Goal: Information Seeking & Learning: Compare options

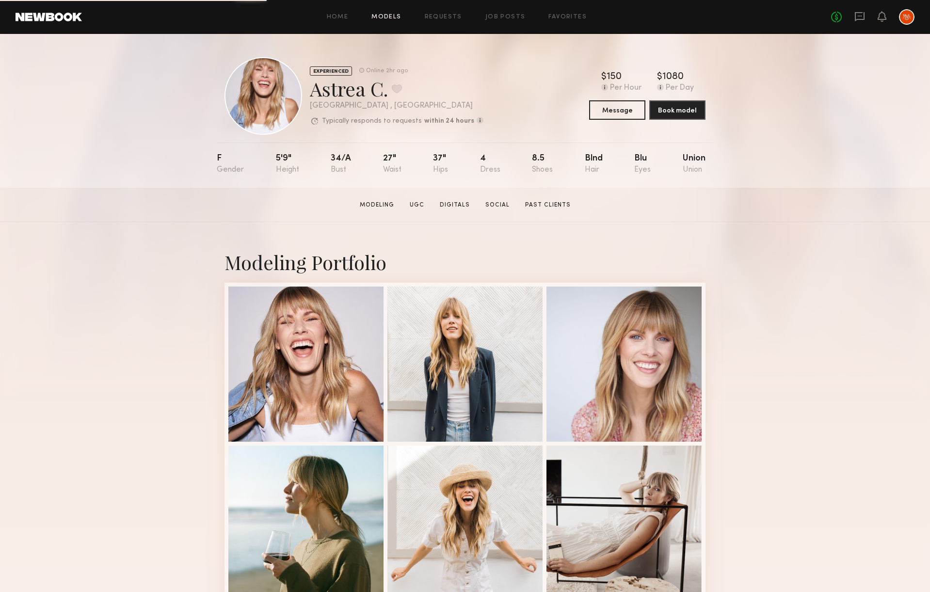
click at [380, 19] on link "Models" at bounding box center [386, 17] width 30 height 6
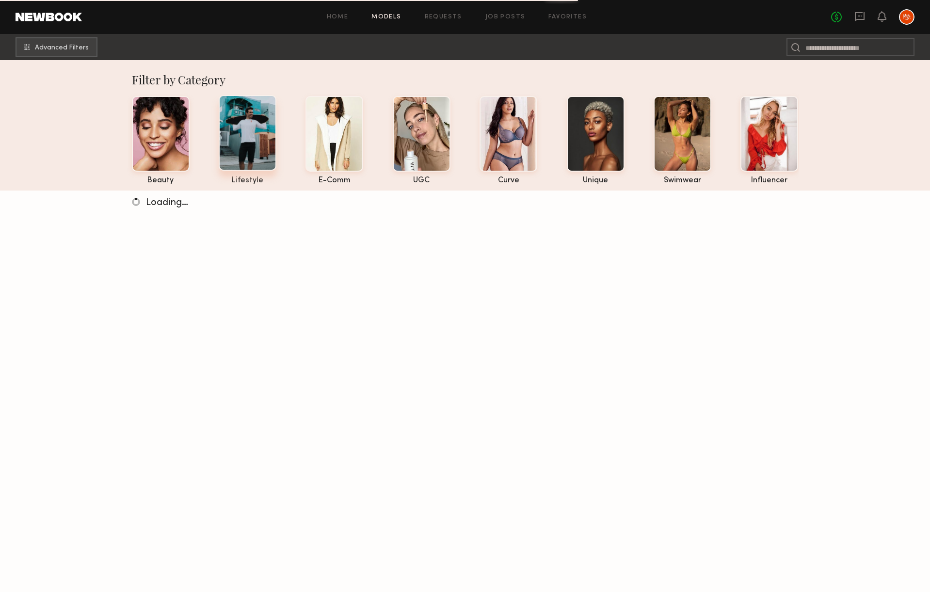
click at [244, 134] on div at bounding box center [248, 133] width 58 height 76
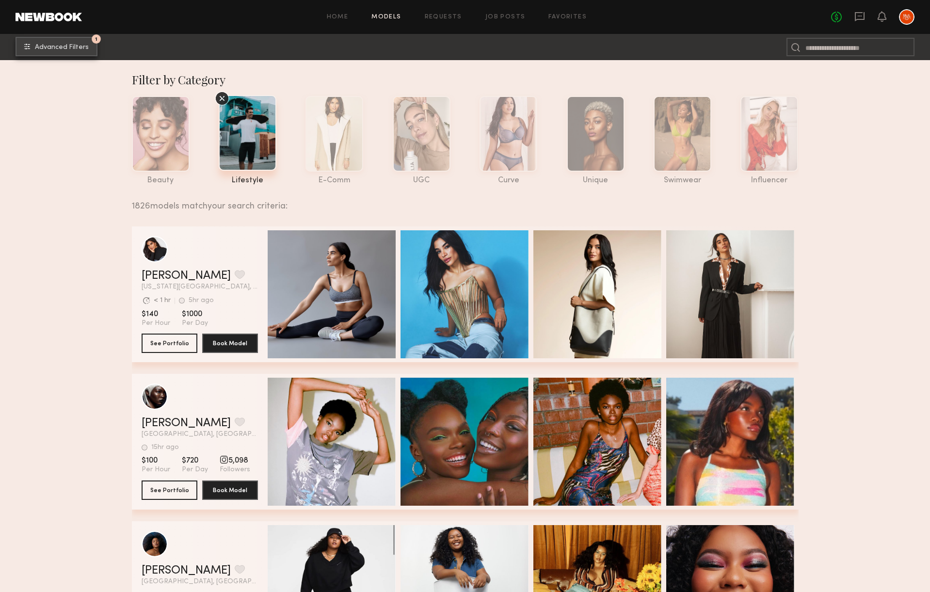
click at [71, 44] on span "Advanced Filters" at bounding box center [62, 47] width 54 height 7
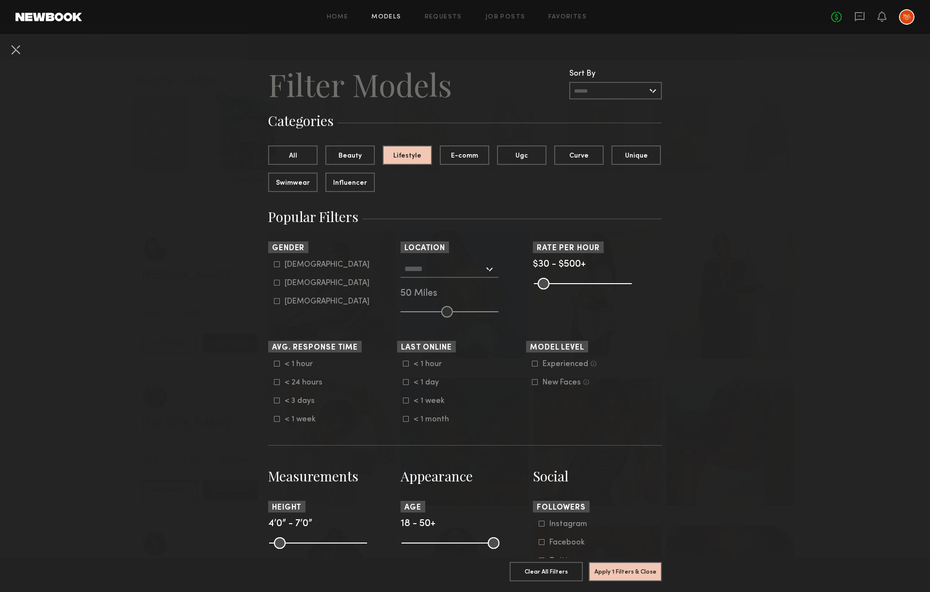
click at [275, 264] on icon at bounding box center [277, 264] width 6 height 6
click at [276, 279] on common-framework-checkbox "[DEMOGRAPHIC_DATA]" at bounding box center [335, 283] width 123 height 9
click at [276, 283] on icon at bounding box center [277, 283] width 6 height 6
type input "*"
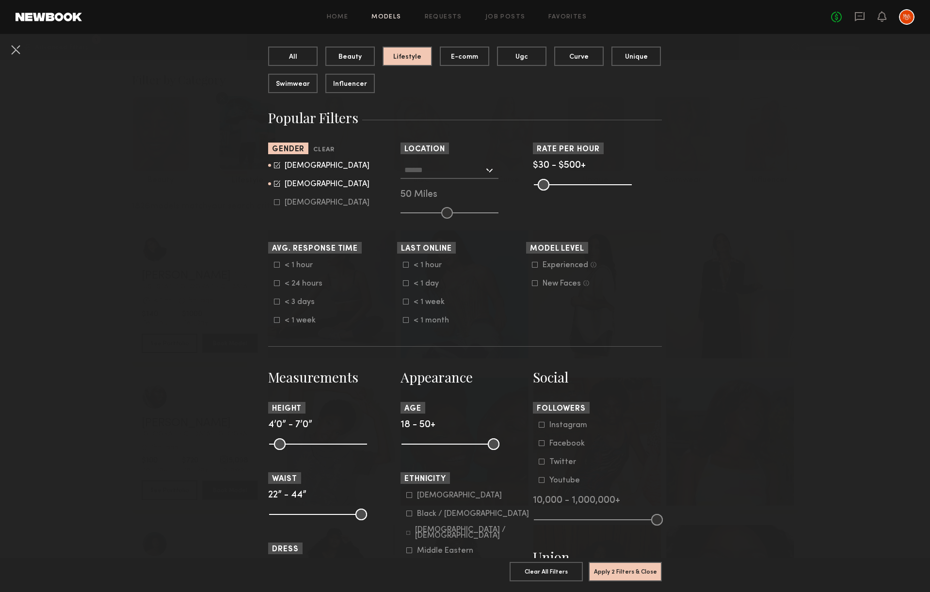
scroll to position [100, 0]
click at [407, 303] on icon at bounding box center [406, 301] width 6 height 6
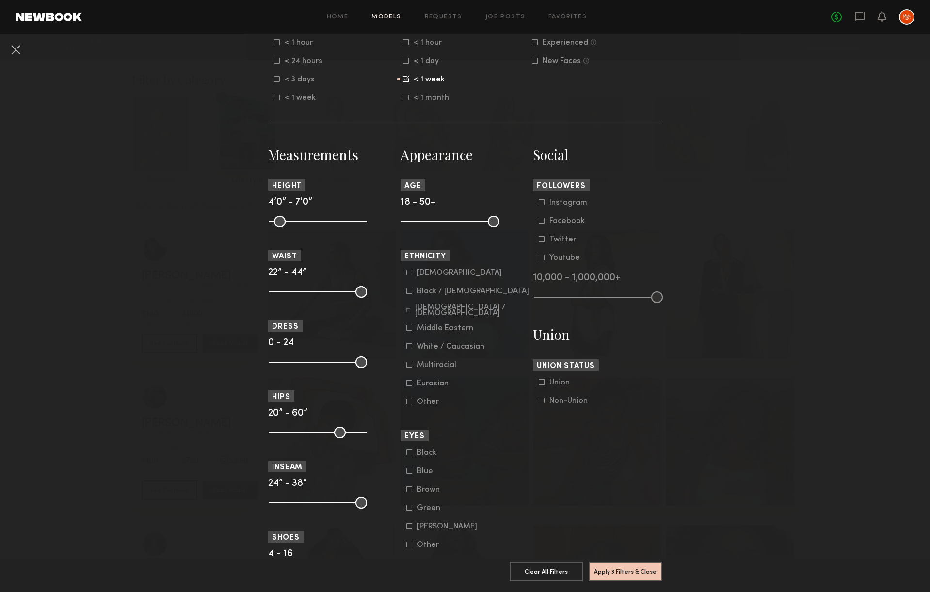
scroll to position [323, 0]
click at [544, 402] on icon at bounding box center [542, 399] width 6 height 6
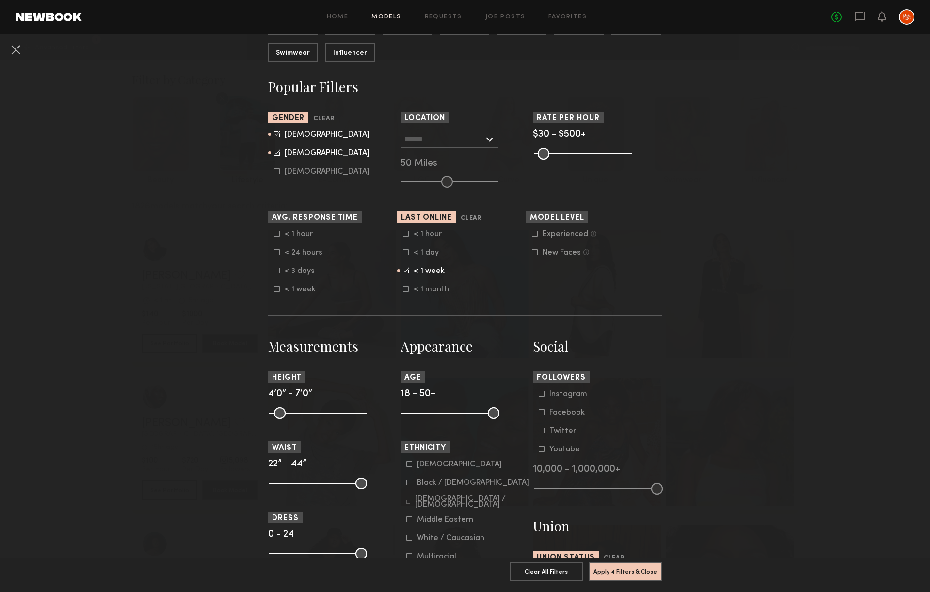
scroll to position [0, 0]
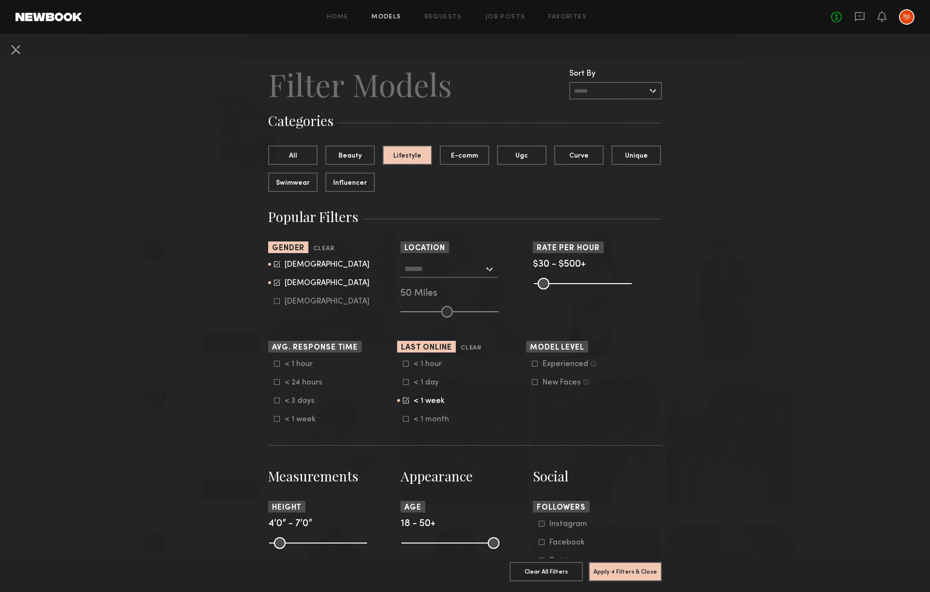
click at [276, 384] on icon at bounding box center [277, 382] width 6 height 6
click at [654, 91] on input "text" at bounding box center [615, 90] width 93 height 17
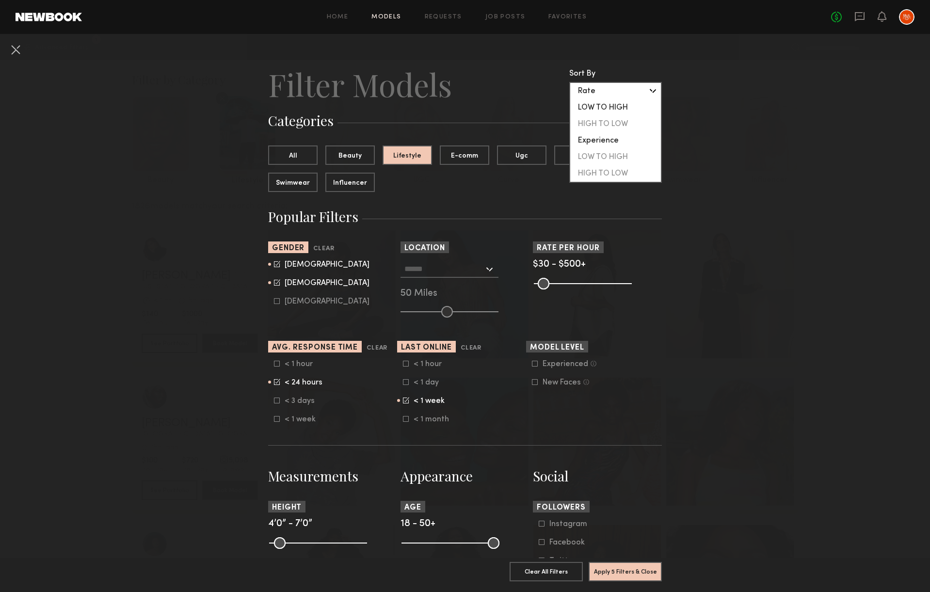
click at [623, 109] on div "LOW TO HIGH" at bounding box center [615, 107] width 91 height 16
type input "**********"
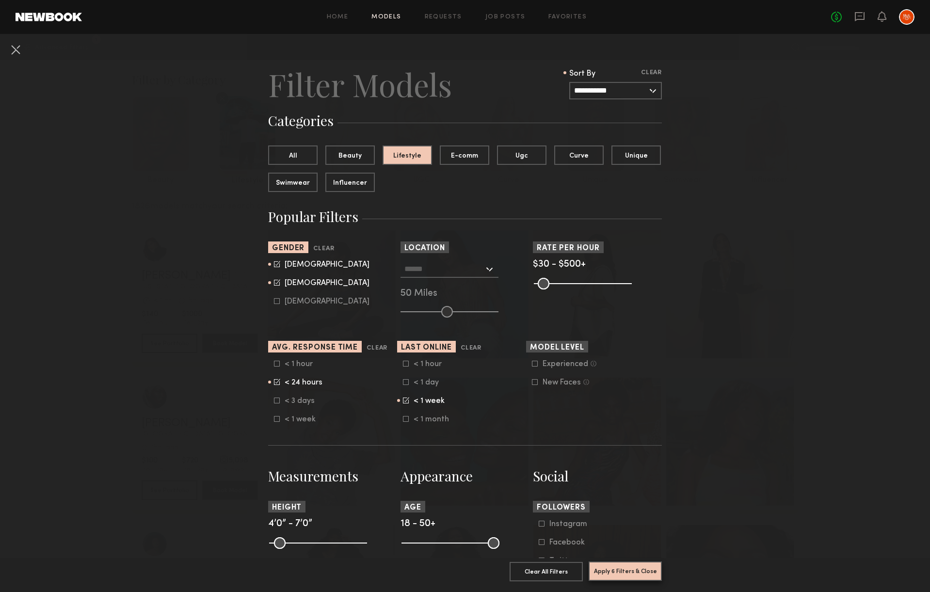
click at [640, 571] on button "Apply 6 Filters & Close" at bounding box center [625, 571] width 73 height 19
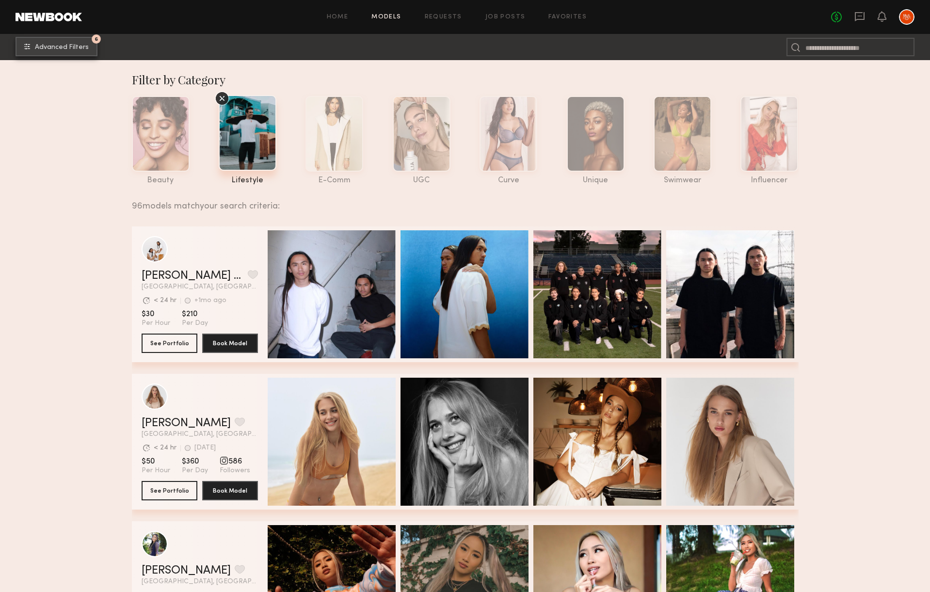
click at [74, 49] on span "Advanced Filters" at bounding box center [62, 47] width 54 height 7
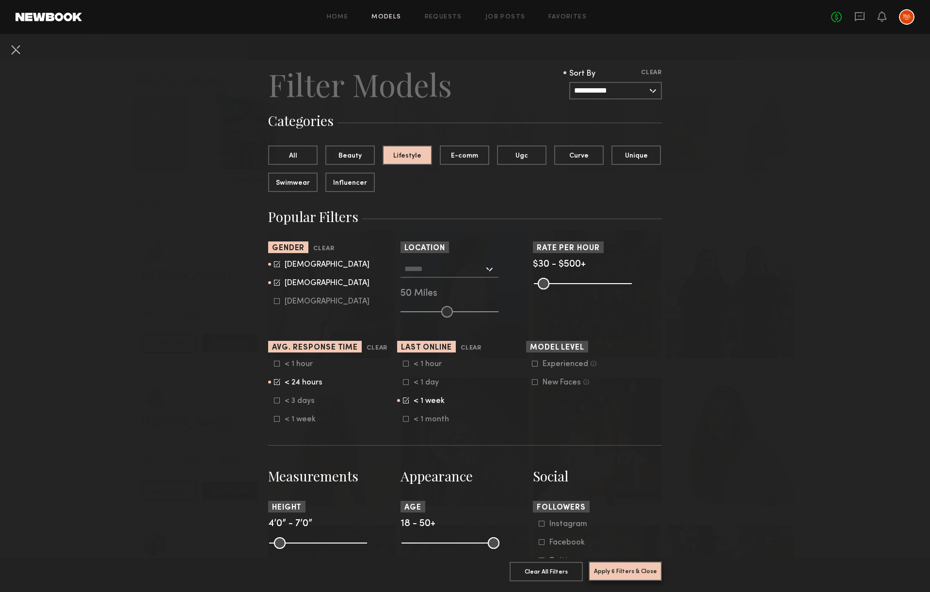
click at [631, 567] on button "Apply 6 Filters & Close" at bounding box center [625, 571] width 73 height 19
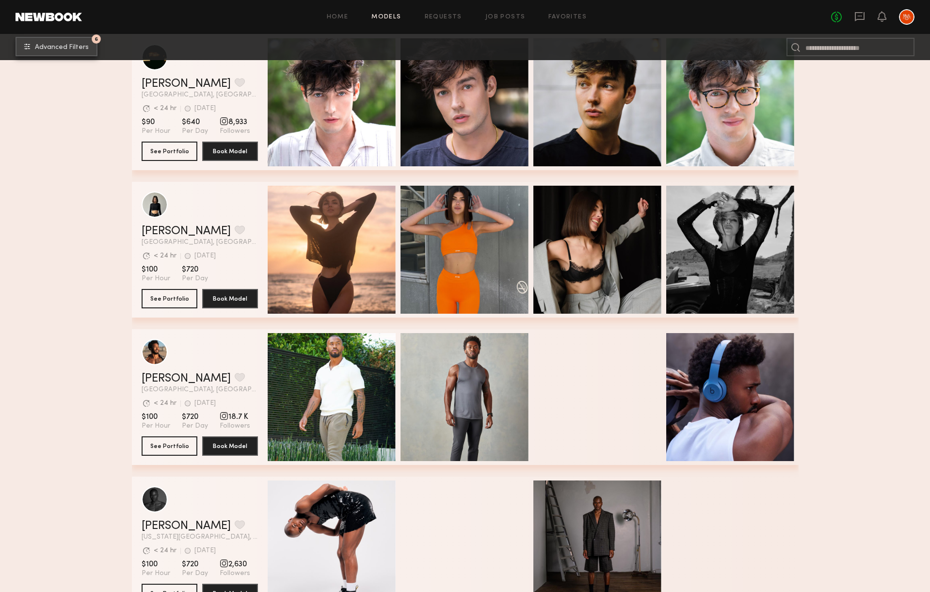
scroll to position [985, 0]
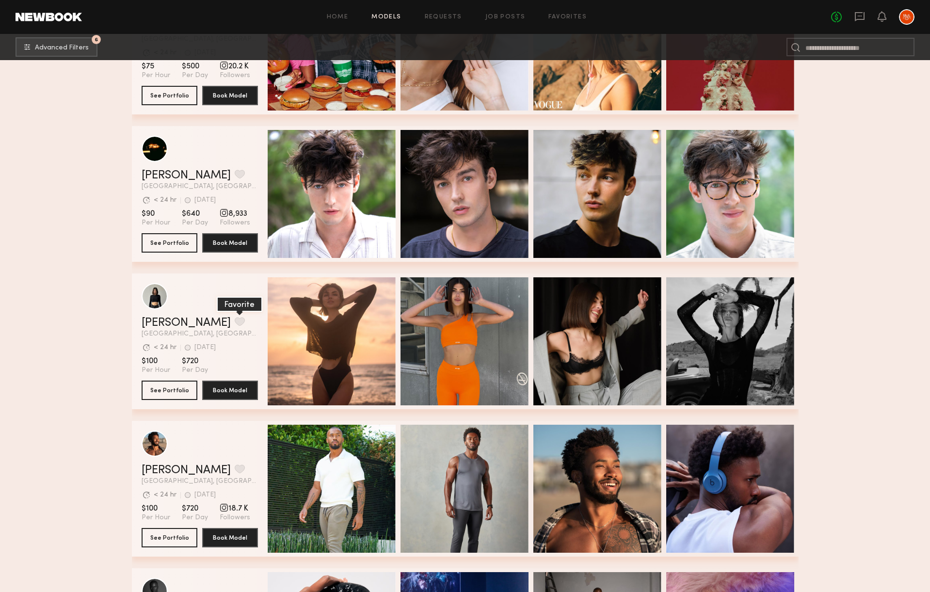
click at [235, 317] on button "grid" at bounding box center [240, 321] width 10 height 9
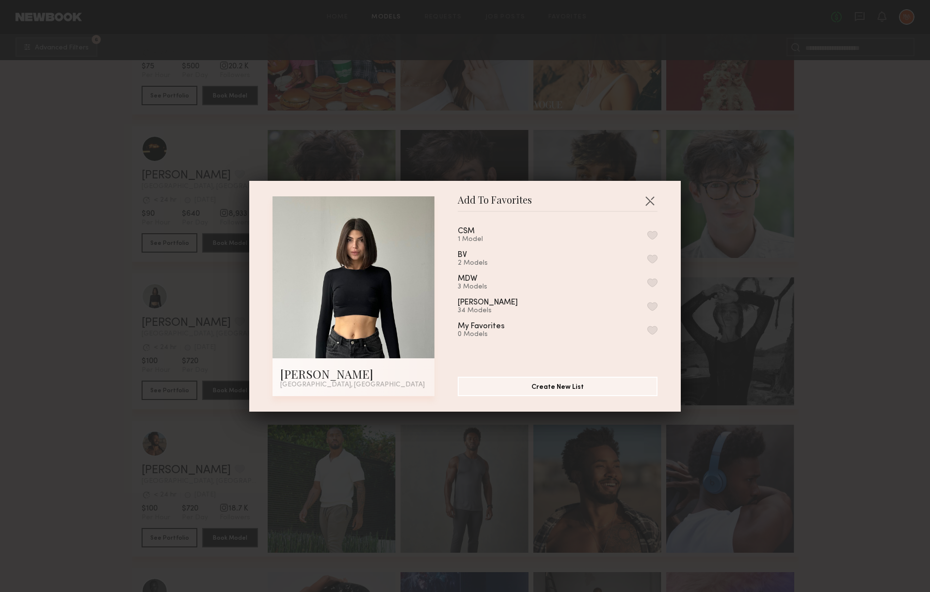
click at [504, 234] on div "CSM 1 Model" at bounding box center [558, 235] width 200 height 16
click at [655, 234] on button "button" at bounding box center [652, 235] width 10 height 9
click at [578, 387] on button "Create New List" at bounding box center [558, 385] width 200 height 19
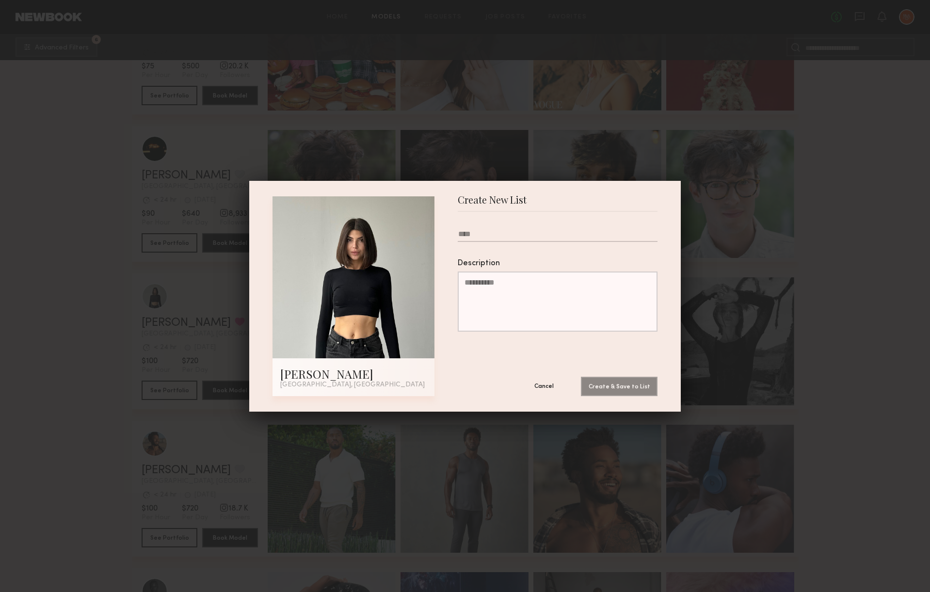
click at [548, 386] on button "Cancel" at bounding box center [544, 385] width 58 height 19
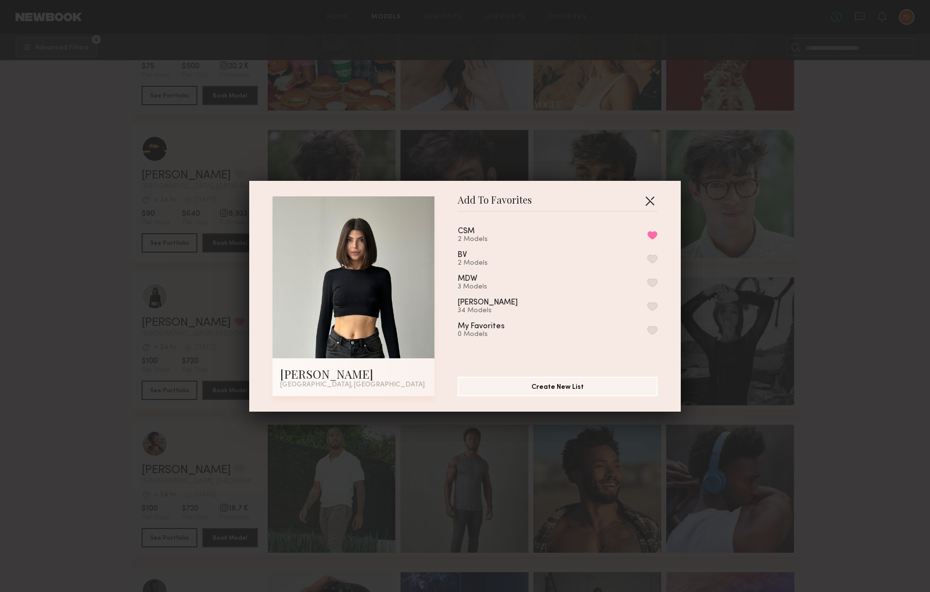
click at [649, 193] on button "button" at bounding box center [650, 201] width 16 height 16
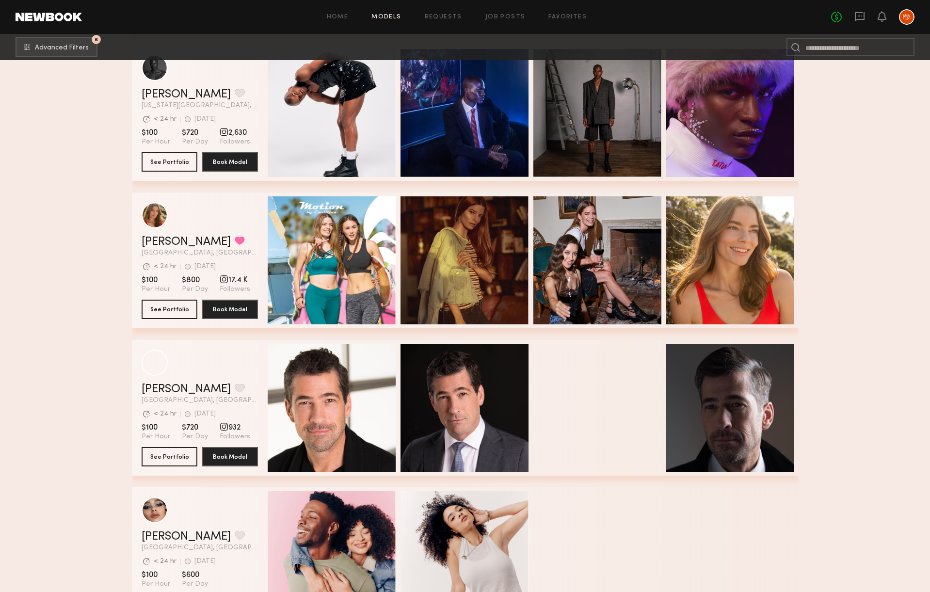
scroll to position [1510, 0]
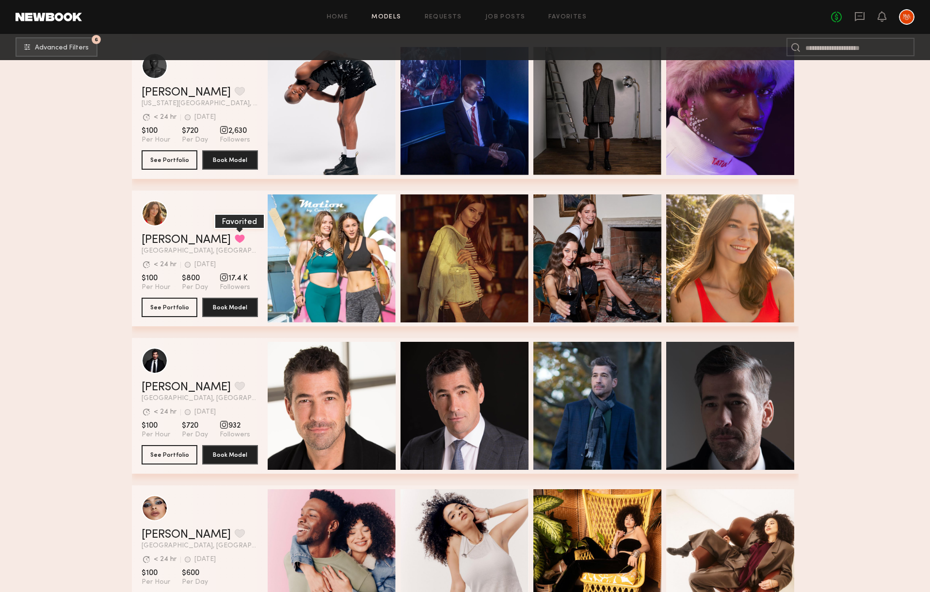
click at [235, 237] on button "grid" at bounding box center [240, 238] width 10 height 9
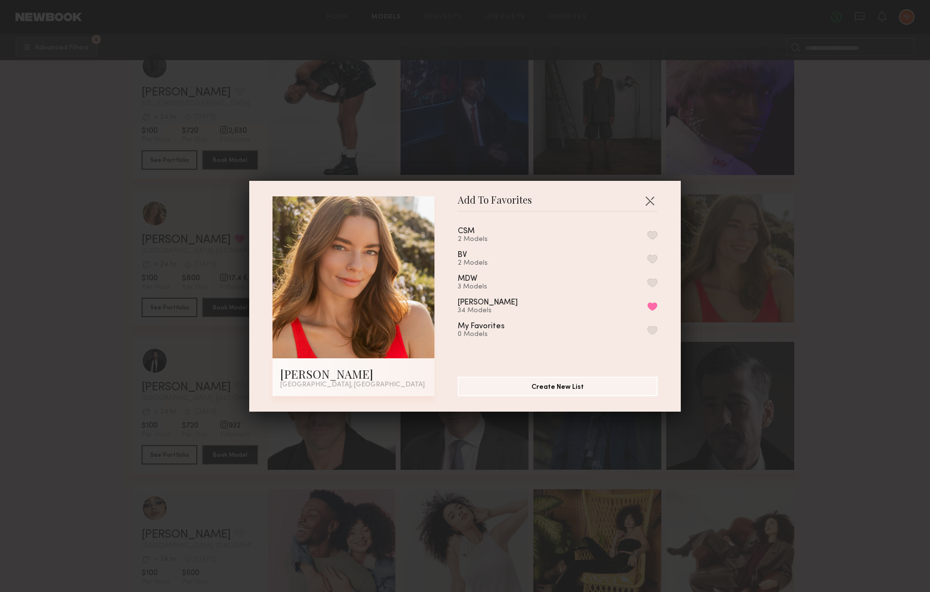
click at [653, 234] on button "button" at bounding box center [652, 235] width 10 height 9
click at [652, 201] on button "button" at bounding box center [650, 201] width 16 height 16
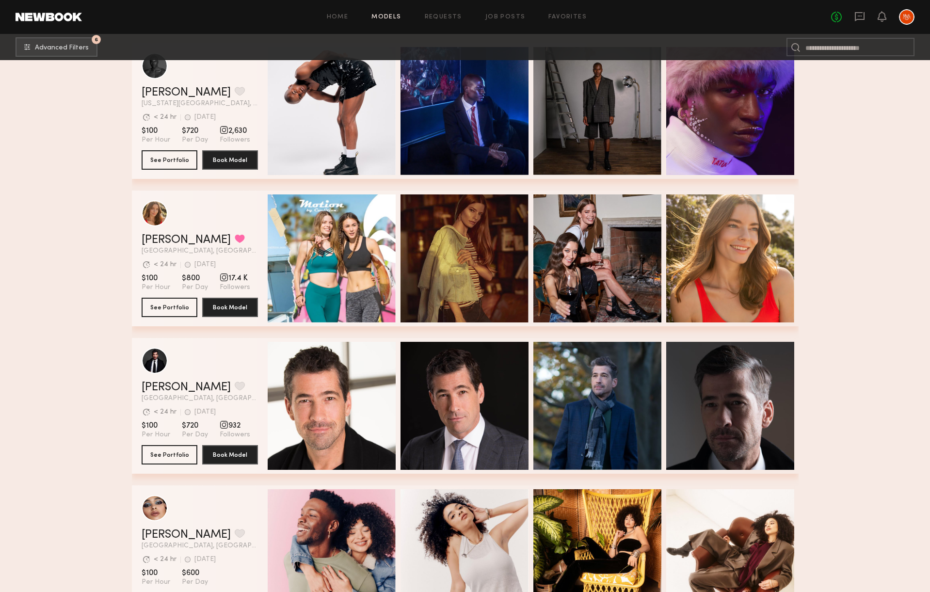
scroll to position [1795, 0]
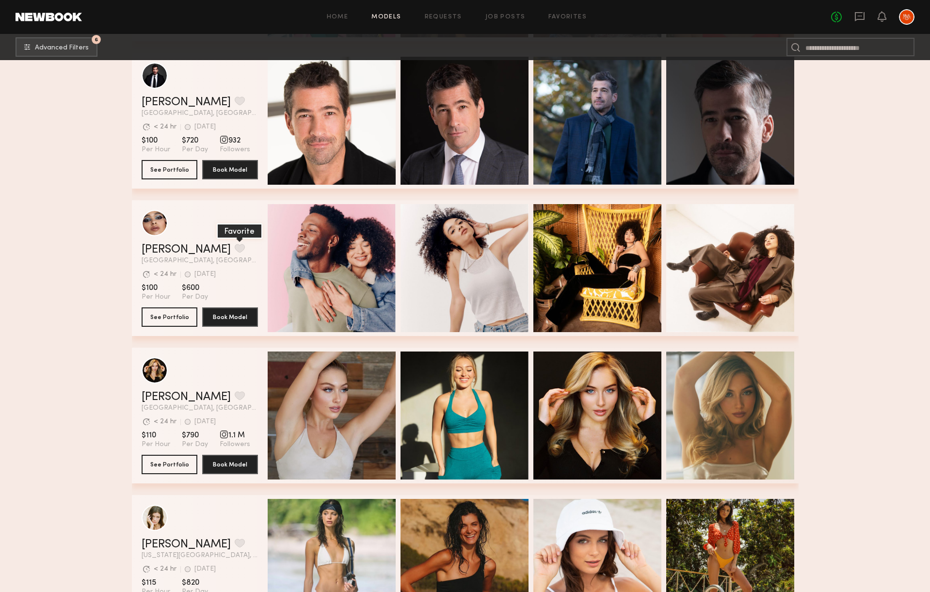
click at [235, 249] on button "grid" at bounding box center [240, 248] width 10 height 9
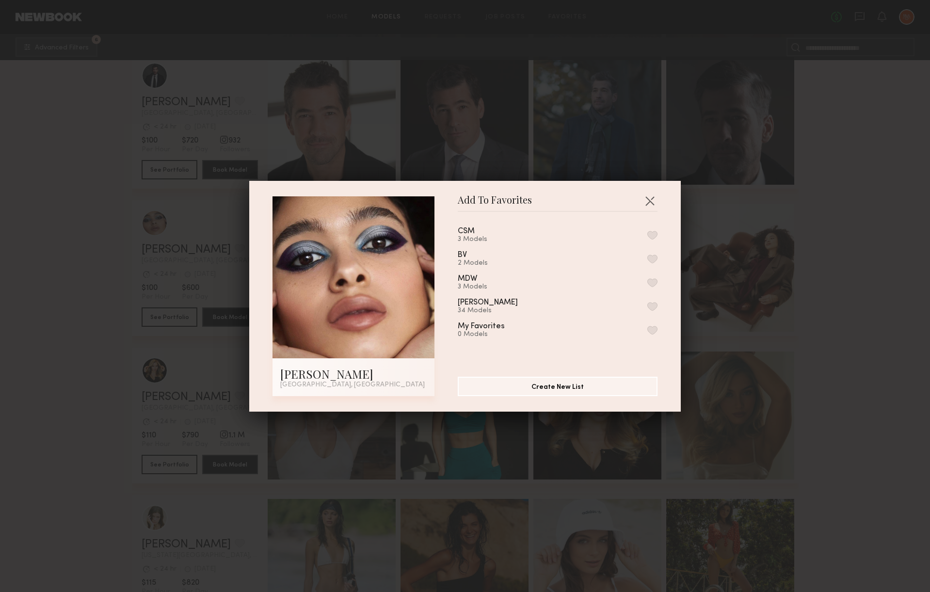
click at [549, 233] on div "CSM 3 Models" at bounding box center [558, 235] width 200 height 16
click at [659, 234] on div "CSM 3 Models BV 2 Models MDW 3 Models Libby 34 Models My Favorites 0 Models" at bounding box center [562, 291] width 209 height 142
click at [652, 234] on button "button" at bounding box center [652, 235] width 10 height 9
click at [648, 197] on button "button" at bounding box center [650, 201] width 16 height 16
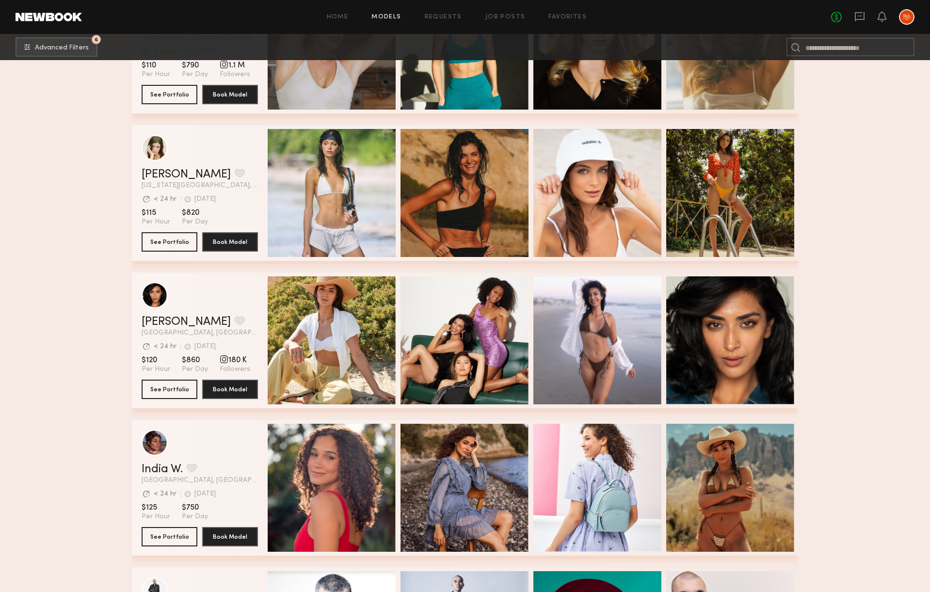
scroll to position [2169, 0]
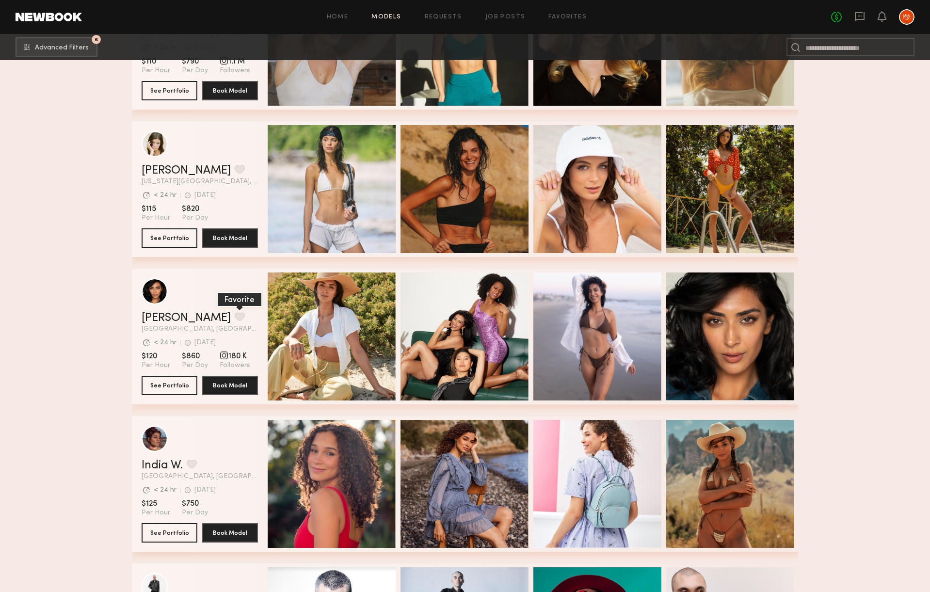
click at [235, 315] on button "grid" at bounding box center [240, 316] width 10 height 9
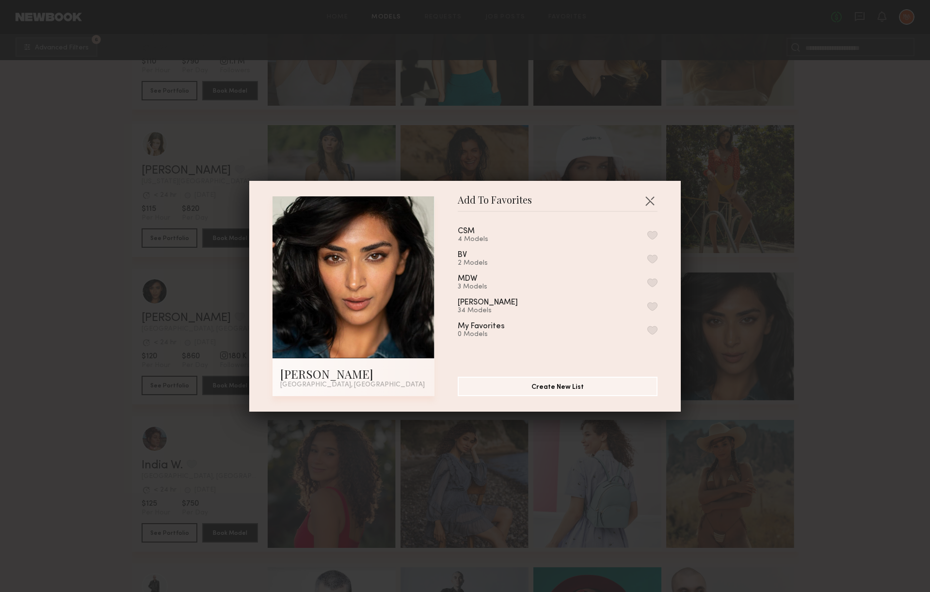
click at [650, 234] on button "button" at bounding box center [652, 235] width 10 height 9
click at [648, 197] on button "button" at bounding box center [650, 201] width 16 height 16
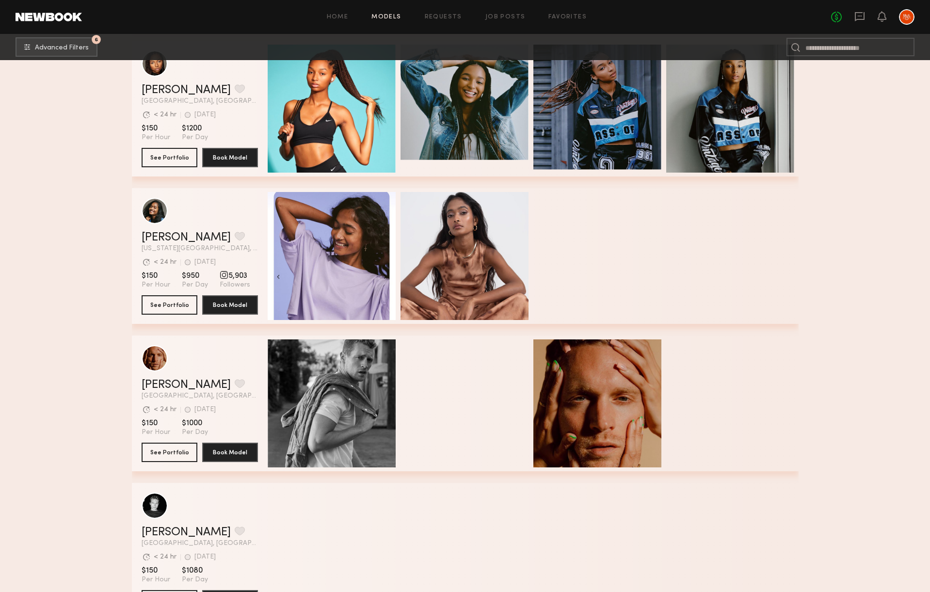
scroll to position [3727, 0]
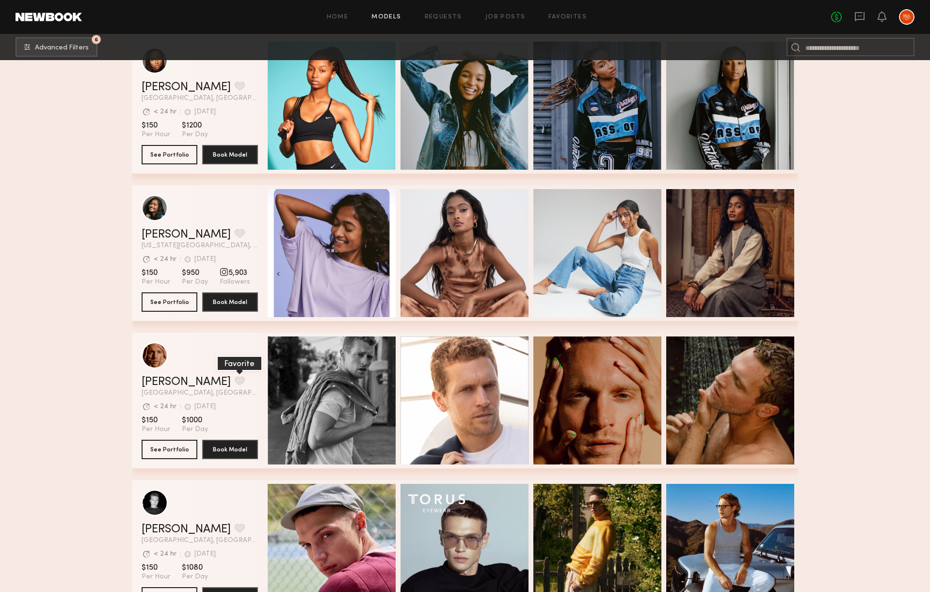
click at [235, 382] on button "grid" at bounding box center [240, 380] width 10 height 9
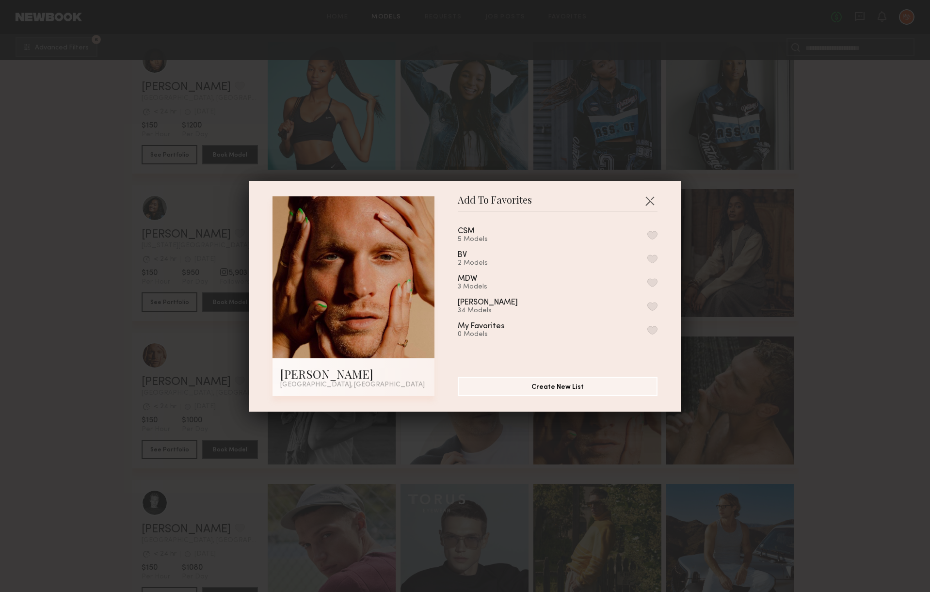
click at [501, 236] on div "CSM 5 Models" at bounding box center [558, 235] width 200 height 16
click at [654, 235] on button "button" at bounding box center [652, 235] width 10 height 9
click at [644, 196] on button "button" at bounding box center [650, 201] width 16 height 16
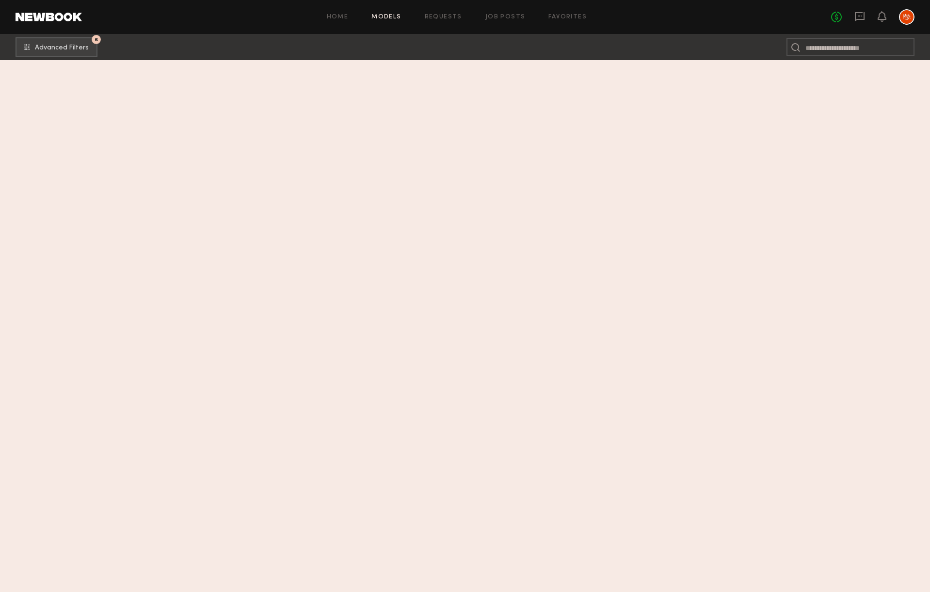
scroll to position [0, 0]
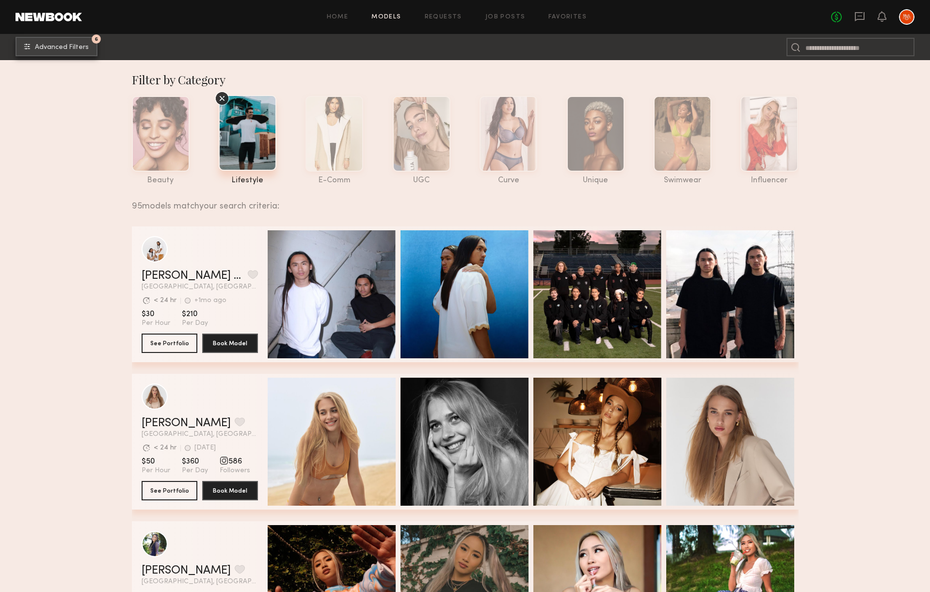
click at [46, 41] on button "6 Advanced Filters" at bounding box center [57, 46] width 82 height 19
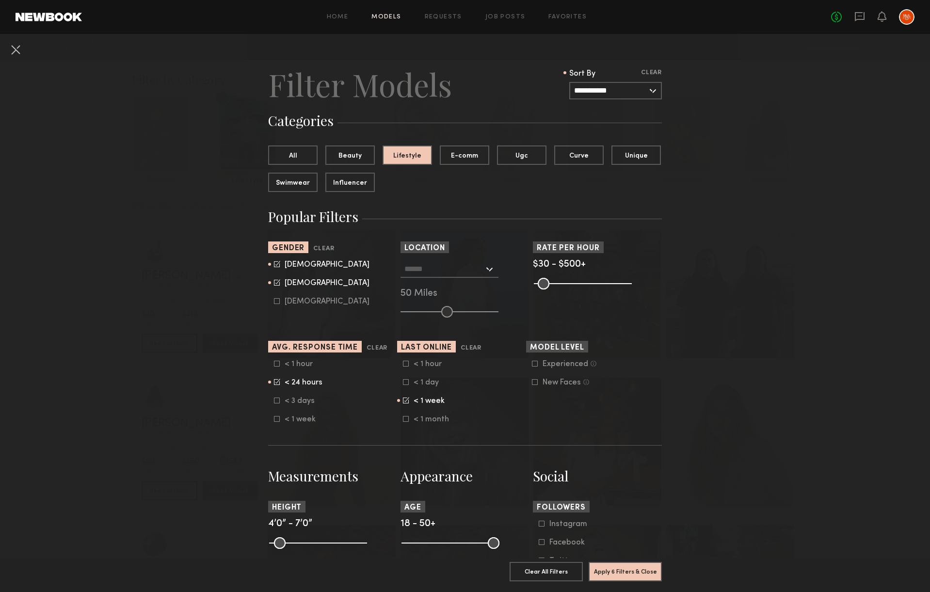
click at [404, 400] on icon at bounding box center [406, 400] width 6 height 6
click at [277, 401] on icon at bounding box center [277, 401] width 6 height 6
click at [275, 381] on icon at bounding box center [277, 382] width 6 height 6
click at [633, 569] on button "Apply 5 Filters & Close" at bounding box center [625, 571] width 73 height 19
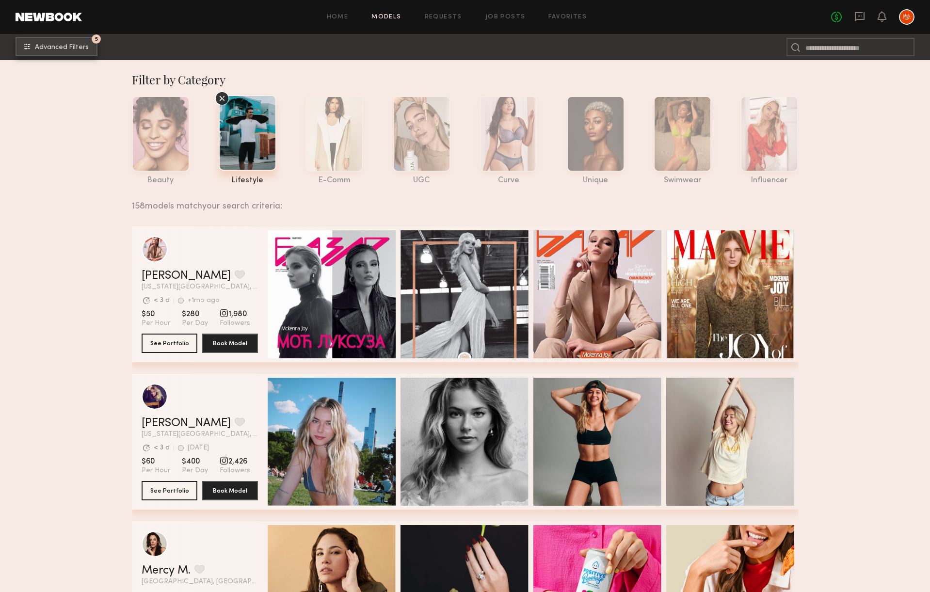
click at [87, 48] on span "Advanced Filters" at bounding box center [62, 47] width 54 height 7
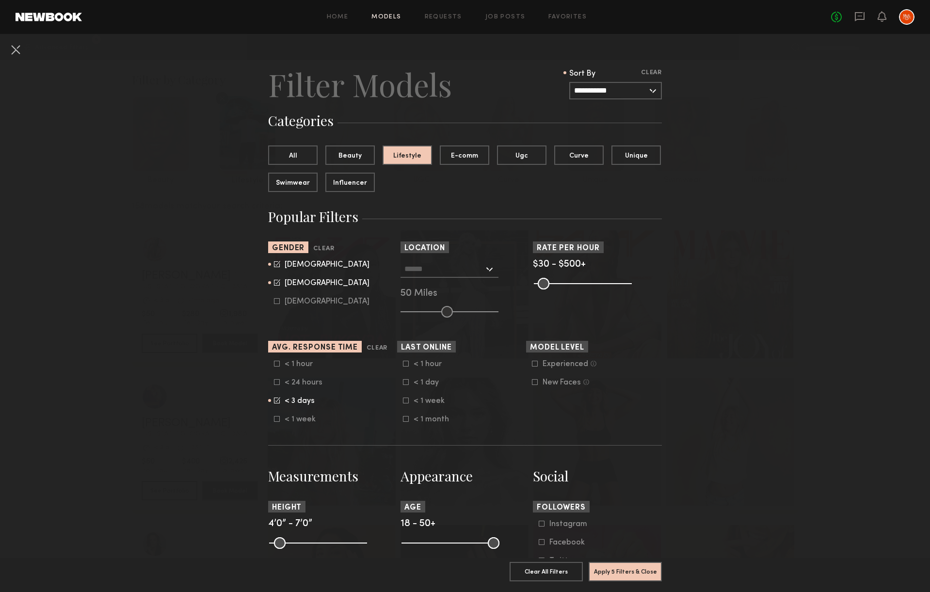
click at [274, 381] on icon at bounding box center [277, 382] width 6 height 6
click at [274, 365] on icon at bounding box center [277, 364] width 6 height 6
click at [633, 575] on button "Apply 5 Filters & Close" at bounding box center [625, 571] width 73 height 19
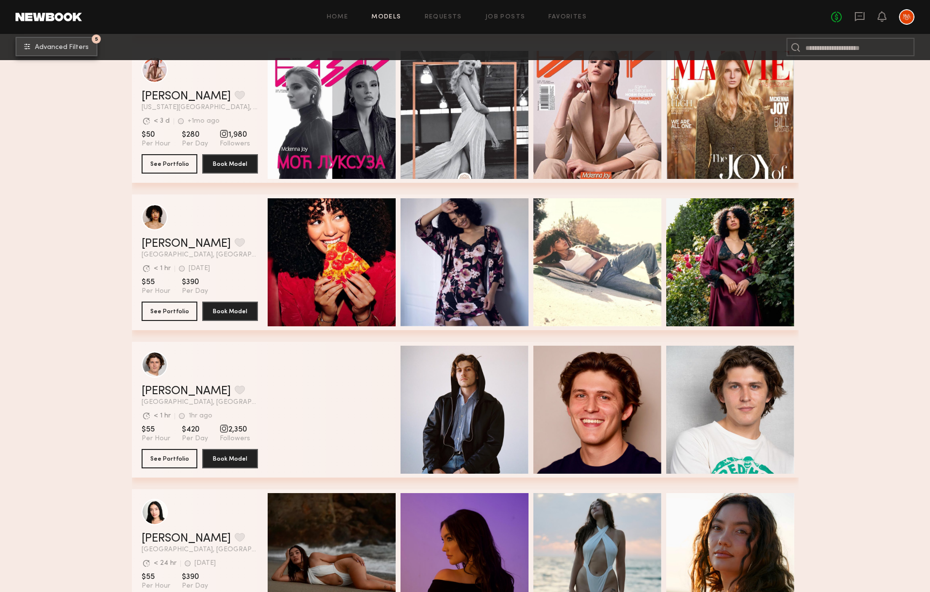
scroll to position [1388, 0]
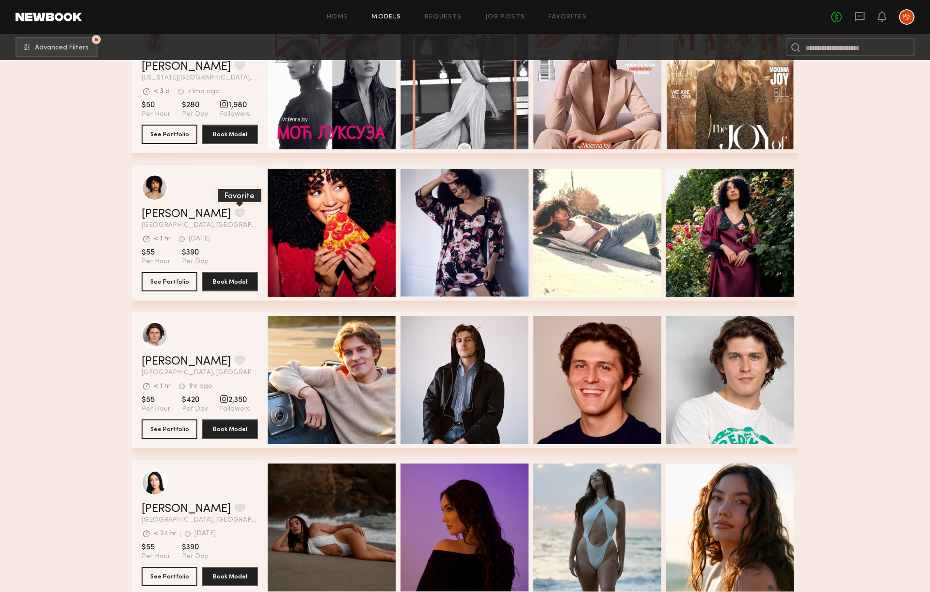
click at [235, 212] on button "grid" at bounding box center [240, 213] width 10 height 9
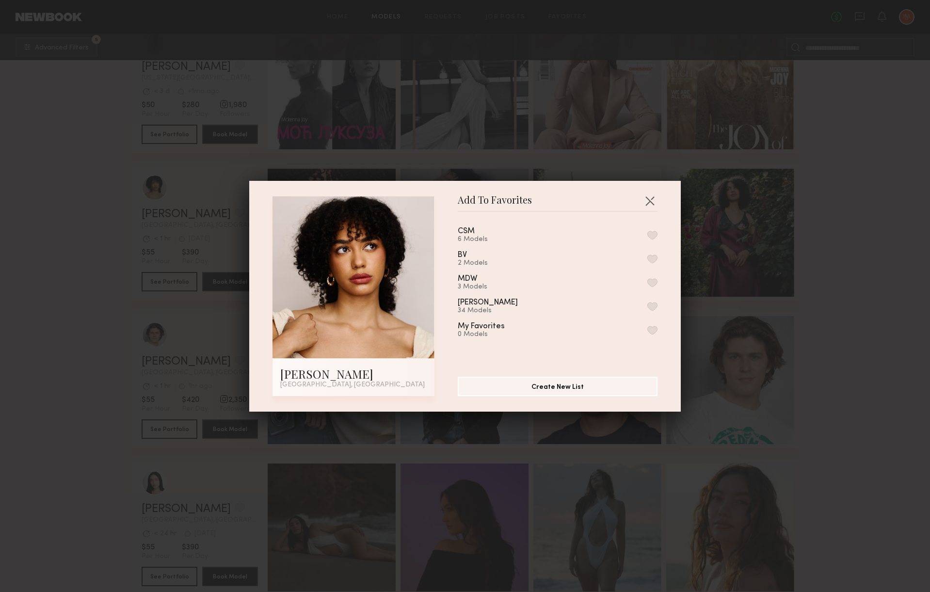
drag, startPoint x: 562, startPoint y: 236, endPoint x: 595, endPoint y: 232, distance: 33.2
click at [563, 235] on div "CSM 6 Models" at bounding box center [558, 235] width 200 height 16
click at [647, 228] on div "CSM 6 Models" at bounding box center [558, 235] width 200 height 16
click at [653, 233] on button "button" at bounding box center [652, 235] width 10 height 9
drag, startPoint x: 645, startPoint y: 201, endPoint x: 638, endPoint y: 202, distance: 6.9
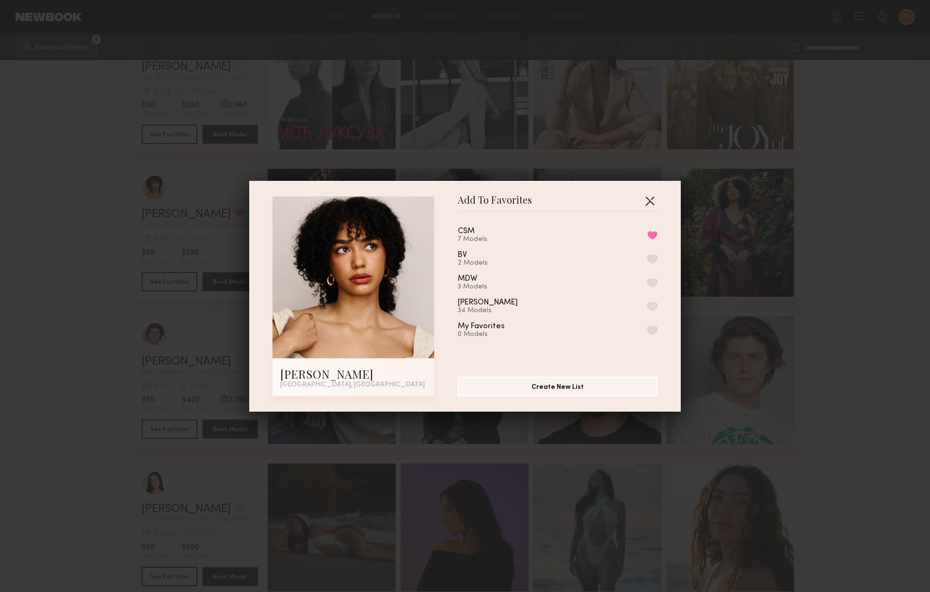
click at [645, 201] on button "button" at bounding box center [650, 201] width 16 height 16
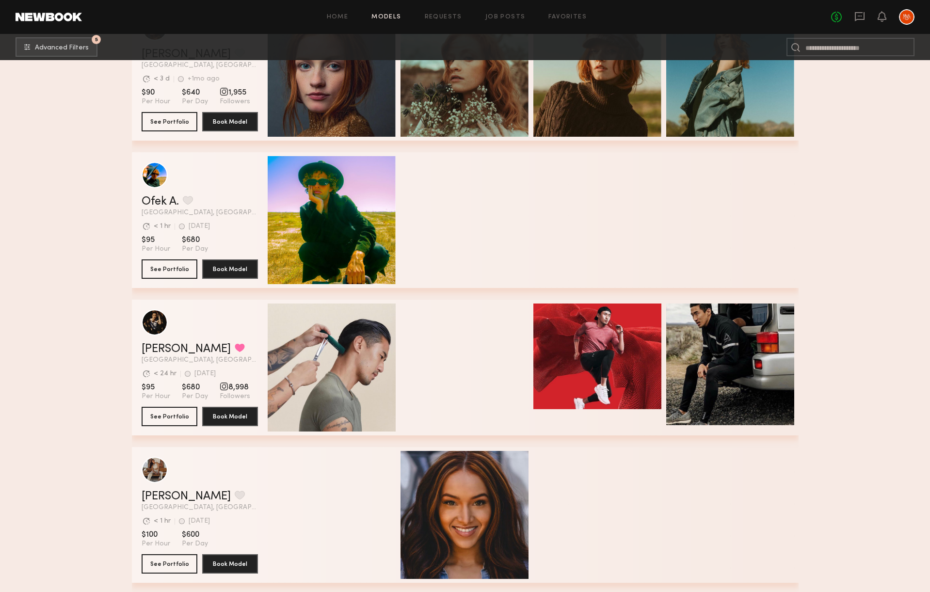
scroll to position [5277, 0]
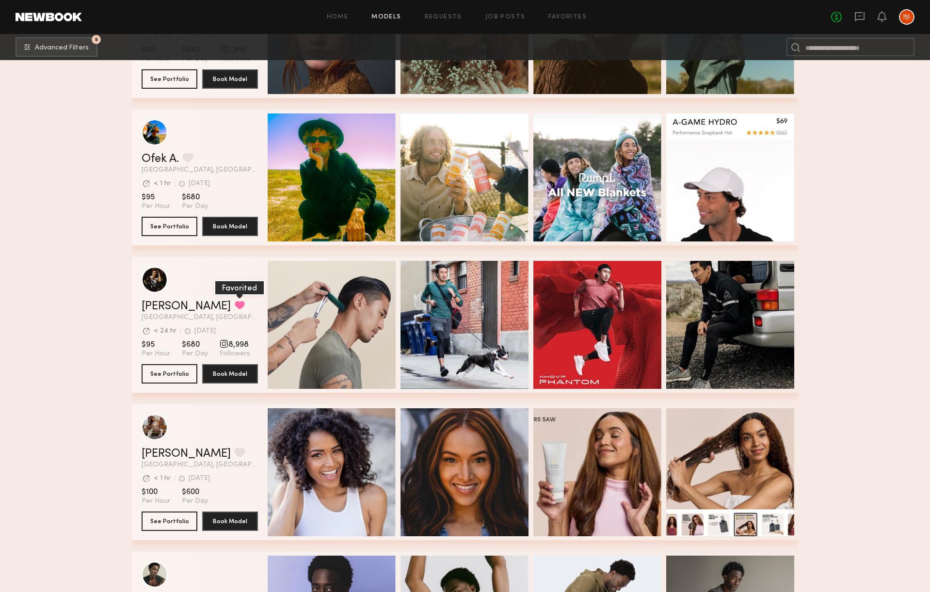
click at [235, 303] on button "grid" at bounding box center [240, 305] width 10 height 9
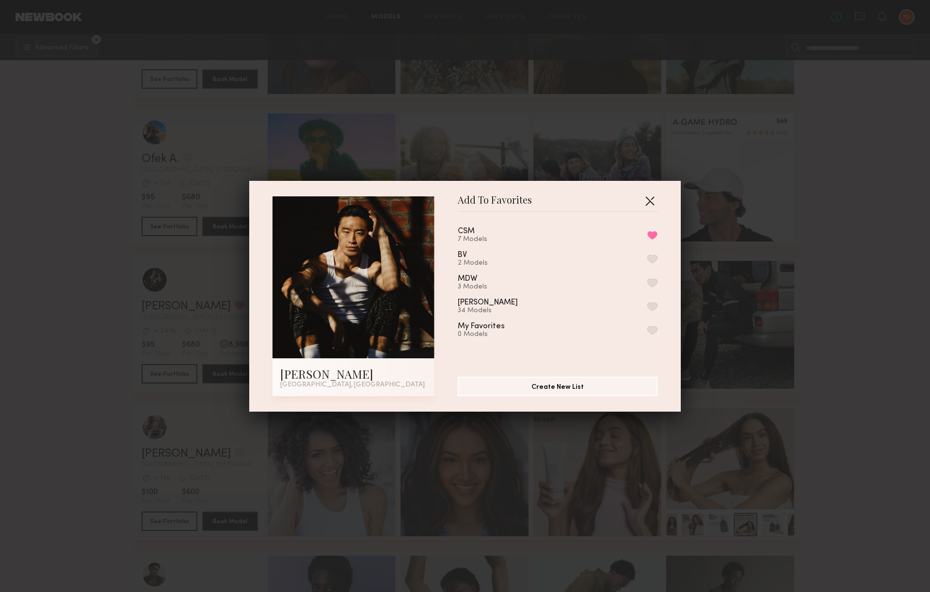
click at [646, 200] on button "button" at bounding box center [650, 201] width 16 height 16
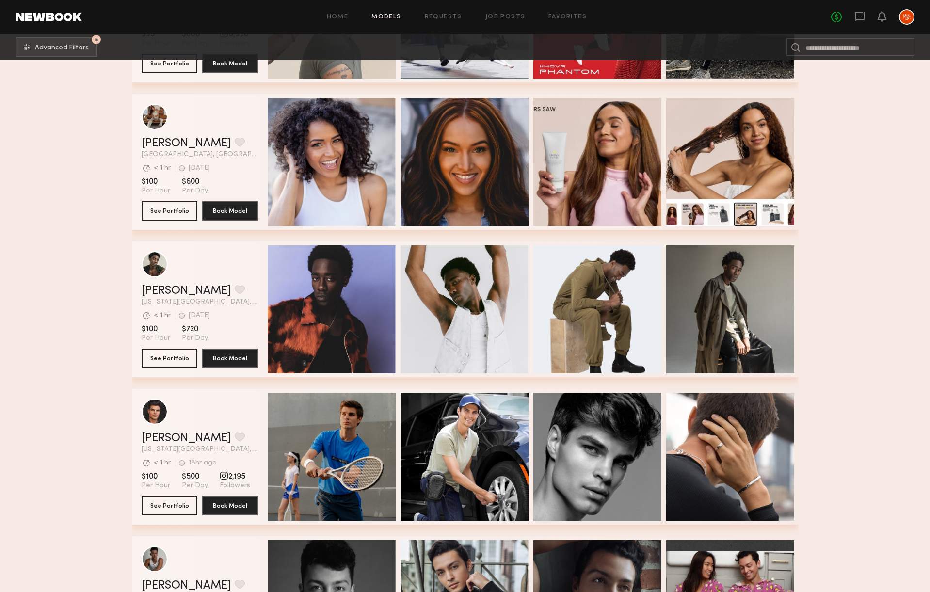
scroll to position [5584, 0]
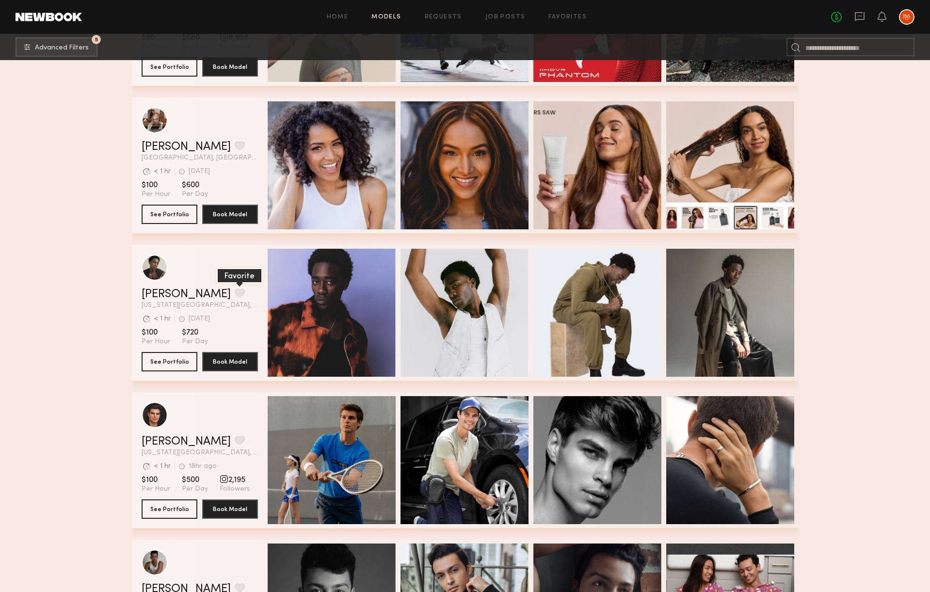
click at [235, 289] on button "grid" at bounding box center [240, 293] width 10 height 9
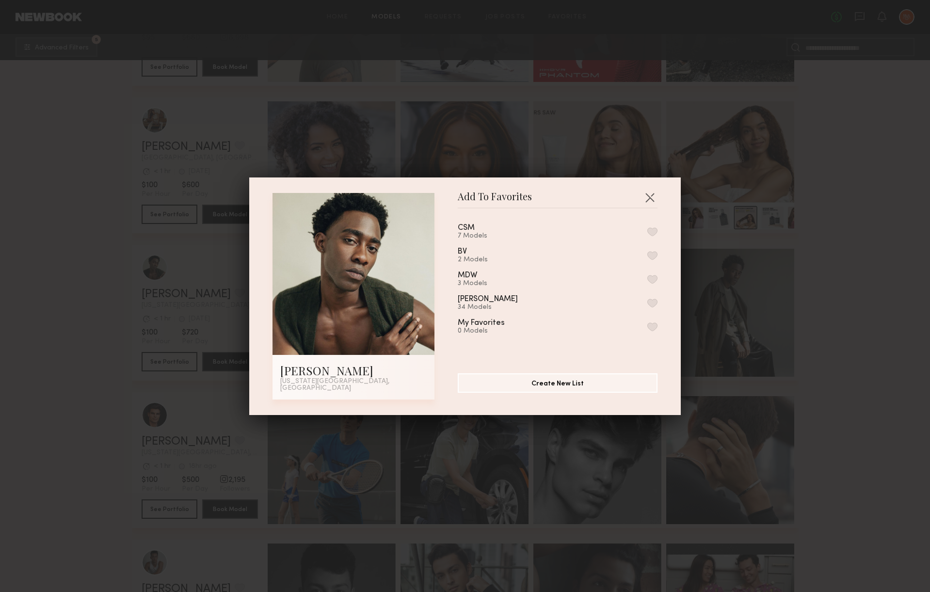
click at [535, 234] on div "CSM 7 Models" at bounding box center [558, 232] width 200 height 16
click at [653, 232] on button "button" at bounding box center [652, 231] width 10 height 9
click at [650, 199] on button "button" at bounding box center [650, 198] width 16 height 16
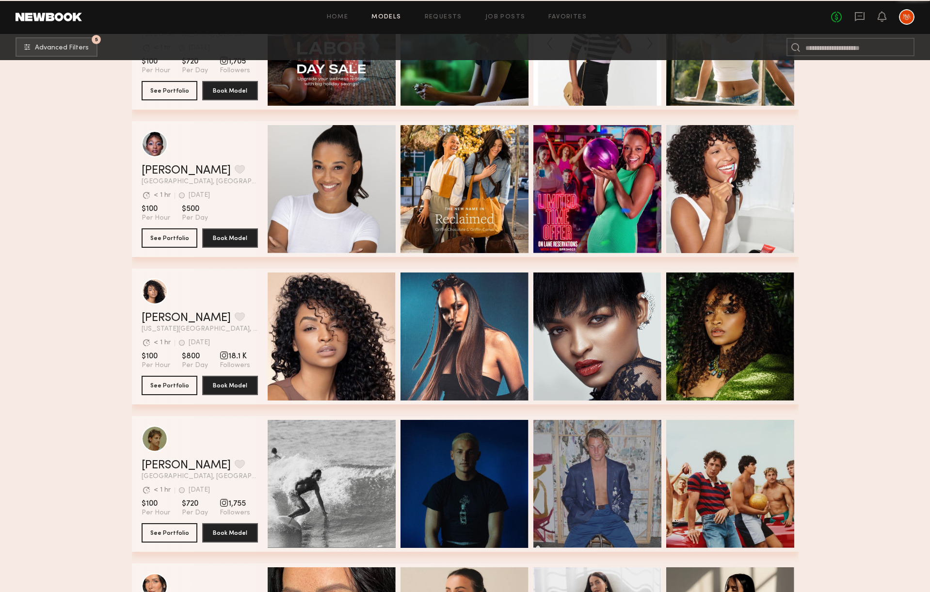
scroll to position [6755, 0]
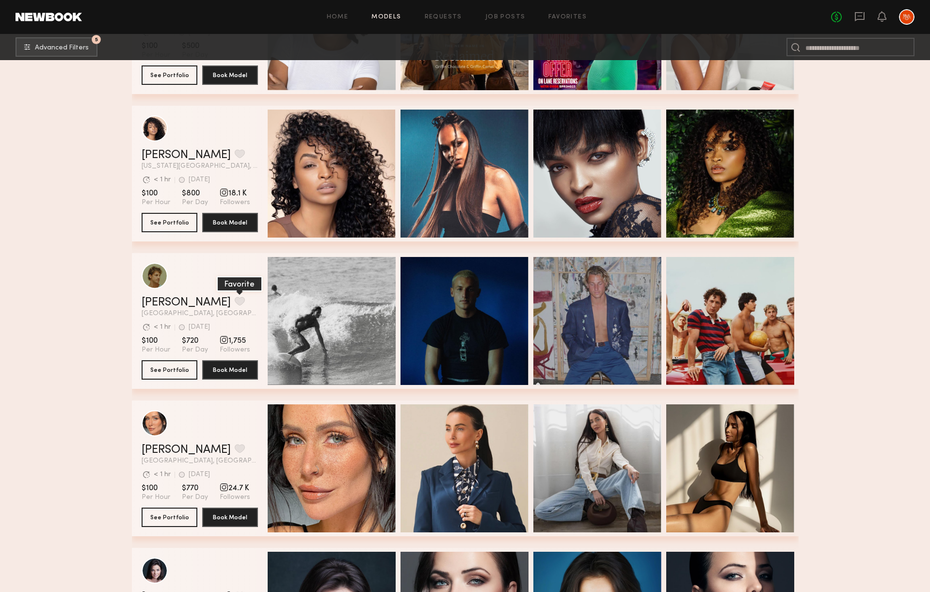
click at [235, 301] on button "grid" at bounding box center [240, 301] width 10 height 9
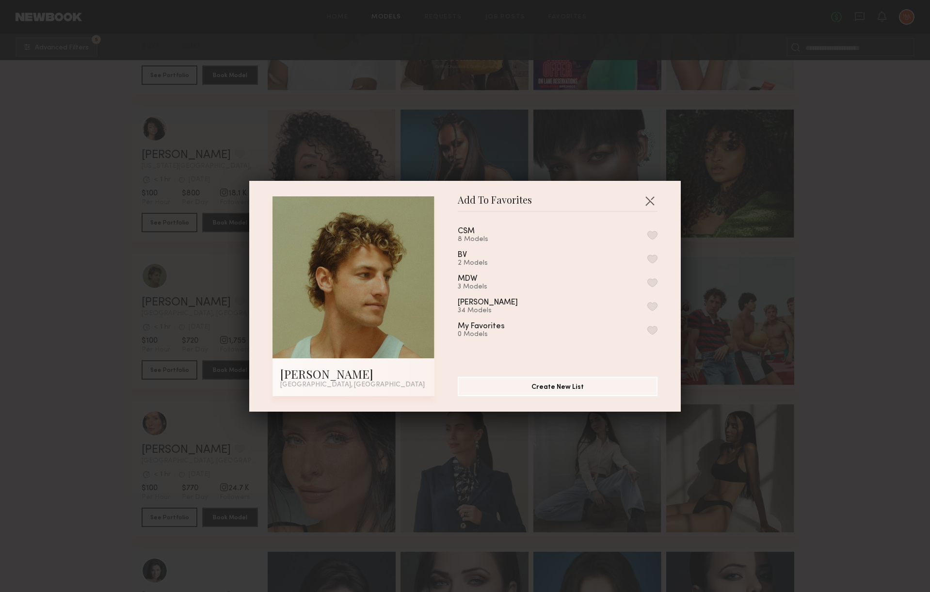
click at [509, 235] on div "CSM 8 Models" at bounding box center [558, 235] width 200 height 16
click at [655, 234] on button "button" at bounding box center [652, 235] width 10 height 9
click at [652, 196] on button "button" at bounding box center [650, 201] width 16 height 16
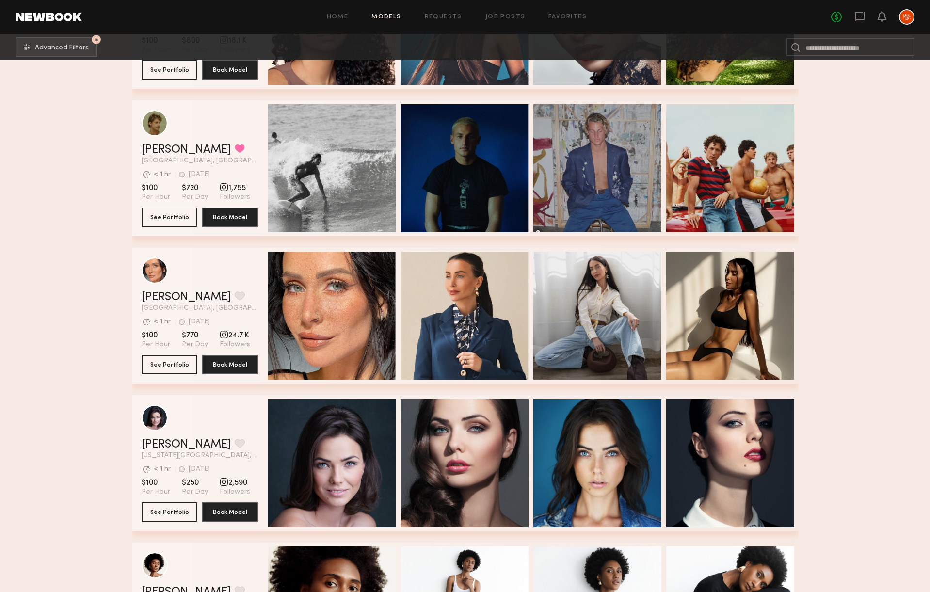
scroll to position [6911, 0]
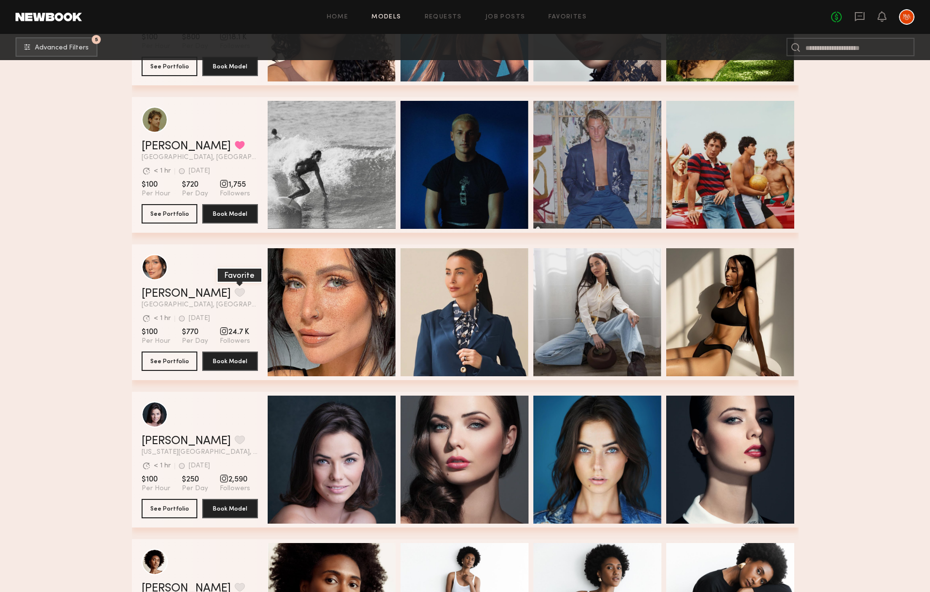
click at [235, 294] on button "grid" at bounding box center [240, 292] width 10 height 9
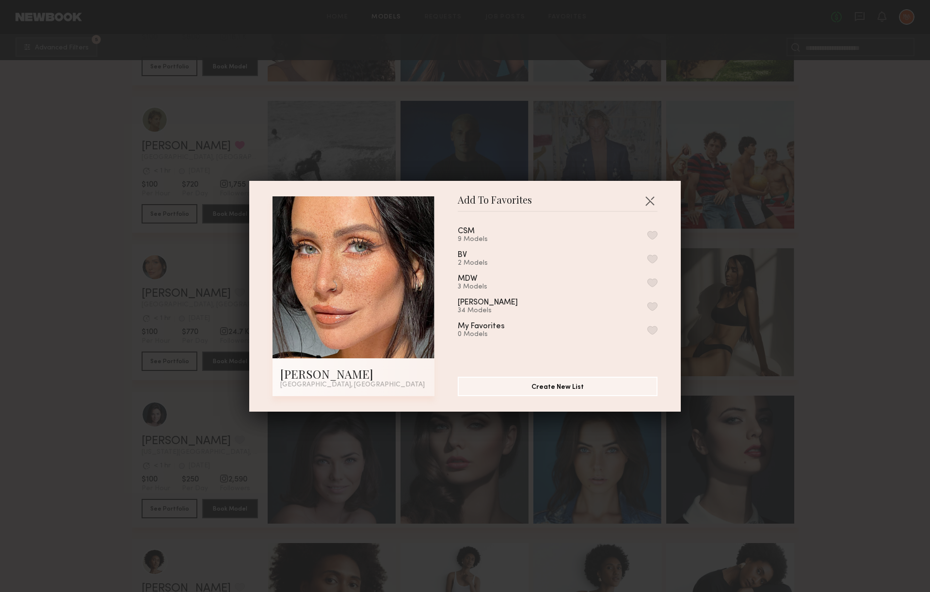
drag, startPoint x: 547, startPoint y: 239, endPoint x: 603, endPoint y: 229, distance: 57.0
click at [547, 239] on div "CSM 9 Models" at bounding box center [558, 235] width 200 height 16
click at [650, 233] on button "button" at bounding box center [652, 235] width 10 height 9
click at [648, 199] on button "button" at bounding box center [650, 201] width 16 height 16
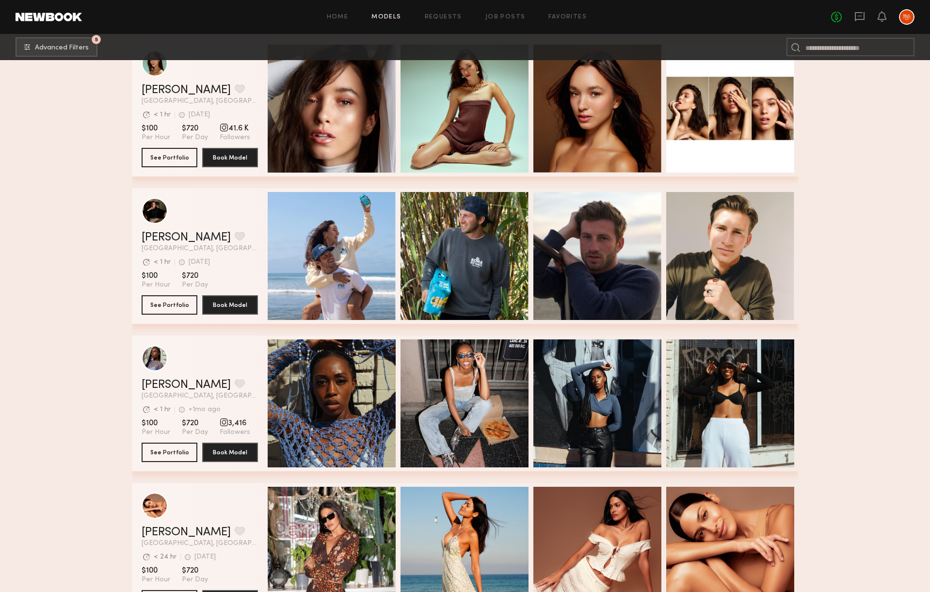
scroll to position [7558, 0]
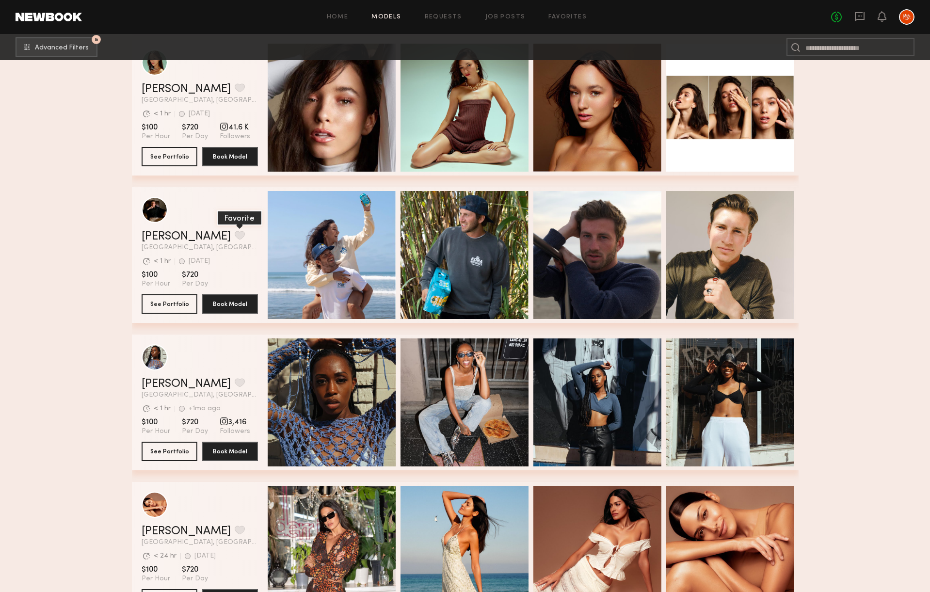
click at [235, 235] on button "grid" at bounding box center [240, 235] width 10 height 9
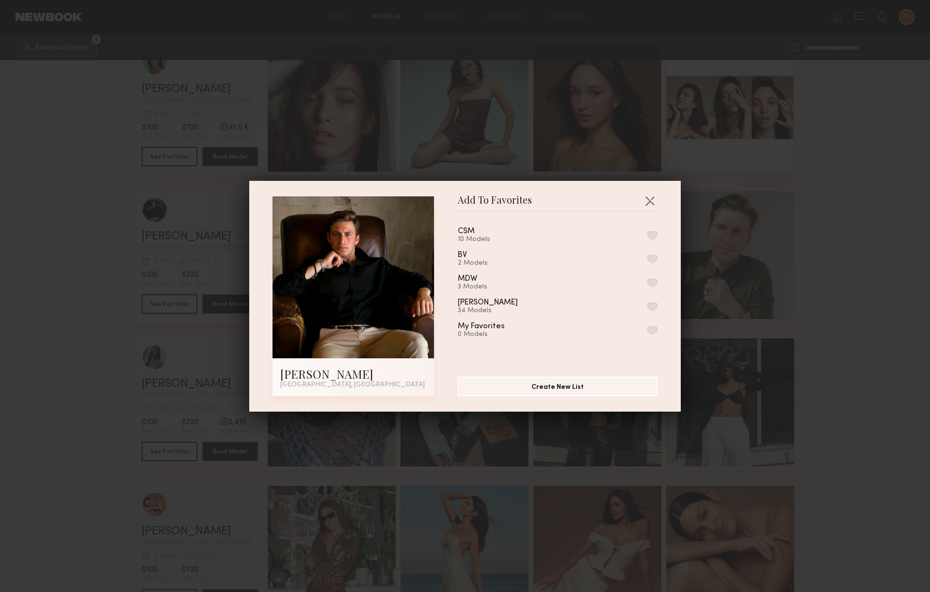
click at [541, 241] on div "CSM 10 Models" at bounding box center [558, 235] width 200 height 16
click at [660, 232] on div "CSM 10 Models BV 2 Models MDW 3 Models Libby 34 Models My Favorites 0 Models" at bounding box center [562, 291] width 209 height 142
click at [652, 235] on button "button" at bounding box center [652, 235] width 10 height 9
click at [650, 202] on button "button" at bounding box center [650, 201] width 16 height 16
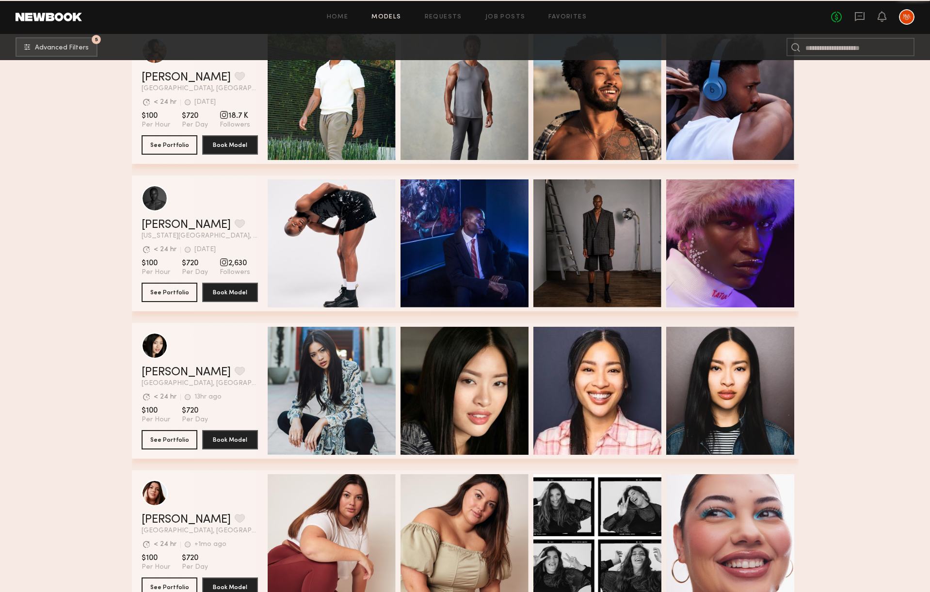
scroll to position [8455, 0]
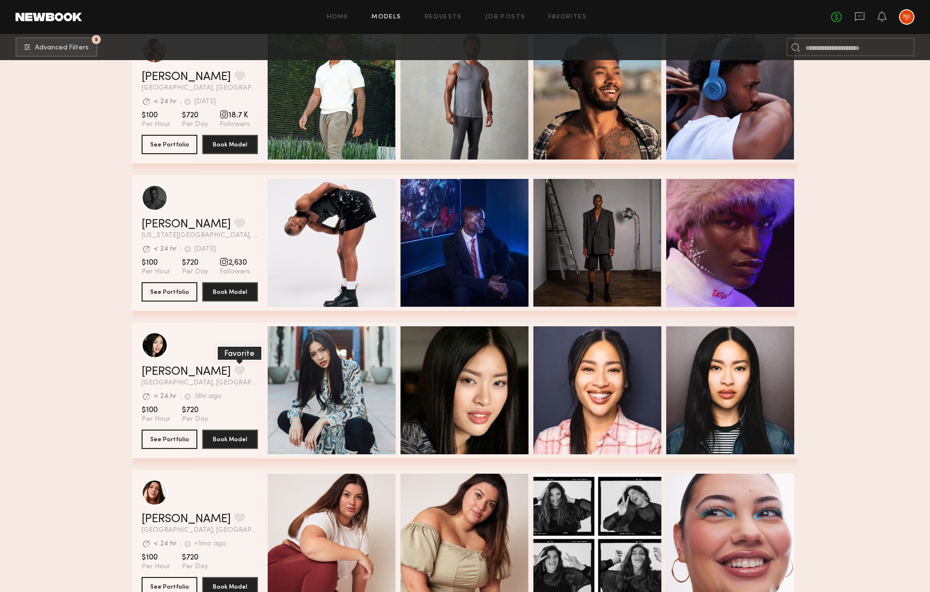
click at [235, 371] on button "grid" at bounding box center [240, 370] width 10 height 9
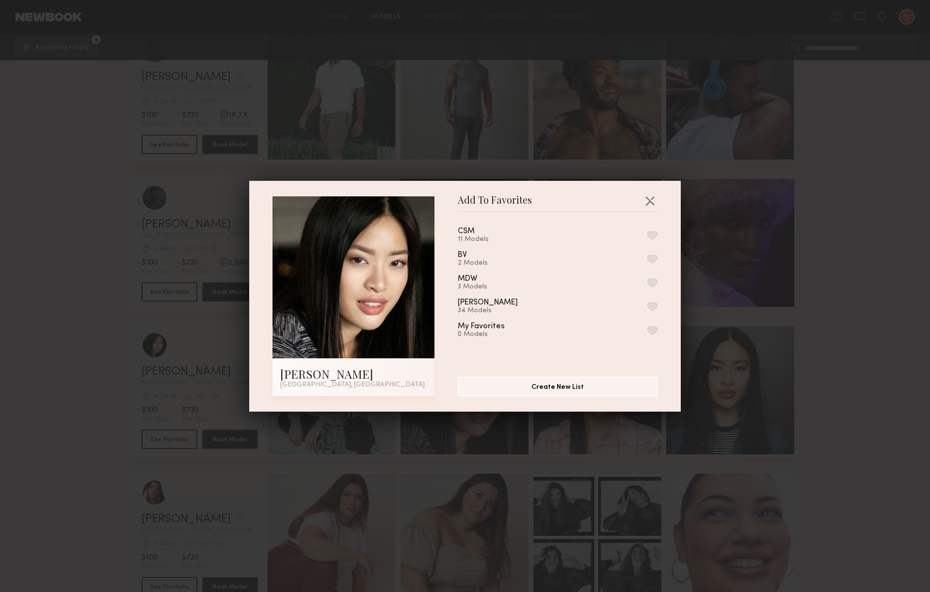
click at [655, 232] on button "button" at bounding box center [652, 235] width 10 height 9
click at [652, 195] on button "button" at bounding box center [650, 201] width 16 height 16
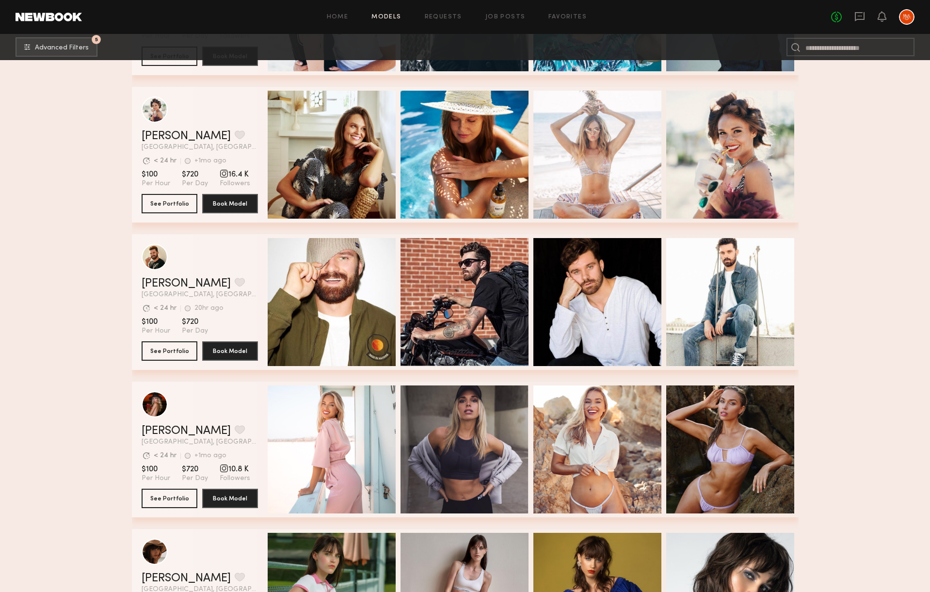
scroll to position [10286, 0]
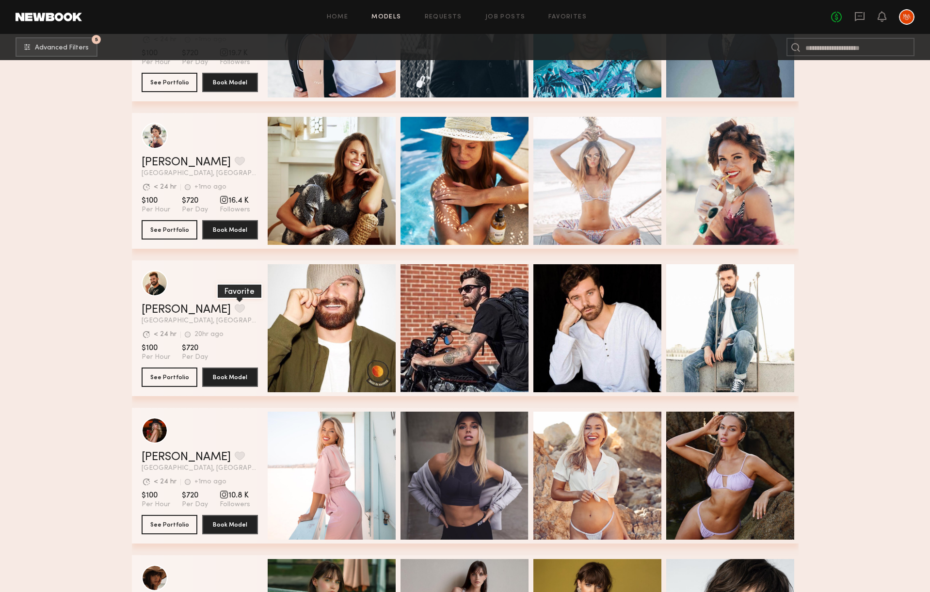
click at [235, 306] on button "grid" at bounding box center [240, 308] width 10 height 9
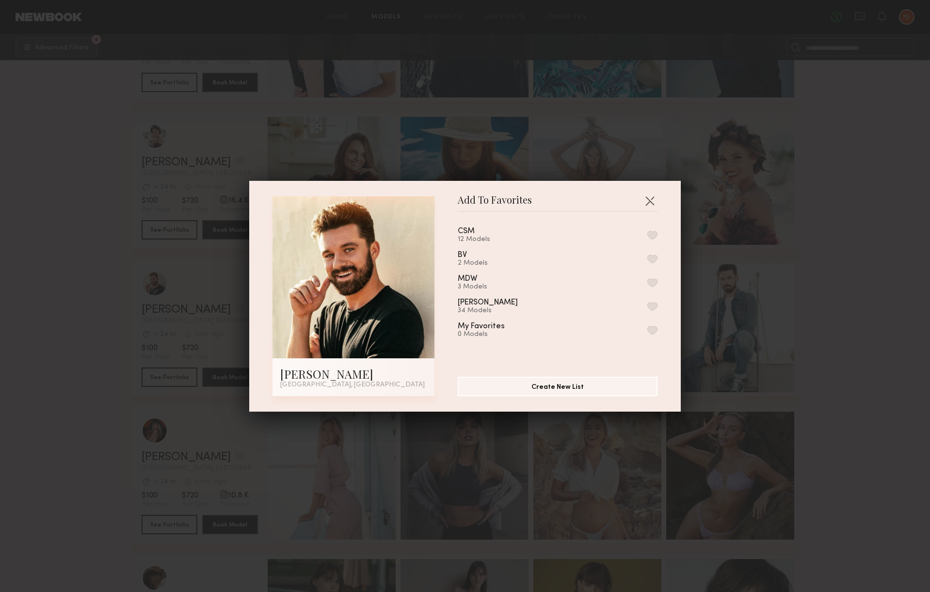
click at [654, 234] on button "button" at bounding box center [652, 235] width 10 height 9
click at [653, 195] on button "button" at bounding box center [650, 201] width 16 height 16
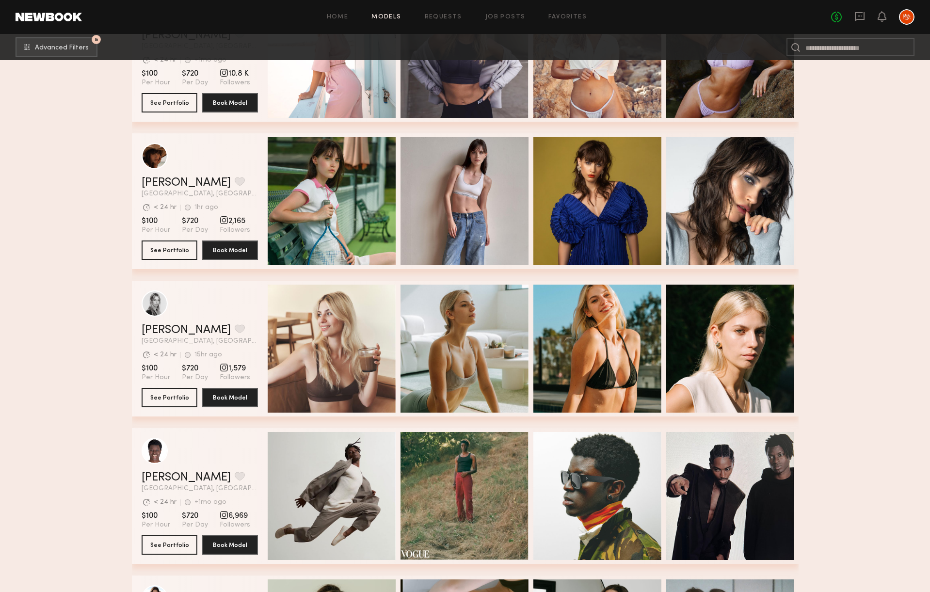
scroll to position [10749, 0]
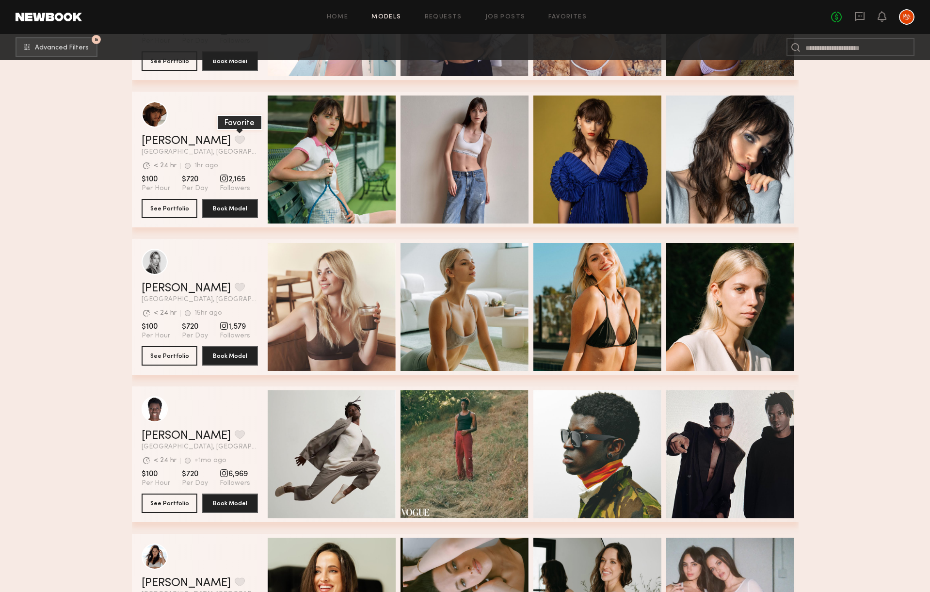
click at [235, 135] on button "grid" at bounding box center [240, 139] width 10 height 9
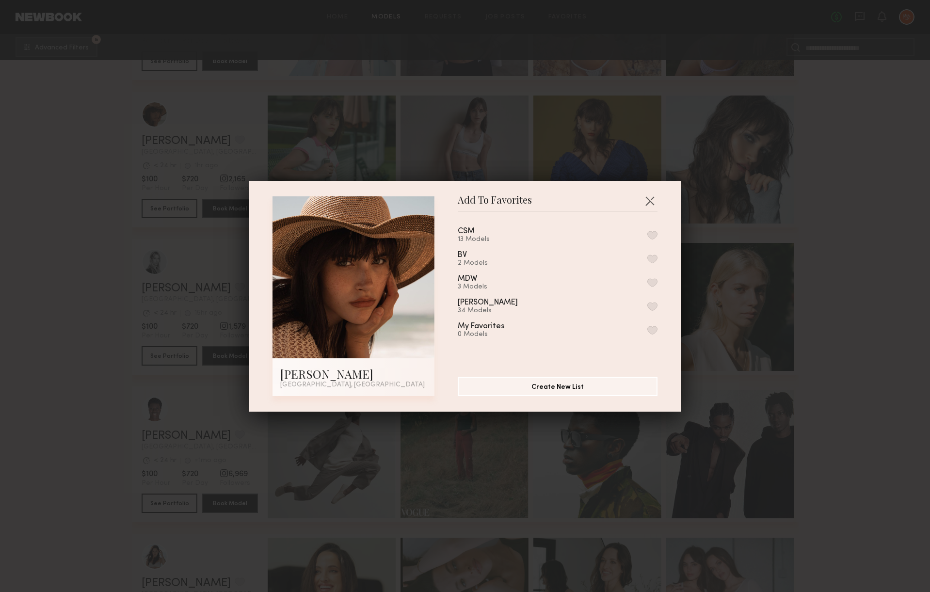
click at [545, 234] on div "CSM 13 Models" at bounding box center [558, 235] width 200 height 16
click at [654, 233] on button "button" at bounding box center [652, 235] width 10 height 9
click at [649, 200] on button "button" at bounding box center [650, 201] width 16 height 16
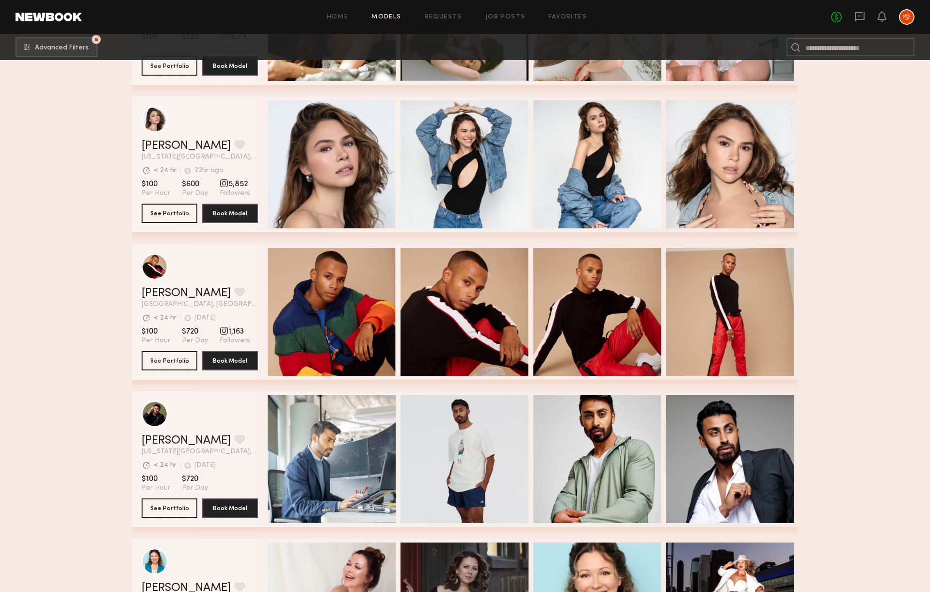
scroll to position [11330, 0]
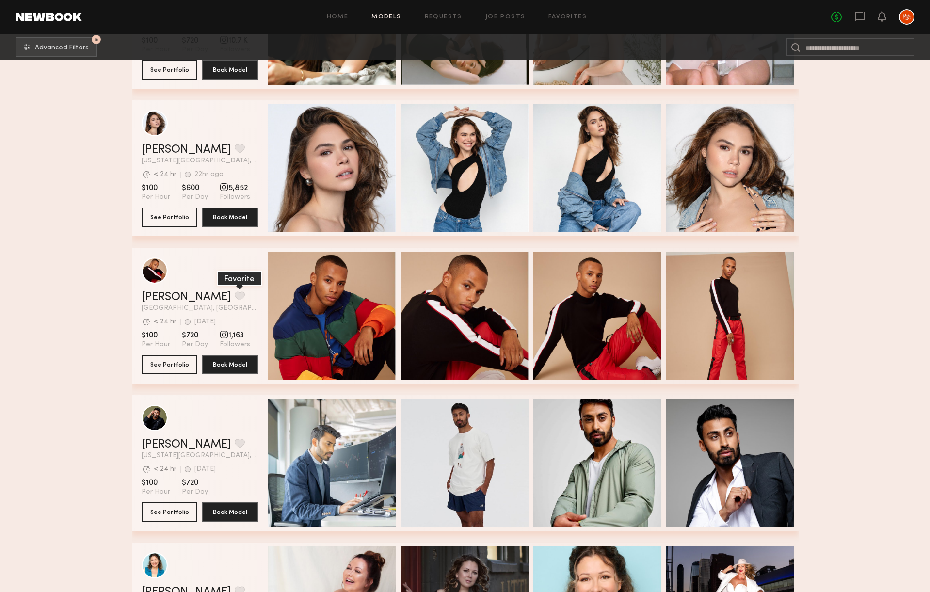
click at [235, 292] on button "grid" at bounding box center [240, 295] width 10 height 9
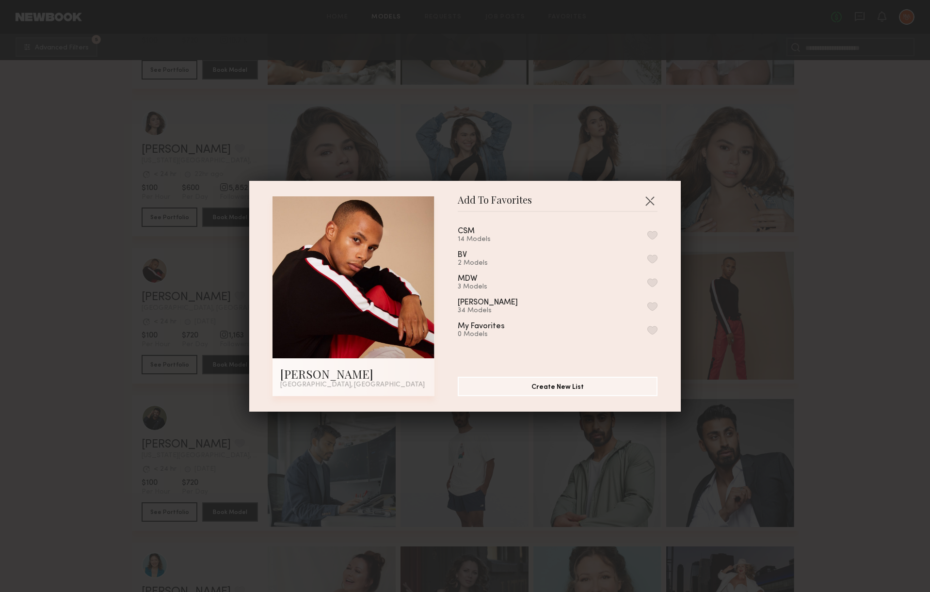
click at [535, 232] on div "CSM 14 Models" at bounding box center [558, 235] width 200 height 16
click at [648, 235] on button "button" at bounding box center [652, 235] width 10 height 9
drag, startPoint x: 651, startPoint y: 198, endPoint x: 559, endPoint y: 229, distance: 97.7
click at [651, 198] on button "button" at bounding box center [650, 201] width 16 height 16
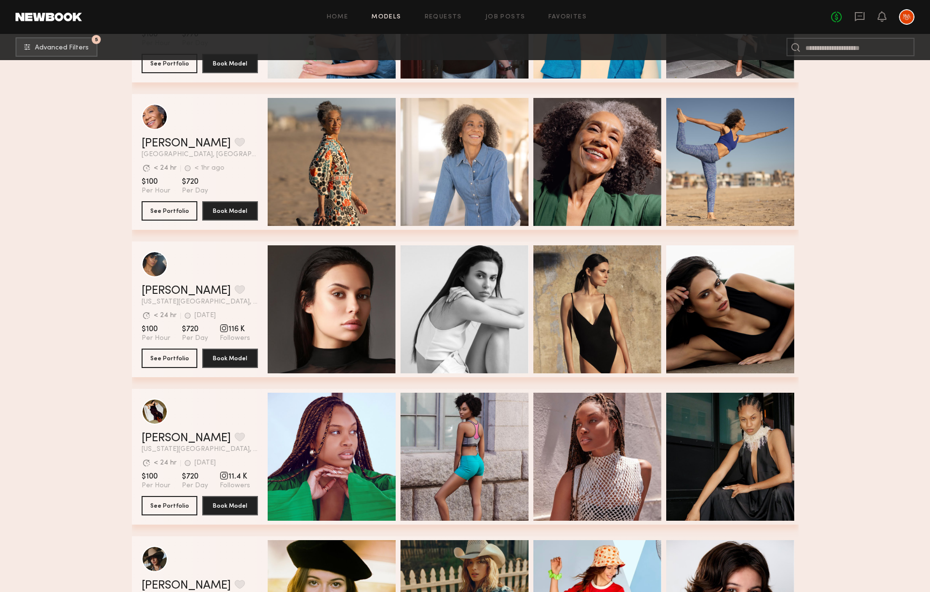
scroll to position [11925, 0]
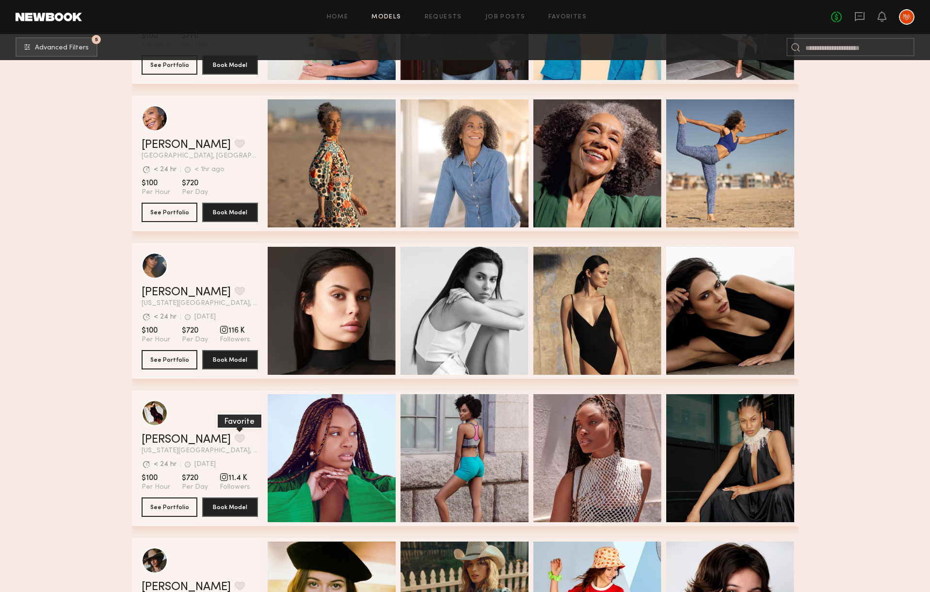
click at [235, 436] on button "grid" at bounding box center [240, 438] width 10 height 9
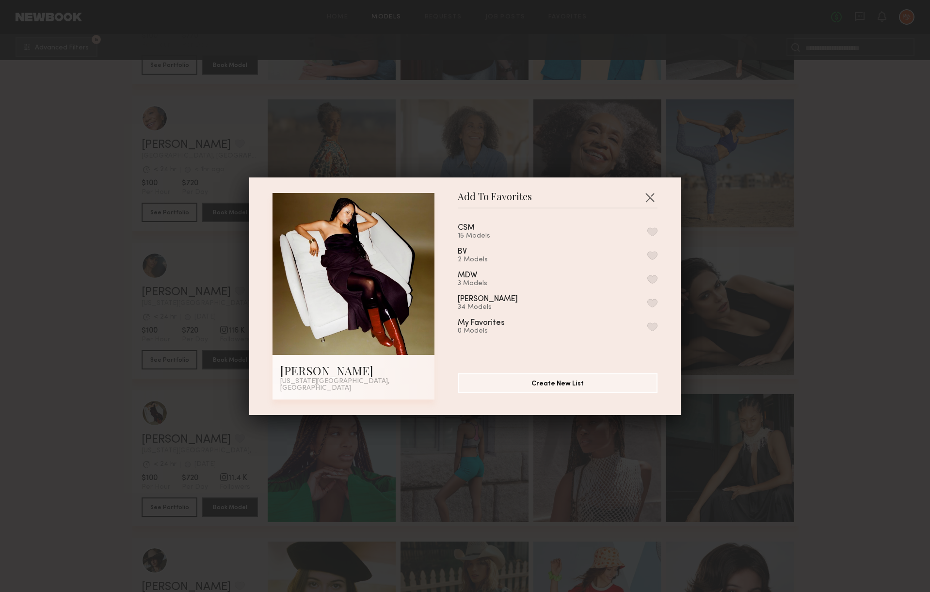
click at [653, 229] on div "CSM 15 Models" at bounding box center [558, 232] width 200 height 16
click at [653, 233] on button "button" at bounding box center [652, 231] width 10 height 9
drag, startPoint x: 648, startPoint y: 200, endPoint x: 571, endPoint y: 205, distance: 77.3
click at [648, 199] on button "button" at bounding box center [650, 198] width 16 height 16
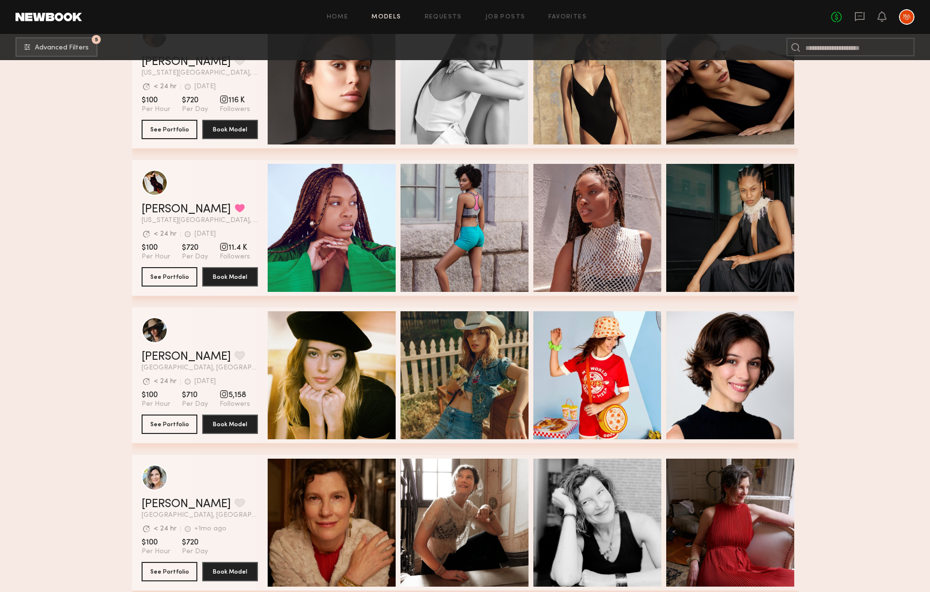
scroll to position [12226, 0]
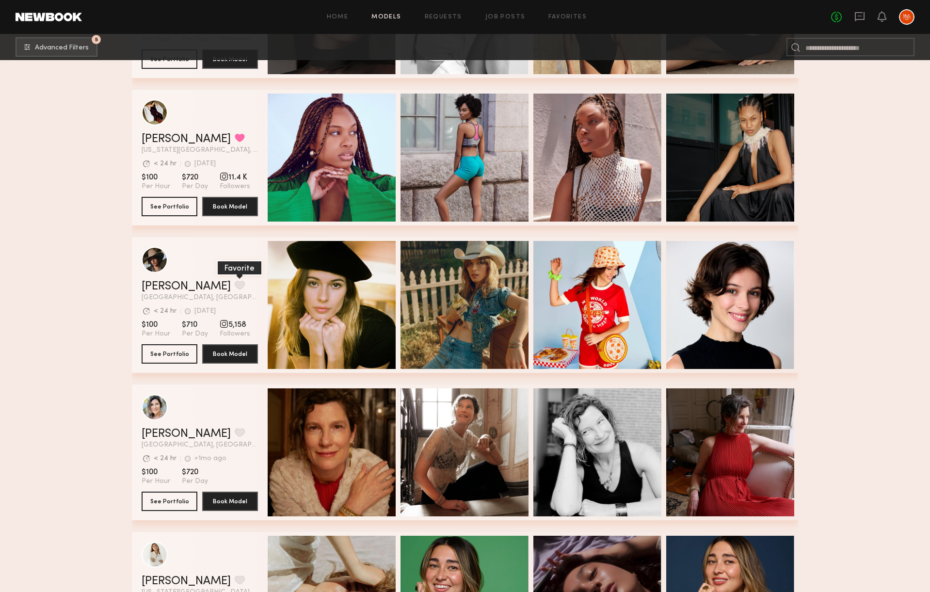
click at [235, 286] on button "grid" at bounding box center [240, 285] width 10 height 9
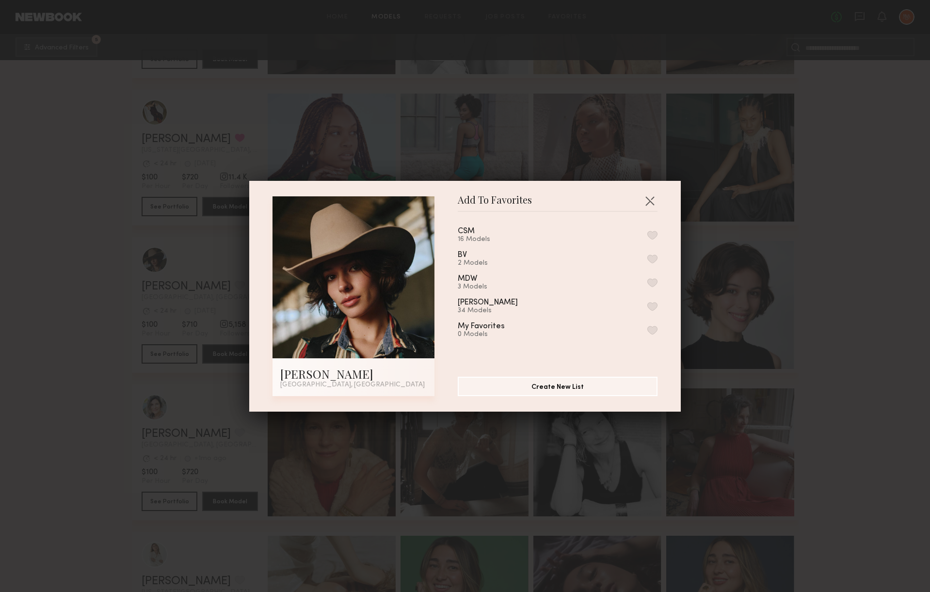
click at [655, 233] on button "button" at bounding box center [652, 235] width 10 height 9
click at [647, 200] on button "button" at bounding box center [650, 201] width 16 height 16
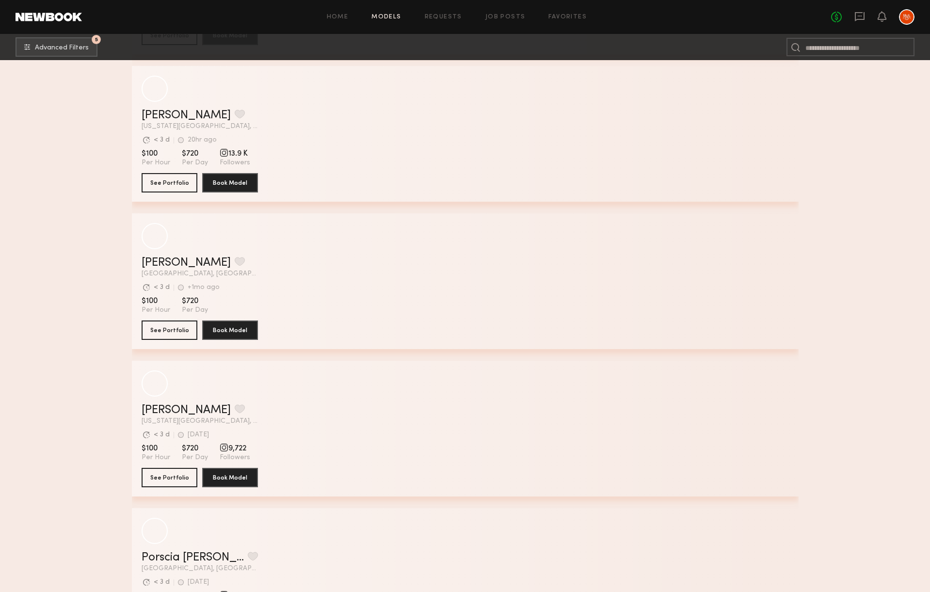
scroll to position [15705, 0]
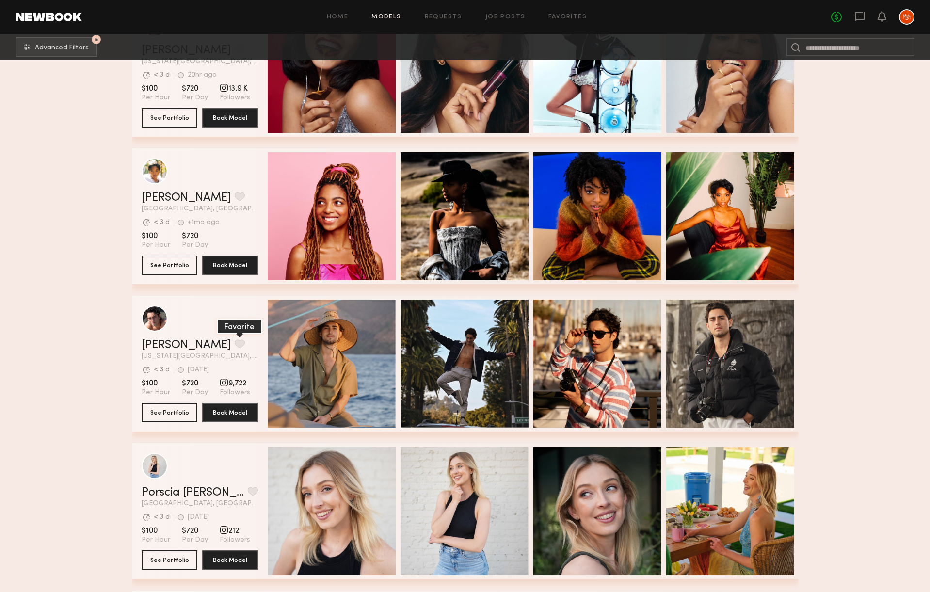
click at [235, 346] on button "grid" at bounding box center [240, 343] width 10 height 9
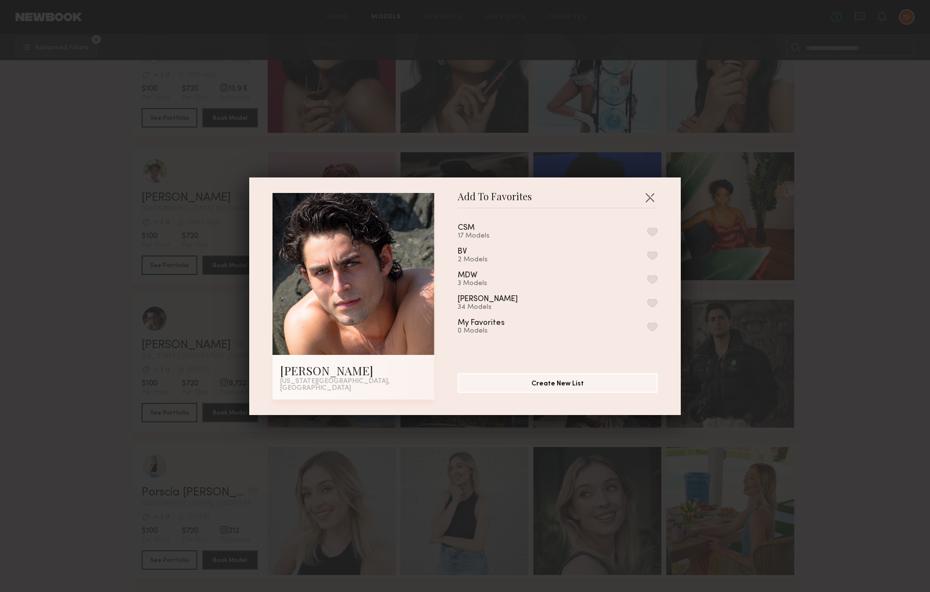
drag, startPoint x: 550, startPoint y: 233, endPoint x: 576, endPoint y: 229, distance: 26.0
click at [550, 233] on div "CSM 17 Models" at bounding box center [558, 232] width 200 height 16
click at [649, 234] on button "button" at bounding box center [652, 231] width 10 height 9
click at [649, 205] on button "button" at bounding box center [650, 198] width 16 height 16
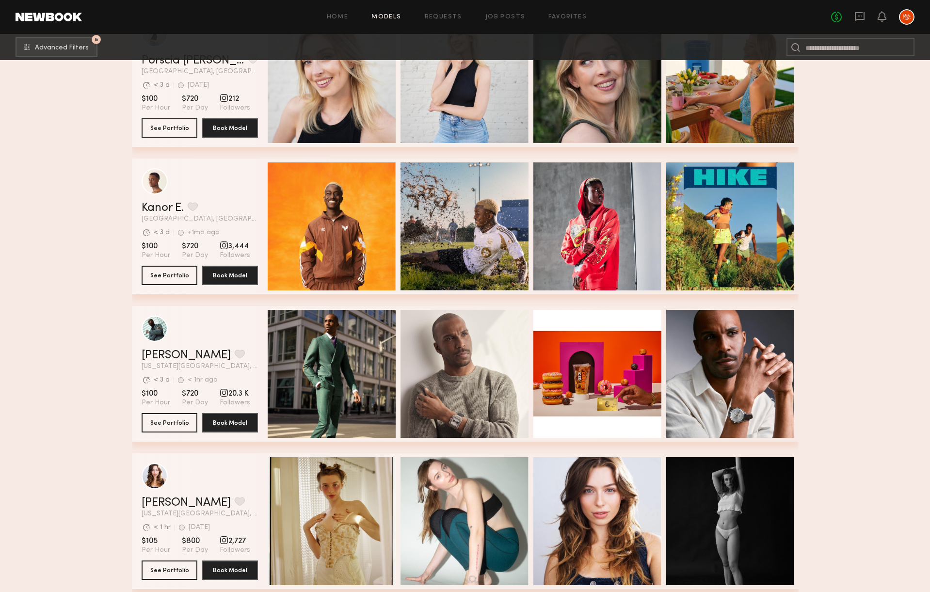
scroll to position [16200, 0]
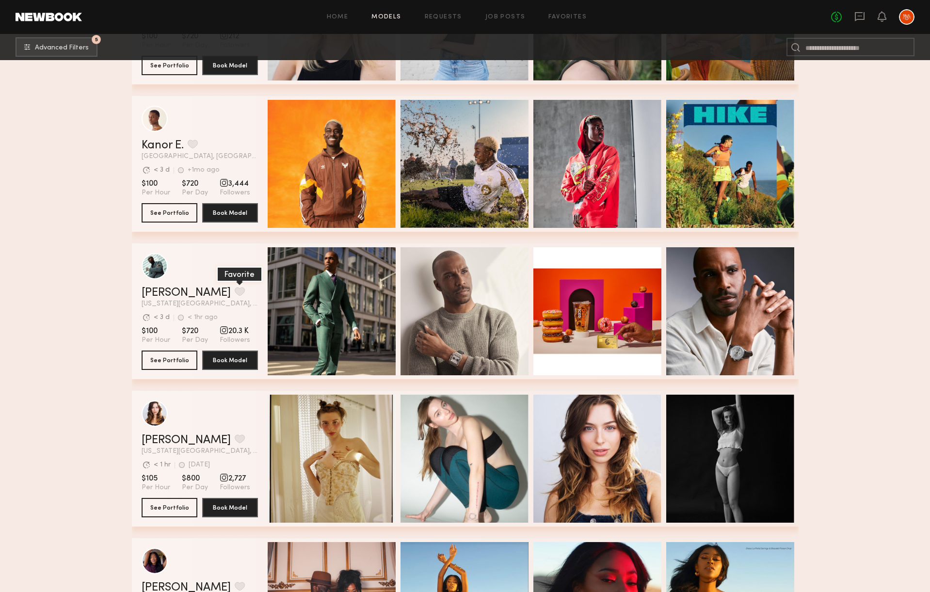
click at [235, 291] on button "grid" at bounding box center [240, 291] width 10 height 9
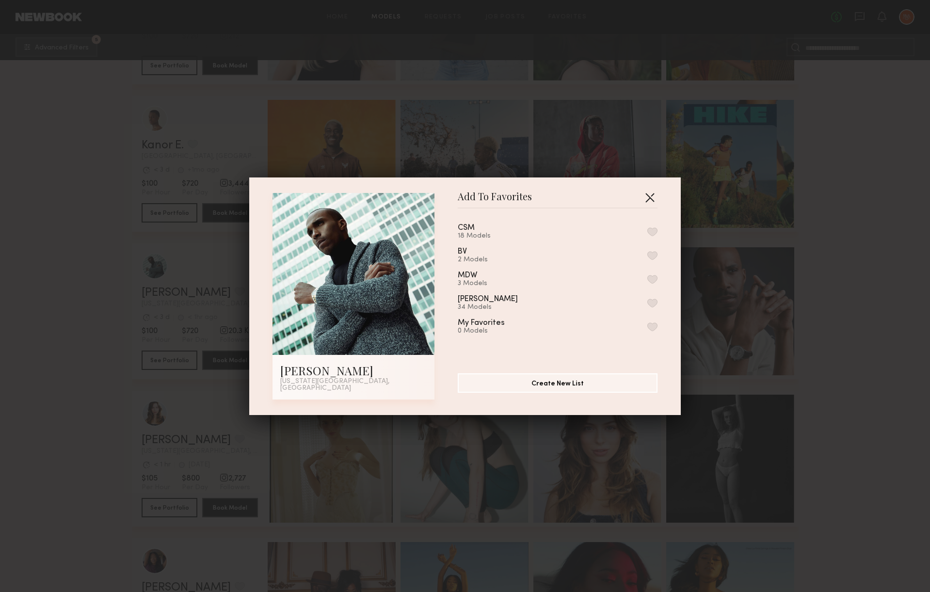
click at [646, 198] on button "button" at bounding box center [650, 198] width 16 height 16
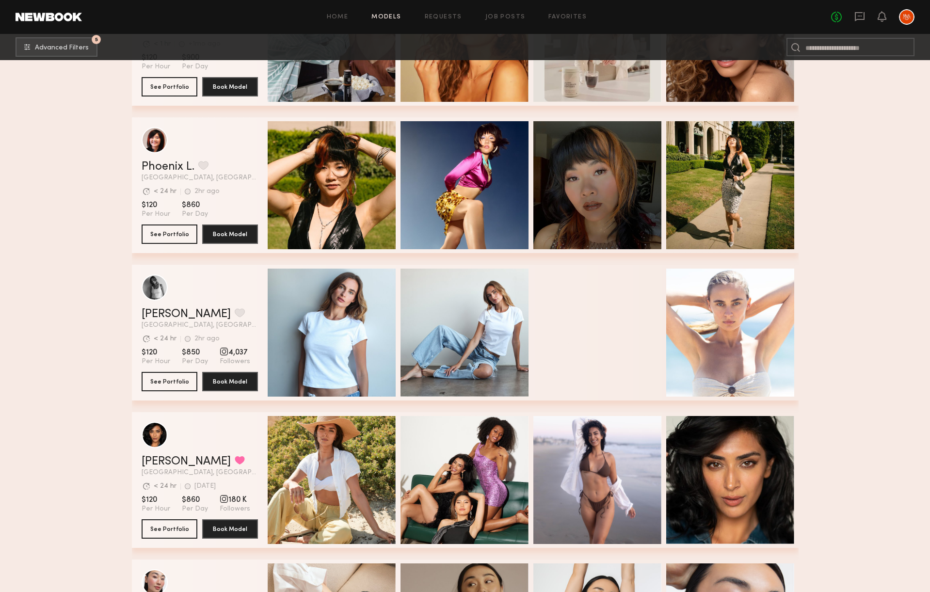
scroll to position [20370, 0]
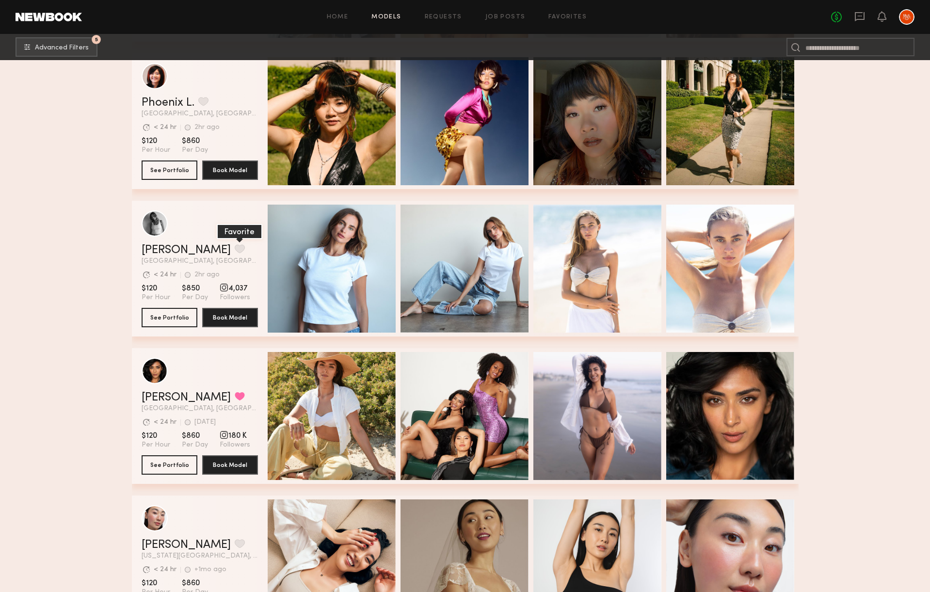
click at [235, 245] on button "grid" at bounding box center [240, 248] width 10 height 9
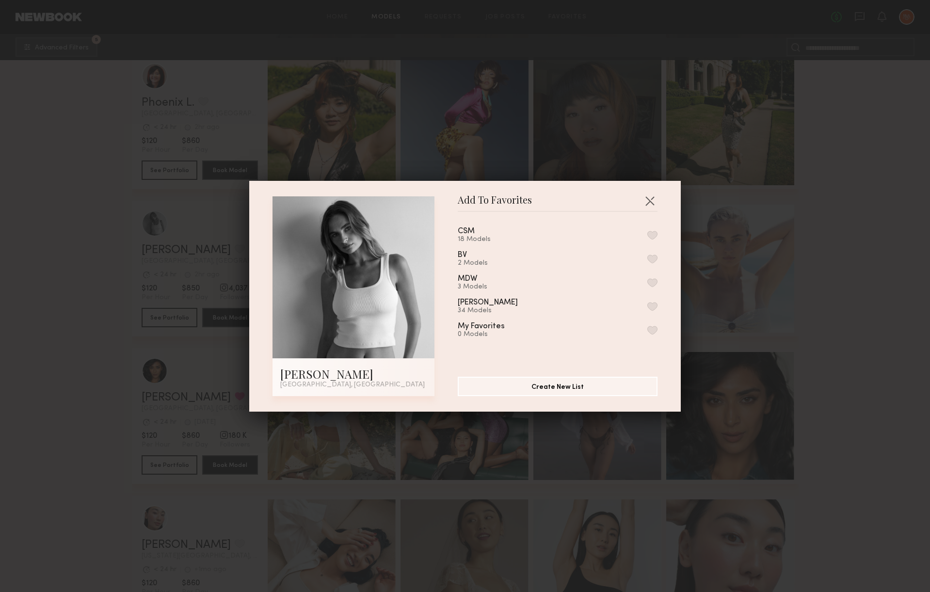
click at [655, 235] on button "button" at bounding box center [652, 235] width 10 height 9
click at [645, 199] on button "button" at bounding box center [650, 201] width 16 height 16
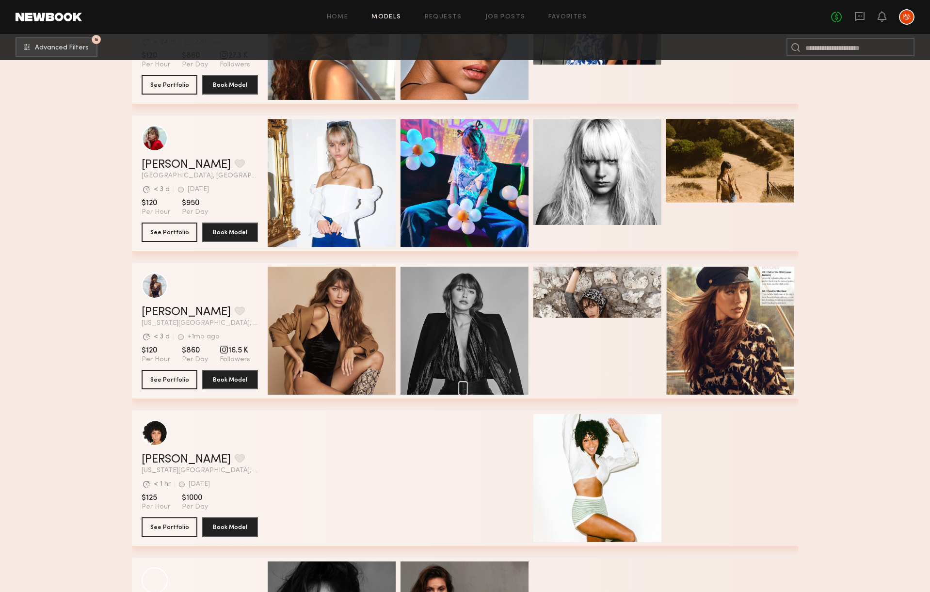
scroll to position [21664, 0]
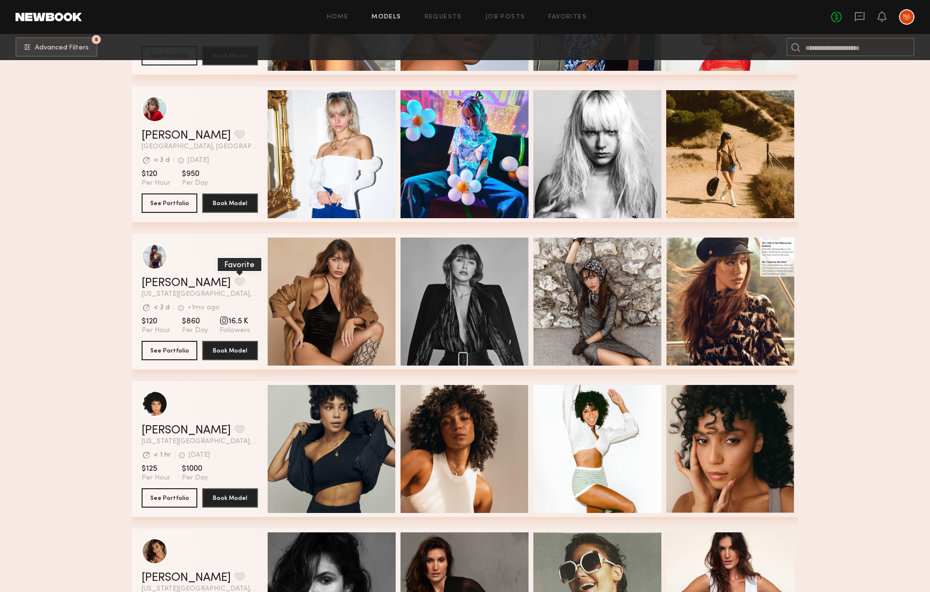
click at [235, 283] on button "grid" at bounding box center [240, 281] width 10 height 9
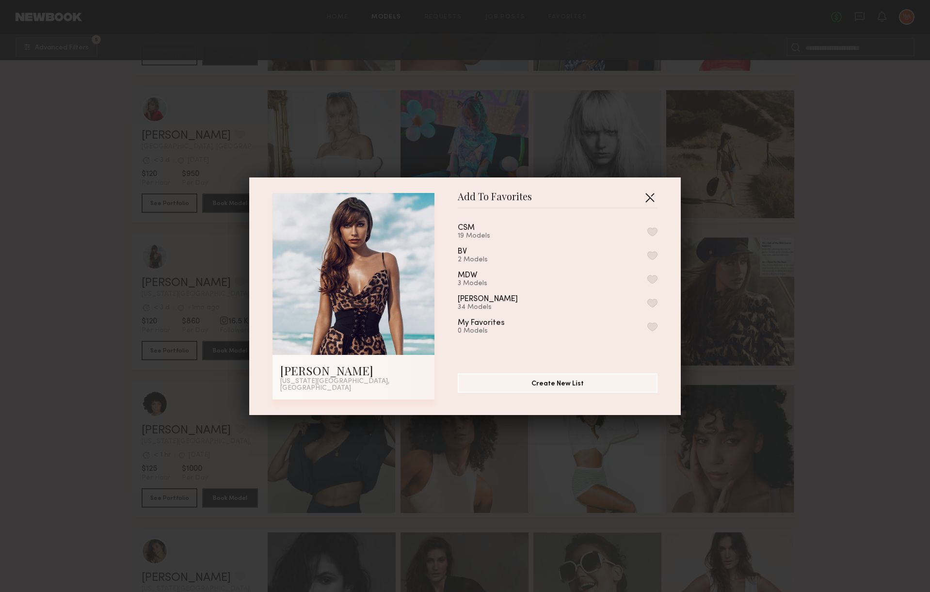
click at [654, 201] on button "button" at bounding box center [650, 198] width 16 height 16
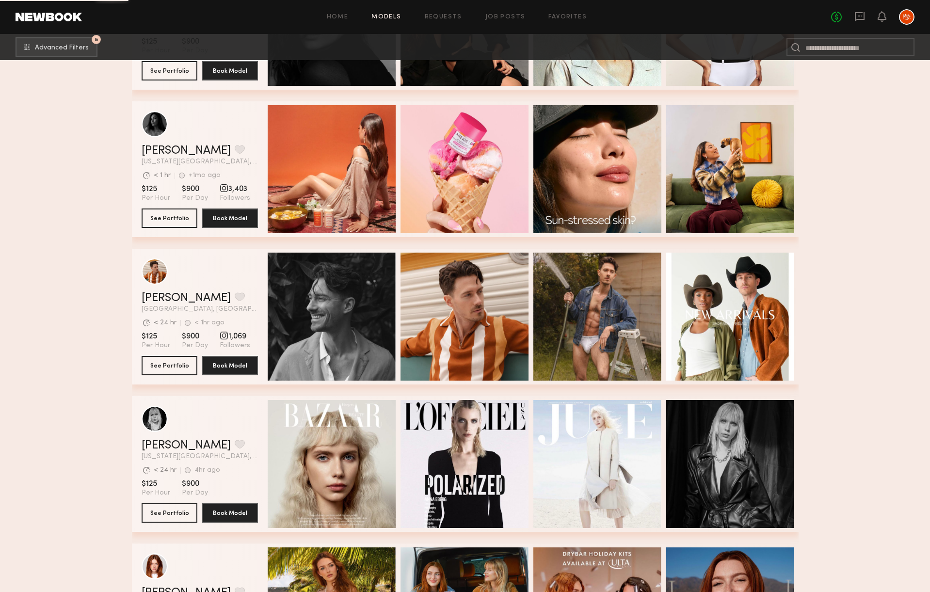
scroll to position [22269, 0]
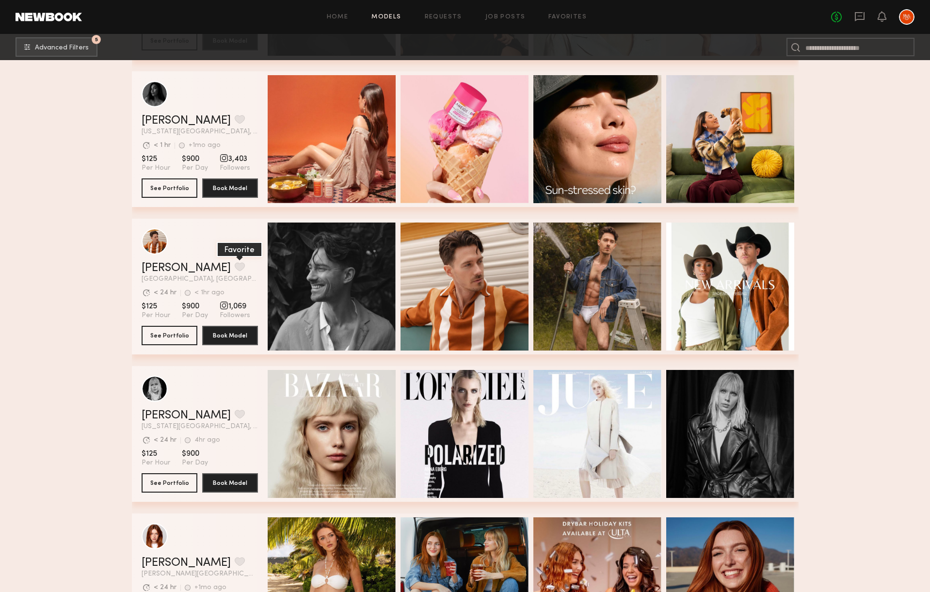
click at [235, 263] on button "grid" at bounding box center [240, 266] width 10 height 9
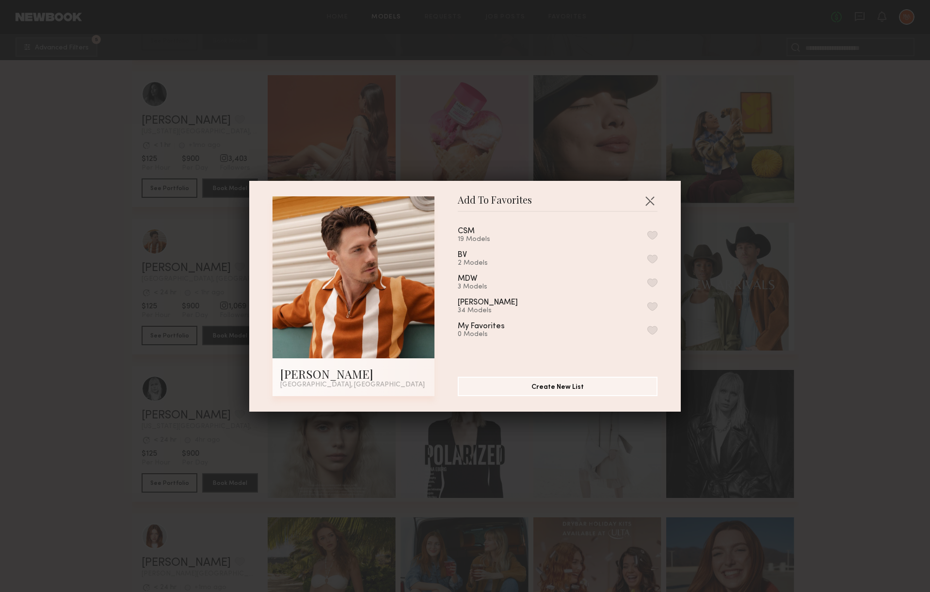
click at [530, 230] on div "CSM 19 Models" at bounding box center [558, 235] width 200 height 16
click at [654, 233] on button "button" at bounding box center [652, 235] width 10 height 9
click at [649, 199] on button "button" at bounding box center [650, 201] width 16 height 16
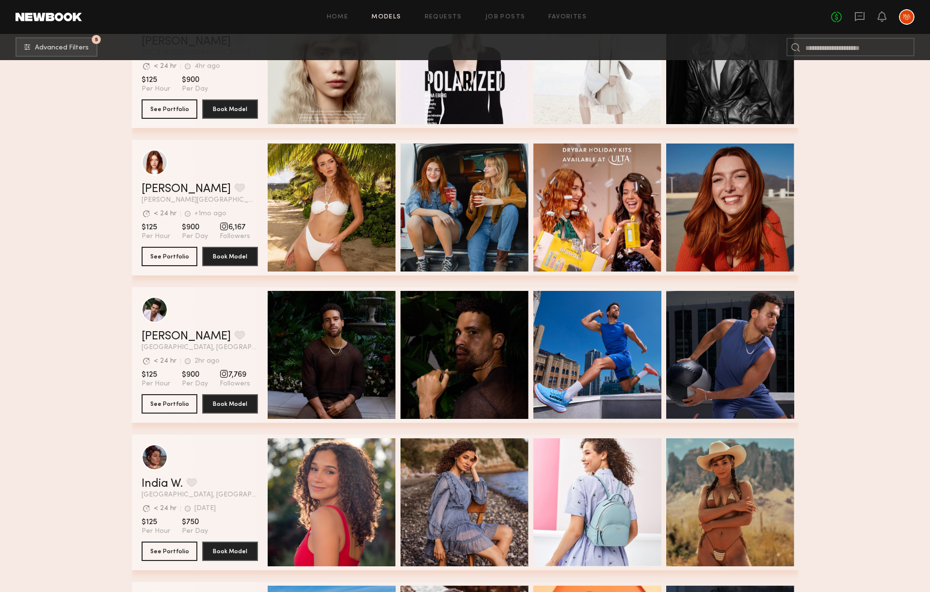
scroll to position [22643, 0]
click at [235, 335] on button "grid" at bounding box center [240, 334] width 10 height 9
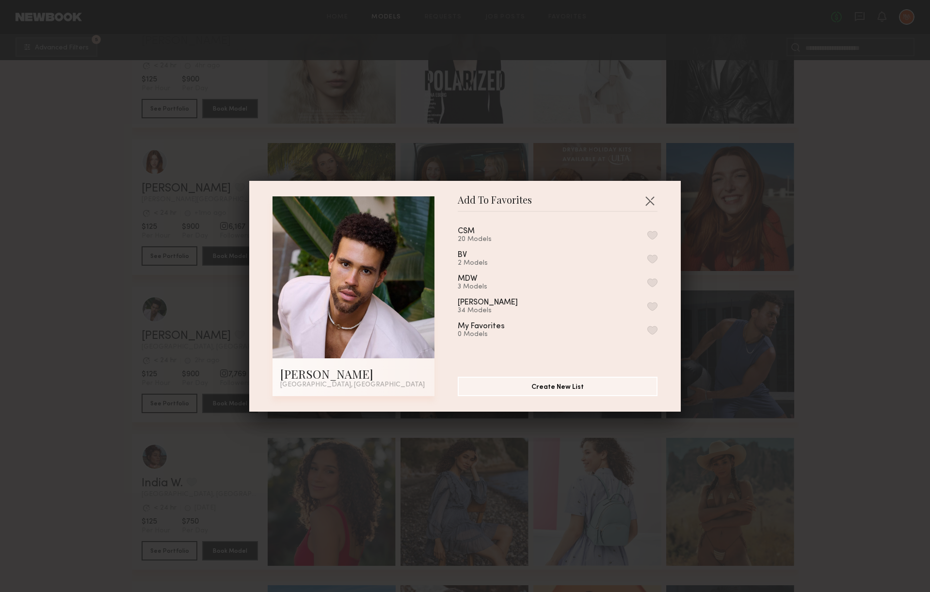
click at [647, 235] on button "button" at bounding box center [652, 235] width 10 height 9
click at [648, 202] on button "button" at bounding box center [650, 201] width 16 height 16
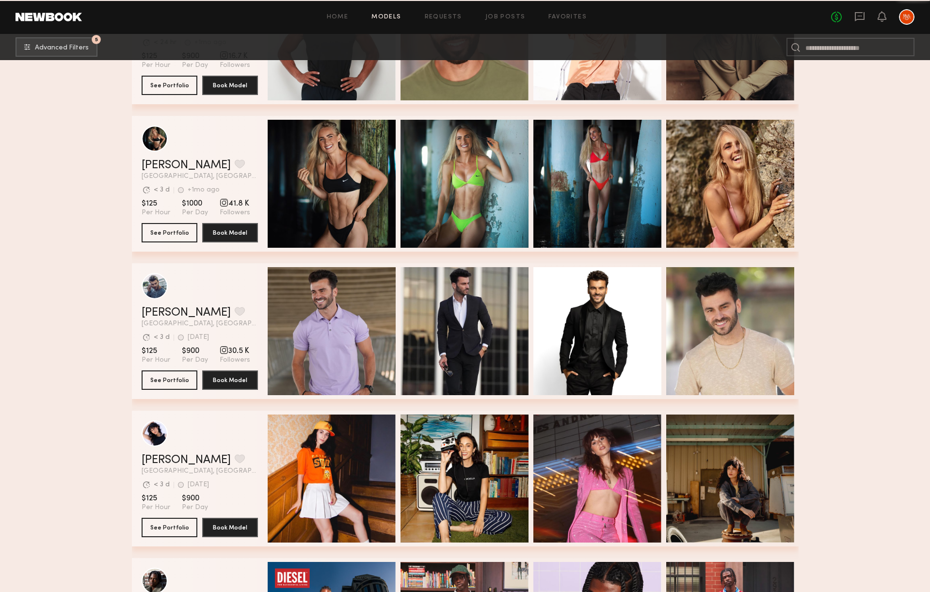
scroll to position [24217, 0]
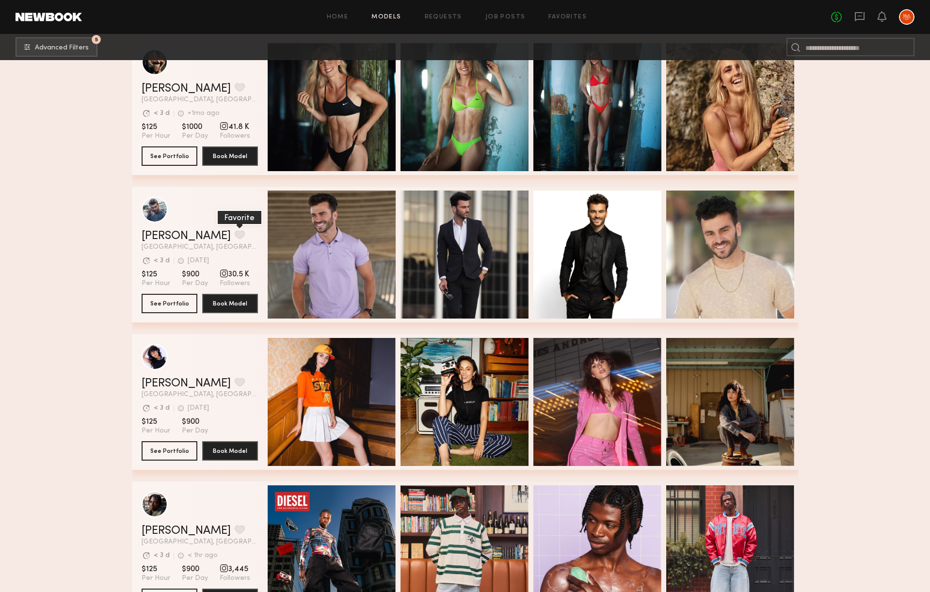
click at [235, 233] on button "grid" at bounding box center [240, 234] width 10 height 9
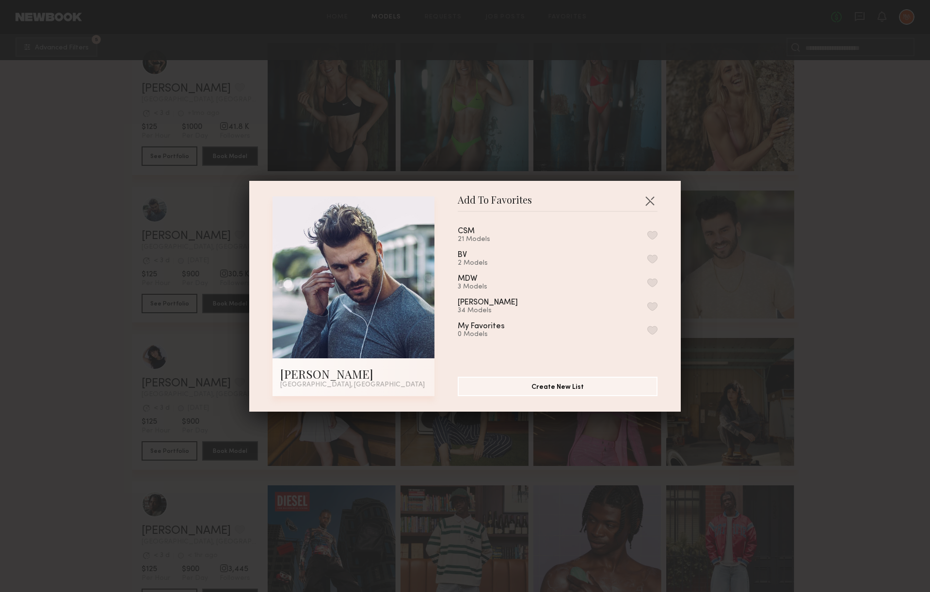
click at [651, 233] on button "button" at bounding box center [652, 235] width 10 height 9
click at [652, 204] on button "button" at bounding box center [650, 201] width 16 height 16
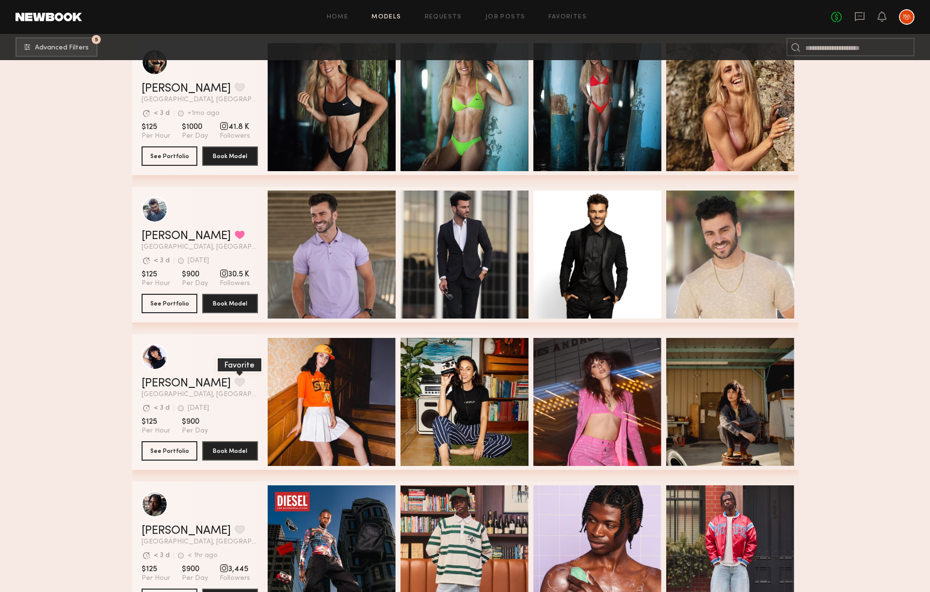
click at [235, 383] on button "grid" at bounding box center [240, 382] width 10 height 9
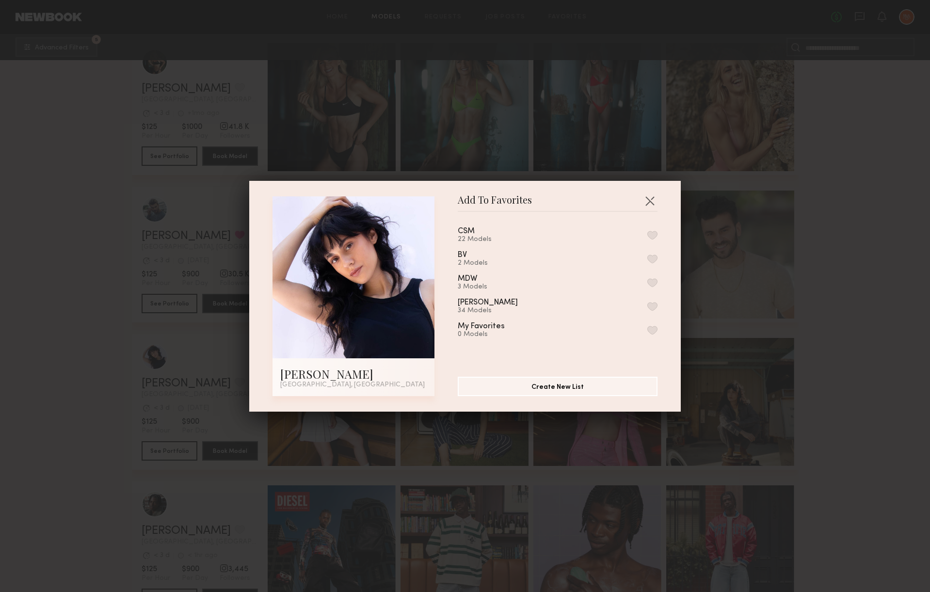
click at [653, 235] on button "button" at bounding box center [652, 235] width 10 height 9
click at [653, 202] on button "button" at bounding box center [650, 201] width 16 height 16
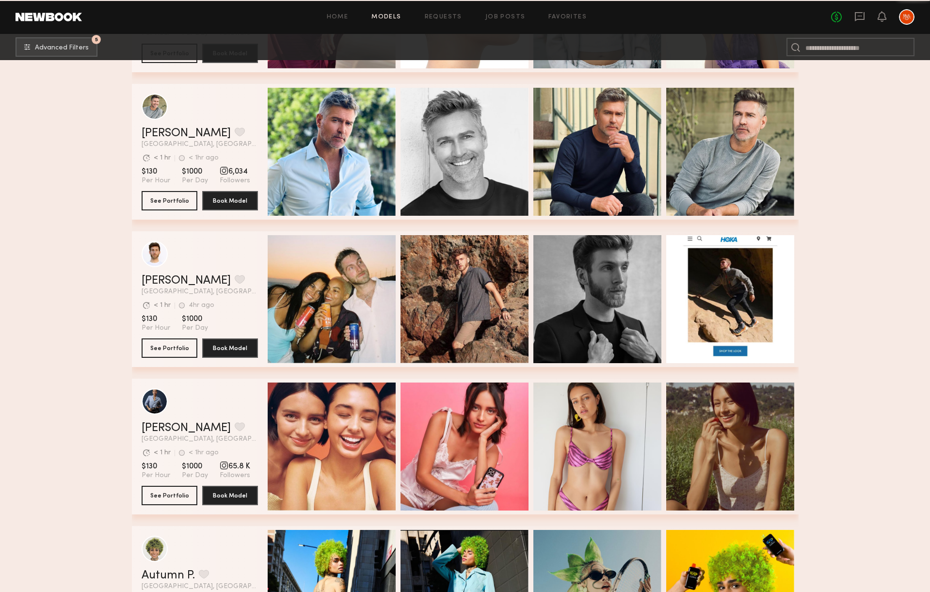
scroll to position [25794, 0]
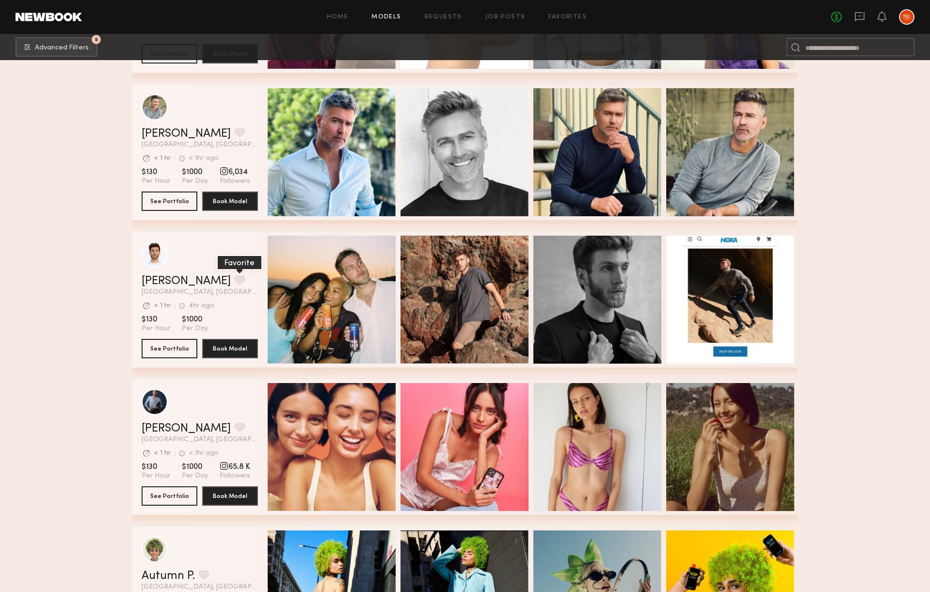
click at [235, 280] on button "grid" at bounding box center [240, 279] width 10 height 9
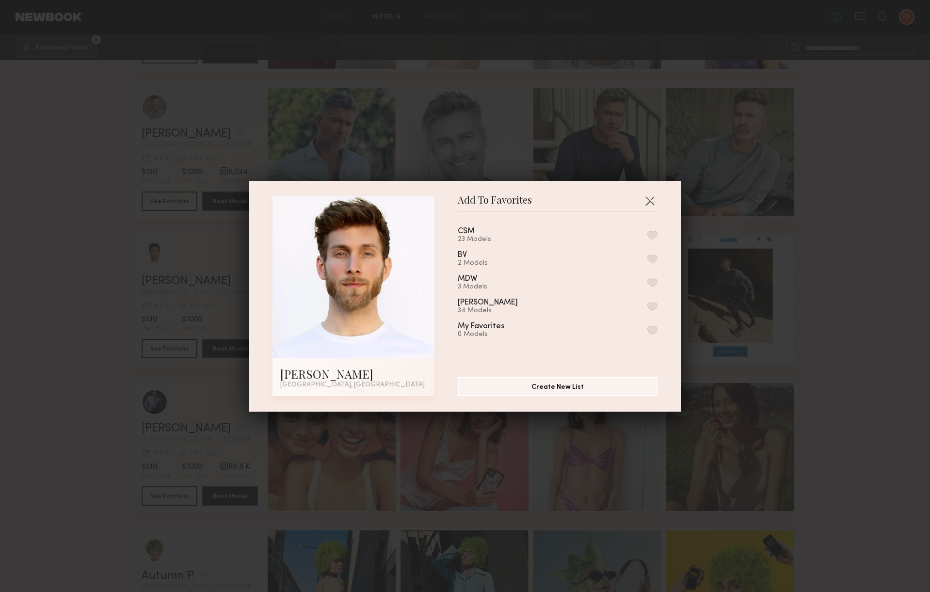
click at [654, 236] on button "button" at bounding box center [652, 235] width 10 height 9
click at [648, 204] on button "button" at bounding box center [650, 201] width 16 height 16
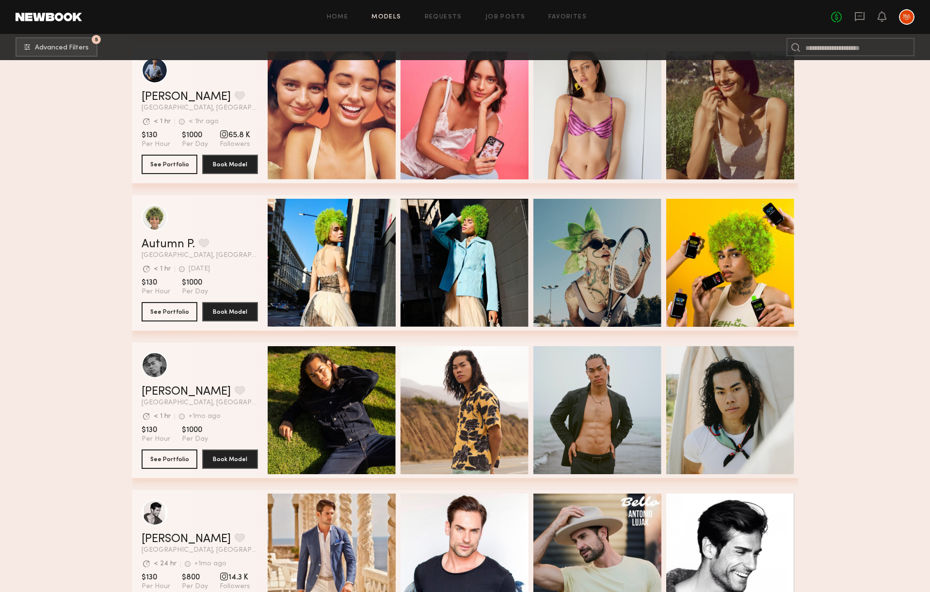
scroll to position [26362, 0]
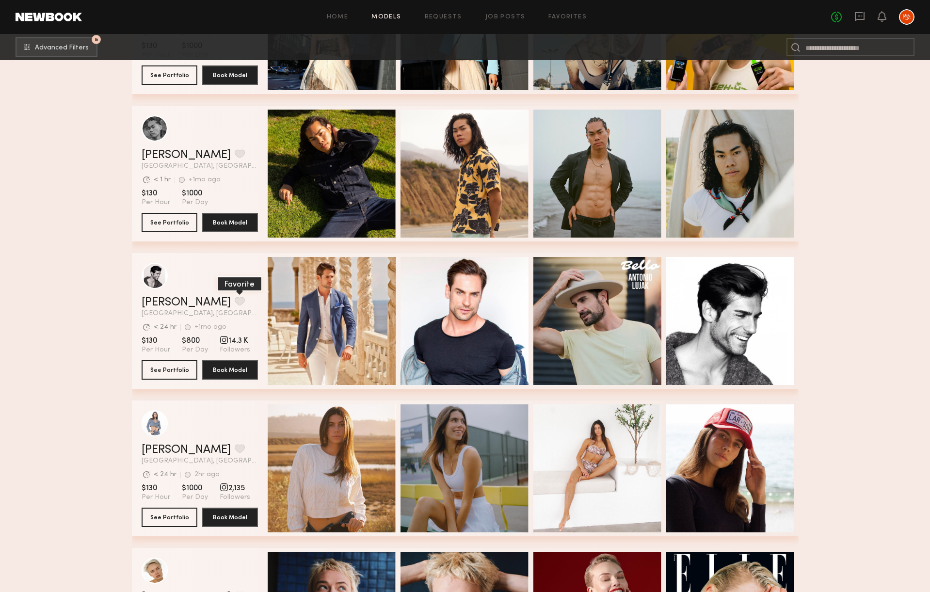
click at [235, 299] on button "grid" at bounding box center [240, 301] width 10 height 9
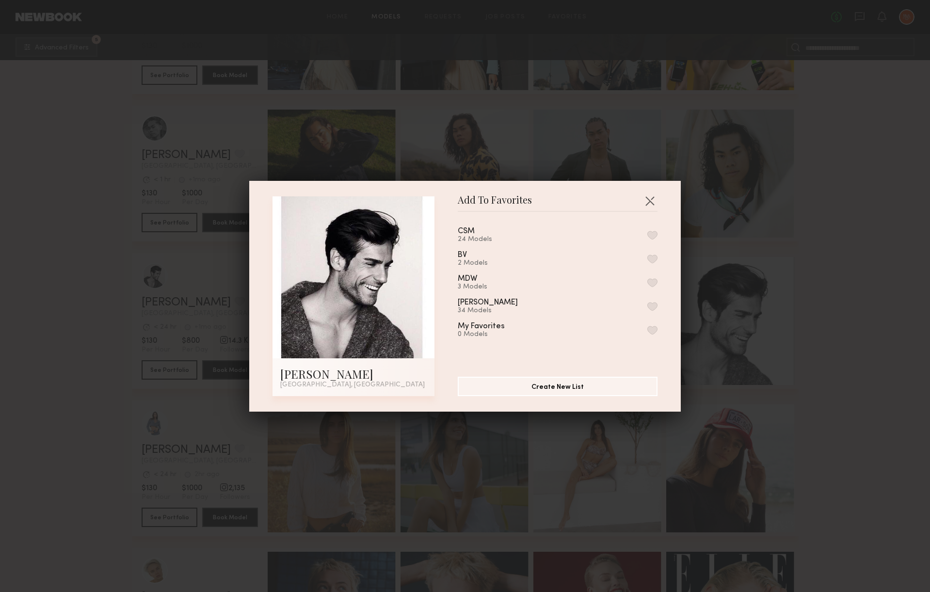
click at [657, 239] on div "CSM 24 Models" at bounding box center [558, 235] width 200 height 16
drag, startPoint x: 651, startPoint y: 236, endPoint x: 654, endPoint y: 231, distance: 6.1
click at [651, 236] on button "button" at bounding box center [652, 235] width 10 height 9
click at [652, 204] on button "button" at bounding box center [650, 201] width 16 height 16
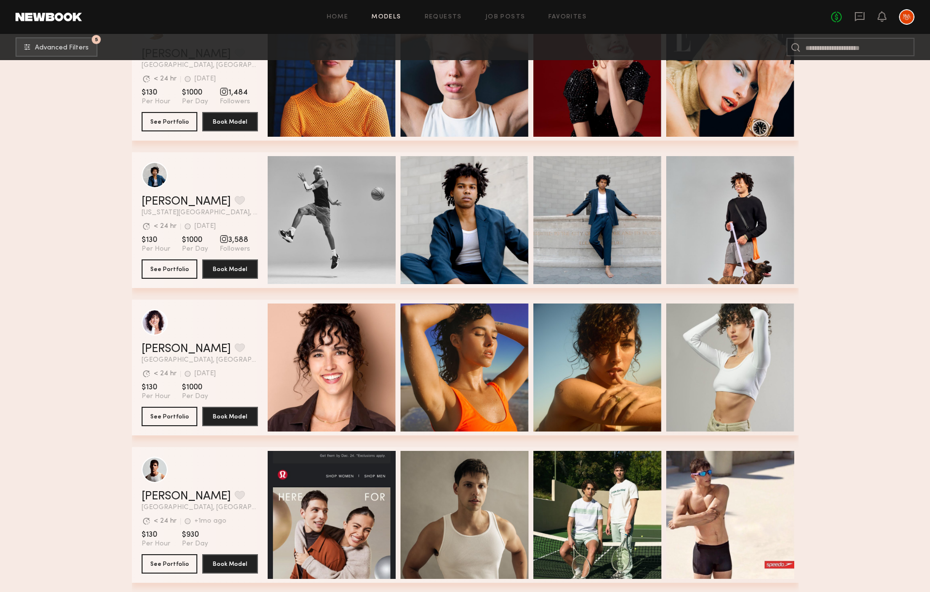
scroll to position [26978, 0]
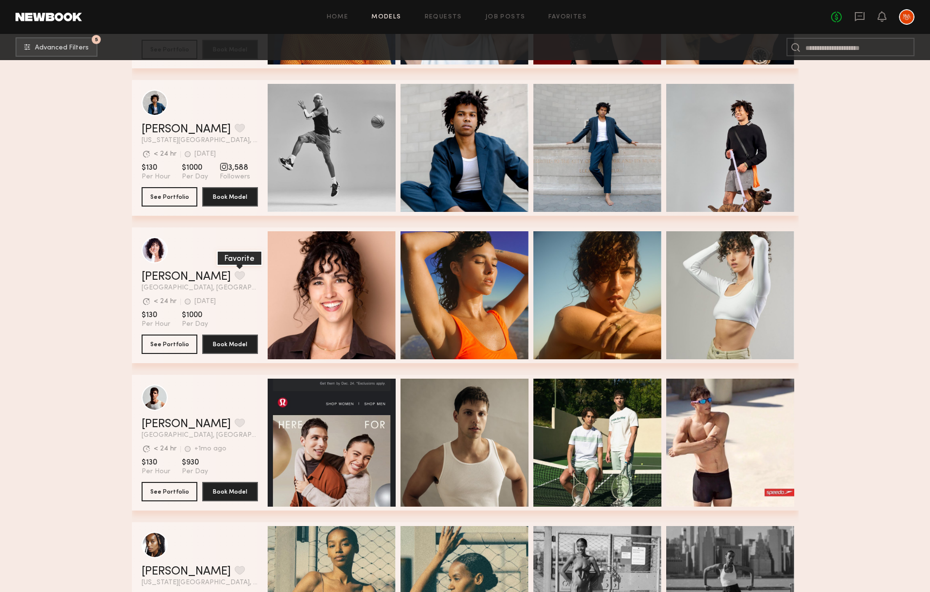
click at [235, 276] on button "grid" at bounding box center [240, 275] width 10 height 9
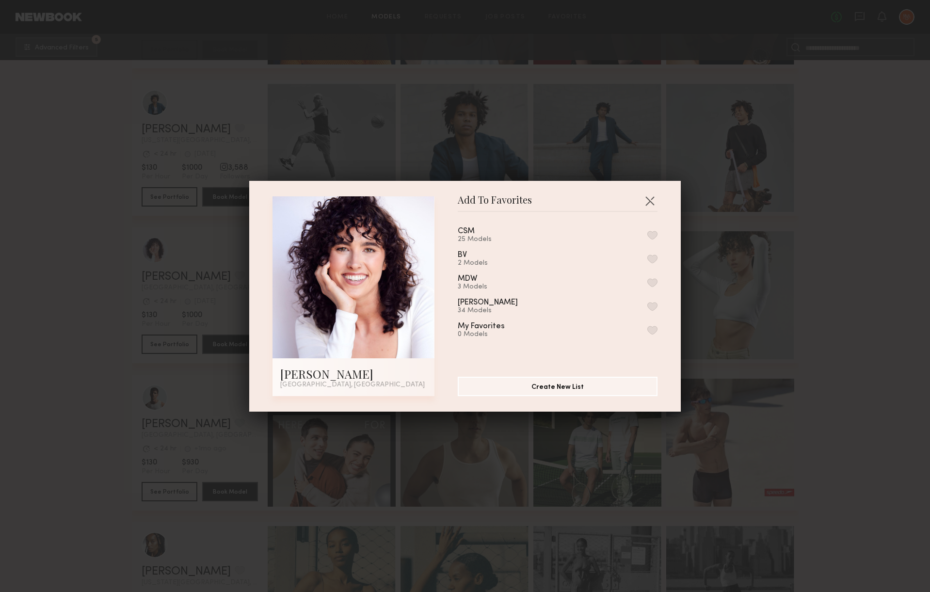
click at [654, 235] on button "button" at bounding box center [652, 235] width 10 height 9
click at [649, 201] on button "button" at bounding box center [650, 201] width 16 height 16
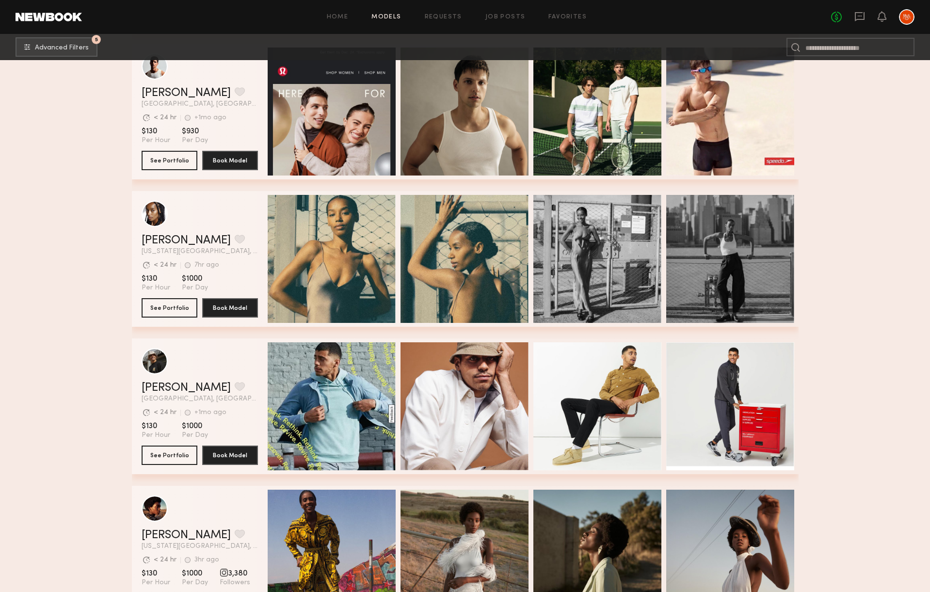
scroll to position [27422, 0]
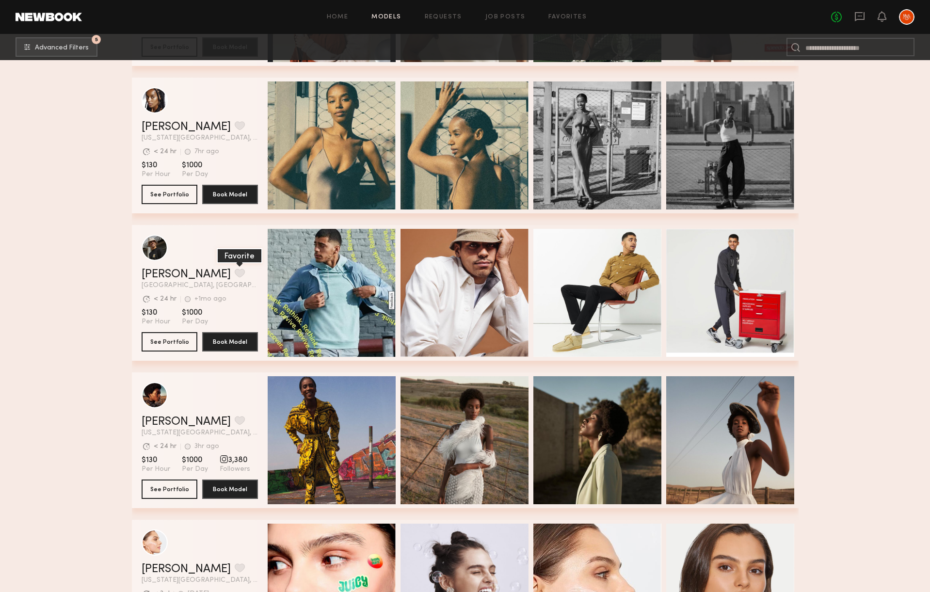
click at [235, 270] on button "grid" at bounding box center [240, 273] width 10 height 9
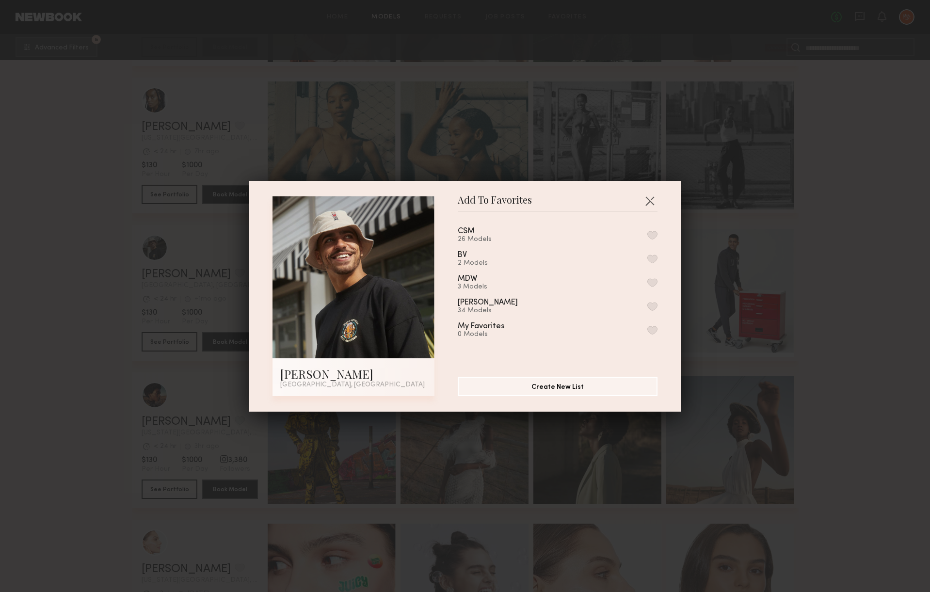
click at [654, 234] on button "button" at bounding box center [652, 235] width 10 height 9
click at [650, 201] on button "button" at bounding box center [650, 201] width 16 height 16
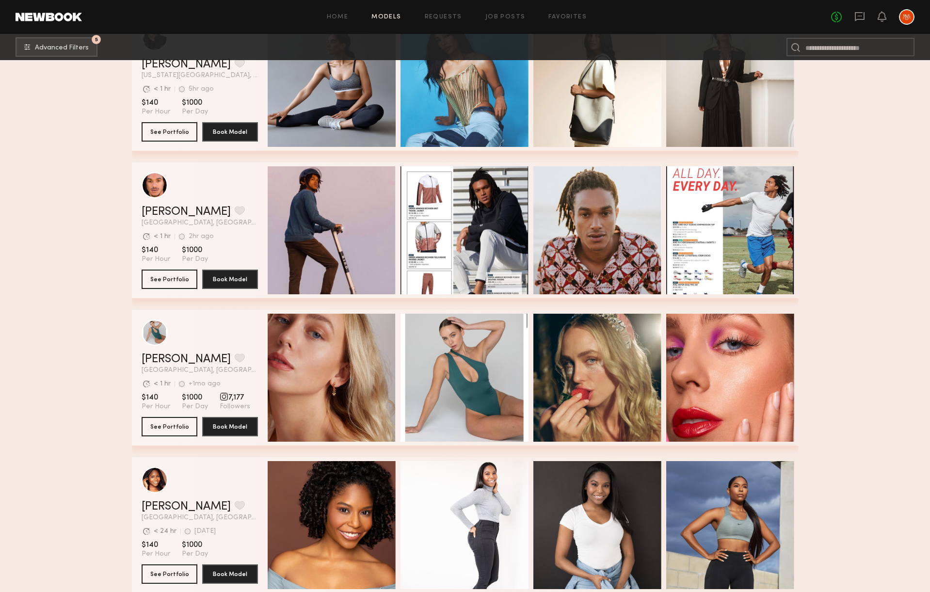
scroll to position [29206, 0]
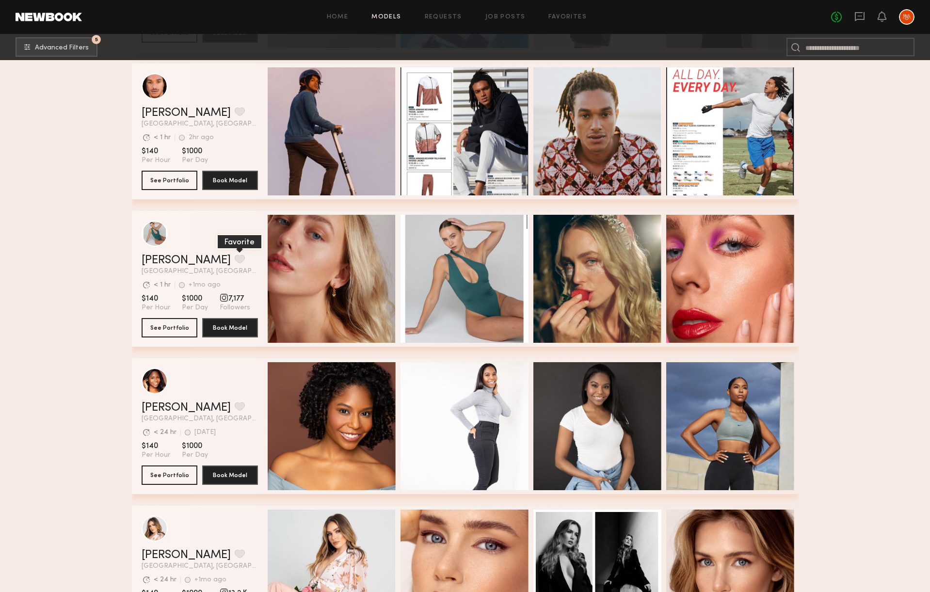
click at [235, 256] on button "grid" at bounding box center [240, 259] width 10 height 9
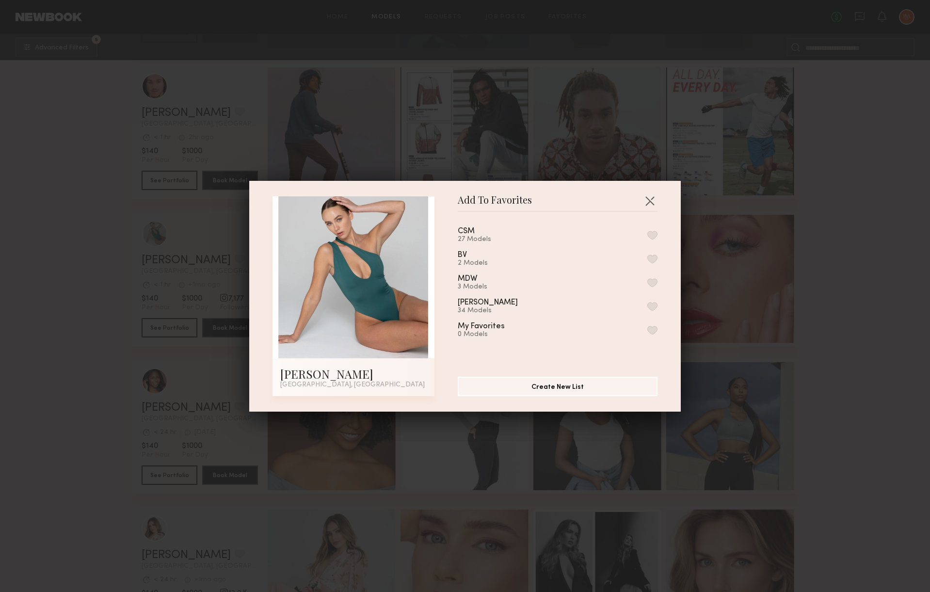
click at [653, 231] on button "button" at bounding box center [652, 235] width 10 height 9
click at [653, 198] on button "button" at bounding box center [650, 201] width 16 height 16
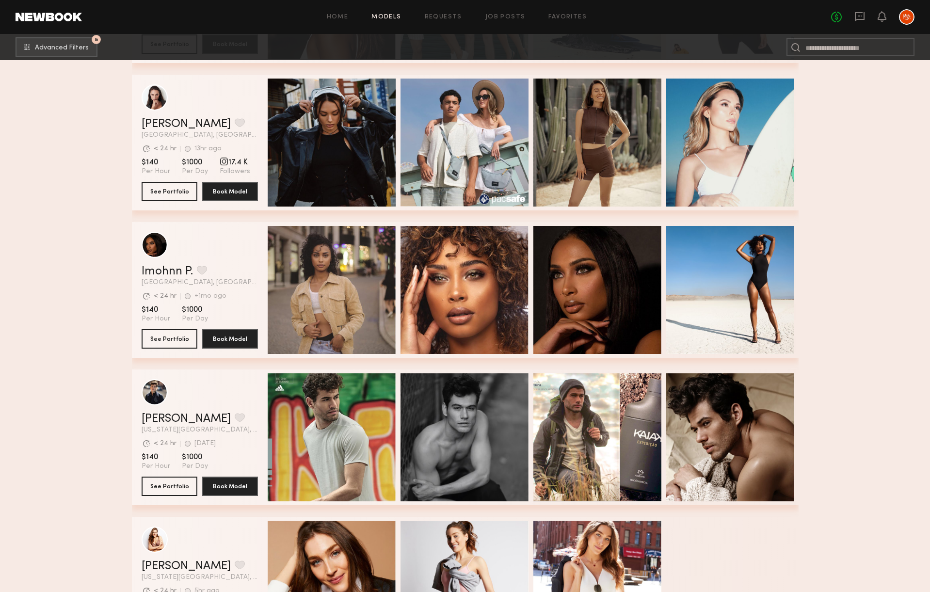
scroll to position [30085, 0]
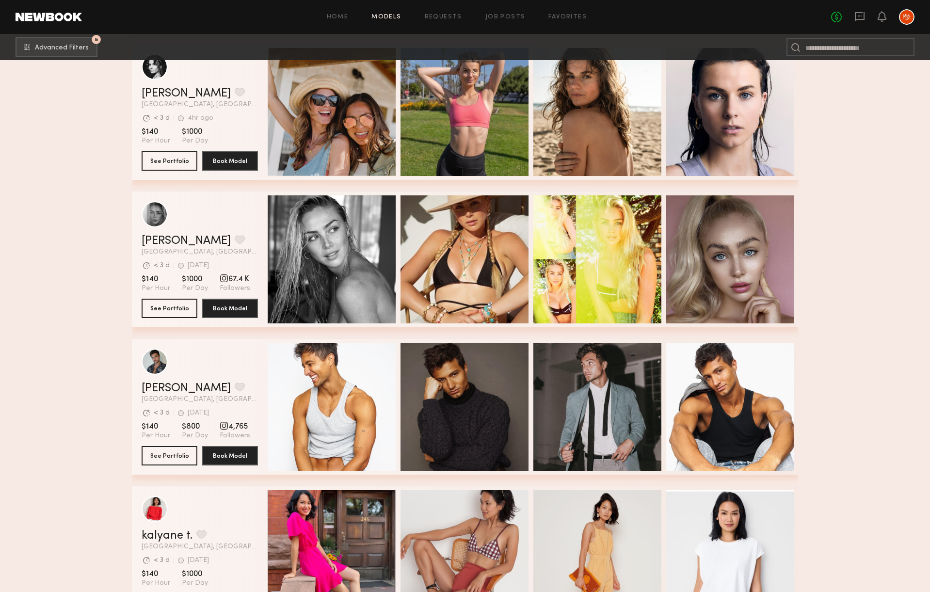
scroll to position [30849, 0]
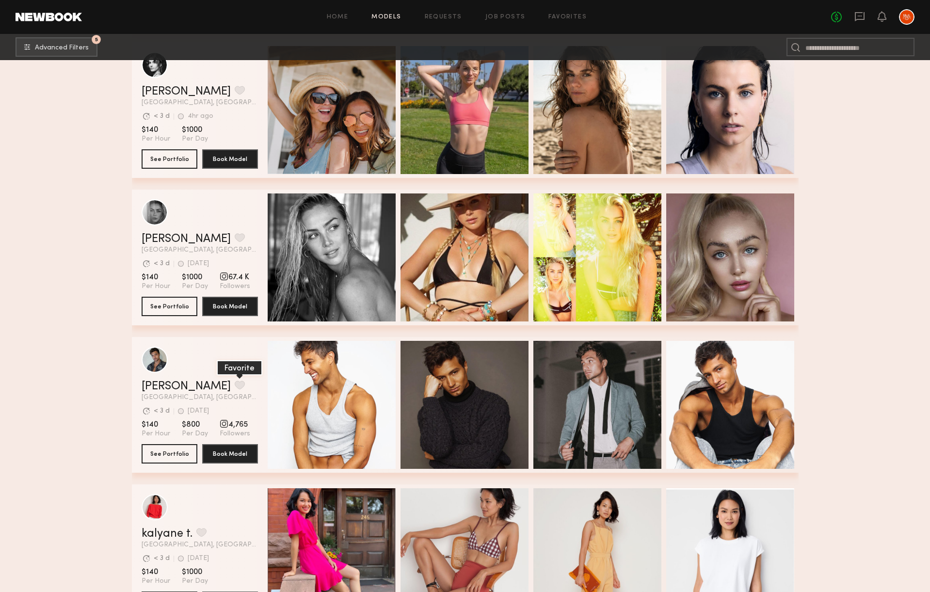
click at [235, 386] on button "grid" at bounding box center [240, 385] width 10 height 9
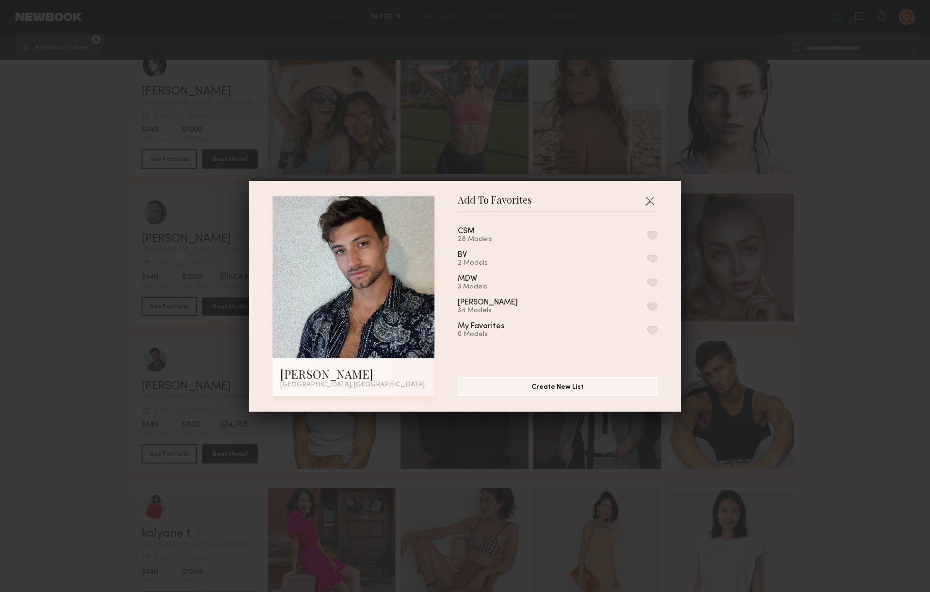
drag, startPoint x: 650, startPoint y: 234, endPoint x: 565, endPoint y: 245, distance: 85.7
click at [650, 234] on button "button" at bounding box center [652, 235] width 10 height 9
click at [649, 199] on button "button" at bounding box center [650, 201] width 16 height 16
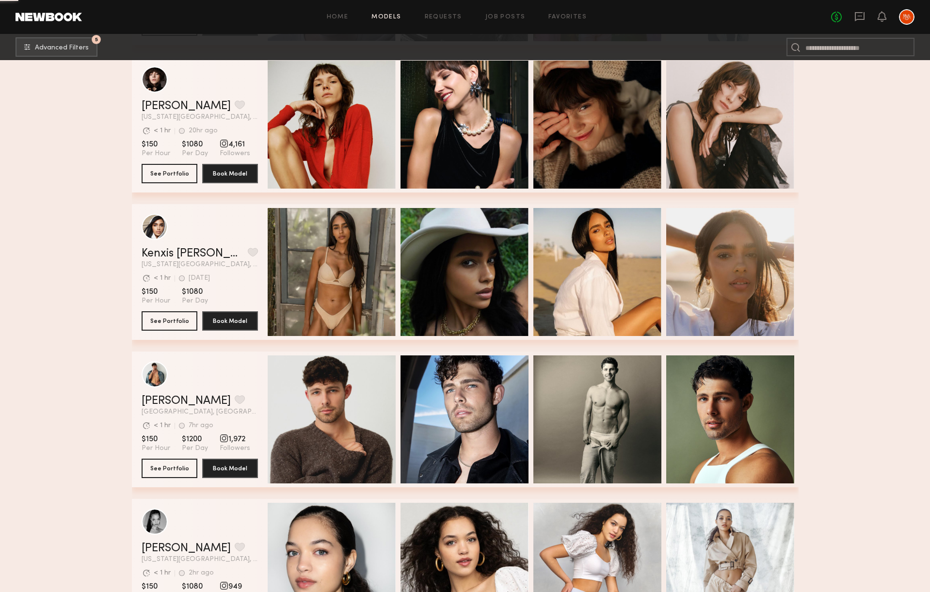
scroll to position [34545, 0]
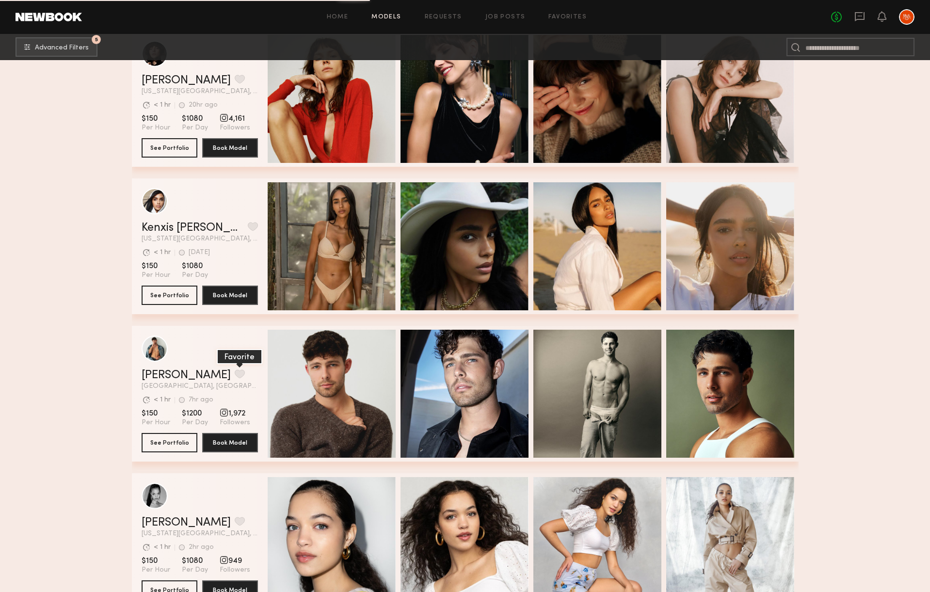
click at [235, 370] on button "grid" at bounding box center [240, 374] width 10 height 9
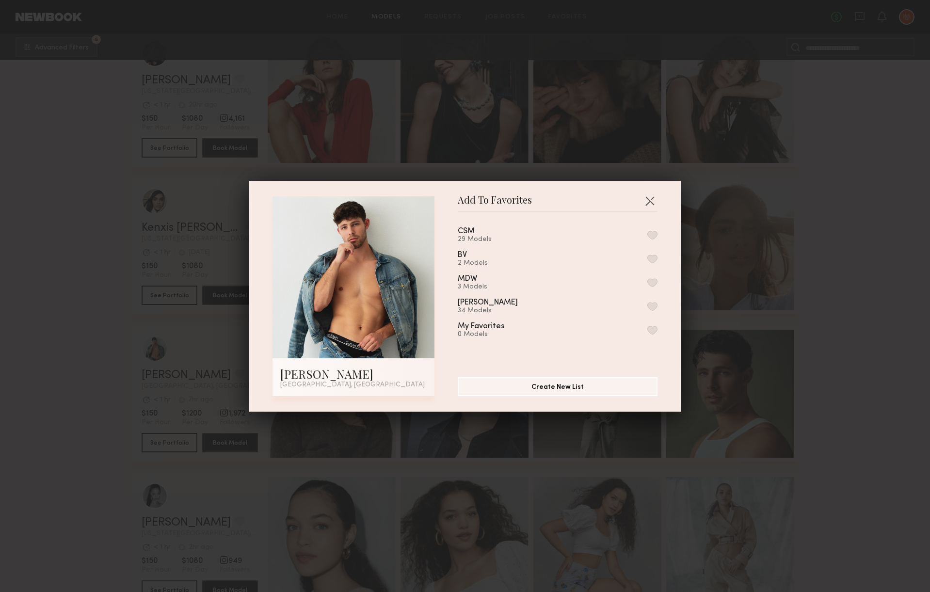
click at [654, 231] on button "button" at bounding box center [652, 235] width 10 height 9
drag, startPoint x: 649, startPoint y: 201, endPoint x: 618, endPoint y: 209, distance: 31.8
click at [649, 201] on button "button" at bounding box center [650, 201] width 16 height 16
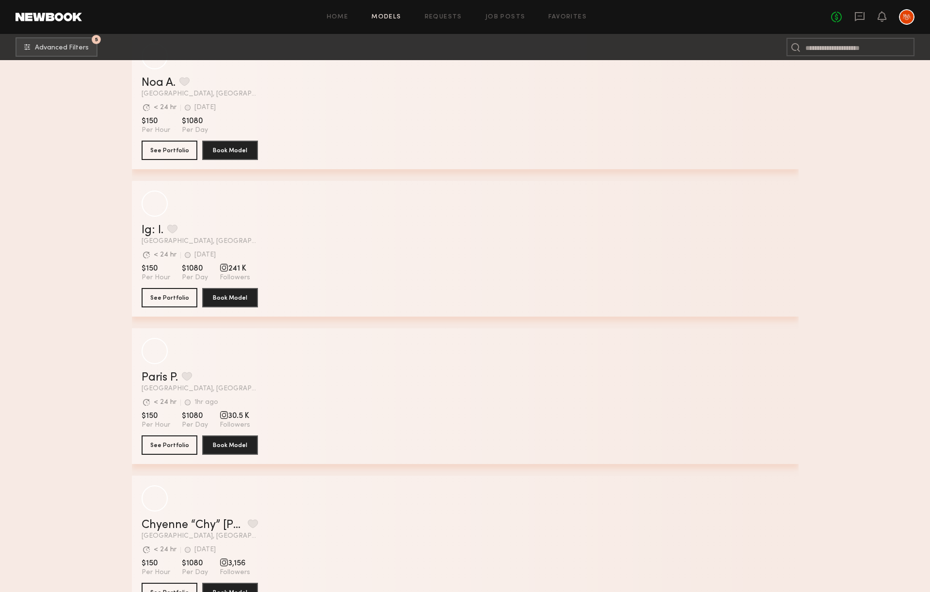
scroll to position [37877, 0]
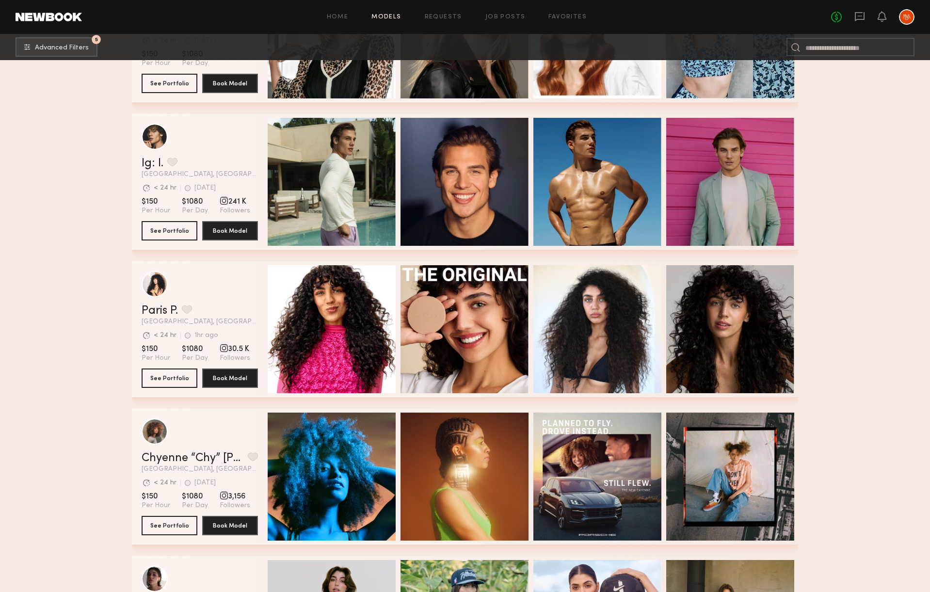
scroll to position [37850, 0]
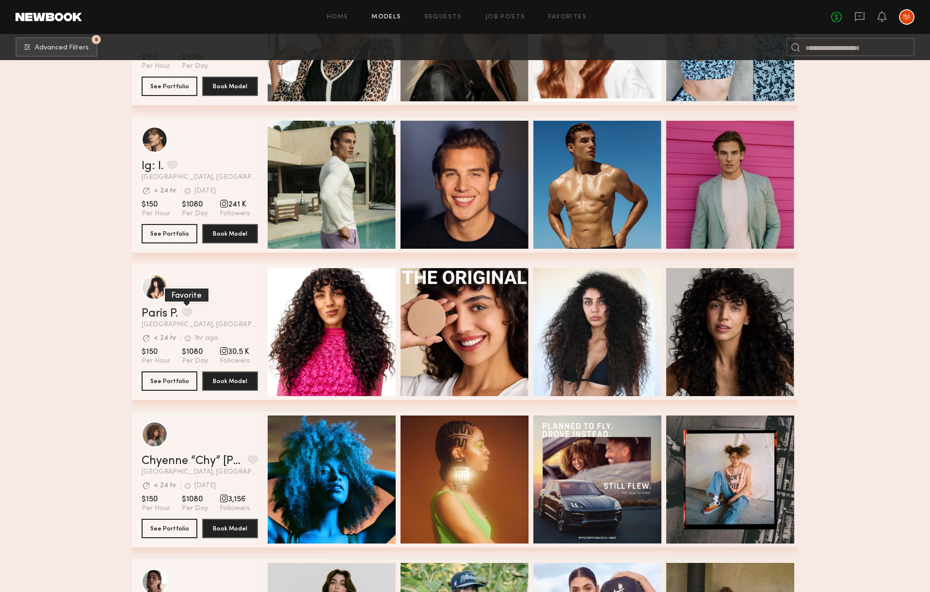
click at [187, 312] on button "grid" at bounding box center [187, 312] width 10 height 9
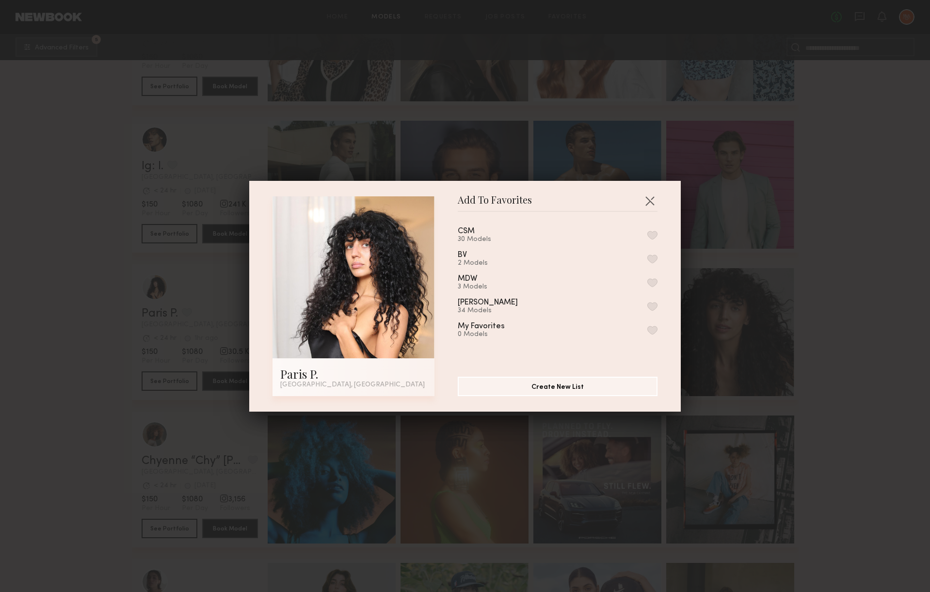
click at [650, 232] on button "button" at bounding box center [652, 235] width 10 height 9
click at [654, 201] on button "button" at bounding box center [650, 201] width 16 height 16
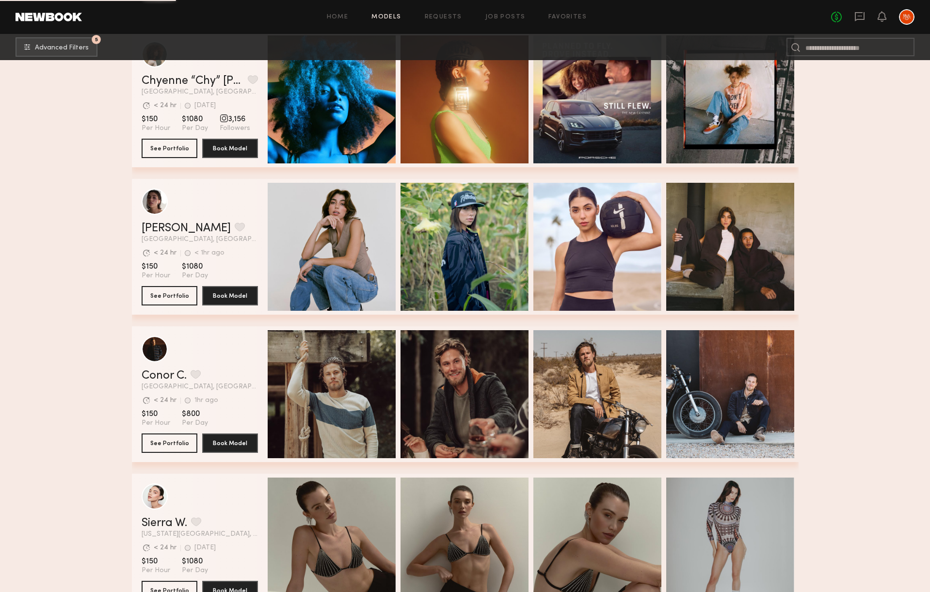
scroll to position [38241, 0]
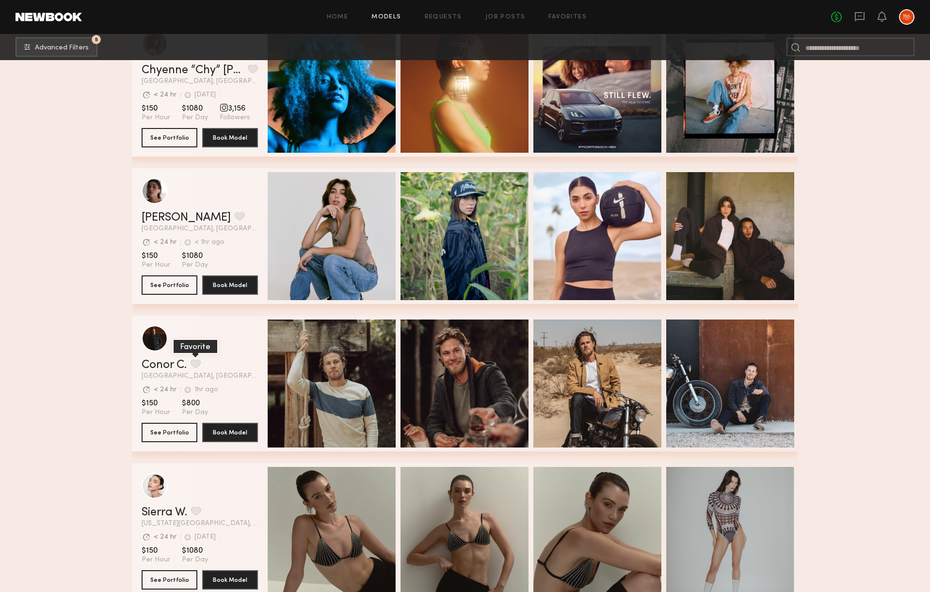
click at [194, 361] on button "grid" at bounding box center [196, 363] width 10 height 9
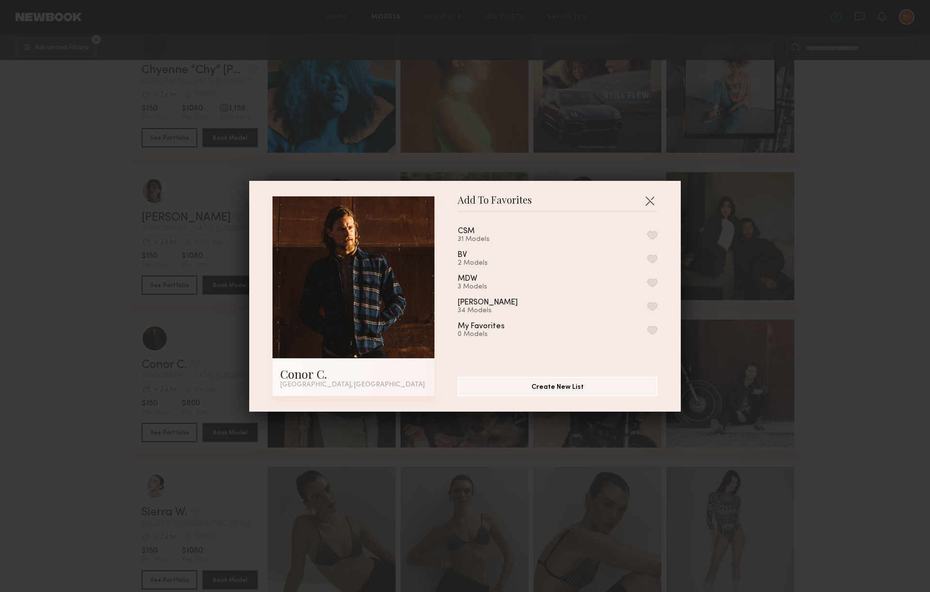
click at [649, 238] on button "button" at bounding box center [652, 235] width 10 height 9
click at [652, 201] on button "button" at bounding box center [650, 201] width 16 height 16
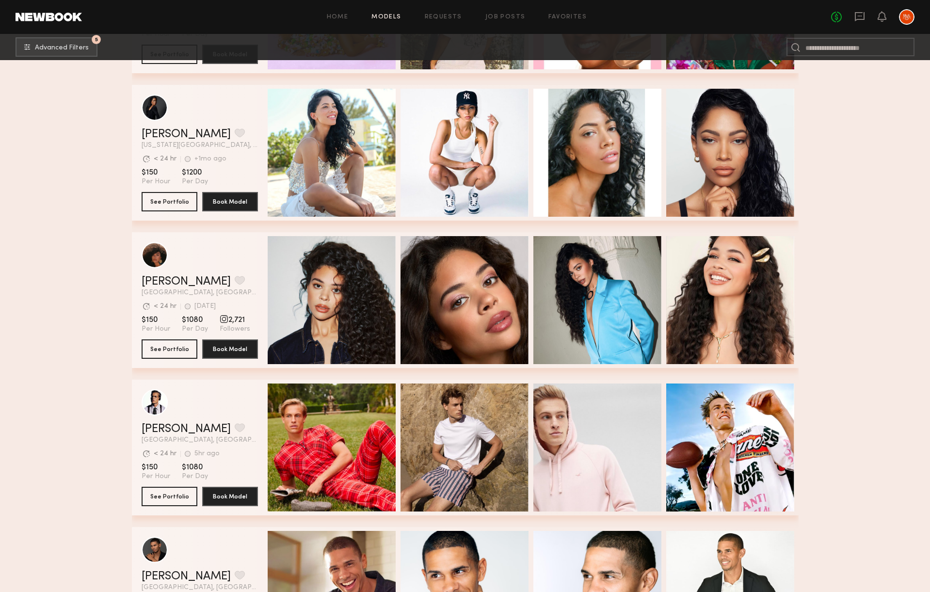
scroll to position [41177, 0]
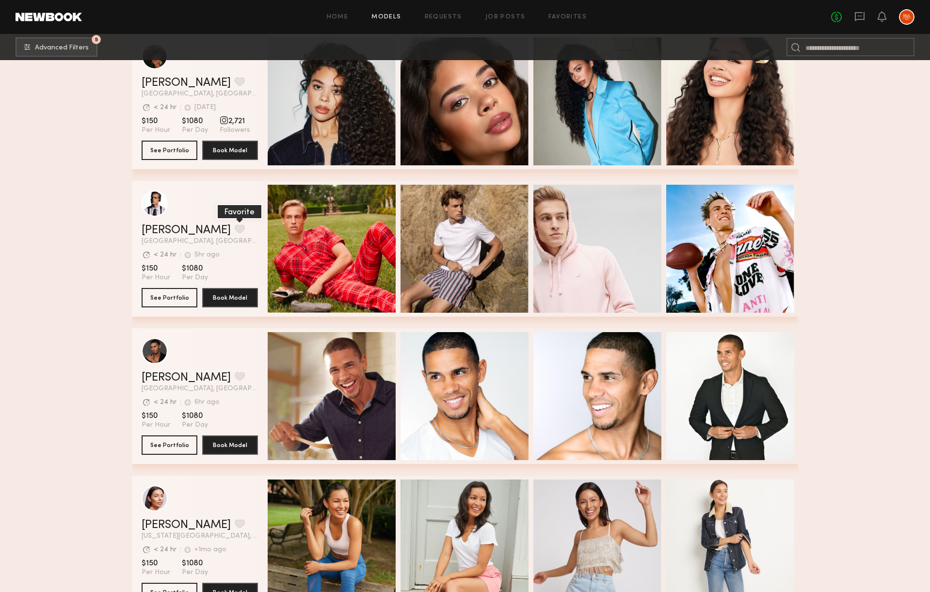
click at [235, 229] on button "grid" at bounding box center [240, 229] width 10 height 9
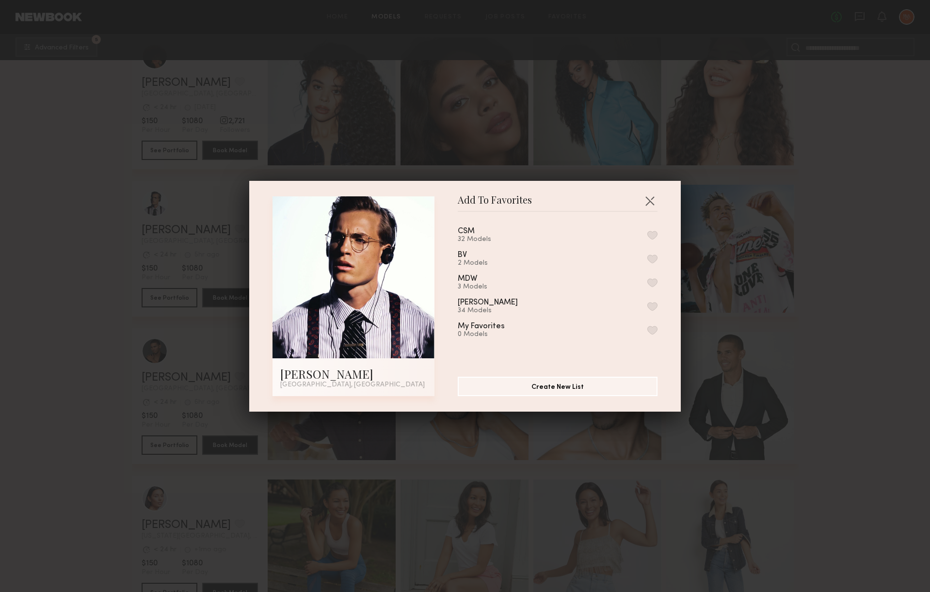
click at [655, 231] on button "button" at bounding box center [652, 235] width 10 height 9
click at [650, 203] on button "button" at bounding box center [650, 201] width 16 height 16
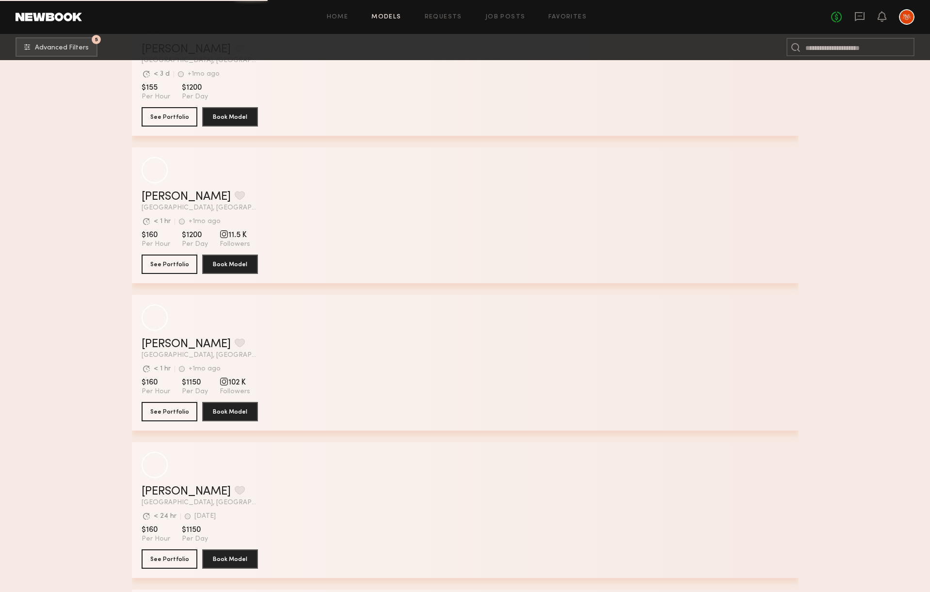
scroll to position [50671, 0]
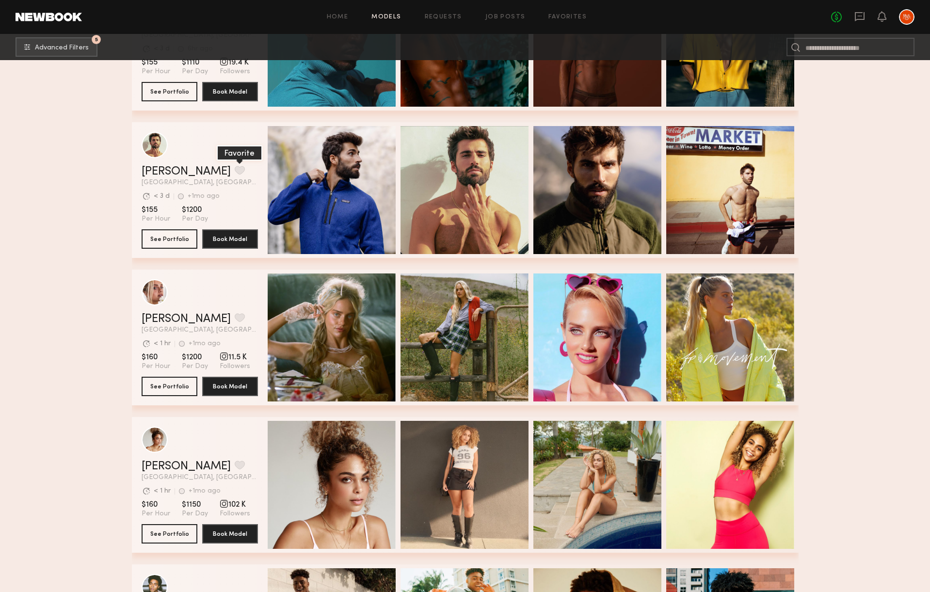
click at [235, 172] on button "grid" at bounding box center [240, 170] width 10 height 9
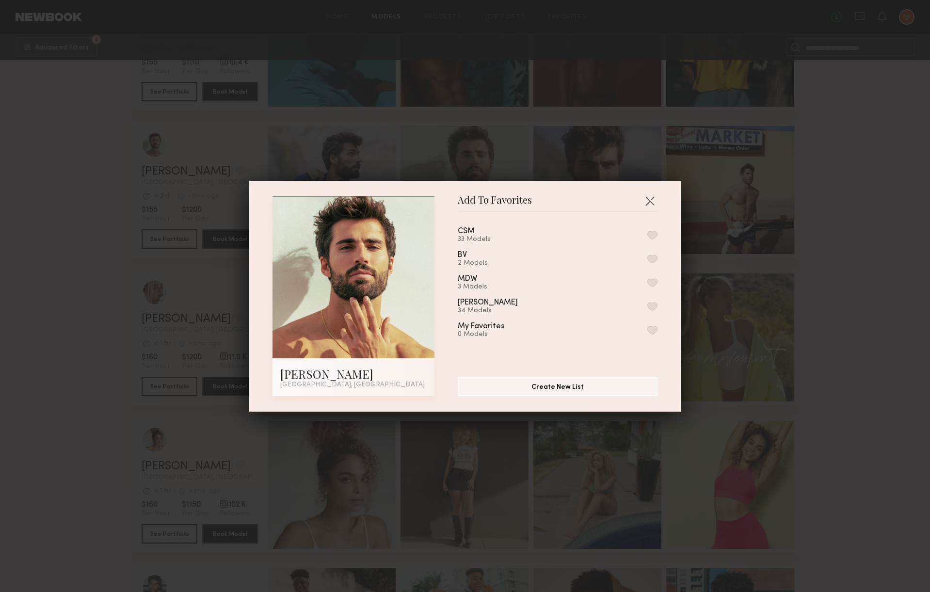
click at [654, 234] on button "button" at bounding box center [652, 235] width 10 height 9
click at [656, 202] on button "button" at bounding box center [650, 201] width 16 height 16
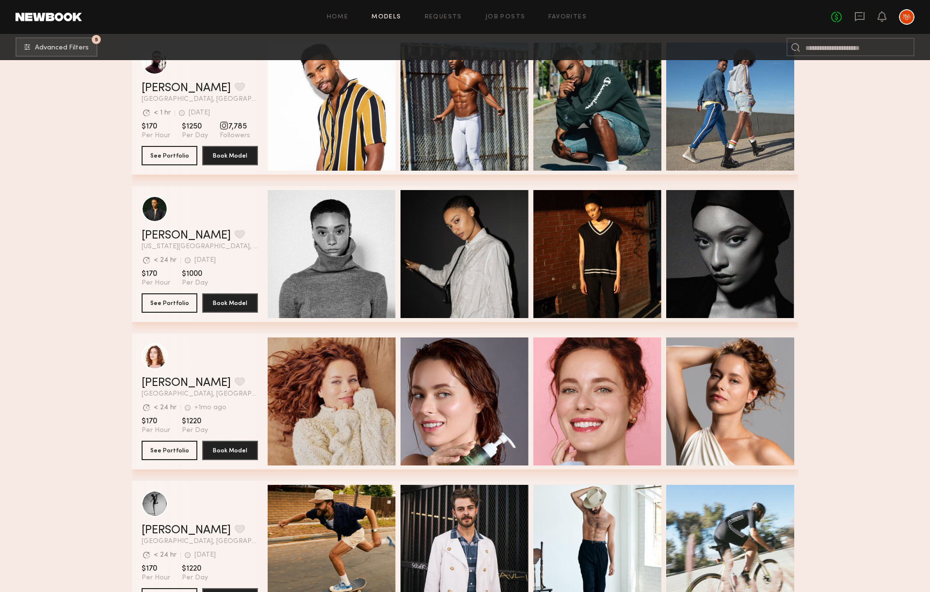
scroll to position [53646, 0]
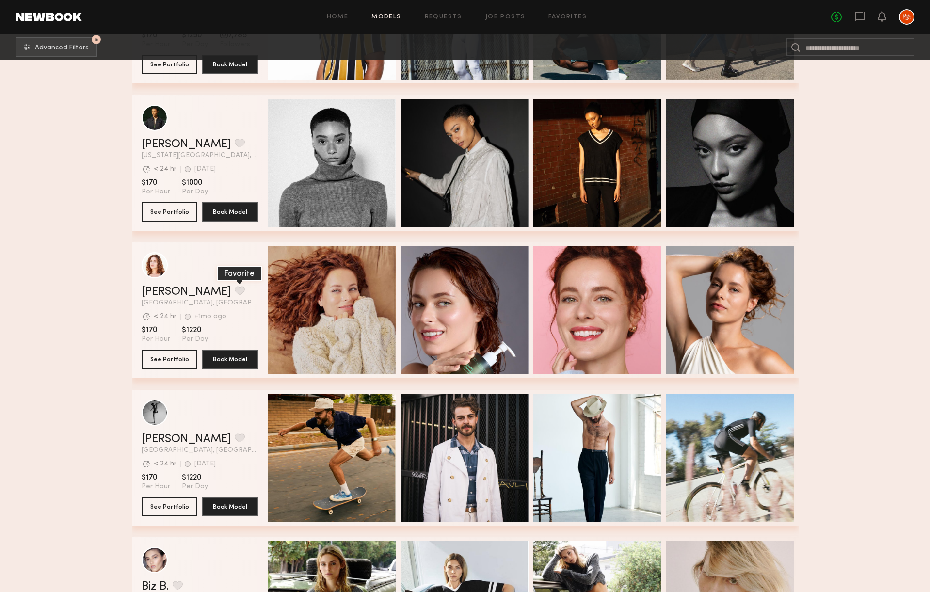
click at [235, 290] on button "grid" at bounding box center [240, 290] width 10 height 9
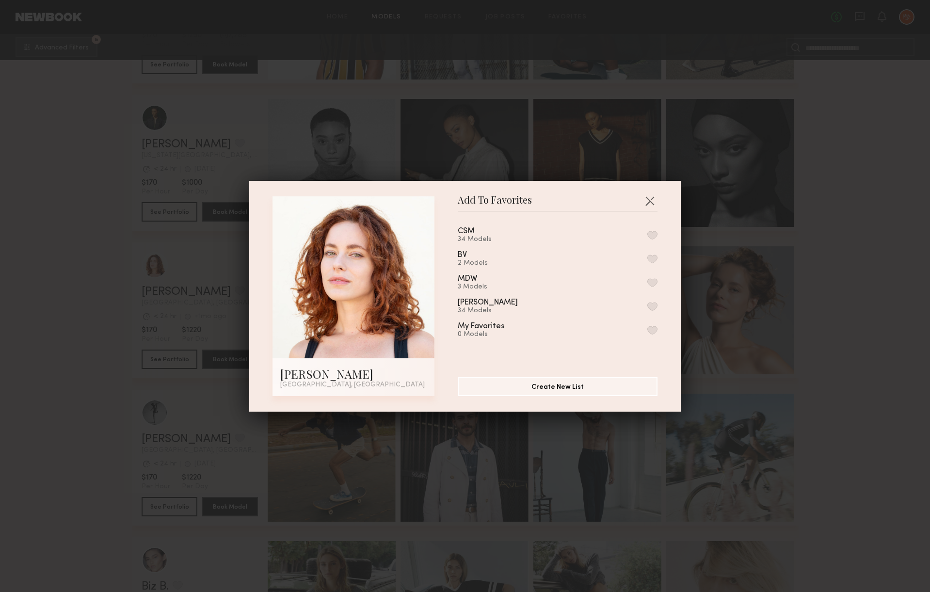
click at [488, 233] on div "CSM 34 Models" at bounding box center [478, 235] width 40 height 16
click at [651, 231] on button "button" at bounding box center [652, 235] width 10 height 9
click at [67, 287] on div "Add To Favorites Abigail S. North Hollywood, CA Add To Favorites CSM 35 Models …" at bounding box center [465, 296] width 930 height 592
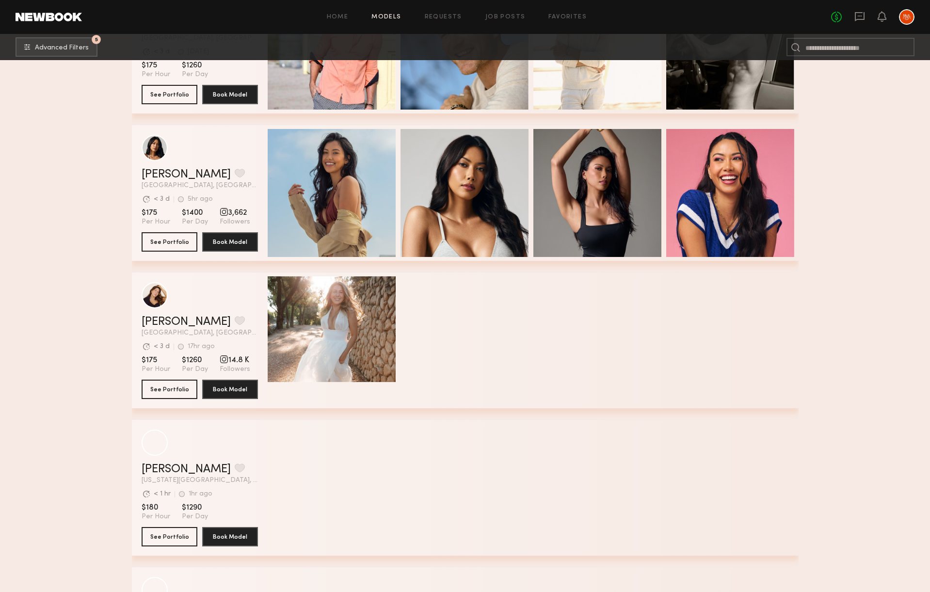
scroll to position [57342, 0]
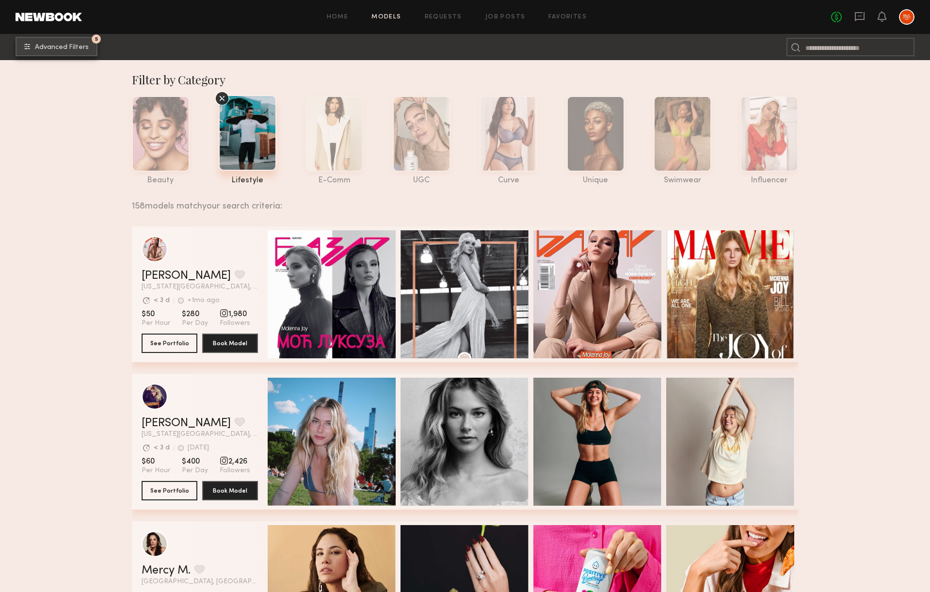
click at [59, 46] on span "Advanced Filters" at bounding box center [62, 47] width 54 height 7
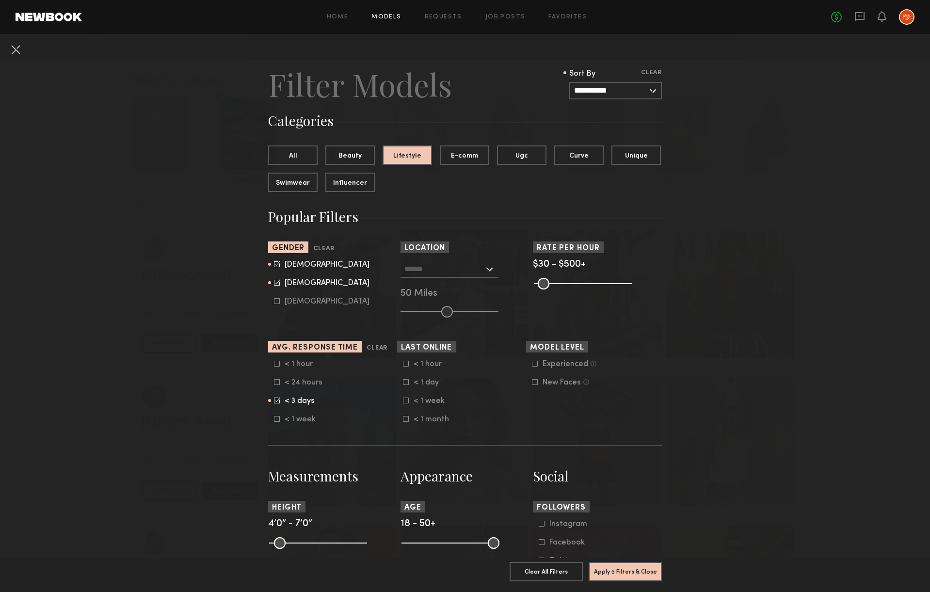
click at [276, 266] on icon at bounding box center [277, 263] width 5 height 5
type input "**"
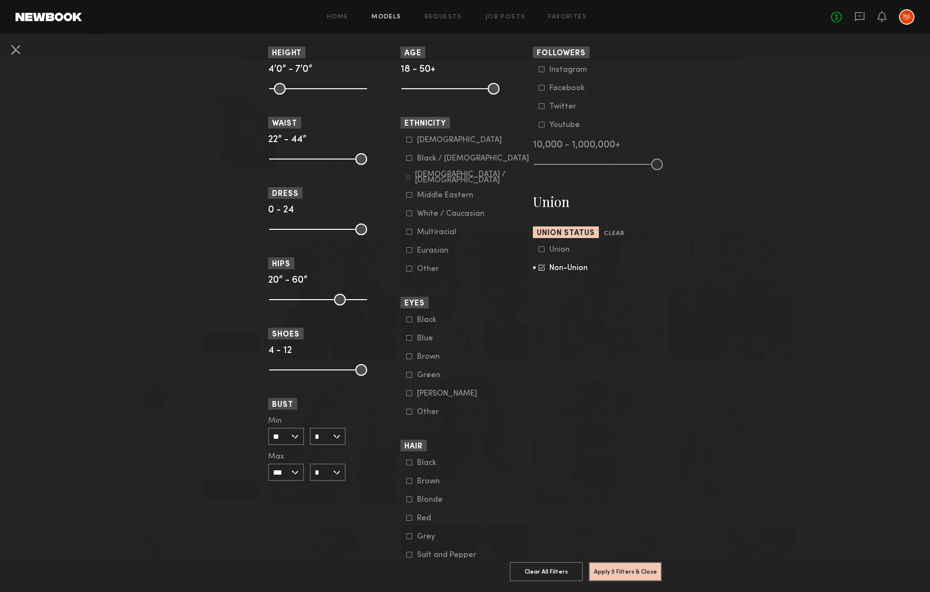
scroll to position [457, 0]
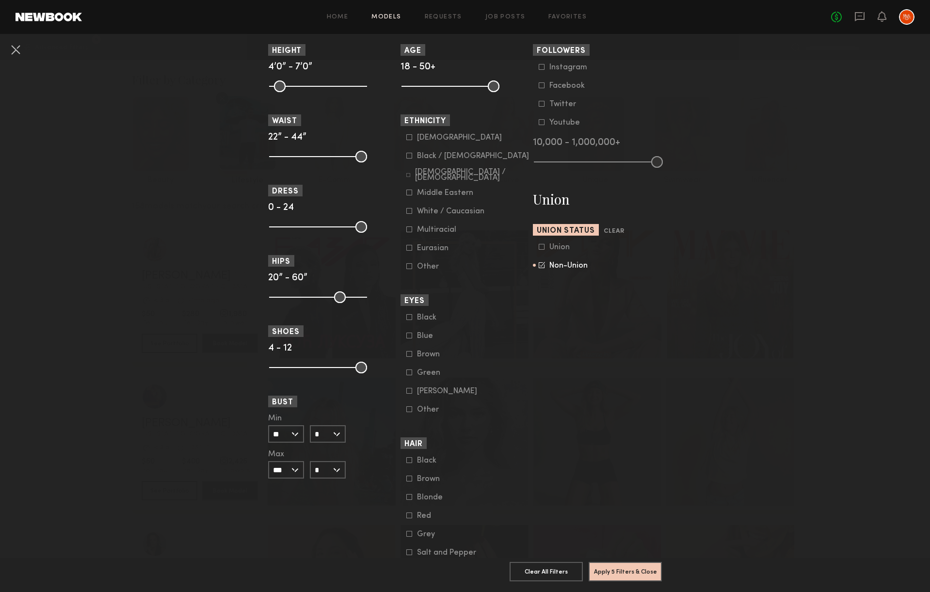
click at [410, 500] on icon at bounding box center [409, 497] width 6 height 6
click at [613, 574] on button "Apply 6 Filters & Close" at bounding box center [625, 571] width 73 height 19
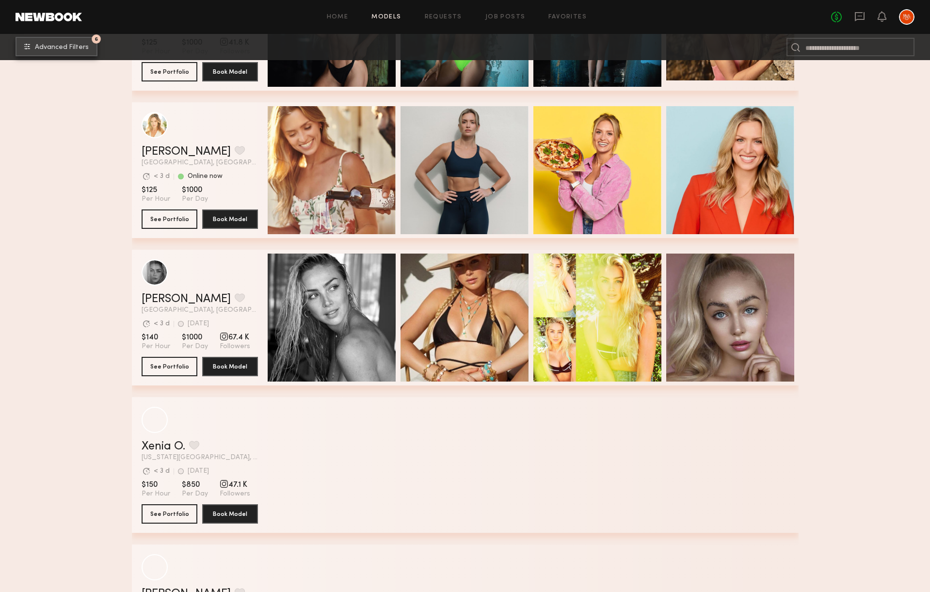
scroll to position [1156, 0]
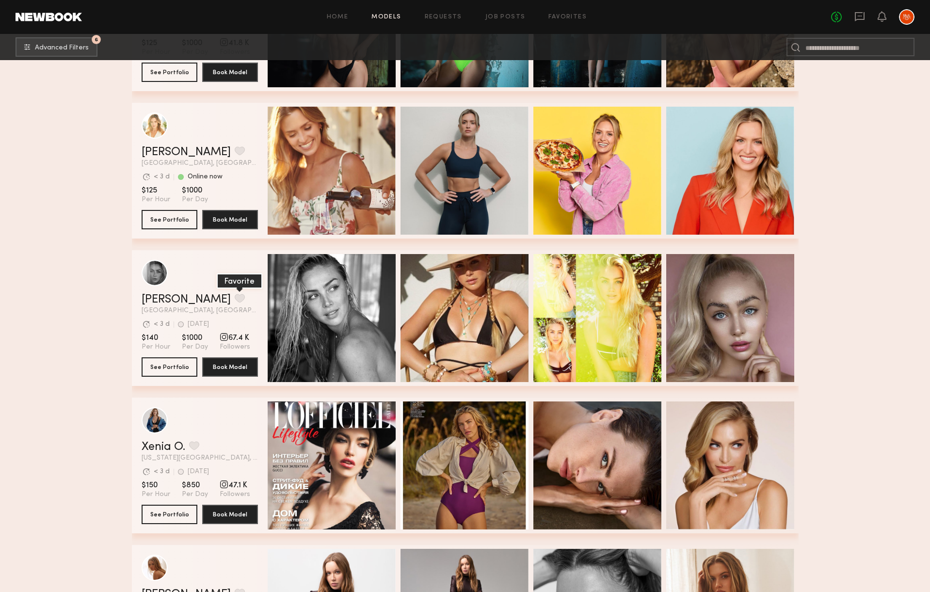
click at [235, 298] on button "grid" at bounding box center [240, 298] width 10 height 9
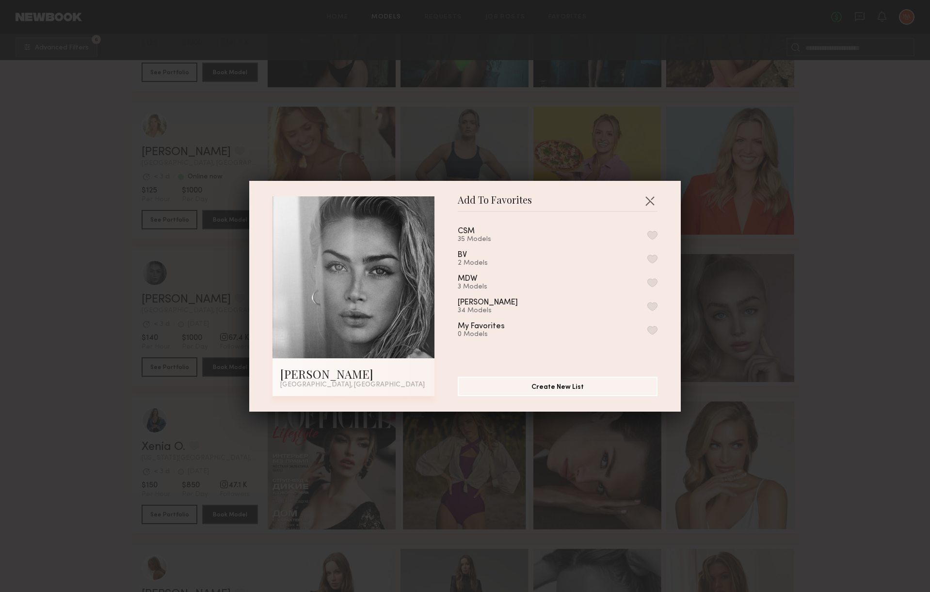
click at [650, 232] on button "button" at bounding box center [652, 235] width 10 height 9
drag, startPoint x: 650, startPoint y: 200, endPoint x: 584, endPoint y: 209, distance: 66.1
click at [650, 200] on button "button" at bounding box center [650, 201] width 16 height 16
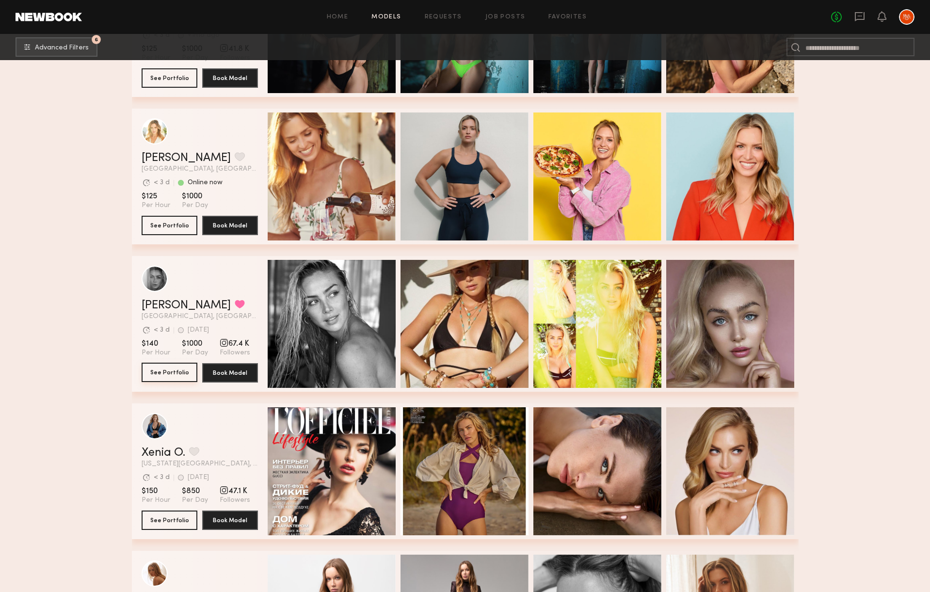
scroll to position [1150, 0]
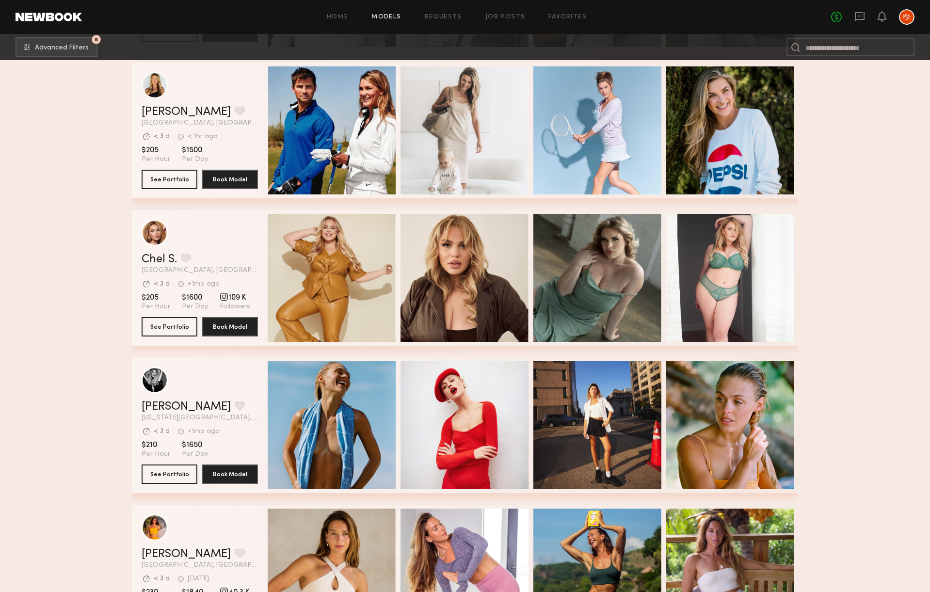
scroll to position [3133, 0]
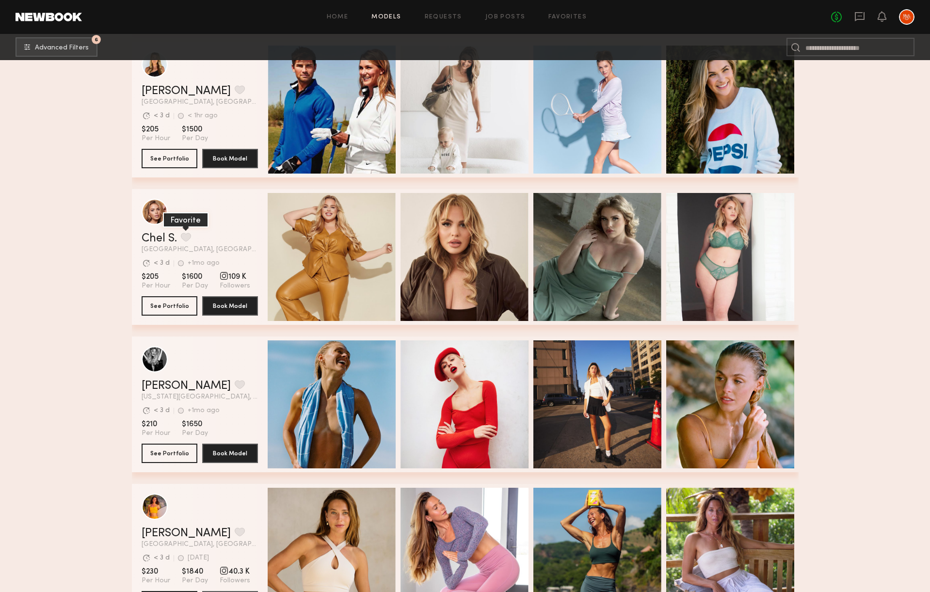
click at [186, 236] on button "grid" at bounding box center [186, 237] width 10 height 9
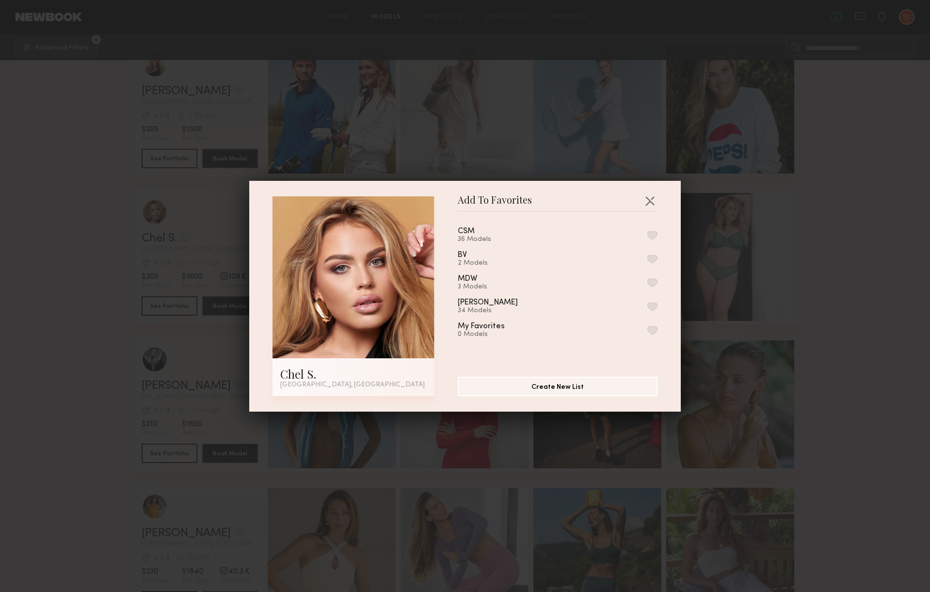
click at [540, 226] on div "CSM 36 Models BV 2 Models MDW 3 Models Libby 34 Models My Favorites 0 Models" at bounding box center [562, 291] width 209 height 142
click at [655, 234] on button "button" at bounding box center [652, 235] width 10 height 9
click at [652, 202] on button "button" at bounding box center [650, 201] width 16 height 16
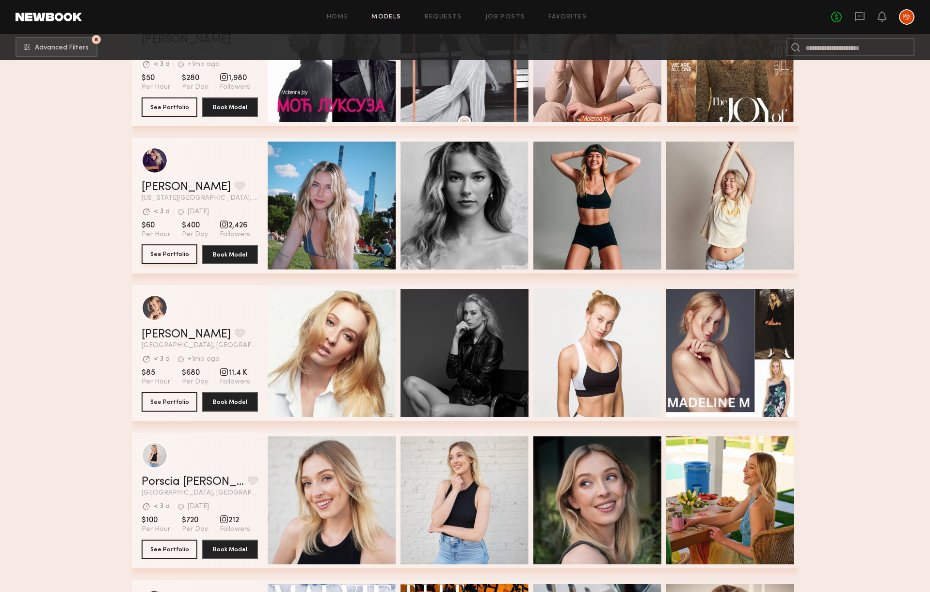
scroll to position [0, 0]
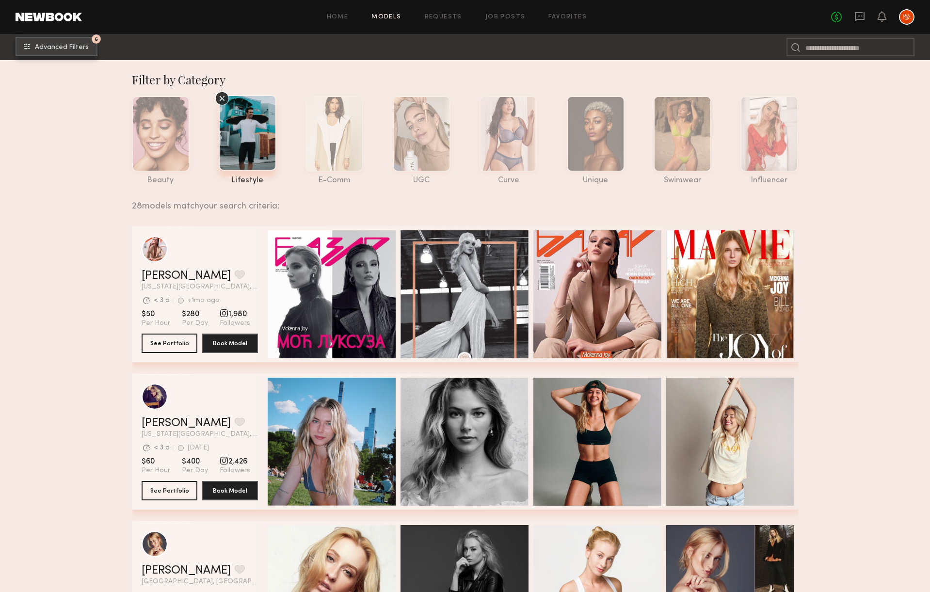
click at [62, 45] on span "Advanced Filters" at bounding box center [62, 47] width 54 height 7
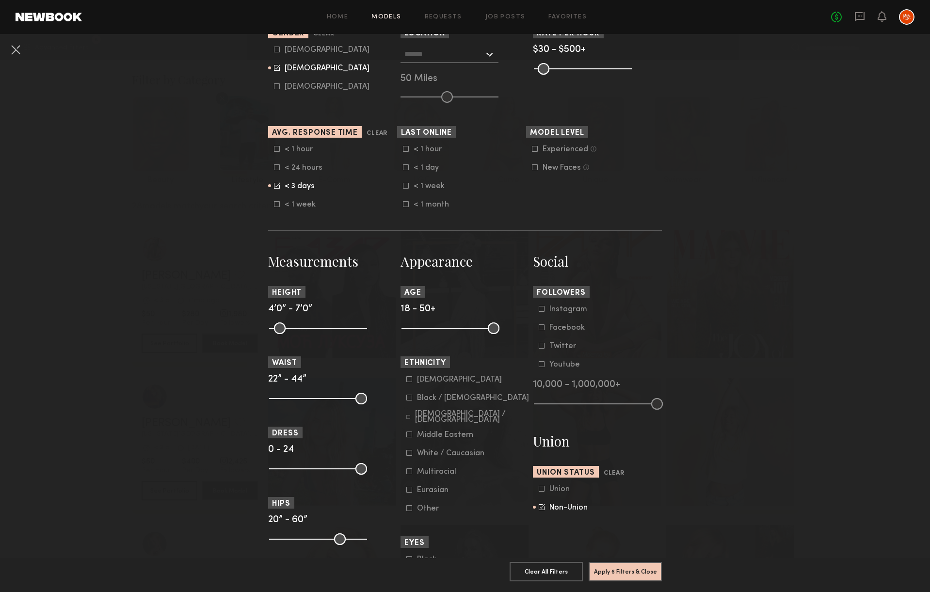
scroll to position [215, 0]
drag, startPoint x: 407, startPoint y: 328, endPoint x: 427, endPoint y: 329, distance: 19.9
type input "**"
click at [427, 329] on input "range" at bounding box center [451, 328] width 98 height 12
drag, startPoint x: 489, startPoint y: 326, endPoint x: 458, endPoint y: 327, distance: 31.0
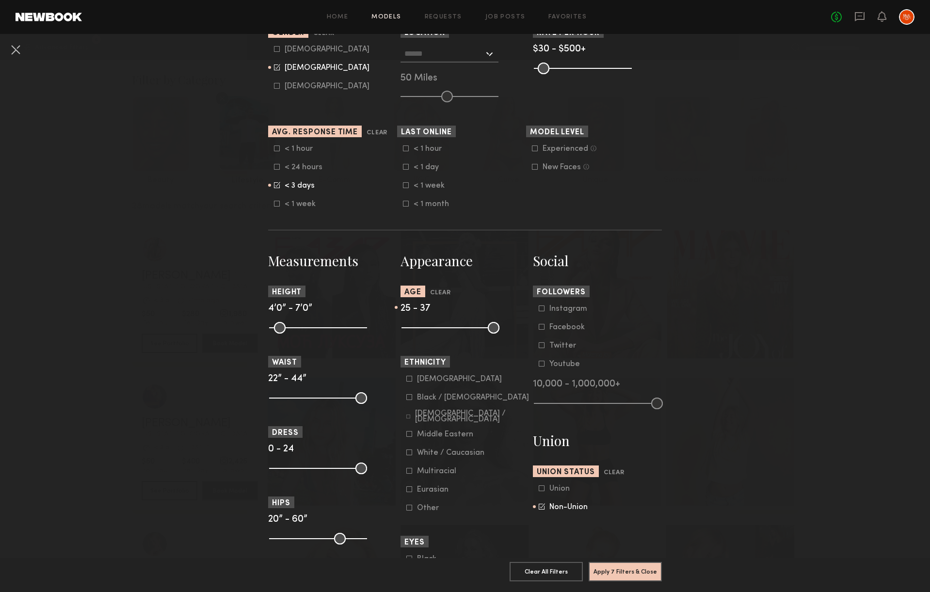
type input "**"
click at [458, 327] on input "range" at bounding box center [451, 328] width 98 height 12
click at [635, 572] on button "Apply 7 Filters & Close" at bounding box center [625, 571] width 73 height 19
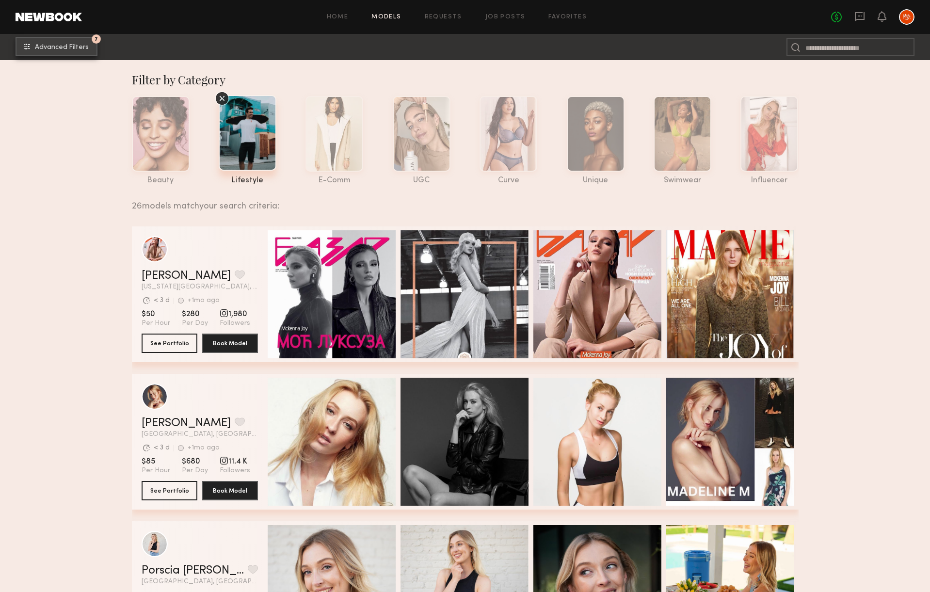
click at [37, 49] on span "Advanced Filters" at bounding box center [62, 47] width 54 height 7
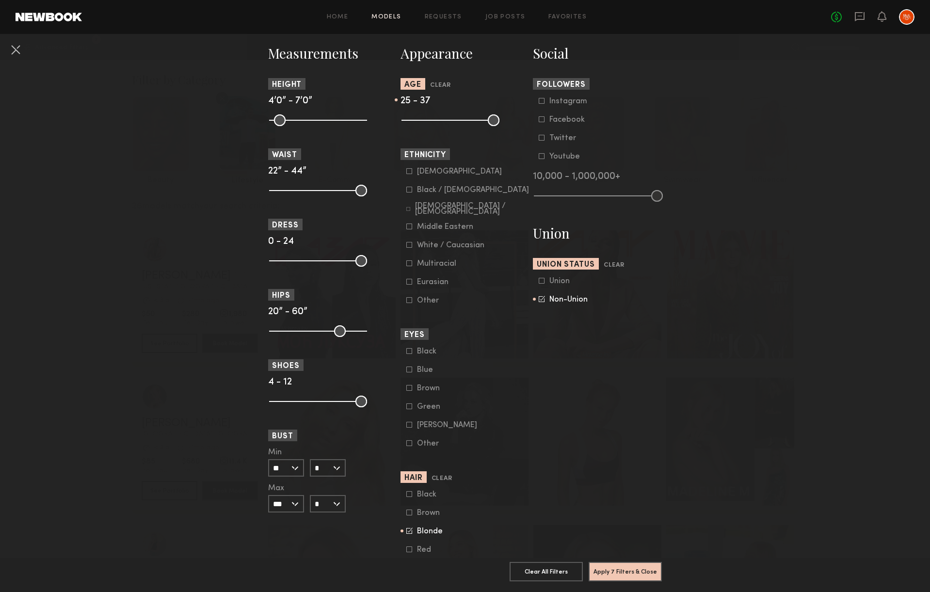
scroll to position [511, 0]
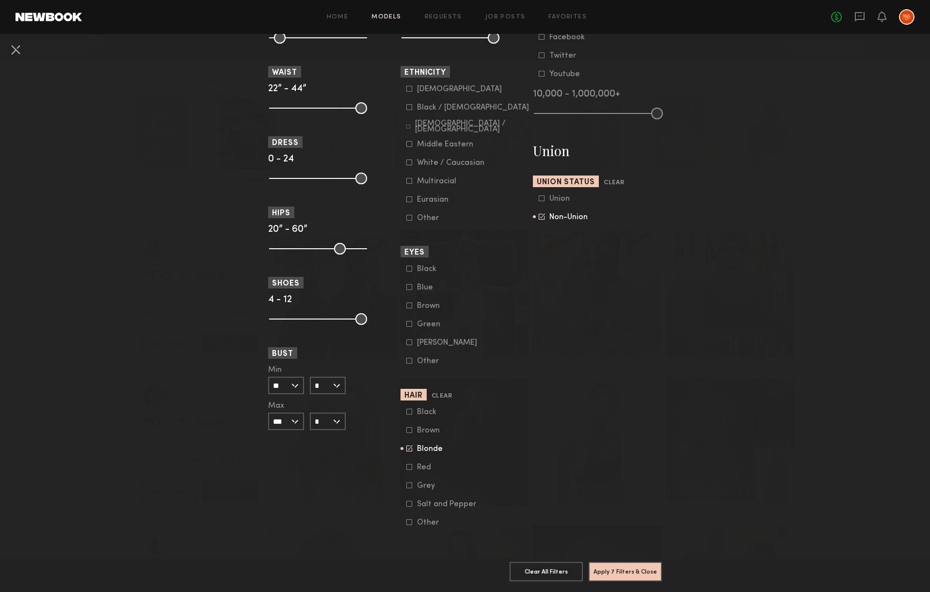
click at [405, 448] on div "Black Brown Blonde Red Grey Salt and Pepper Other" at bounding box center [465, 467] width 129 height 119
click at [408, 447] on icon at bounding box center [409, 448] width 6 height 6
click at [408, 427] on icon at bounding box center [409, 430] width 6 height 6
click at [639, 573] on button "Apply 7 Filters & Close" at bounding box center [625, 571] width 73 height 19
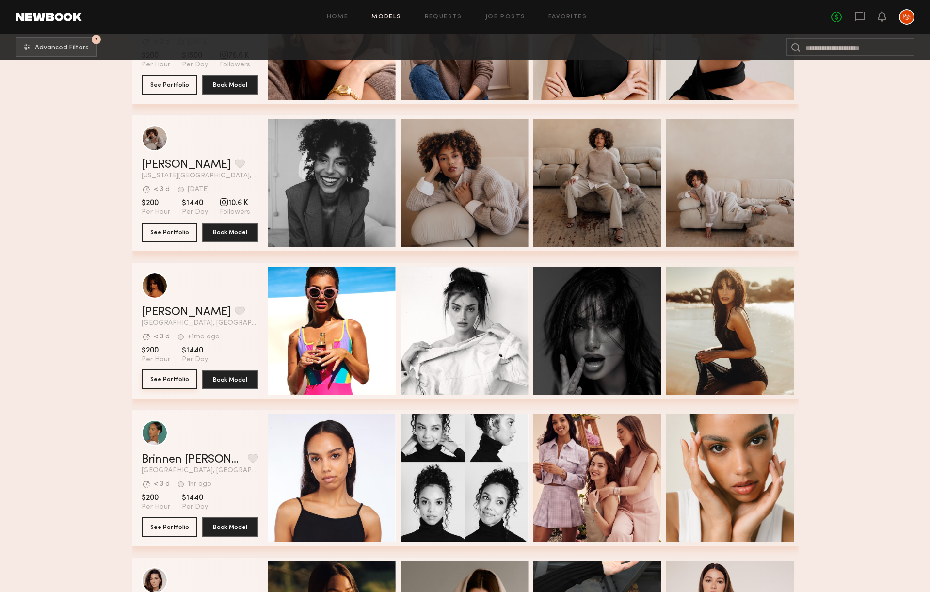
scroll to position [4819, 0]
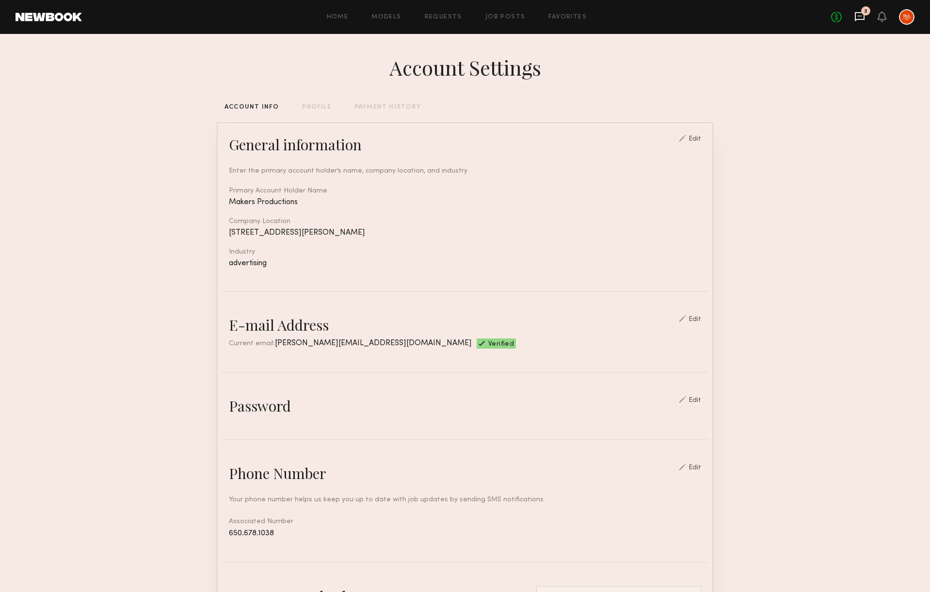
click at [856, 21] on icon at bounding box center [859, 16] width 11 height 11
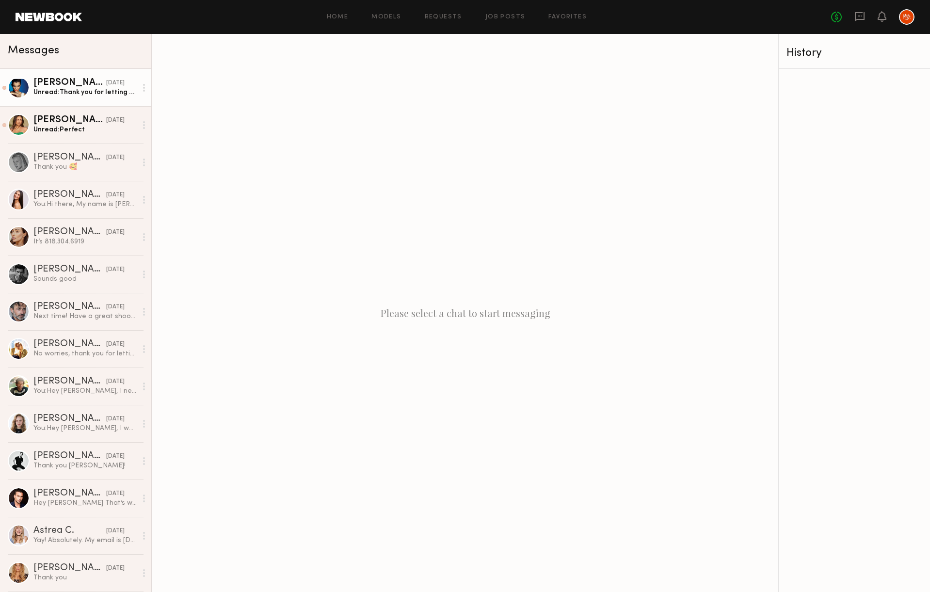
click at [82, 85] on div "Klaudia B." at bounding box center [69, 83] width 73 height 10
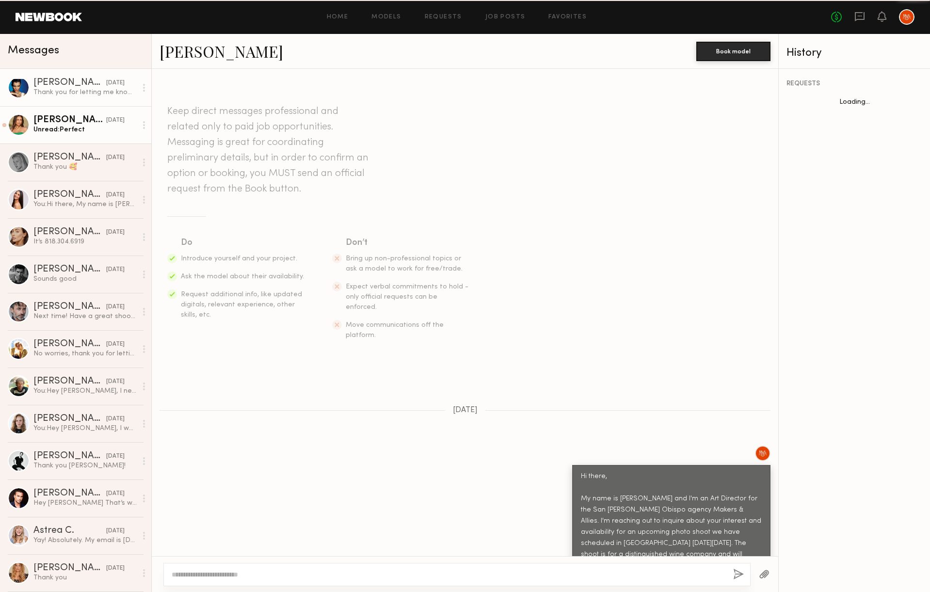
scroll to position [880, 0]
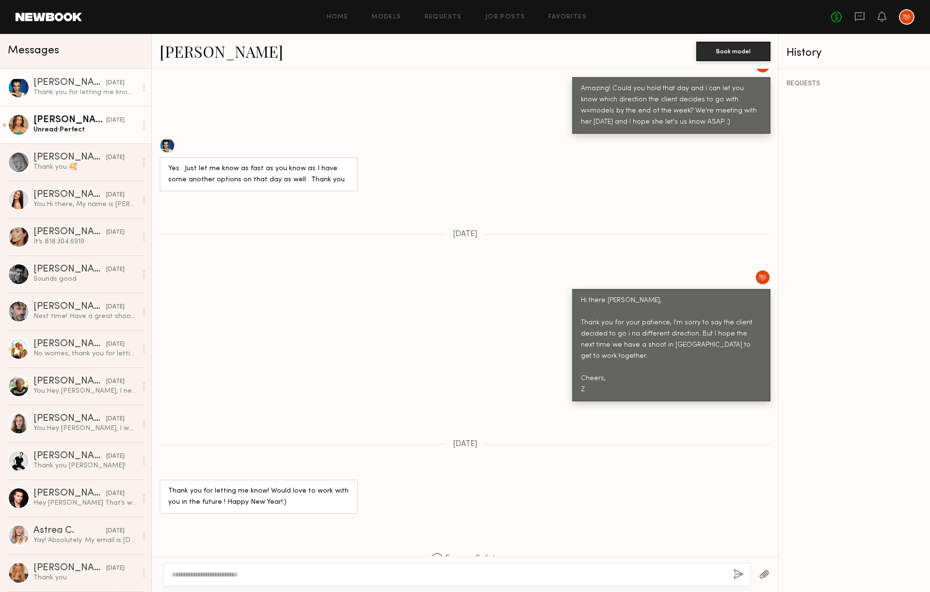
click at [89, 115] on div "Lisa D." at bounding box center [69, 120] width 73 height 10
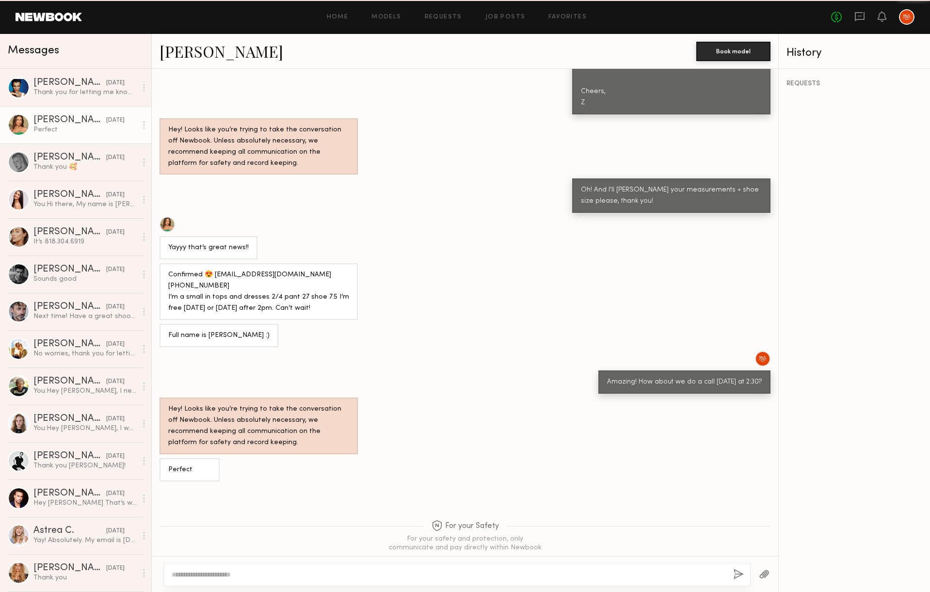
scroll to position [547, 0]
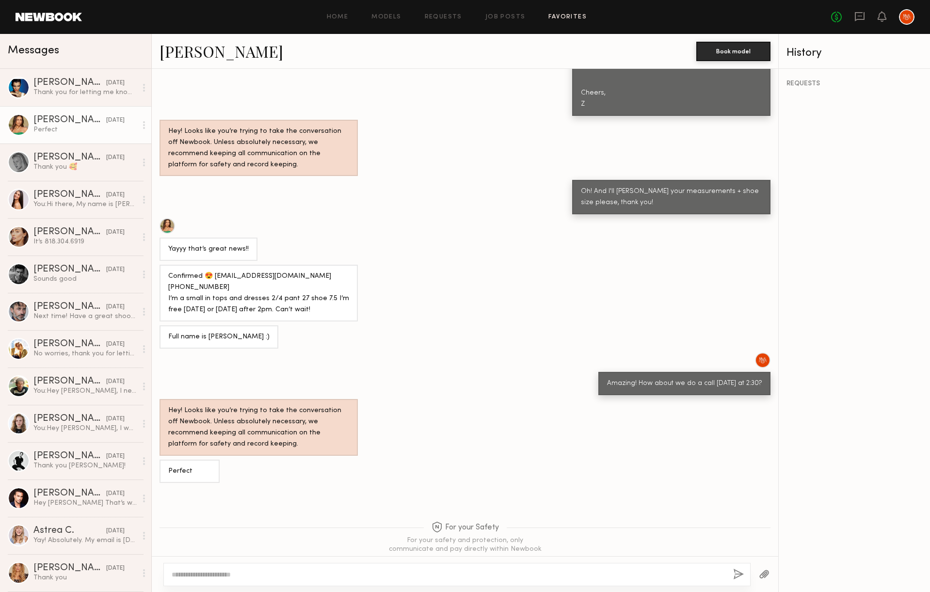
click at [570, 14] on link "Favorites" at bounding box center [567, 17] width 38 height 6
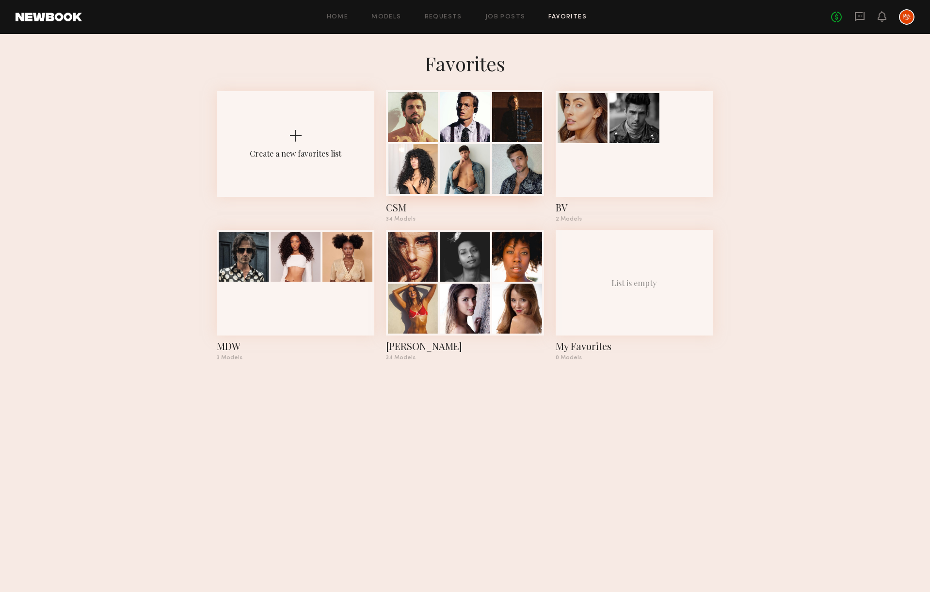
click at [482, 171] on div at bounding box center [465, 169] width 50 height 50
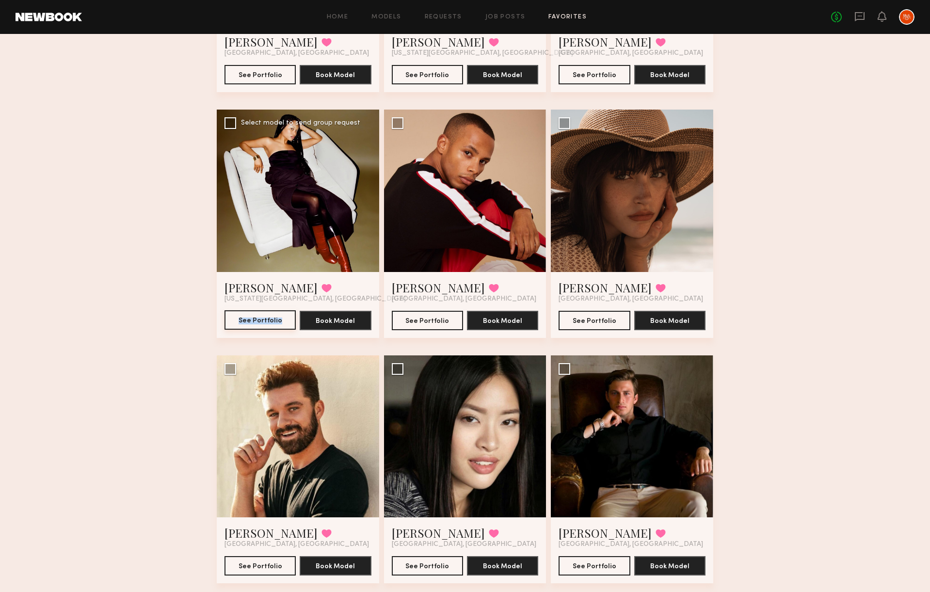
scroll to position [1477, 0]
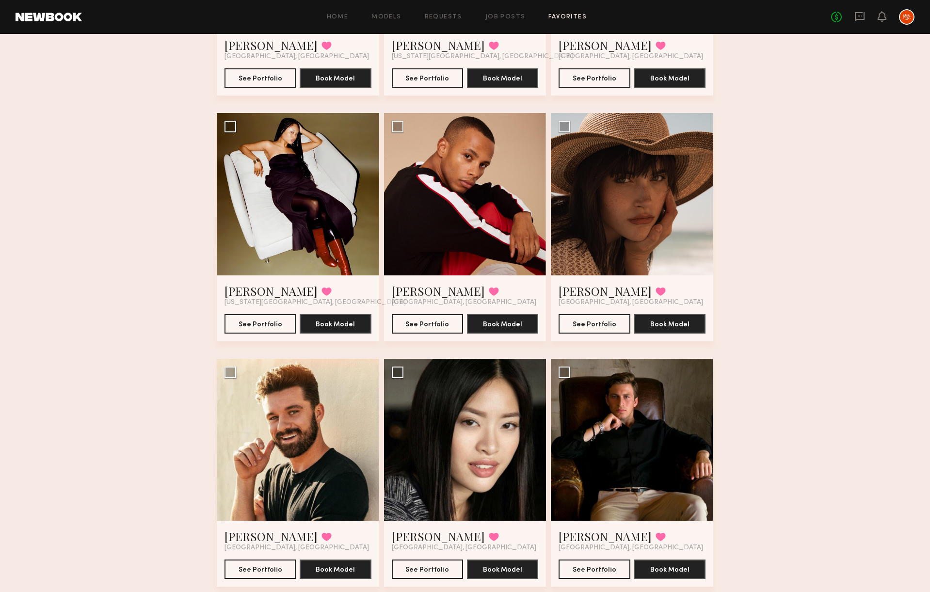
click at [174, 147] on div "Favorites CSM 34 Models Share Copy Shareable Link Edit Alessandro M. Favorited …" at bounding box center [465, 90] width 930 height 3026
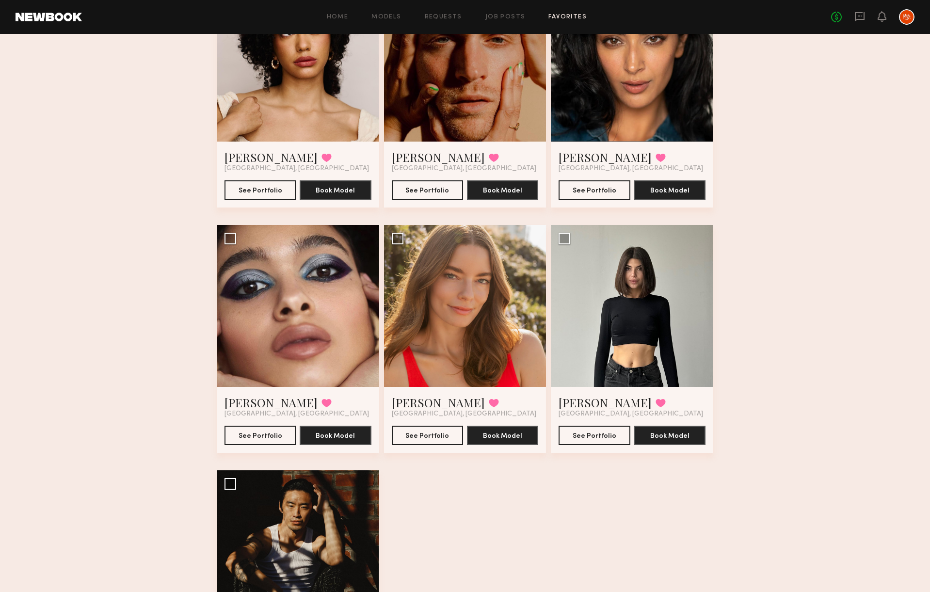
scroll to position [2347, 0]
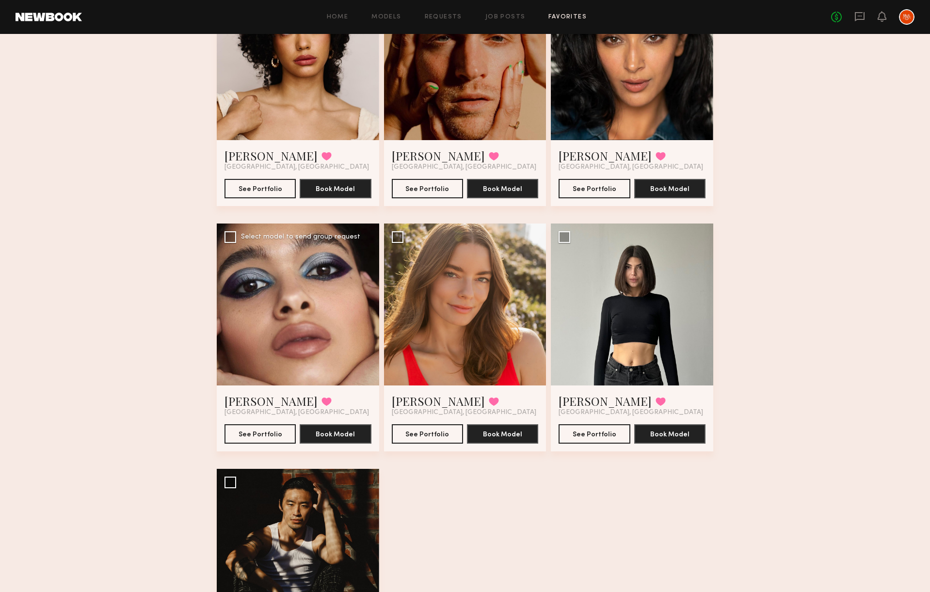
click at [305, 304] on div at bounding box center [298, 305] width 162 height 162
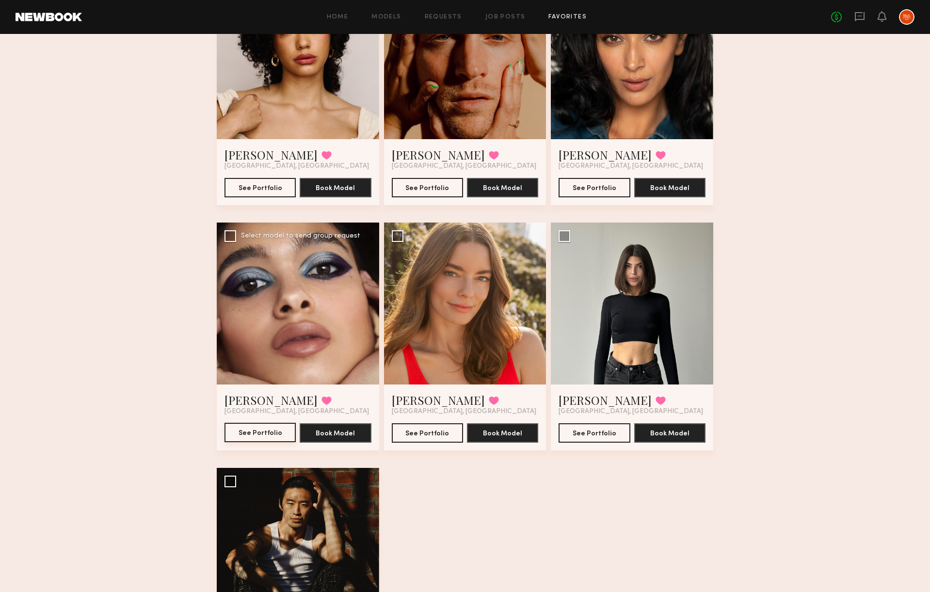
click at [269, 427] on button "See Portfolio" at bounding box center [260, 432] width 71 height 19
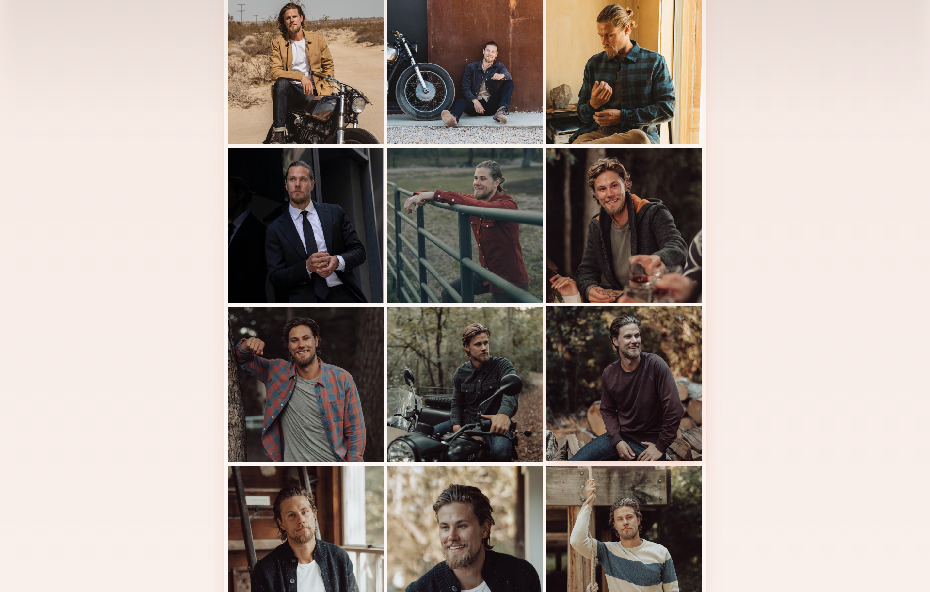
scroll to position [340, 0]
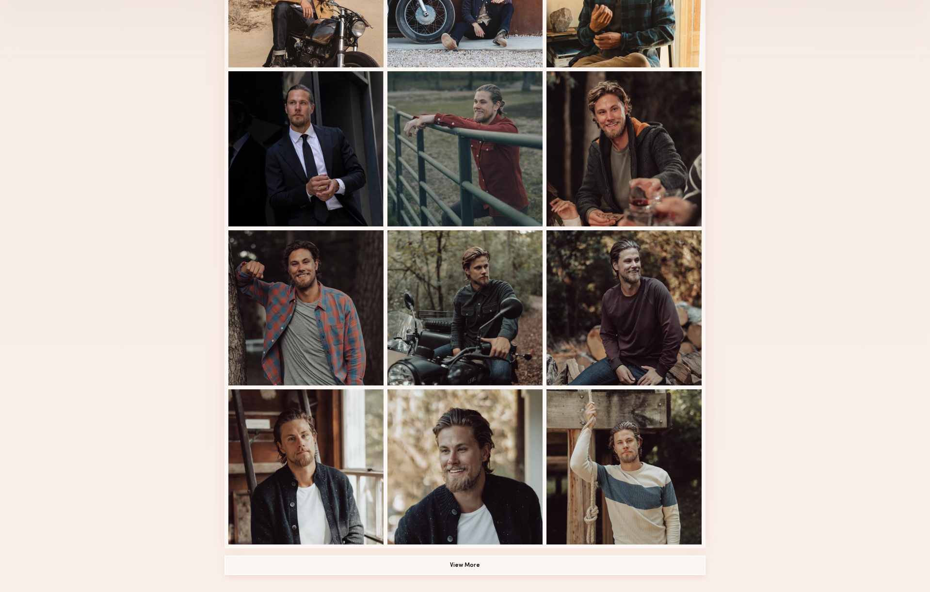
click at [465, 567] on button "View More" at bounding box center [465, 565] width 481 height 19
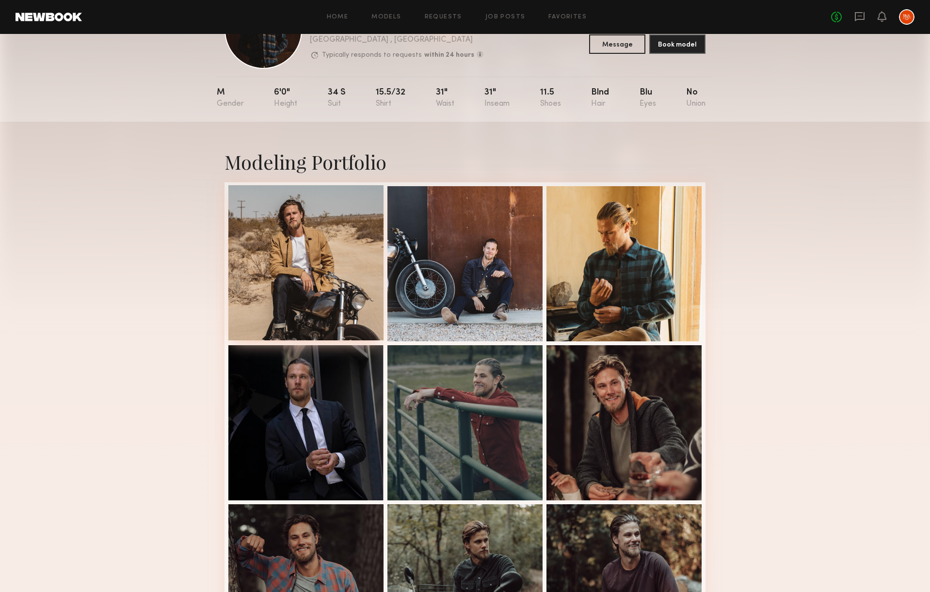
scroll to position [66, 0]
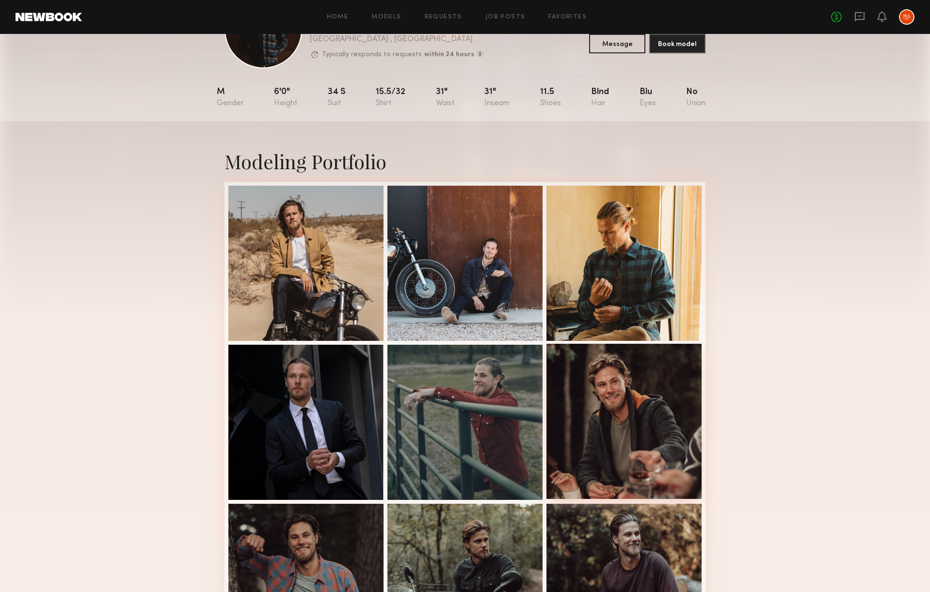
click at [650, 419] on div at bounding box center [624, 421] width 155 height 155
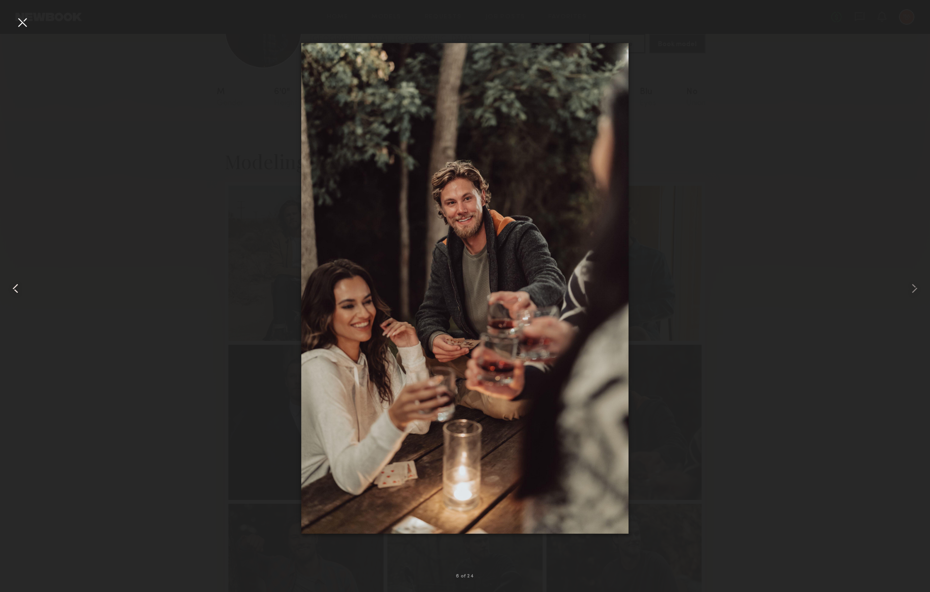
click at [19, 290] on common-icon at bounding box center [16, 289] width 16 height 16
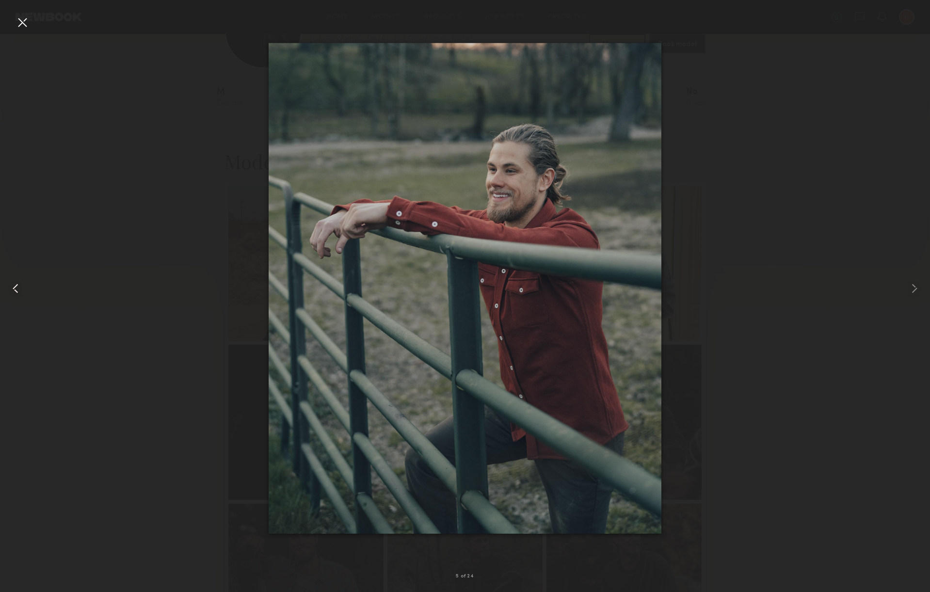
click at [19, 290] on common-icon at bounding box center [16, 289] width 16 height 16
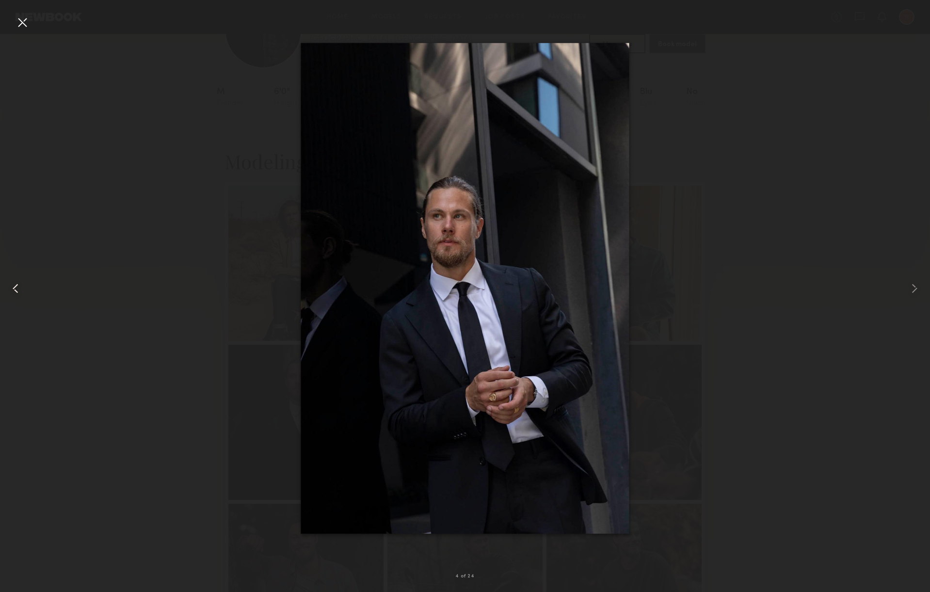
click at [19, 290] on common-icon at bounding box center [16, 289] width 16 height 16
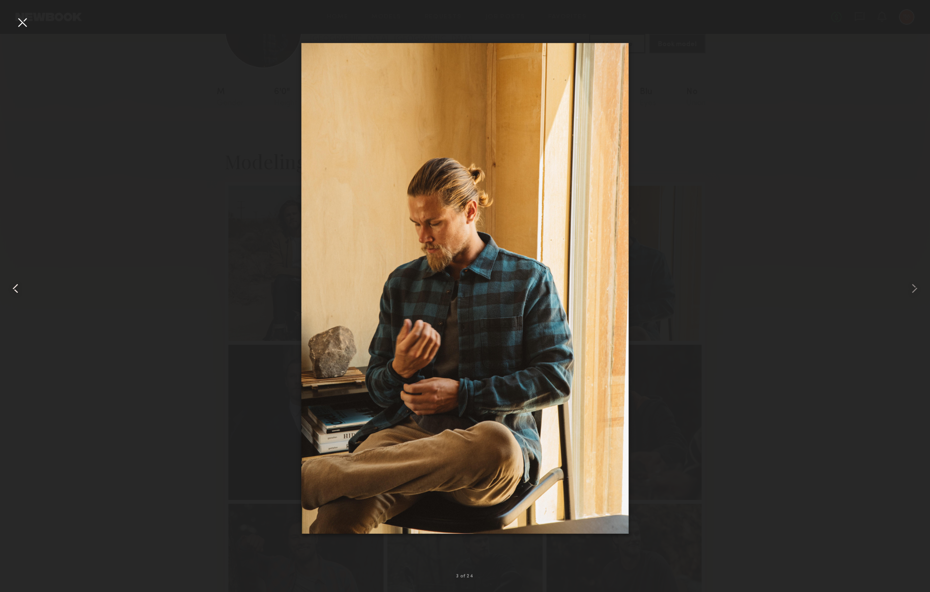
click at [19, 290] on common-icon at bounding box center [16, 289] width 16 height 16
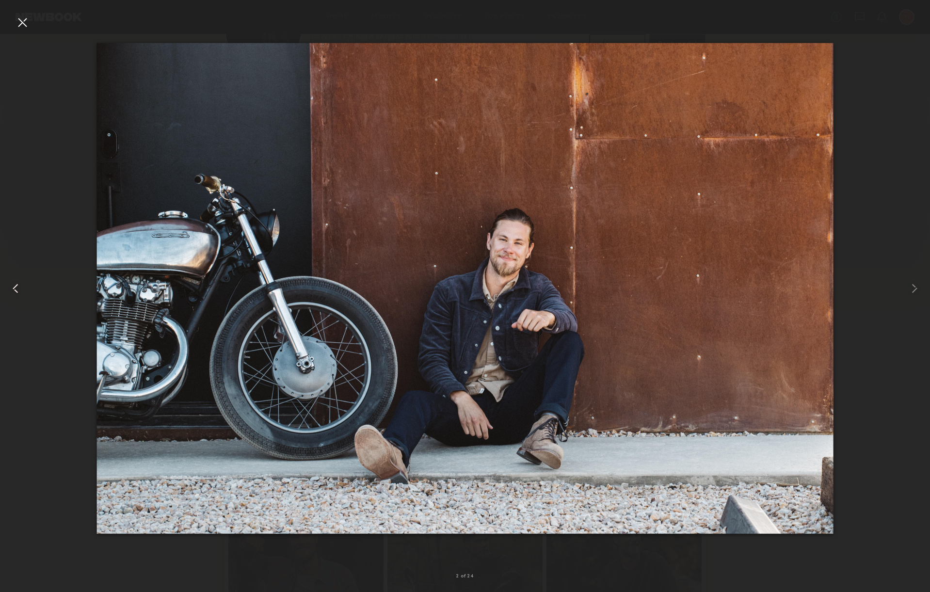
click at [19, 290] on common-icon at bounding box center [16, 289] width 16 height 16
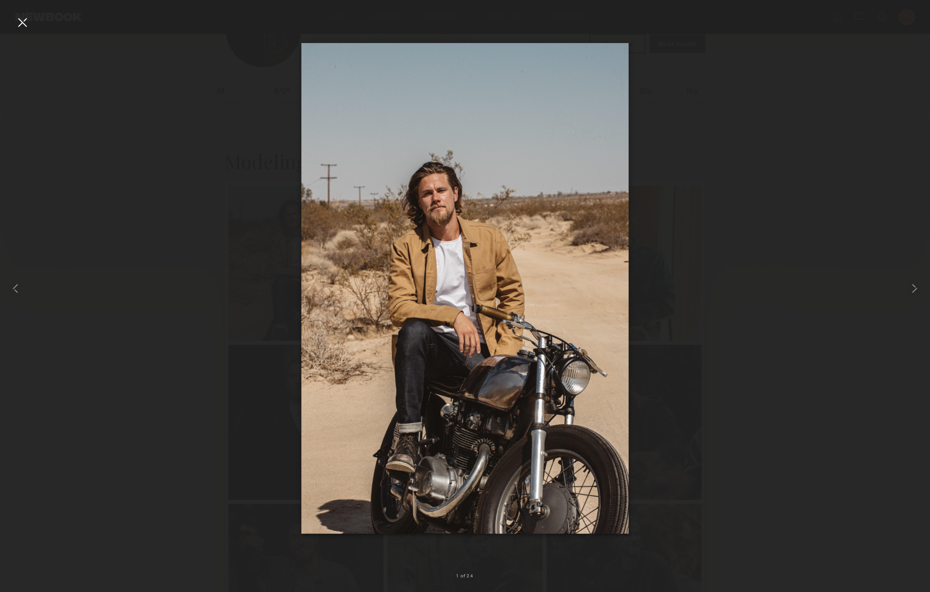
click at [141, 299] on div at bounding box center [465, 289] width 930 height 546
click at [141, 300] on div at bounding box center [465, 289] width 930 height 546
click at [18, 21] on div at bounding box center [23, 23] width 16 height 16
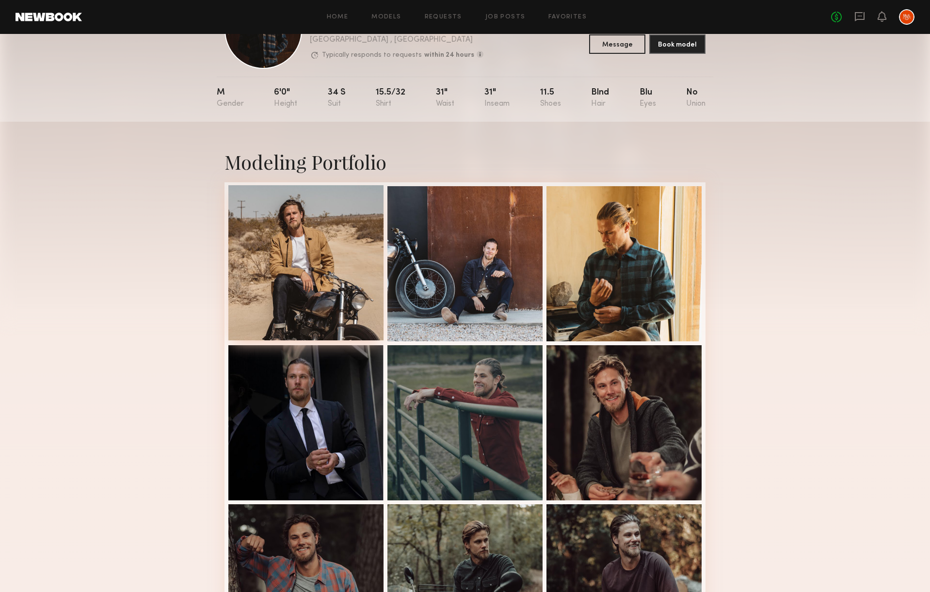
scroll to position [68, 0]
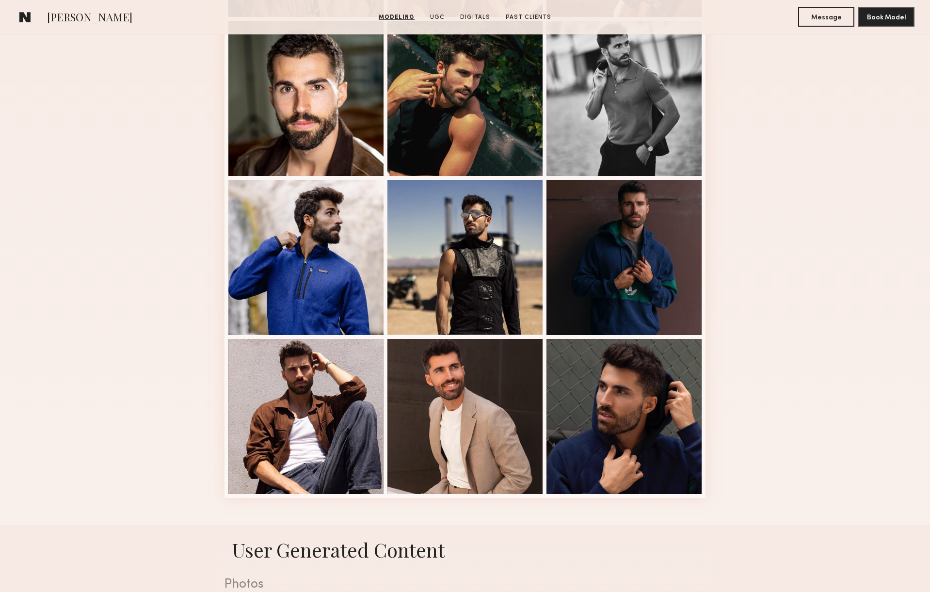
scroll to position [563, 0]
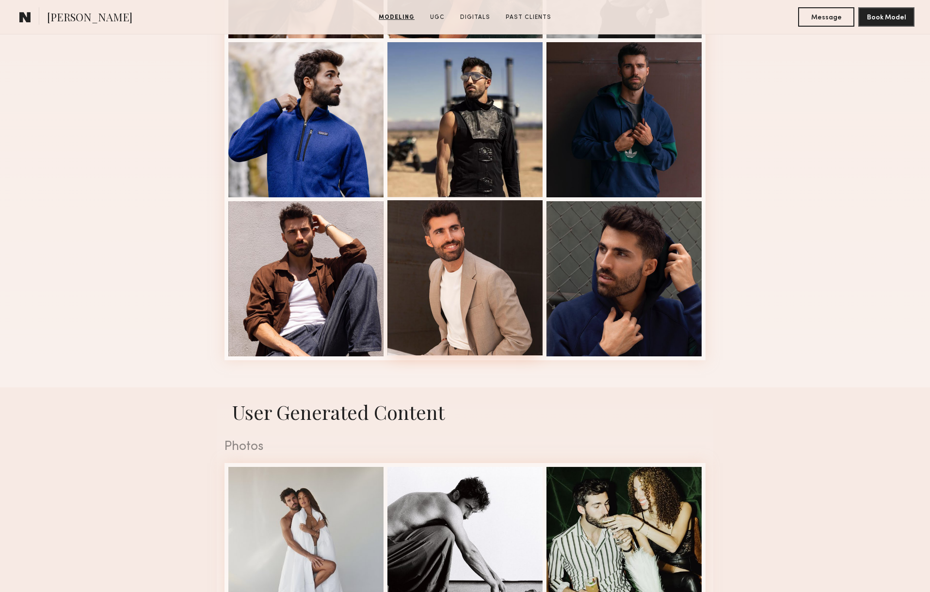
click at [453, 345] on div at bounding box center [464, 277] width 155 height 155
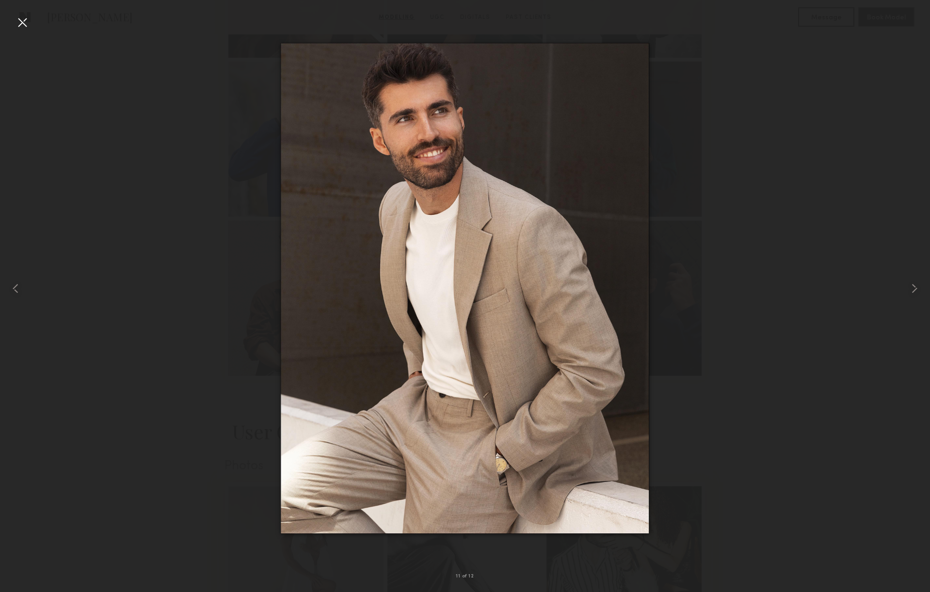
scroll to position [541, 0]
click at [23, 17] on div at bounding box center [23, 23] width 16 height 16
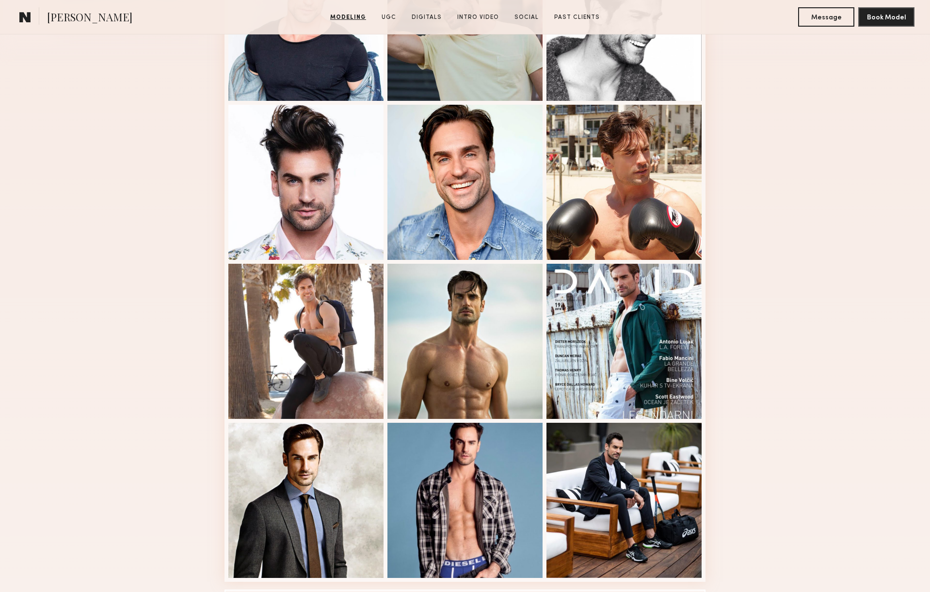
scroll to position [342, 0]
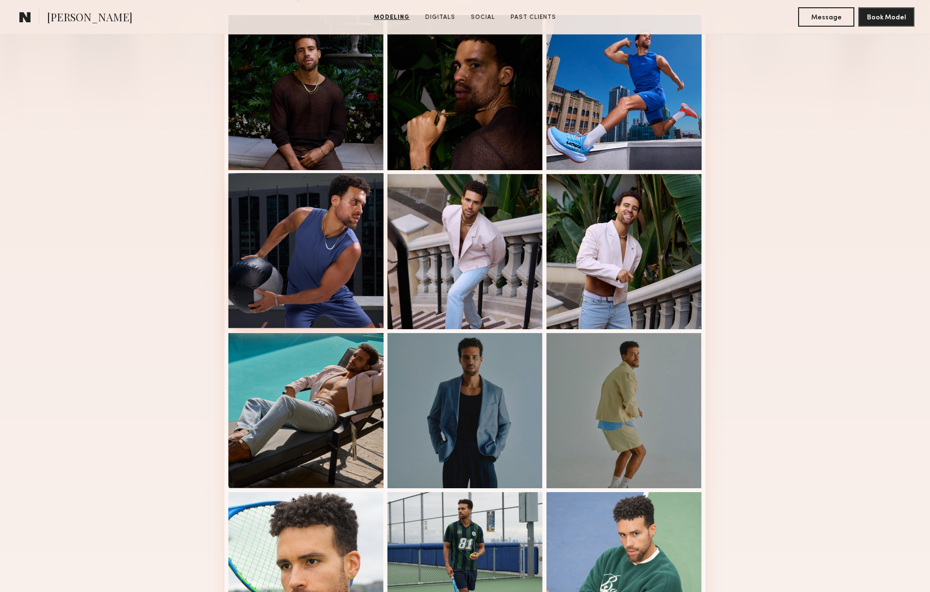
scroll to position [88, 0]
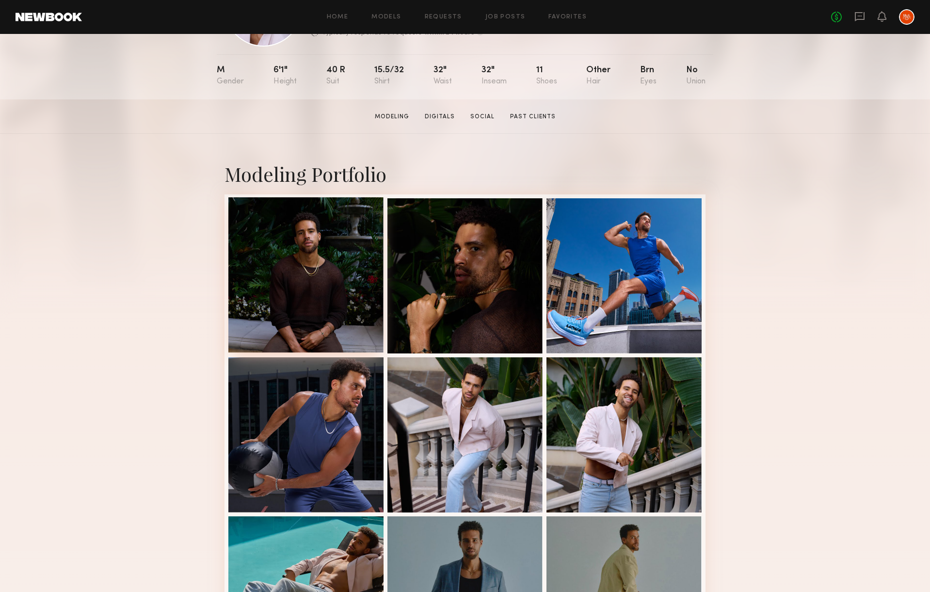
click at [305, 284] on div at bounding box center [305, 274] width 155 height 155
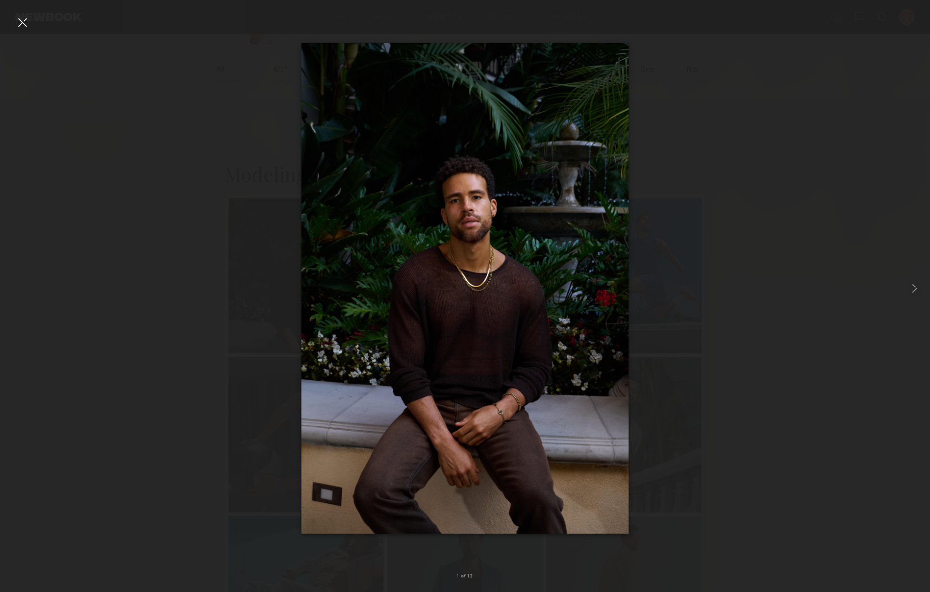
click at [207, 316] on div at bounding box center [465, 289] width 930 height 546
click at [199, 318] on div at bounding box center [465, 289] width 930 height 546
click at [30, 29] on div at bounding box center [23, 23] width 16 height 16
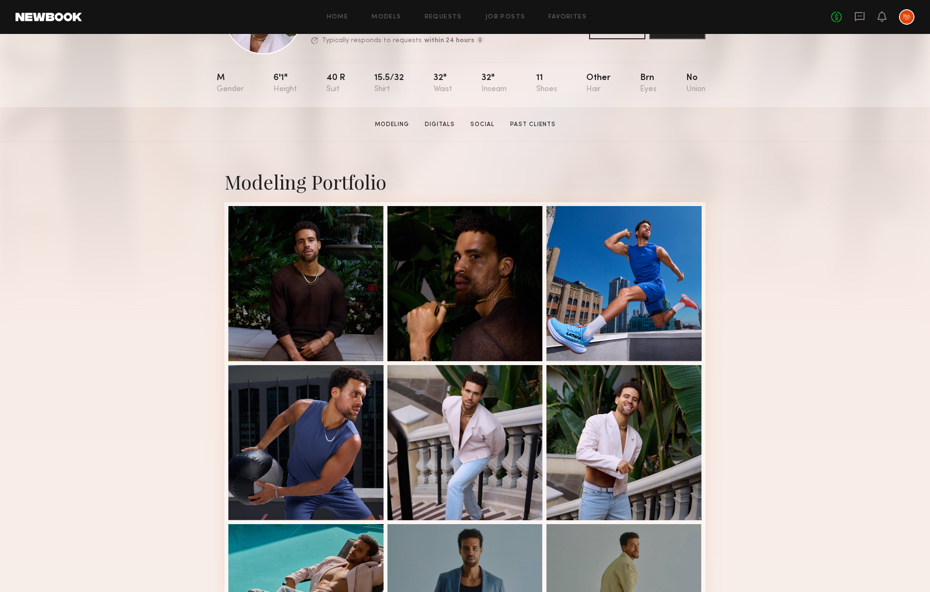
scroll to position [76, 0]
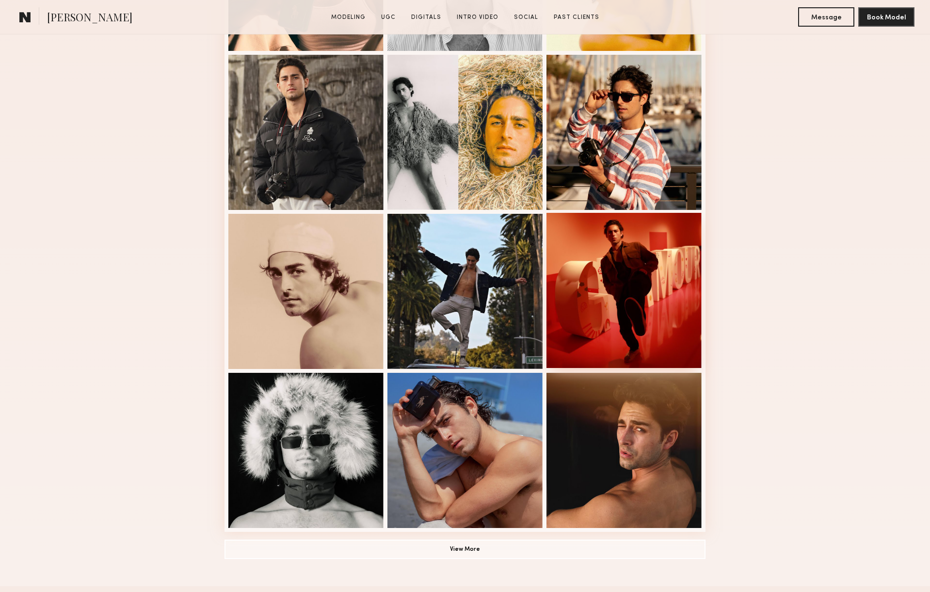
scroll to position [392, 0]
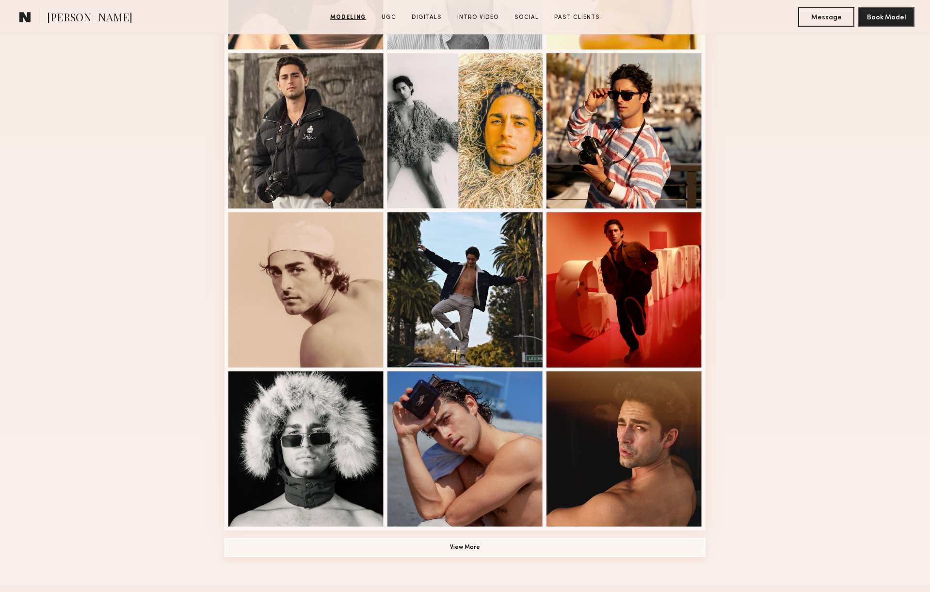
click at [453, 547] on button "View More" at bounding box center [465, 547] width 481 height 19
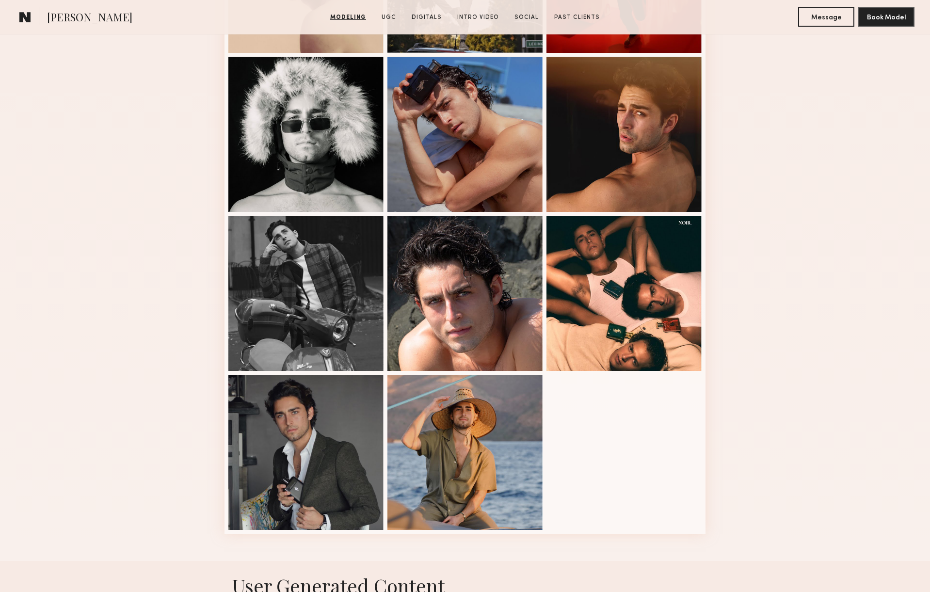
scroll to position [706, 0]
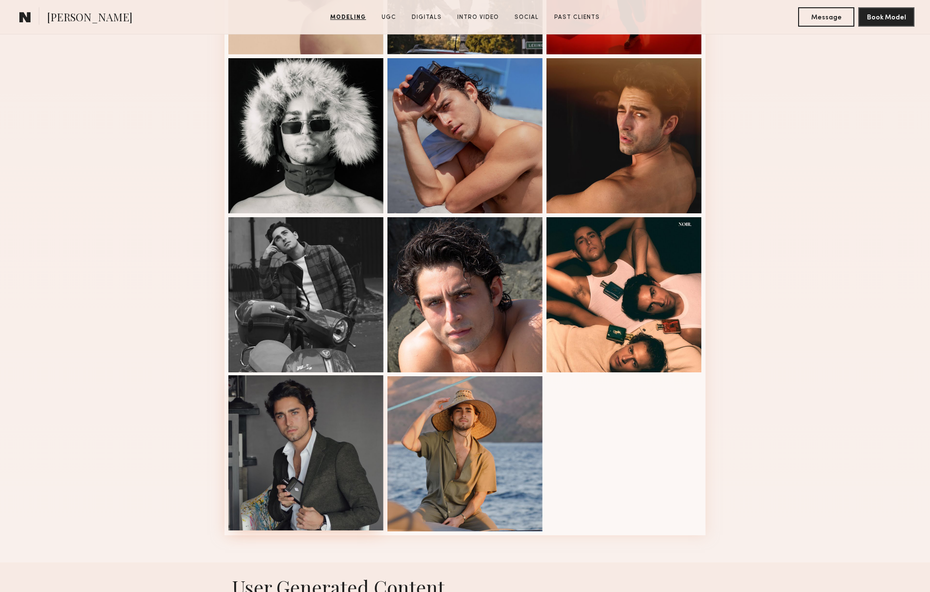
click at [319, 457] on div at bounding box center [305, 452] width 155 height 155
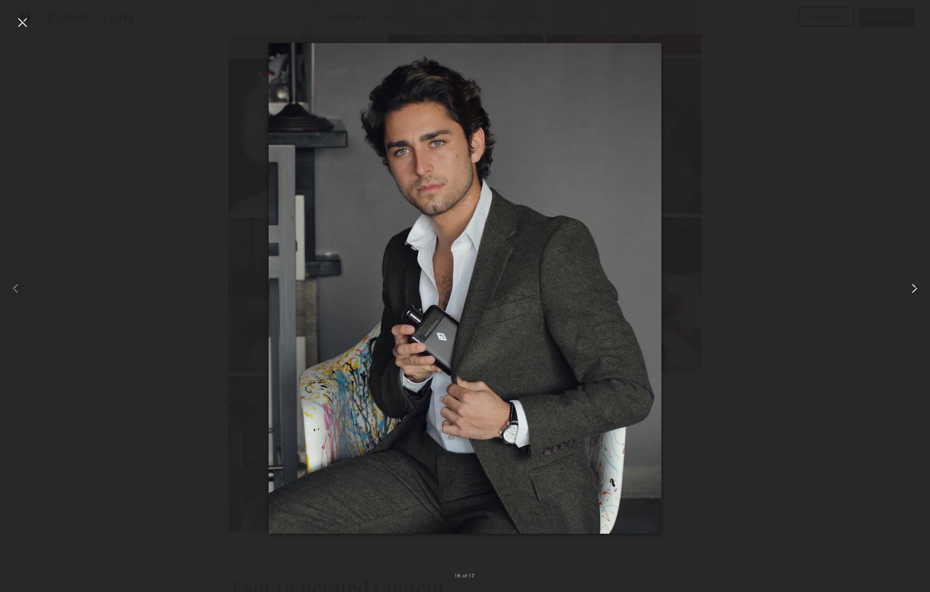
click at [909, 287] on common-icon at bounding box center [915, 289] width 16 height 16
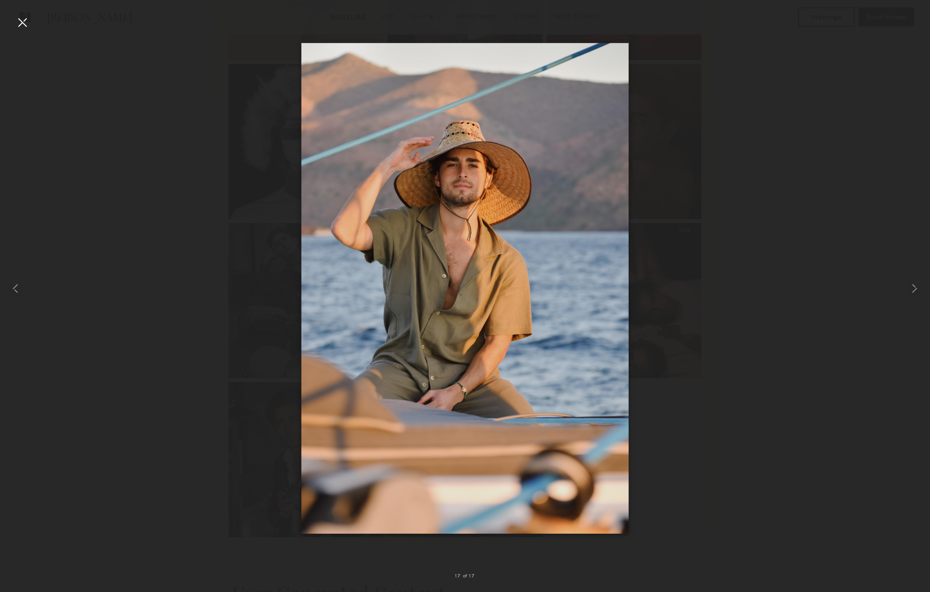
scroll to position [695, 0]
click at [24, 16] on div at bounding box center [23, 23] width 16 height 16
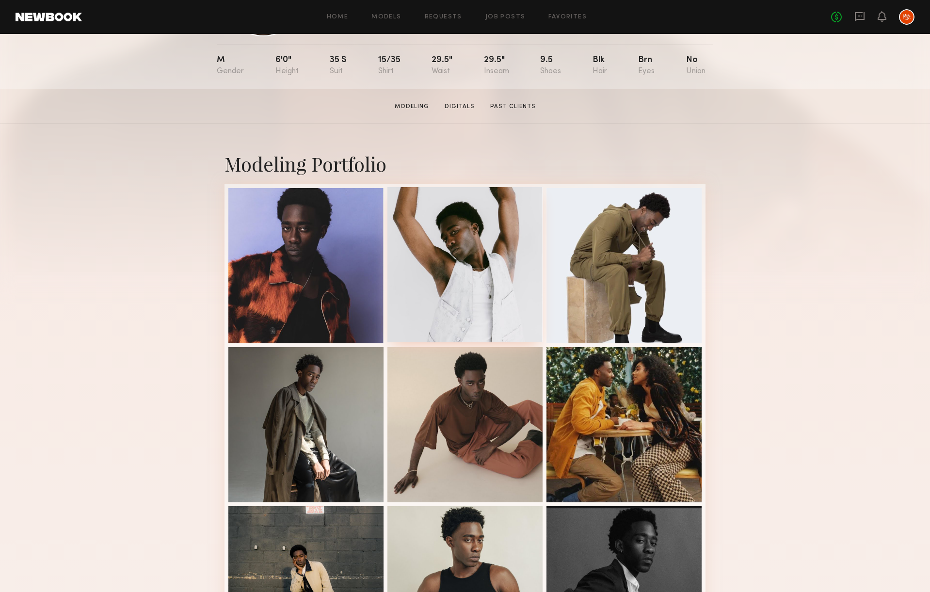
scroll to position [99, 0]
click at [660, 435] on div at bounding box center [624, 423] width 155 height 155
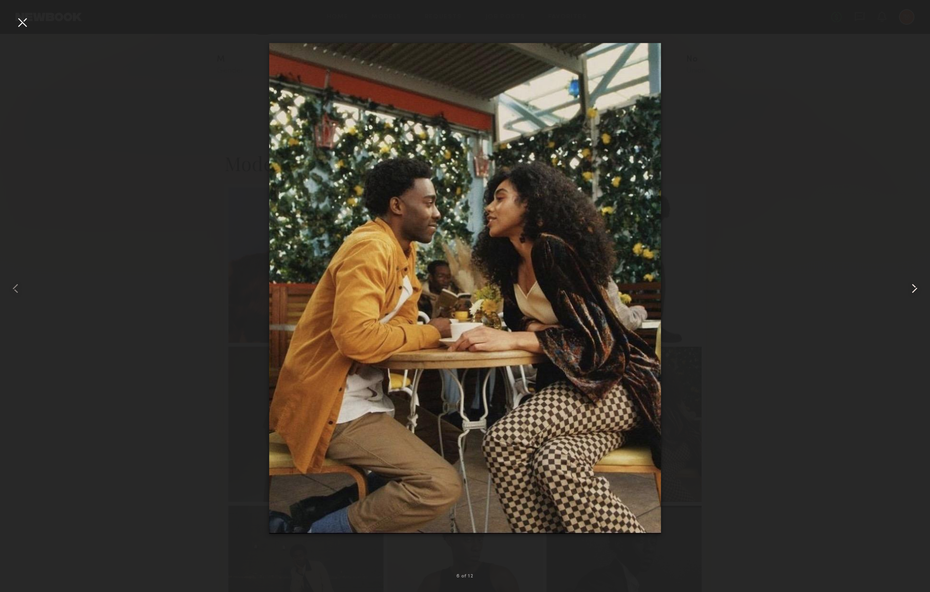
click at [912, 282] on common-icon at bounding box center [915, 289] width 16 height 16
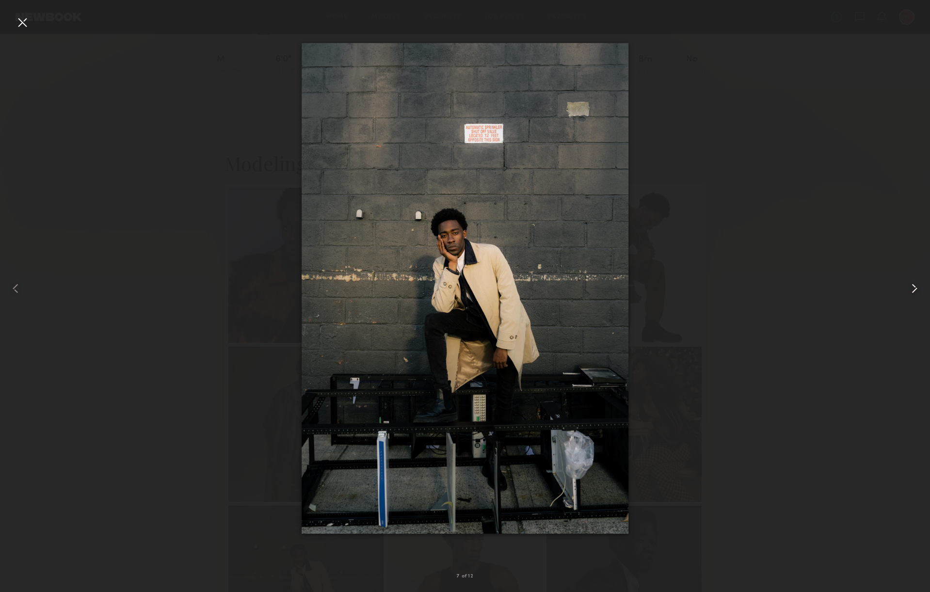
click at [911, 284] on common-icon at bounding box center [915, 289] width 16 height 16
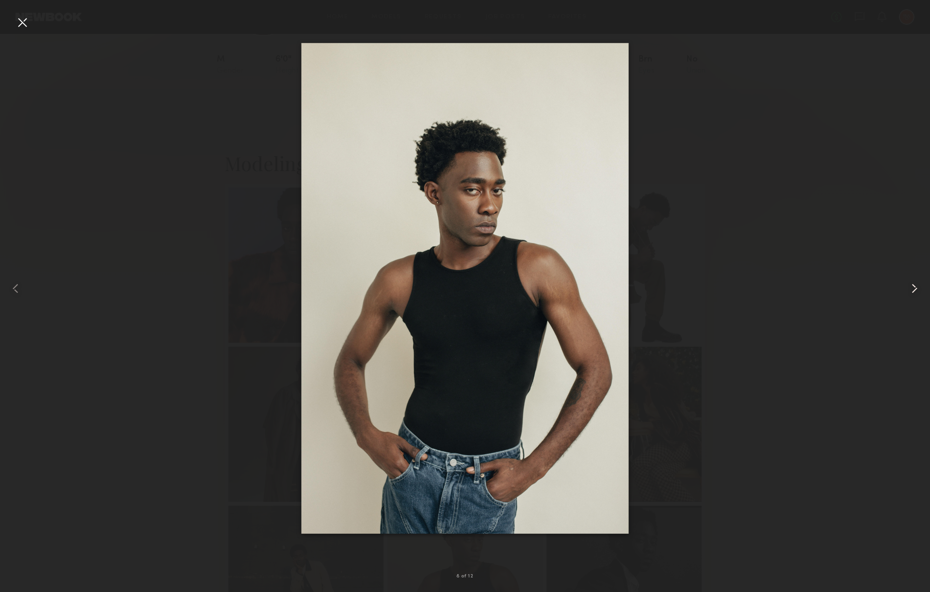
click at [911, 284] on common-icon at bounding box center [915, 289] width 16 height 16
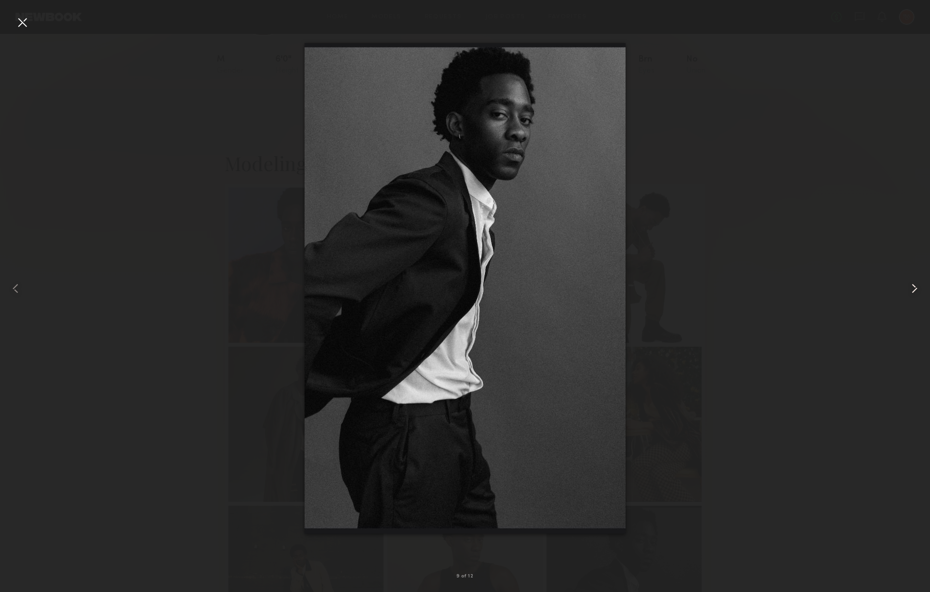
click at [911, 284] on common-icon at bounding box center [915, 289] width 16 height 16
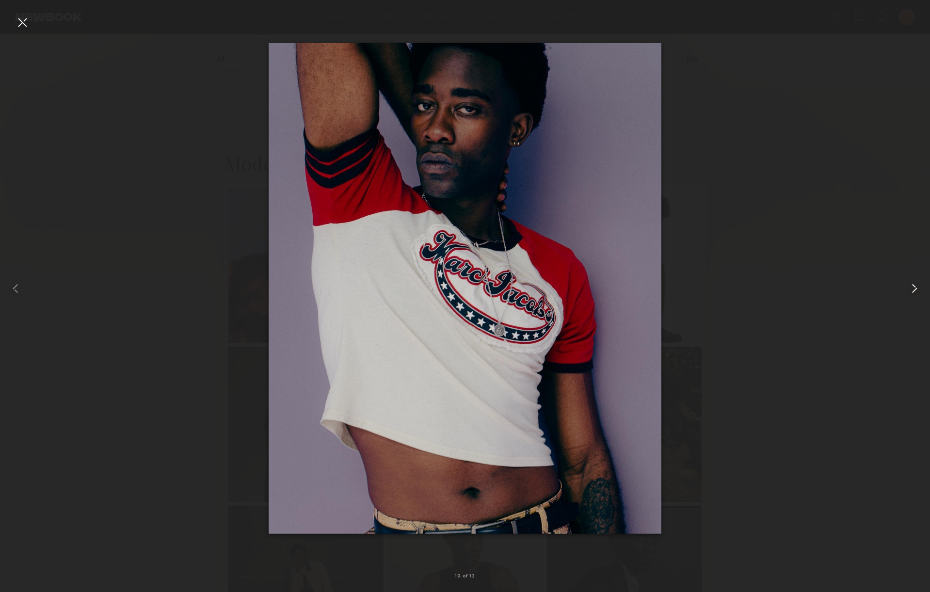
click at [911, 284] on common-icon at bounding box center [915, 289] width 16 height 16
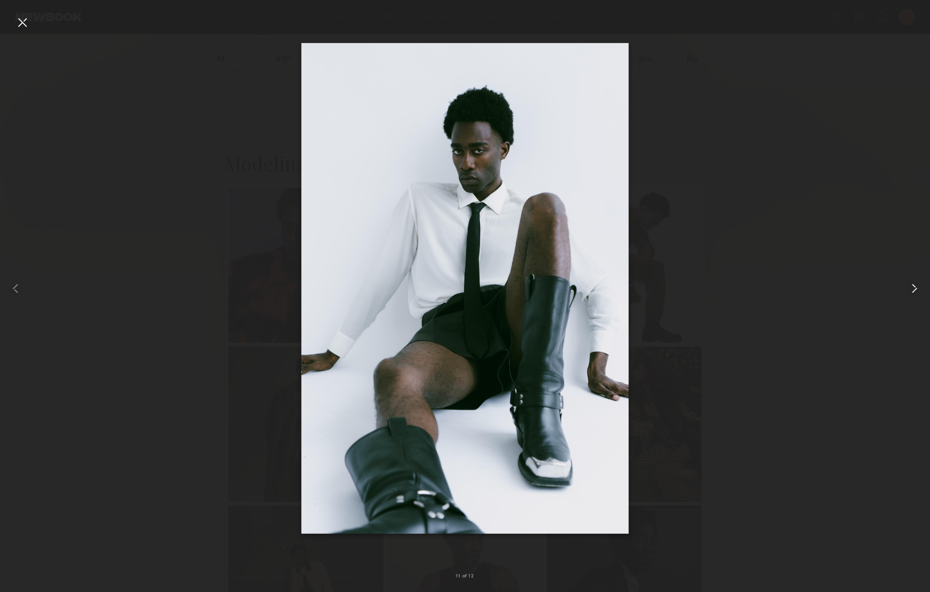
click at [911, 284] on common-icon at bounding box center [915, 289] width 16 height 16
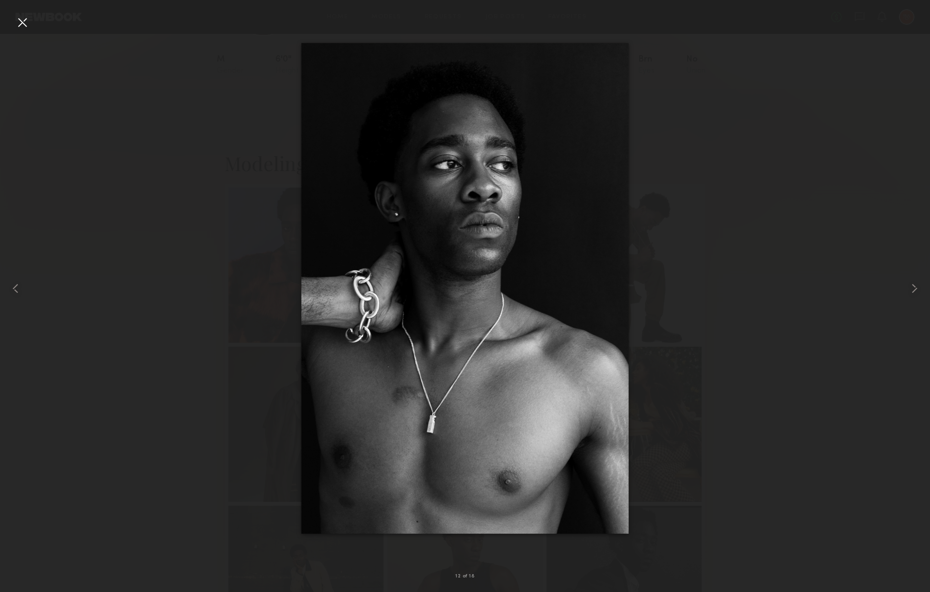
click at [860, 311] on div at bounding box center [465, 289] width 930 height 546
click at [911, 287] on common-icon at bounding box center [915, 289] width 16 height 16
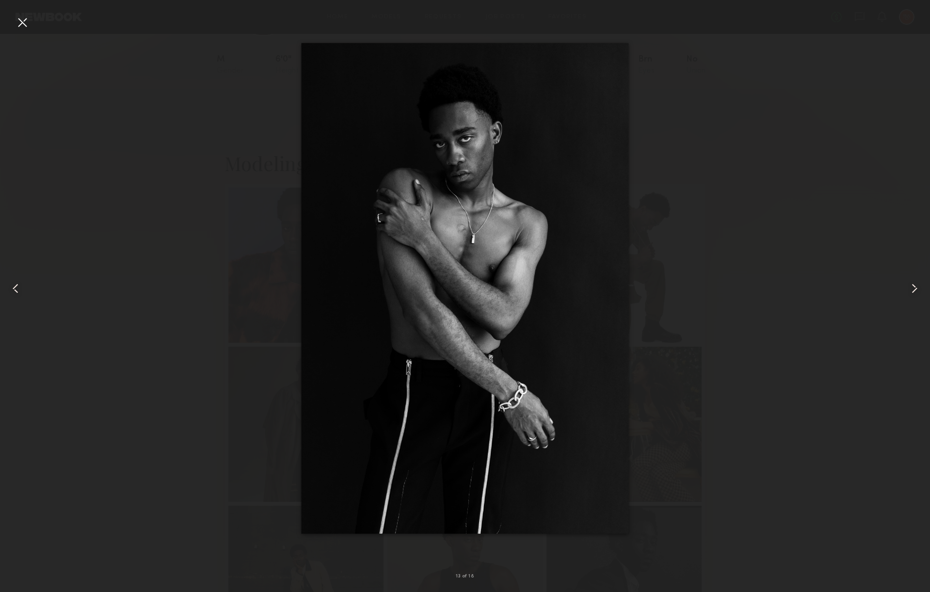
click at [911, 287] on common-icon at bounding box center [915, 289] width 16 height 16
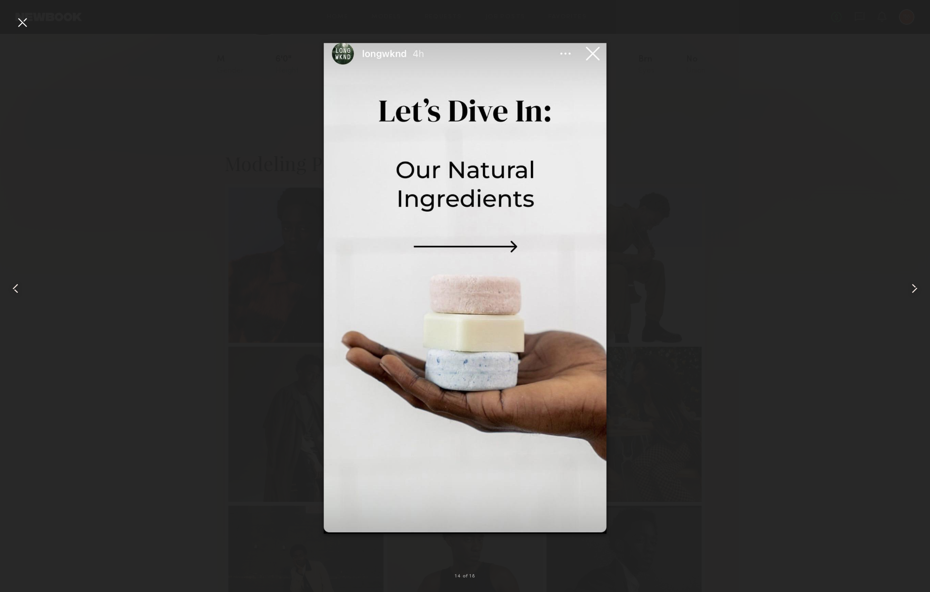
click at [911, 287] on common-icon at bounding box center [915, 289] width 16 height 16
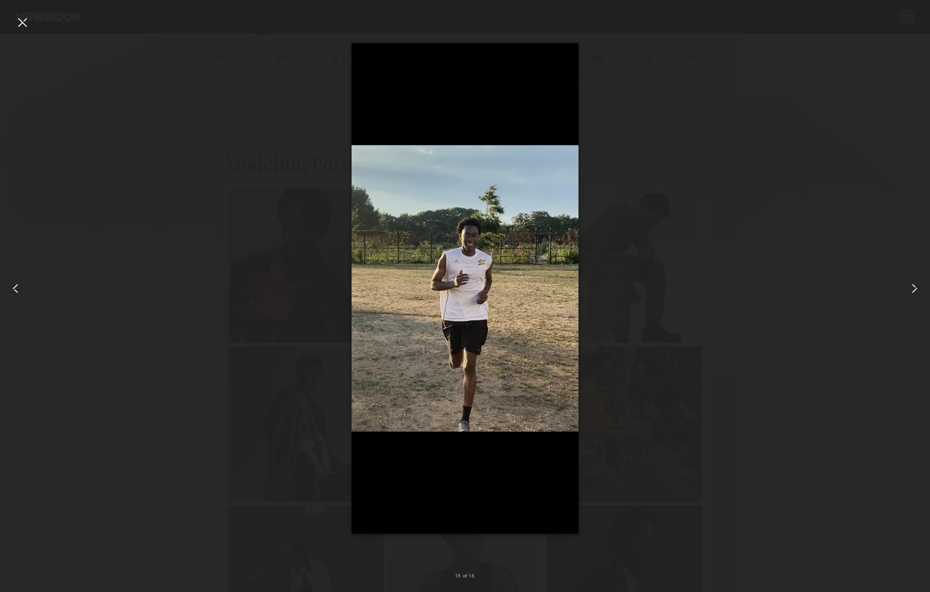
click at [911, 287] on common-icon at bounding box center [915, 289] width 16 height 16
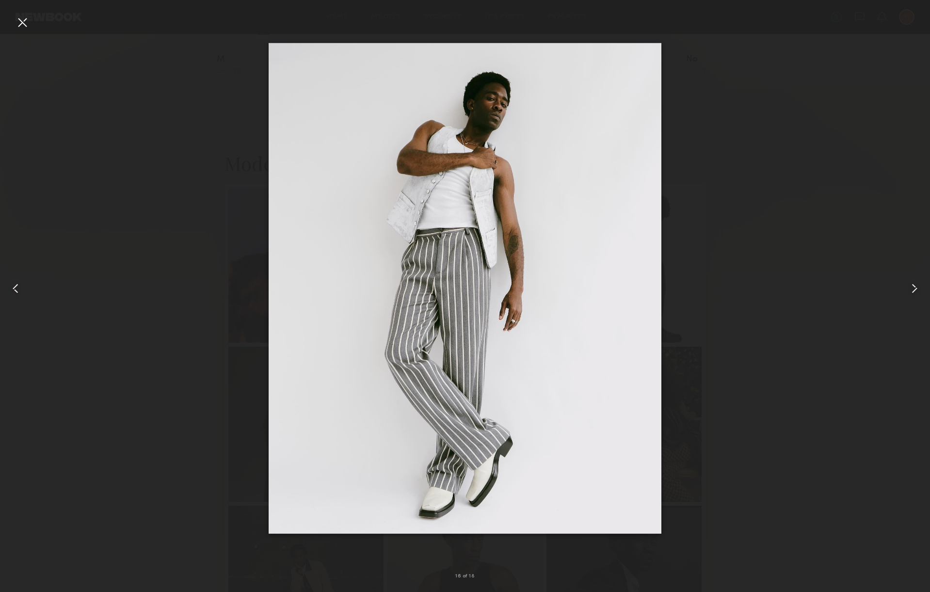
click at [911, 287] on common-icon at bounding box center [915, 289] width 16 height 16
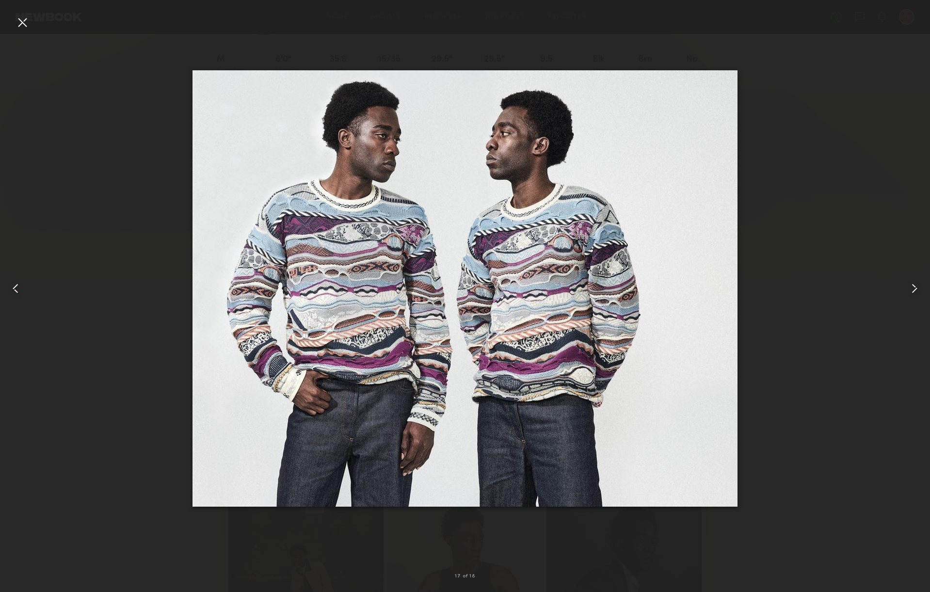
click at [911, 287] on common-icon at bounding box center [915, 289] width 16 height 16
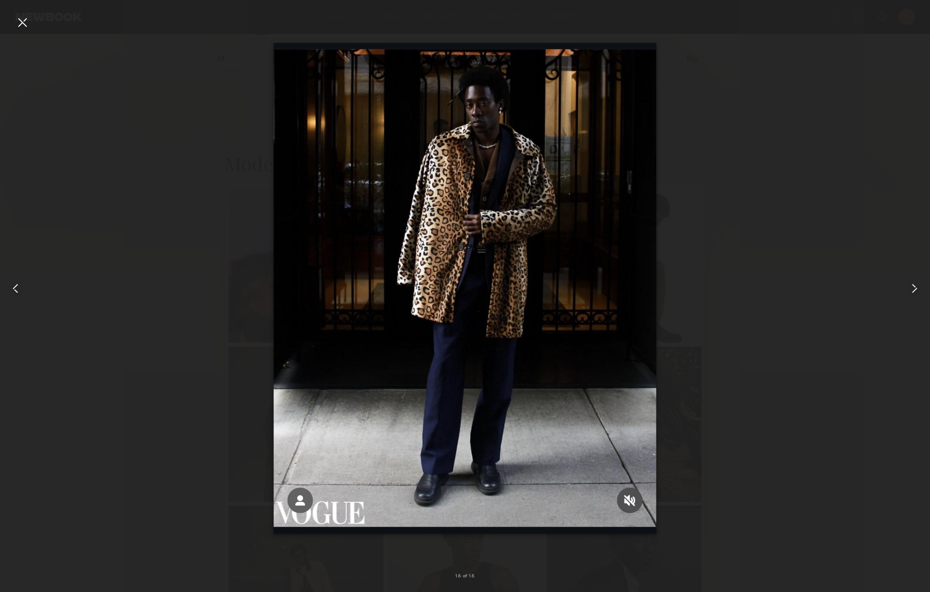
click at [911, 287] on common-icon at bounding box center [915, 289] width 16 height 16
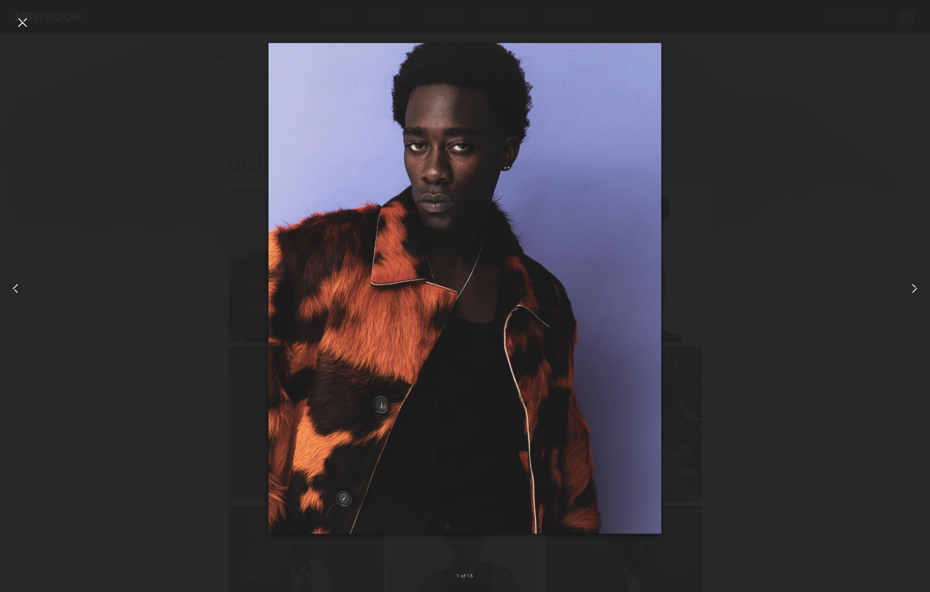
click at [27, 21] on div at bounding box center [23, 23] width 16 height 16
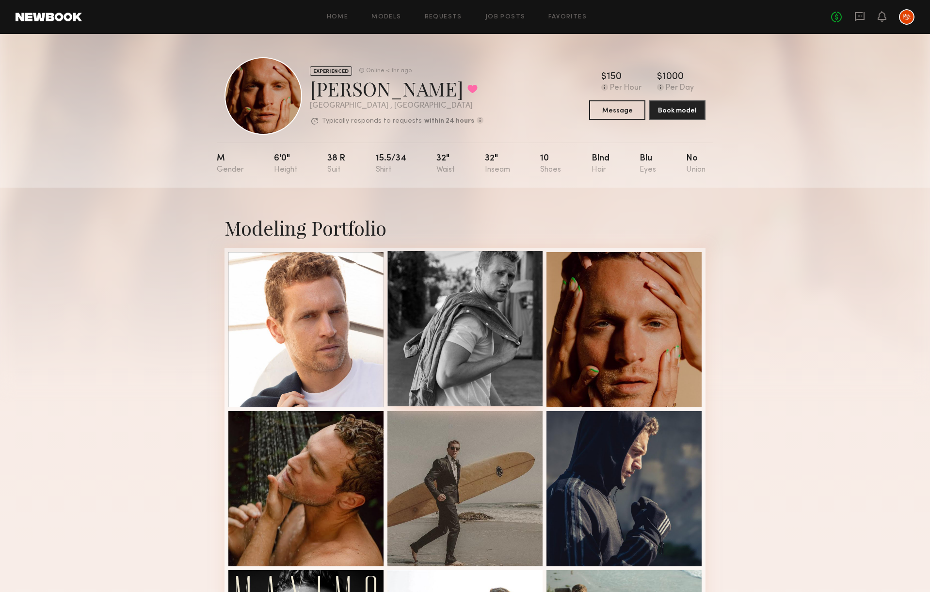
click at [496, 329] on div at bounding box center [464, 328] width 155 height 155
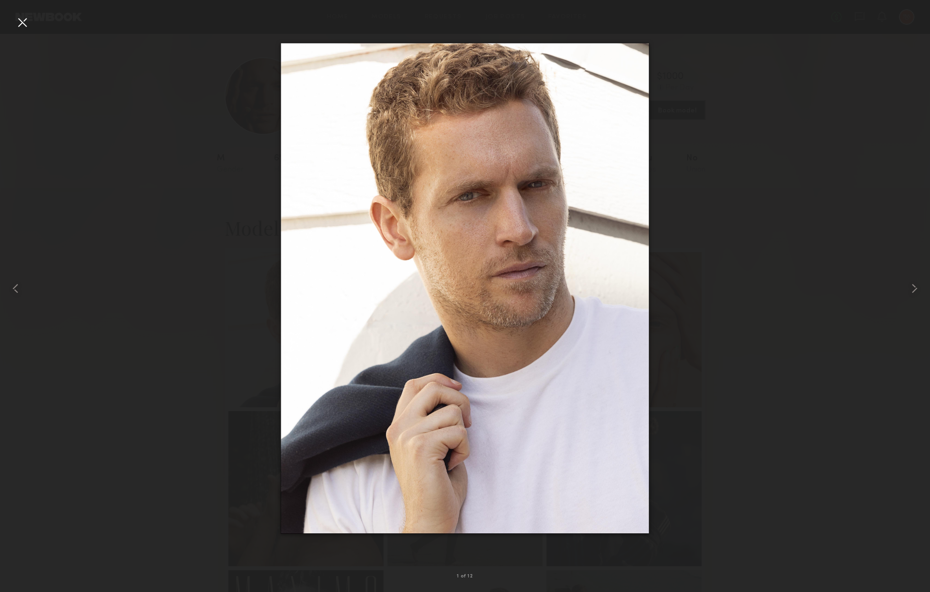
click at [249, 242] on div at bounding box center [465, 289] width 930 height 546
drag, startPoint x: 52, startPoint y: 197, endPoint x: 57, endPoint y: 194, distance: 6.3
click at [52, 197] on div at bounding box center [465, 289] width 930 height 546
click at [22, 18] on div at bounding box center [23, 23] width 16 height 16
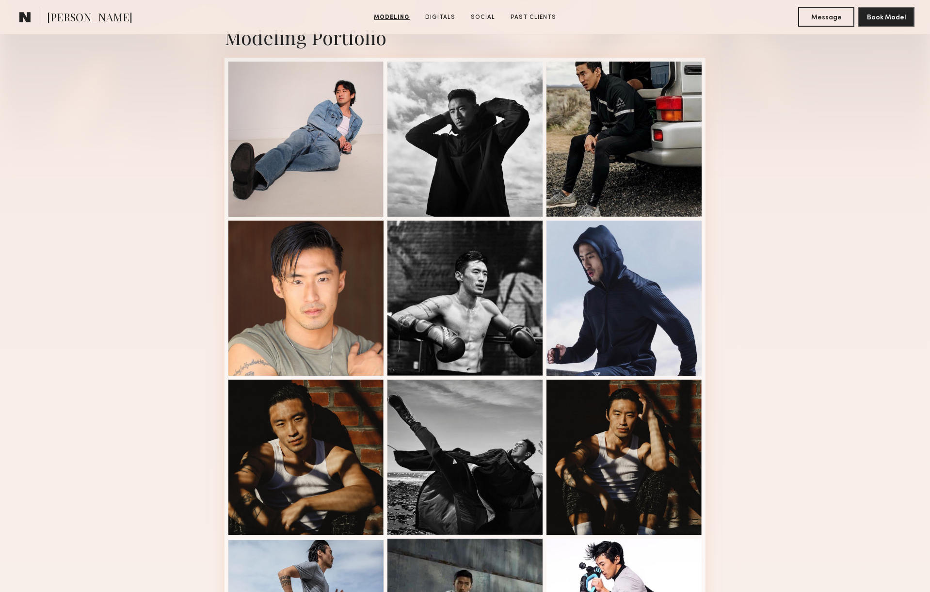
scroll to position [224, 0]
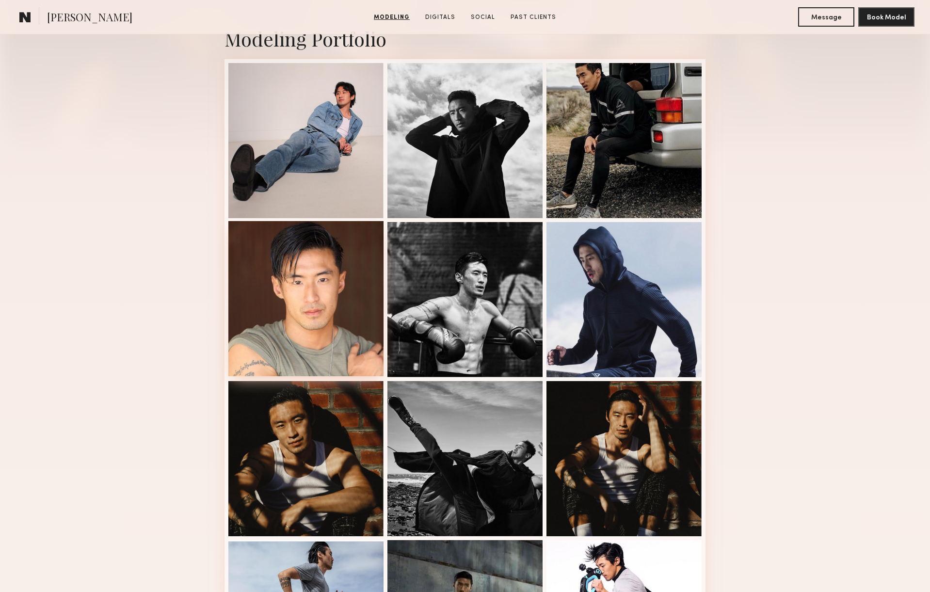
click at [312, 319] on div at bounding box center [305, 298] width 155 height 155
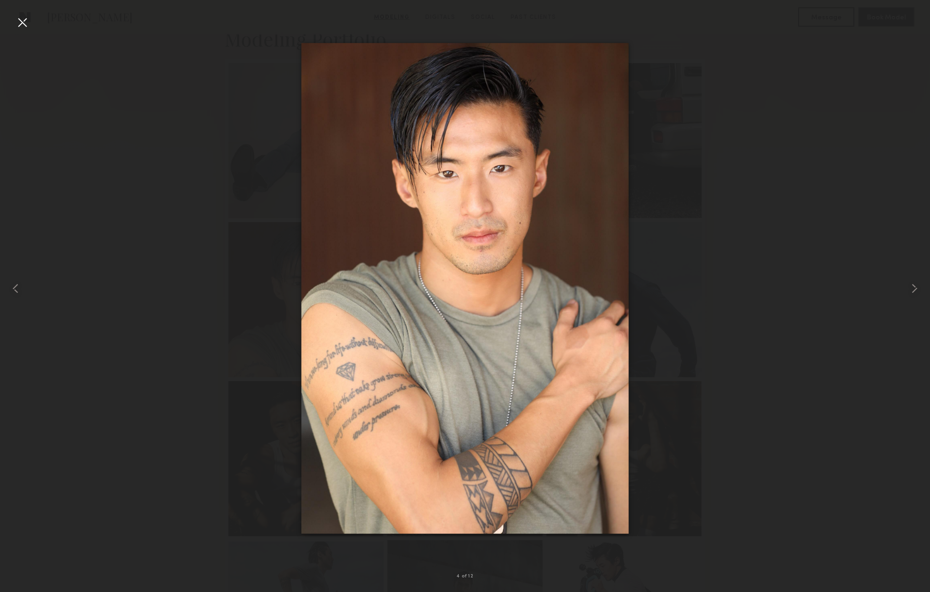
click at [662, 325] on div at bounding box center [465, 289] width 930 height 546
click at [708, 329] on div at bounding box center [465, 289] width 930 height 546
click at [16, 16] on div at bounding box center [23, 23] width 16 height 16
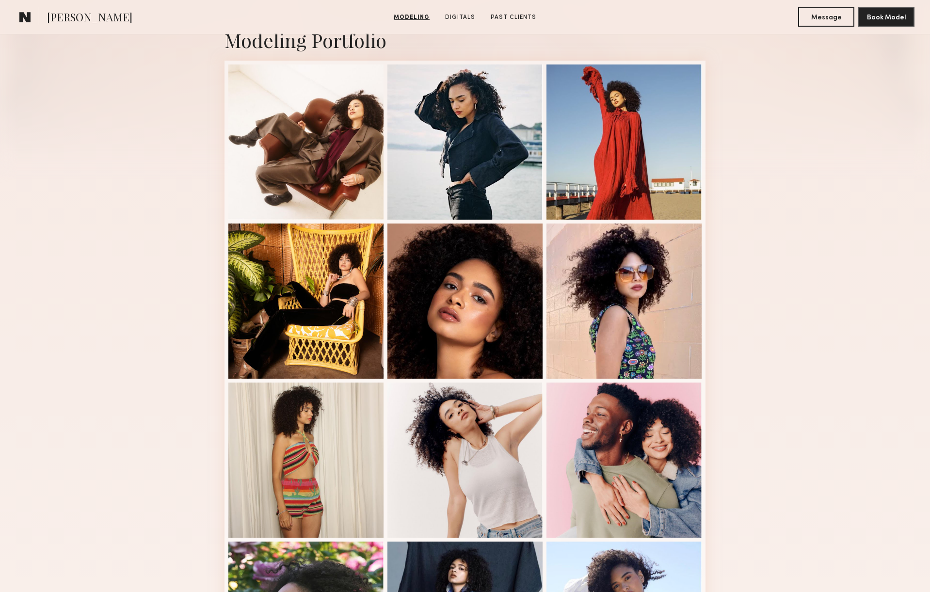
scroll to position [224, 0]
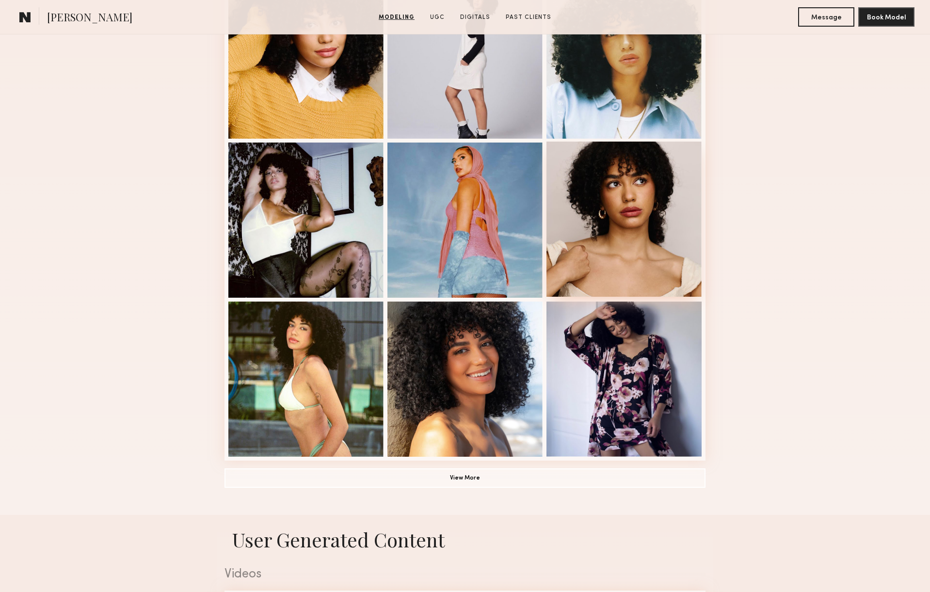
scroll to position [602, 0]
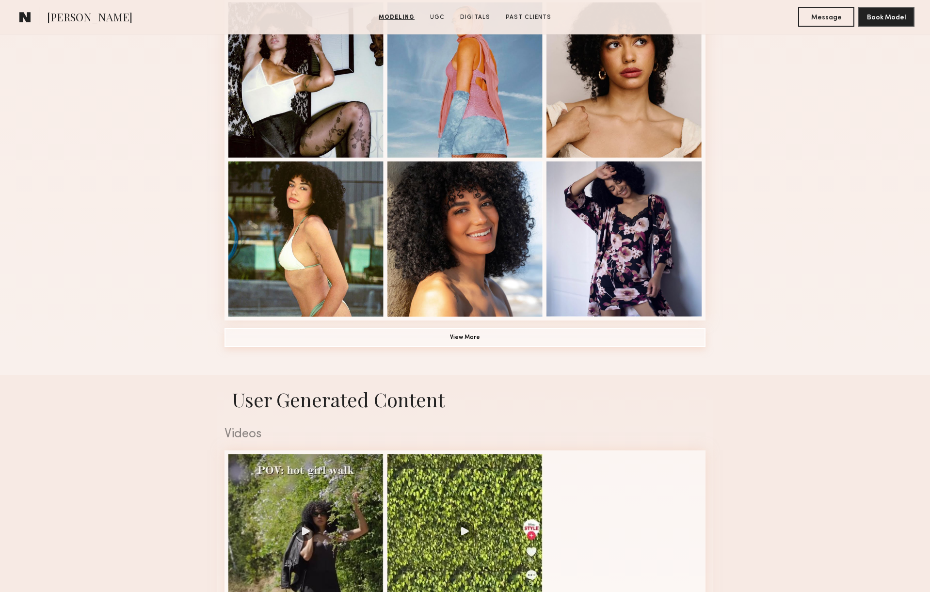
click at [466, 338] on button "View More" at bounding box center [465, 337] width 481 height 19
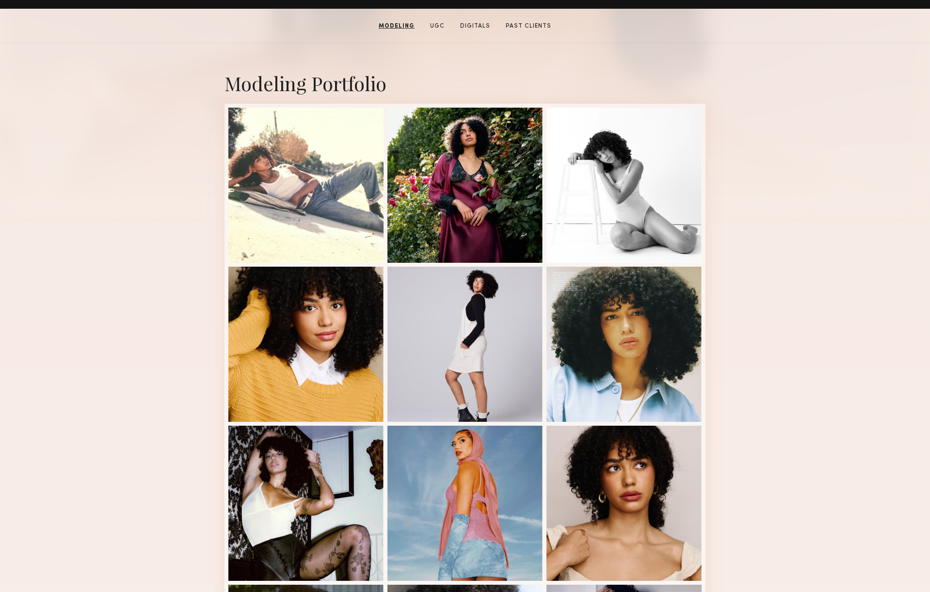
scroll to position [165, 0]
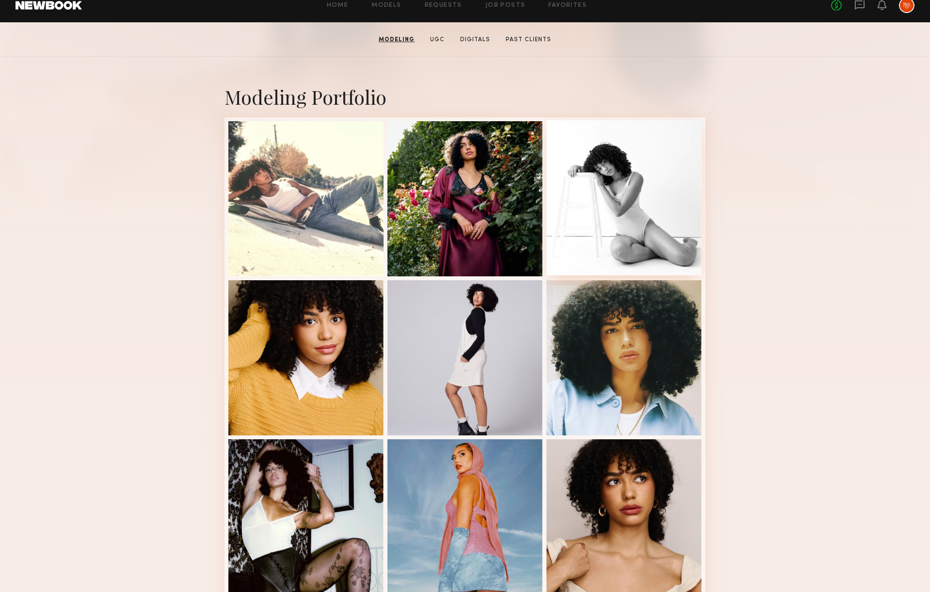
click at [647, 206] on div at bounding box center [624, 197] width 155 height 155
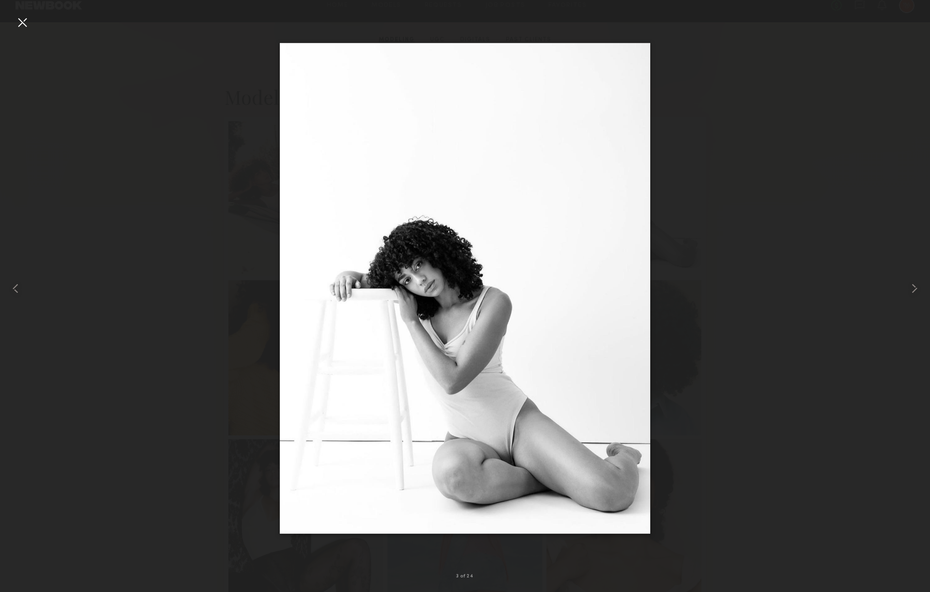
click at [677, 290] on div at bounding box center [465, 289] width 930 height 546
click at [206, 259] on div at bounding box center [465, 289] width 930 height 546
click at [26, 35] on div at bounding box center [18, 289] width 37 height 546
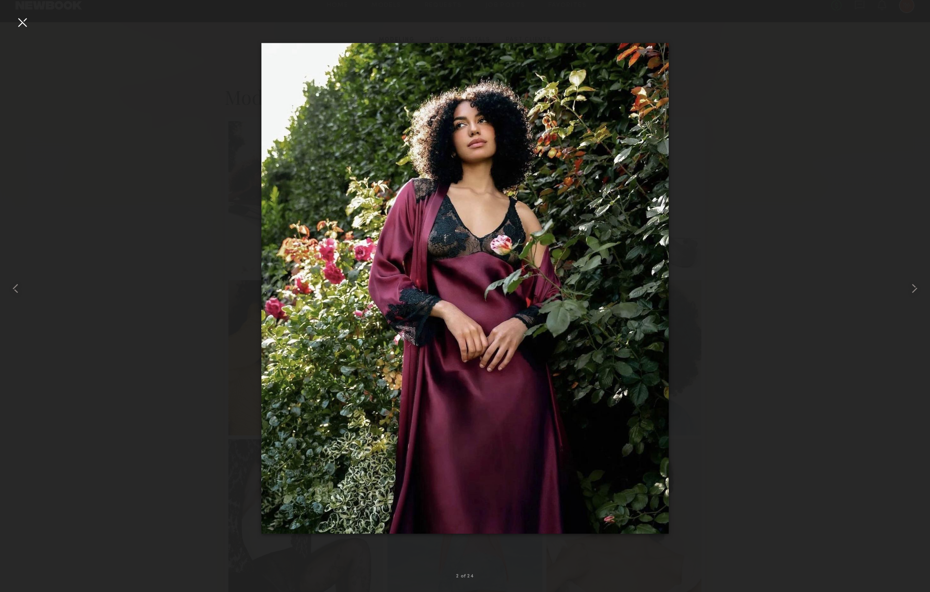
click at [22, 20] on div at bounding box center [23, 23] width 16 height 16
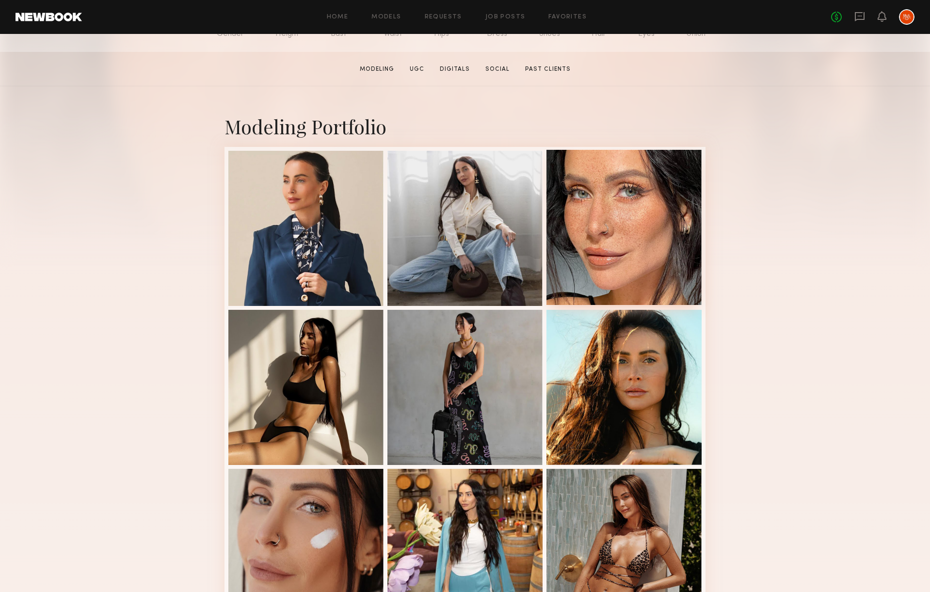
scroll to position [168, 0]
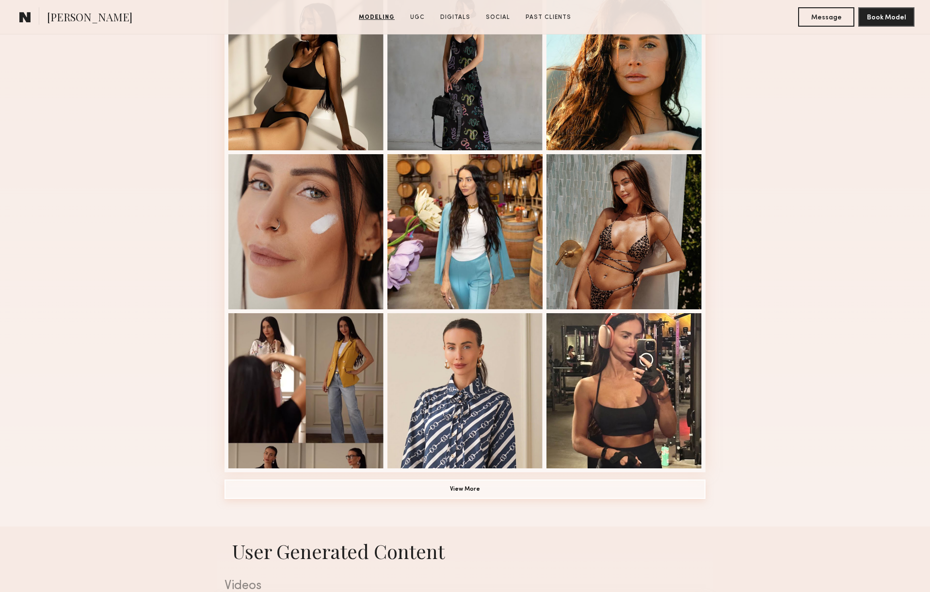
click at [478, 488] on button "View More" at bounding box center [465, 489] width 481 height 19
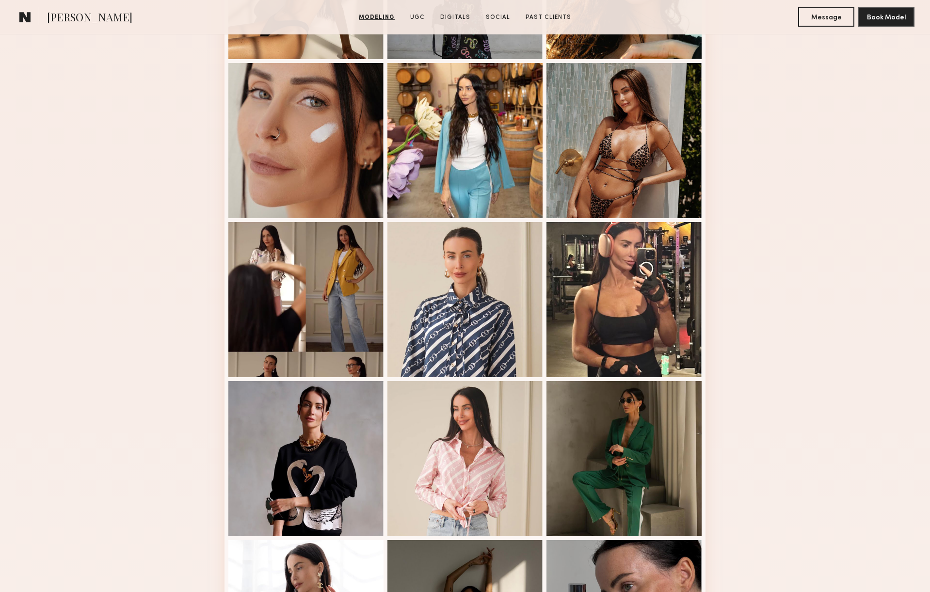
scroll to position [541, 0]
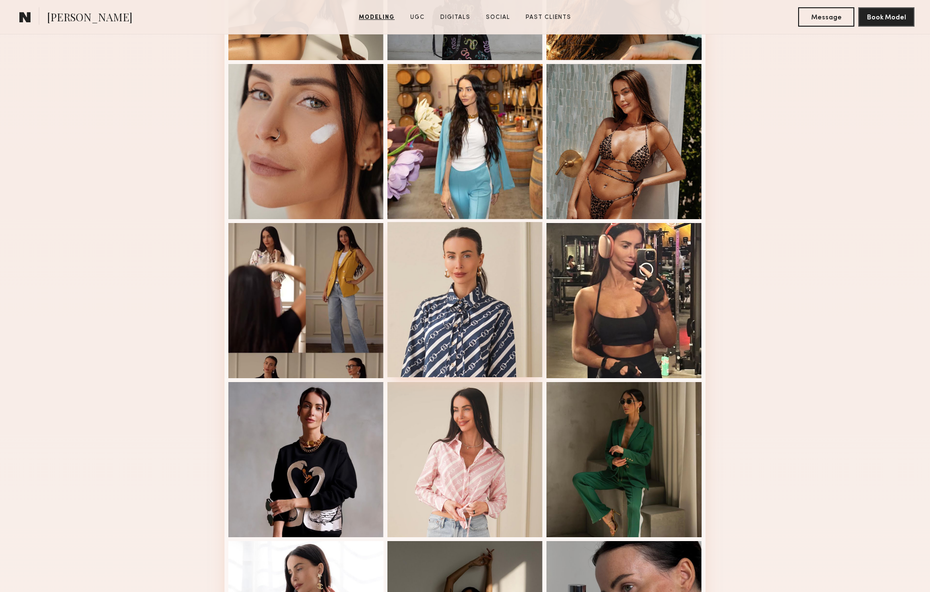
click at [435, 334] on div at bounding box center [464, 299] width 155 height 155
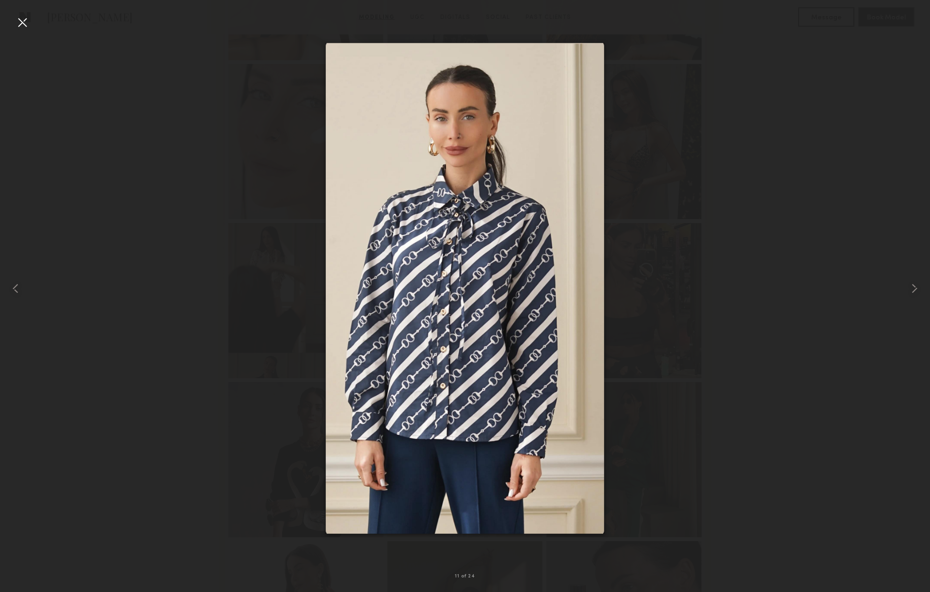
click at [733, 330] on div at bounding box center [465, 289] width 930 height 546
click at [734, 329] on div at bounding box center [465, 289] width 930 height 546
click at [15, 19] on div at bounding box center [23, 23] width 16 height 16
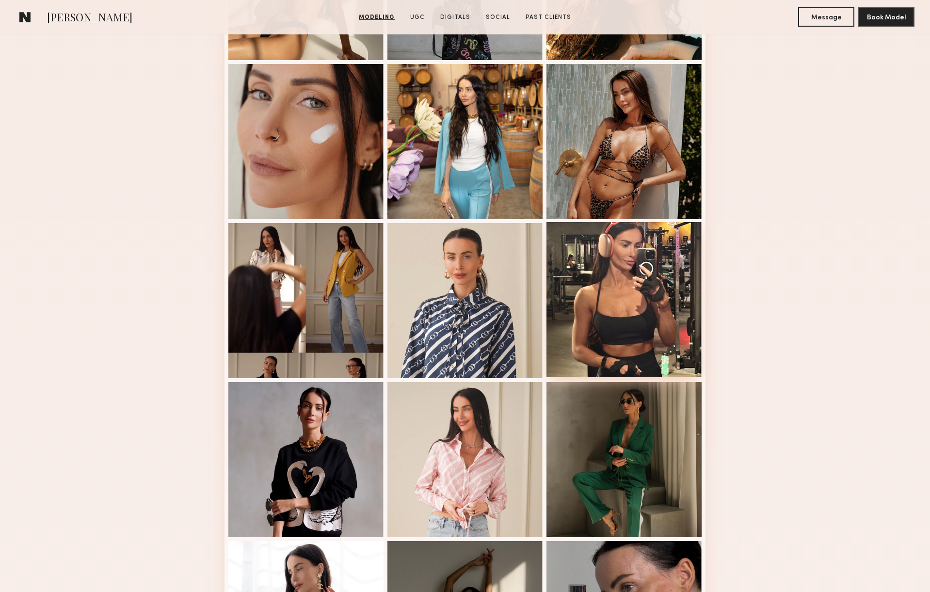
scroll to position [0, 0]
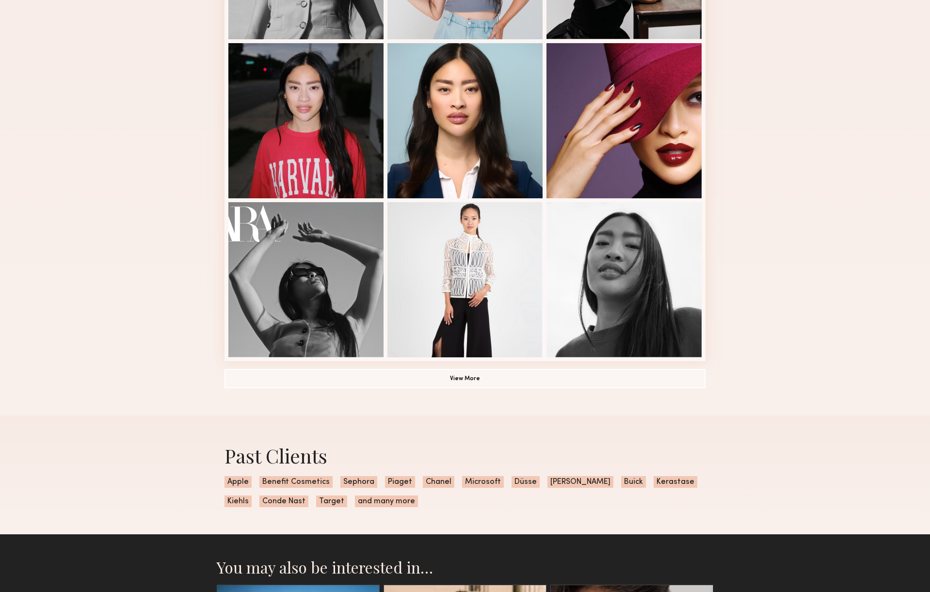
scroll to position [593, 0]
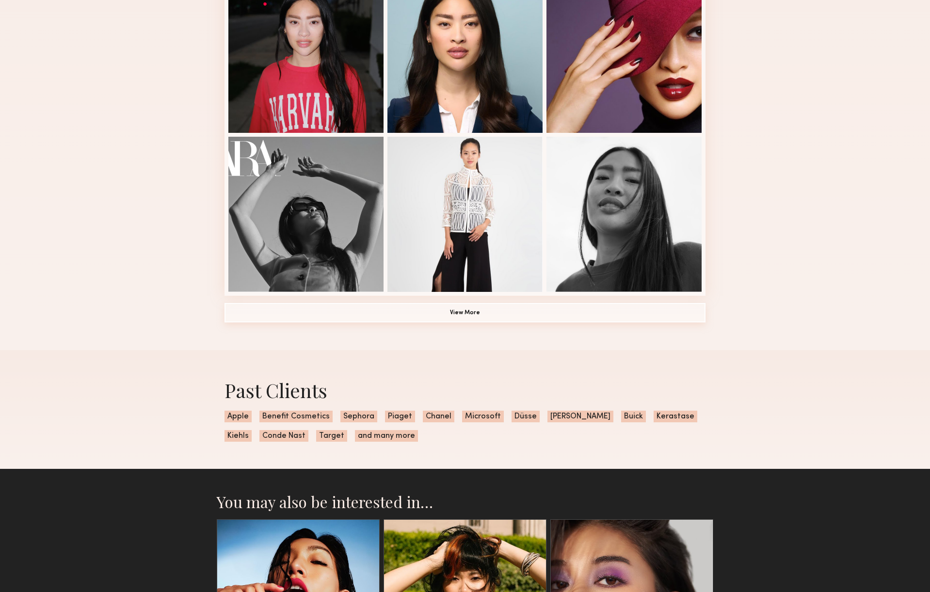
click at [499, 314] on button "View More" at bounding box center [465, 312] width 481 height 19
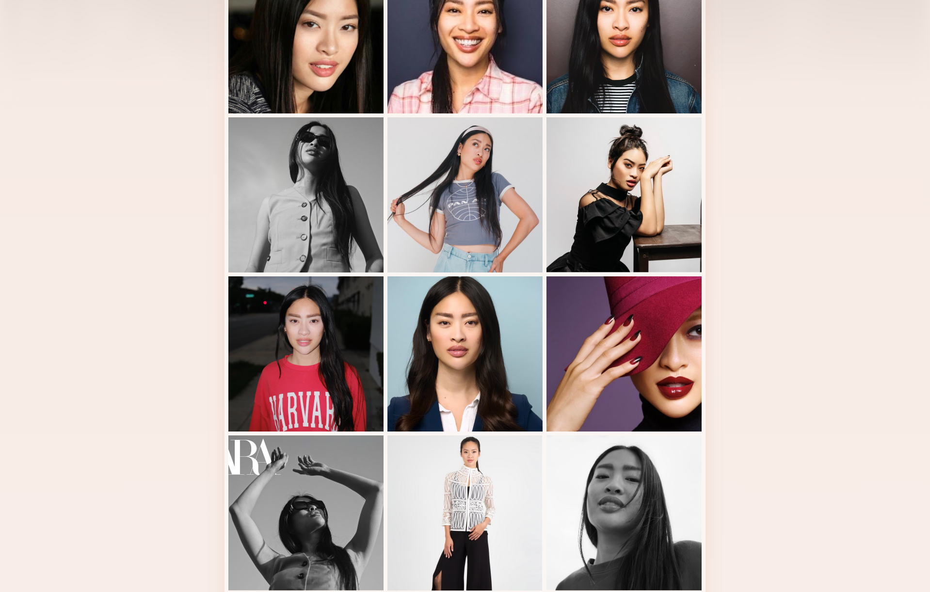
scroll to position [184, 0]
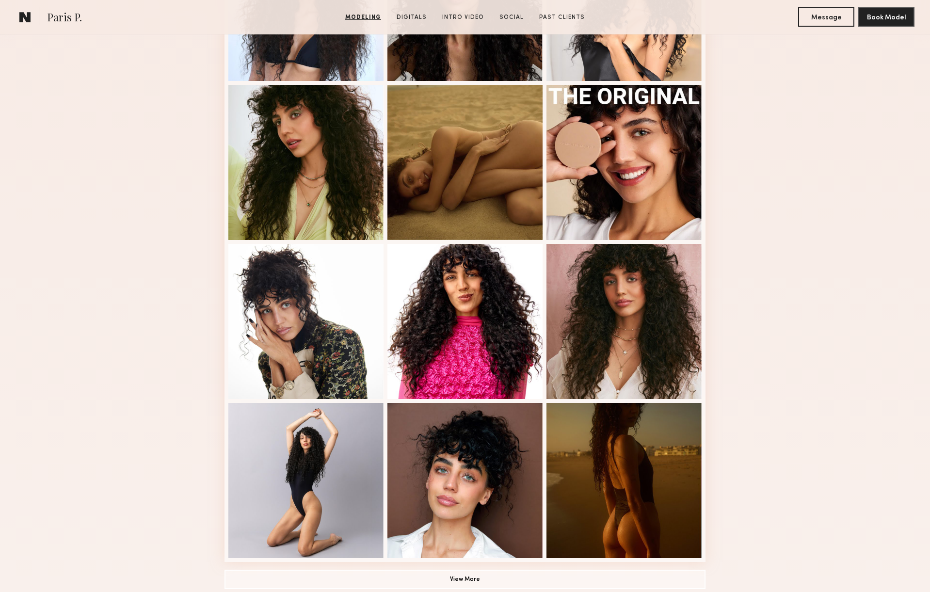
scroll to position [366, 0]
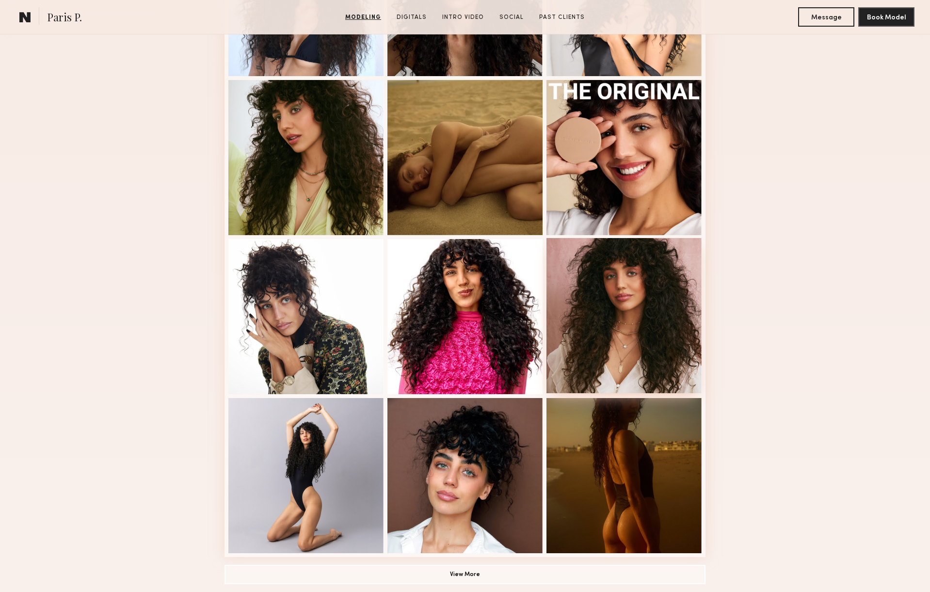
click at [601, 300] on div at bounding box center [624, 315] width 155 height 155
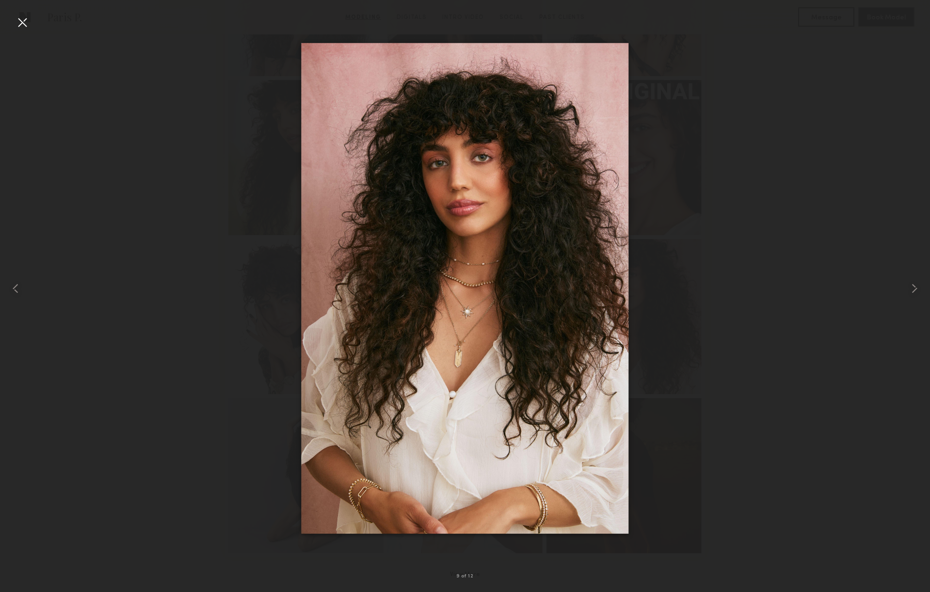
click at [696, 281] on div at bounding box center [465, 289] width 930 height 546
click at [757, 265] on div at bounding box center [465, 289] width 930 height 546
click at [776, 259] on div at bounding box center [465, 289] width 930 height 546
click at [17, 26] on div at bounding box center [23, 23] width 16 height 16
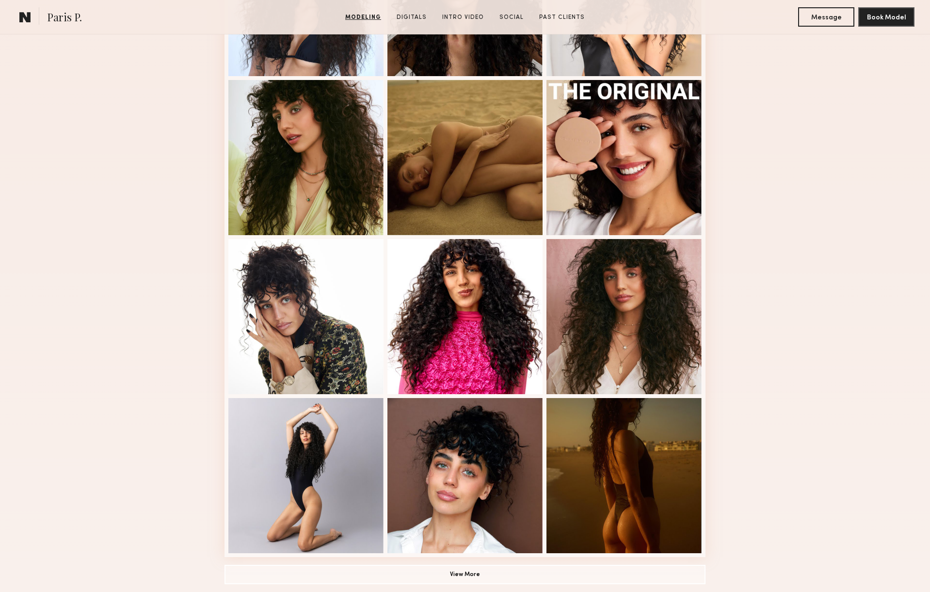
click at [109, 106] on div "Modeling Portfolio View More" at bounding box center [465, 233] width 930 height 755
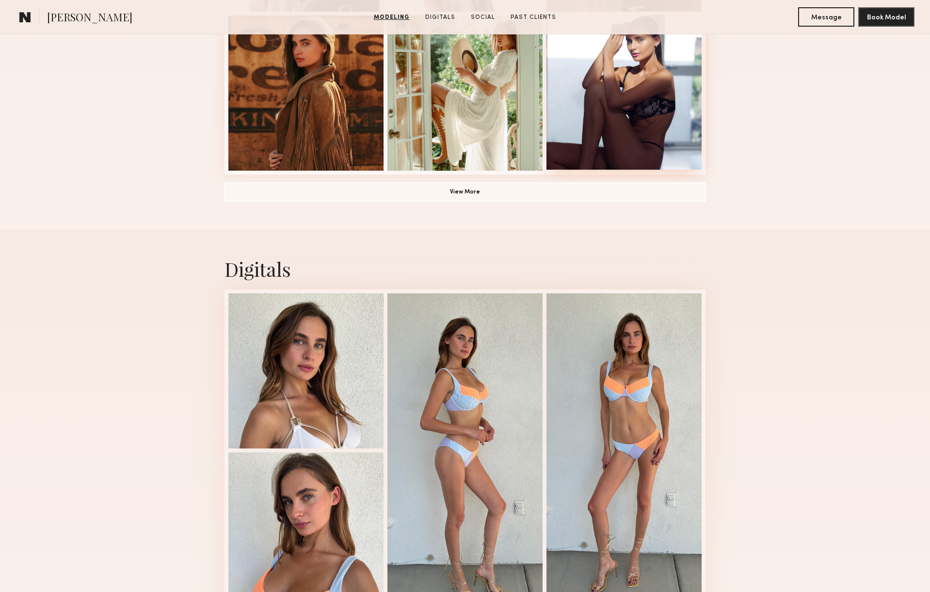
scroll to position [769, 0]
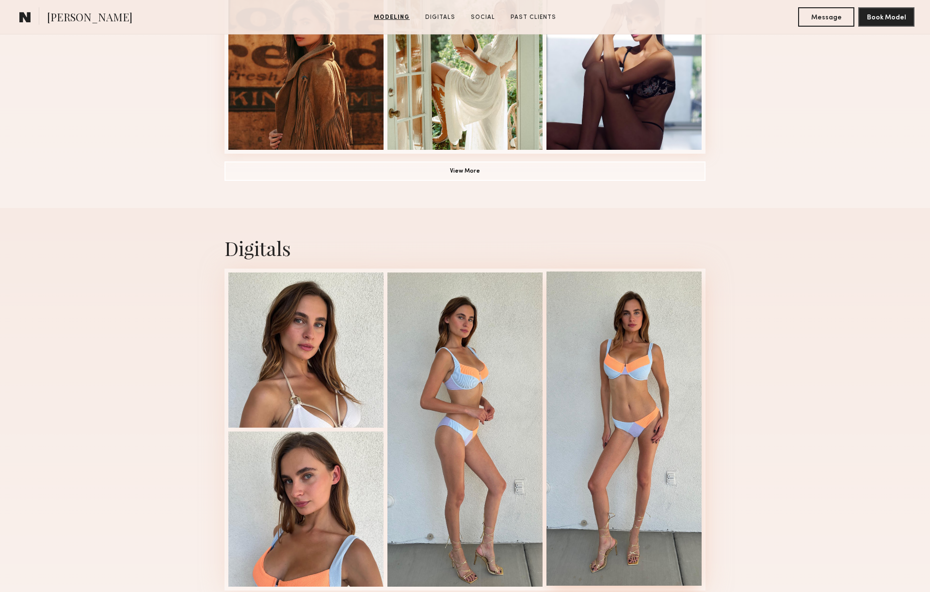
click at [633, 469] on div at bounding box center [624, 429] width 155 height 314
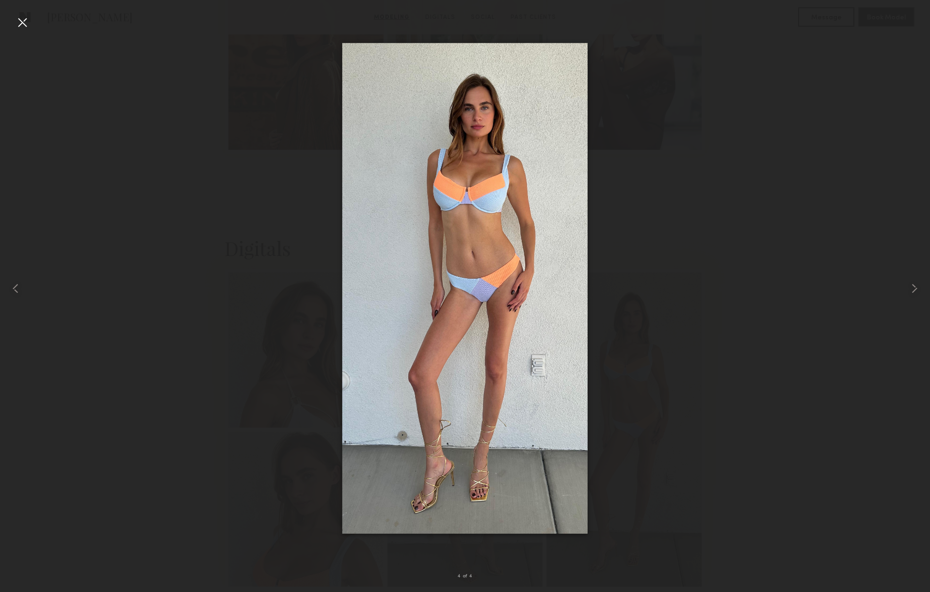
click at [680, 424] on div at bounding box center [465, 289] width 930 height 546
click at [26, 22] on div at bounding box center [23, 23] width 16 height 16
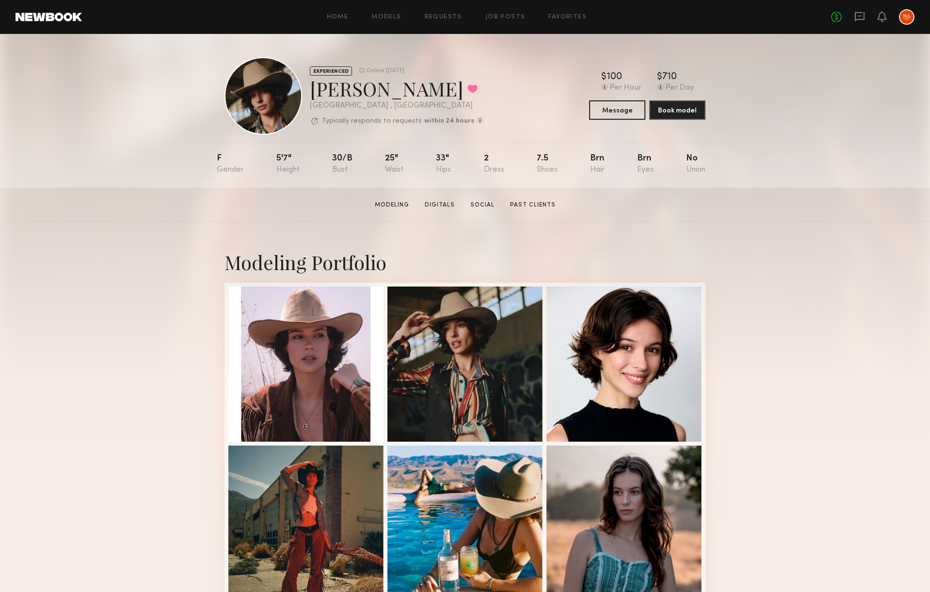
scroll to position [1, 0]
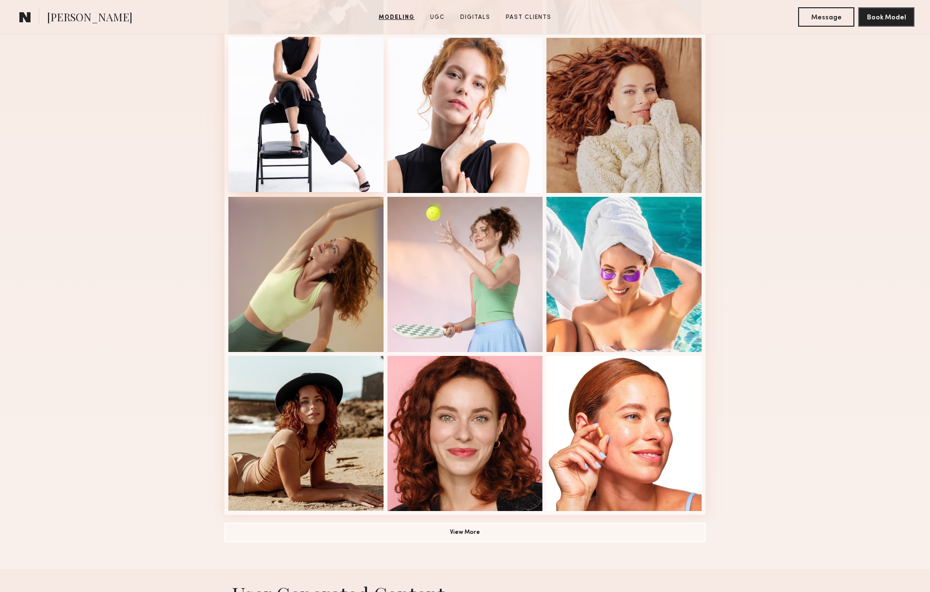
scroll to position [412, 0]
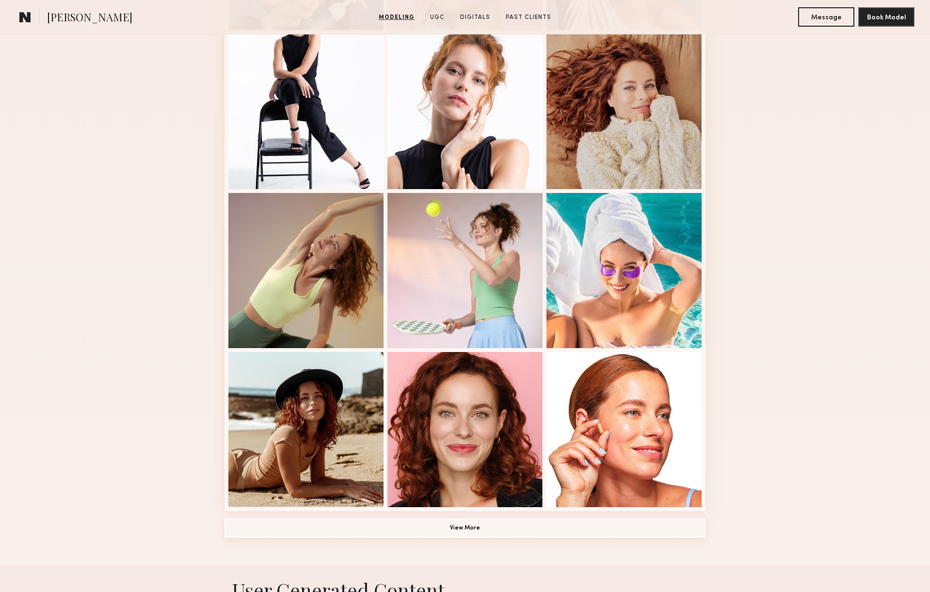
click at [503, 531] on button "View More" at bounding box center [465, 527] width 481 height 19
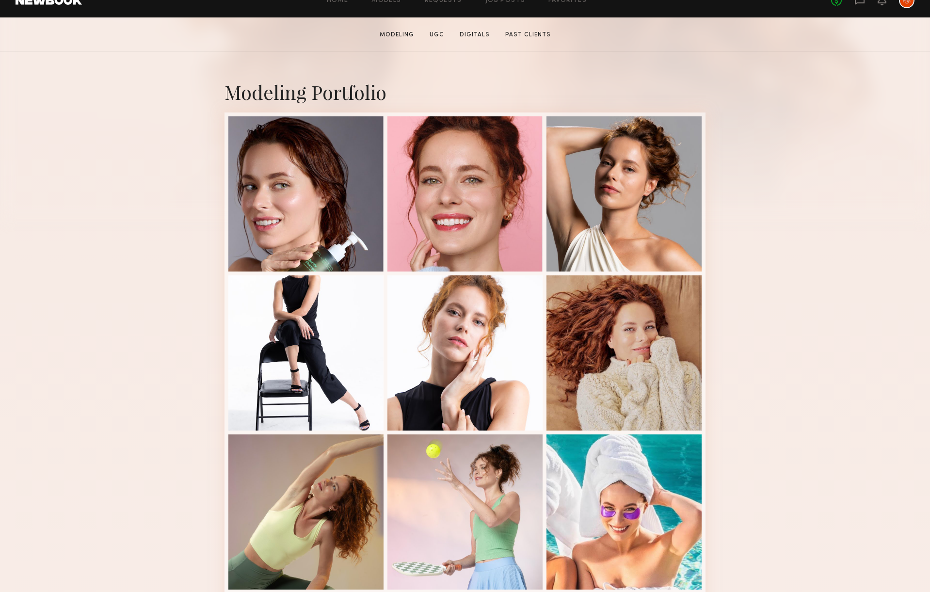
scroll to position [172, 0]
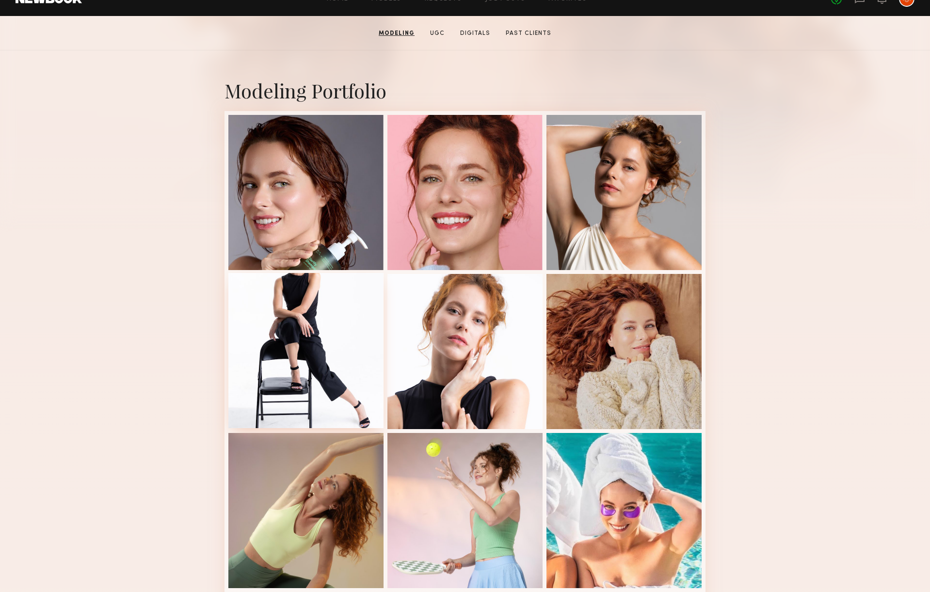
drag, startPoint x: 276, startPoint y: 345, endPoint x: 293, endPoint y: 346, distance: 16.5
click at [276, 345] on div at bounding box center [305, 350] width 155 height 155
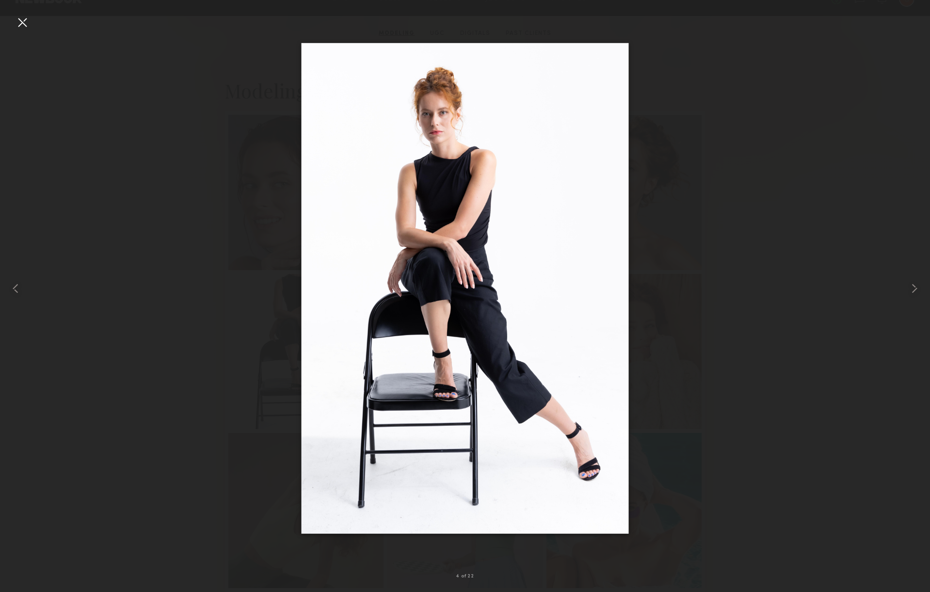
click at [770, 324] on div at bounding box center [465, 289] width 930 height 546
drag, startPoint x: 20, startPoint y: 20, endPoint x: 131, endPoint y: 5, distance: 111.7
click at [20, 20] on div at bounding box center [23, 23] width 16 height 16
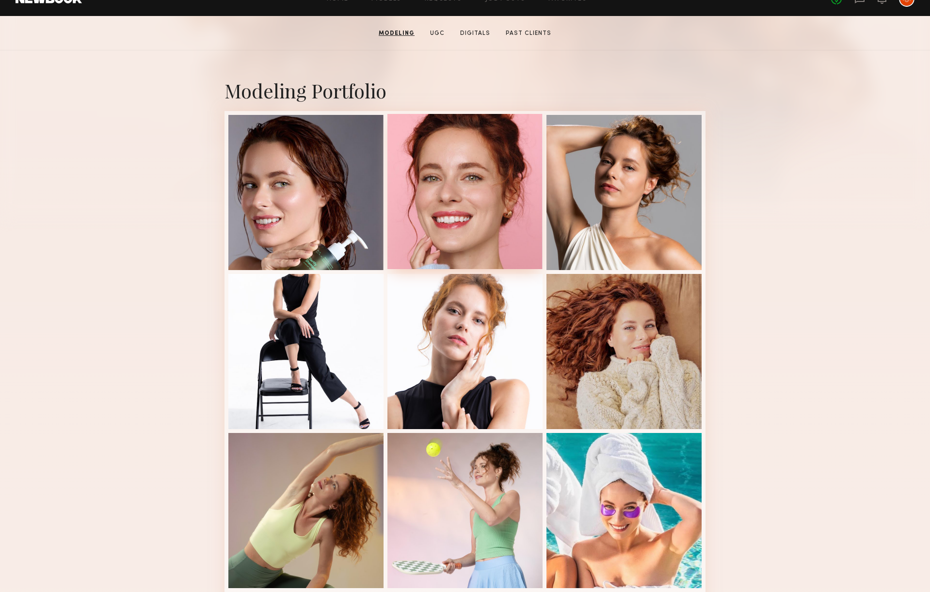
click at [508, 224] on div at bounding box center [464, 191] width 155 height 155
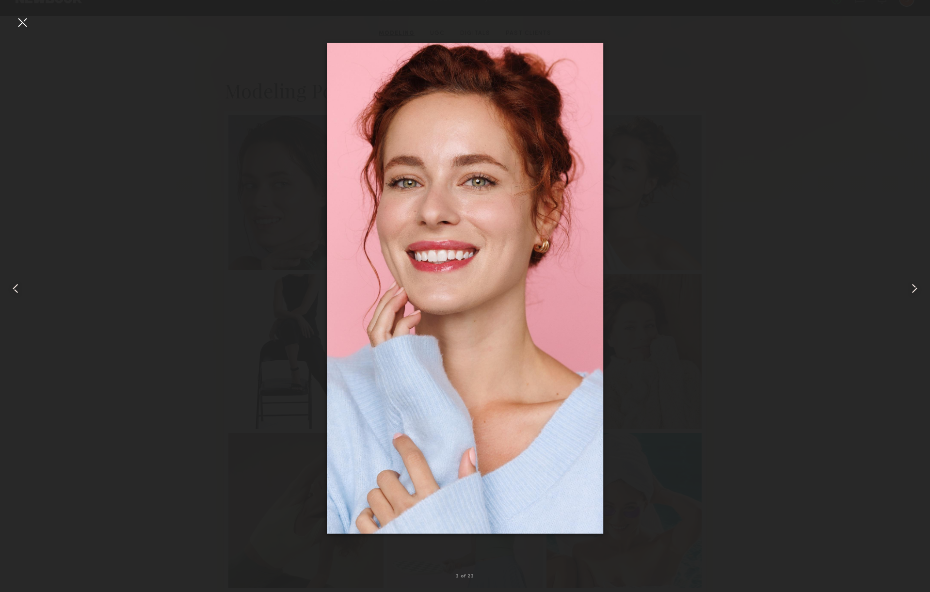
click at [911, 287] on common-icon at bounding box center [915, 289] width 16 height 16
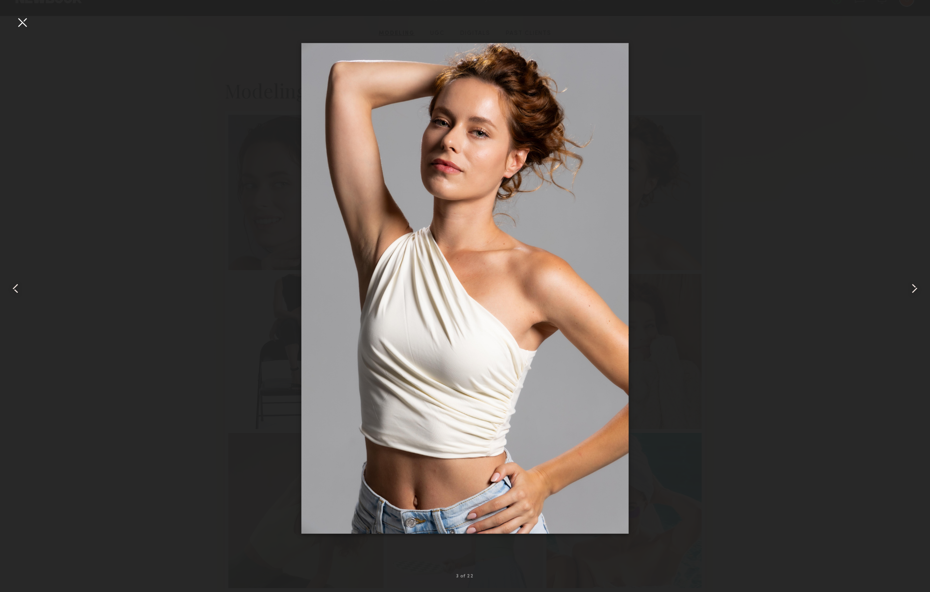
click at [911, 287] on common-icon at bounding box center [915, 289] width 16 height 16
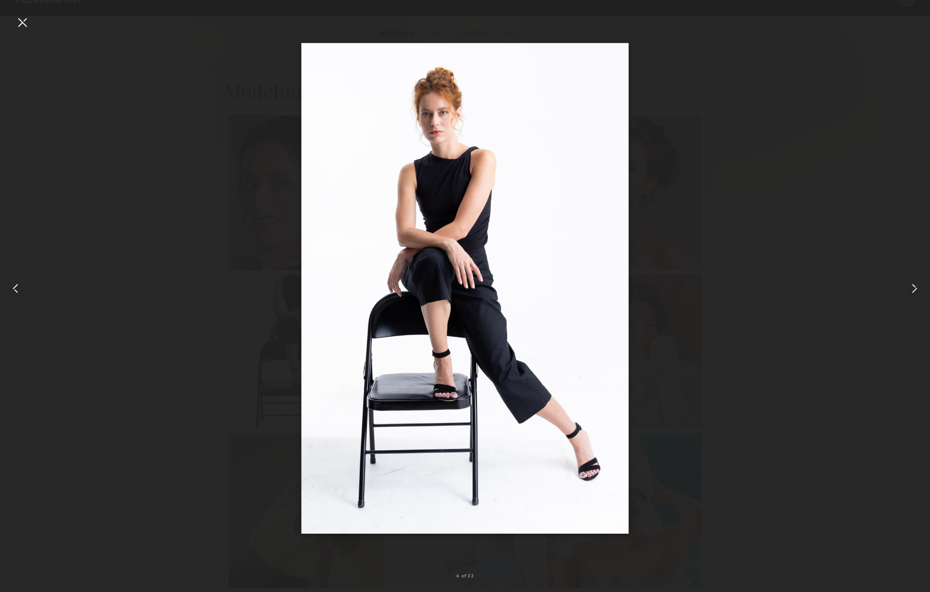
click at [911, 287] on common-icon at bounding box center [915, 289] width 16 height 16
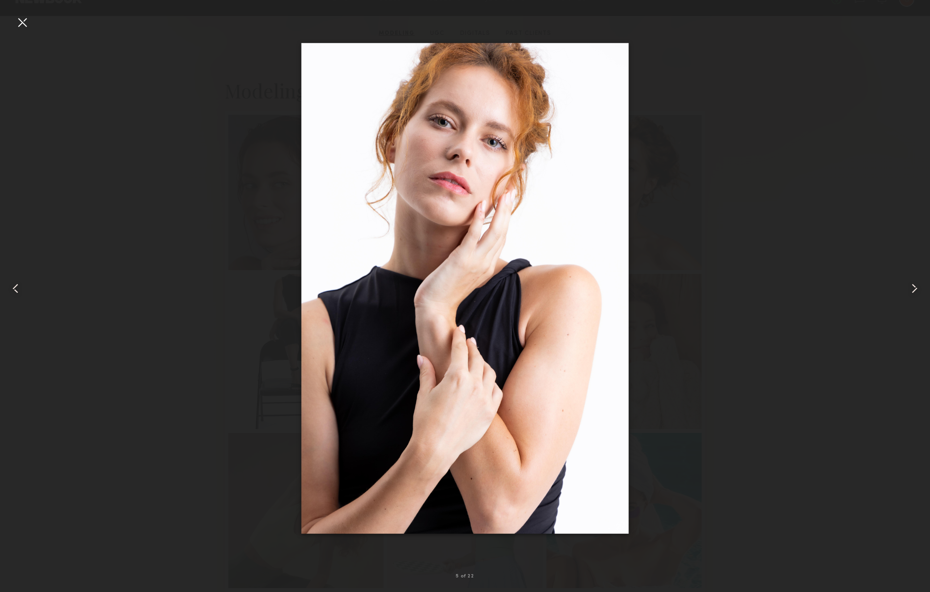
click at [911, 287] on common-icon at bounding box center [915, 289] width 16 height 16
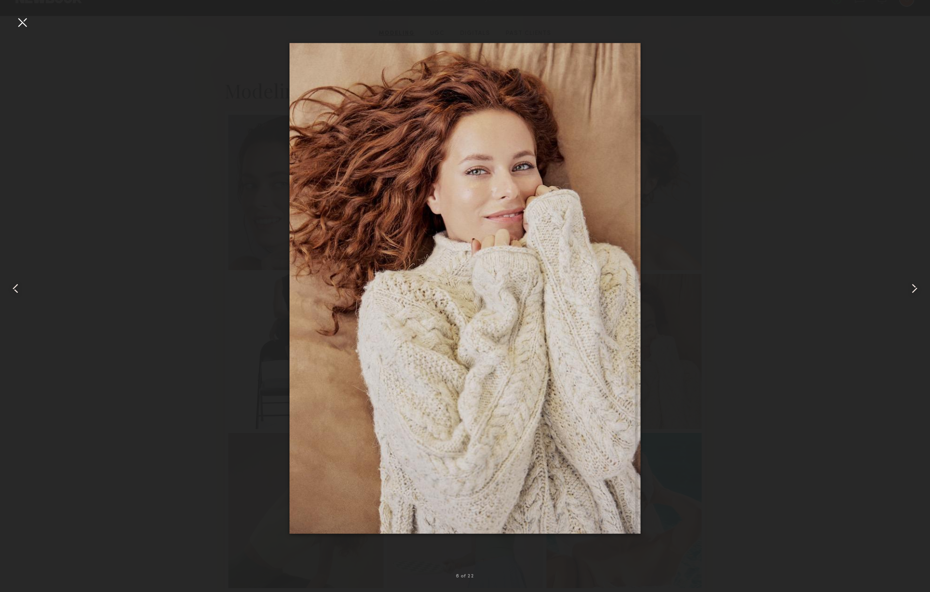
click at [760, 287] on div at bounding box center [465, 289] width 930 height 546
click at [15, 18] on div at bounding box center [23, 23] width 16 height 16
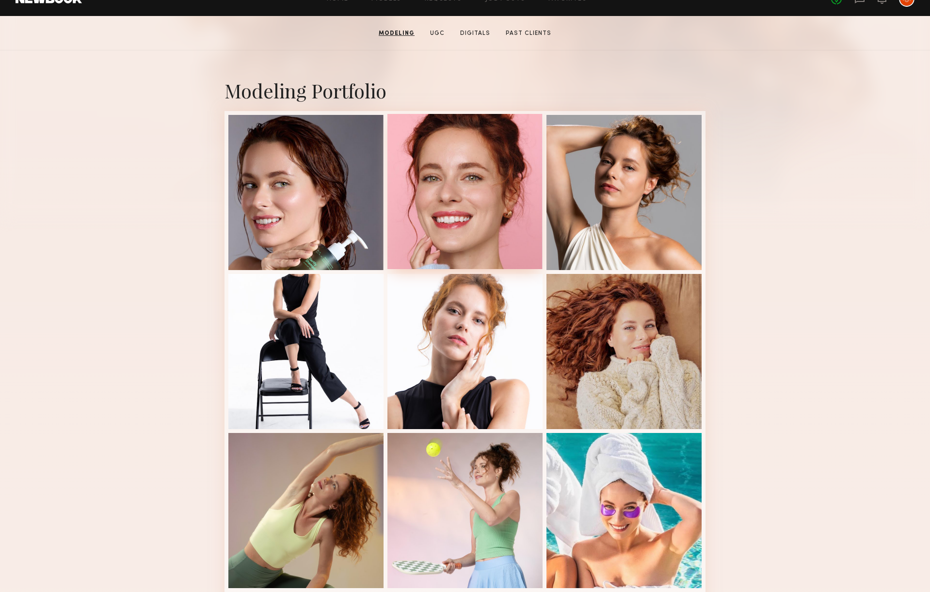
click at [471, 189] on div at bounding box center [464, 191] width 155 height 155
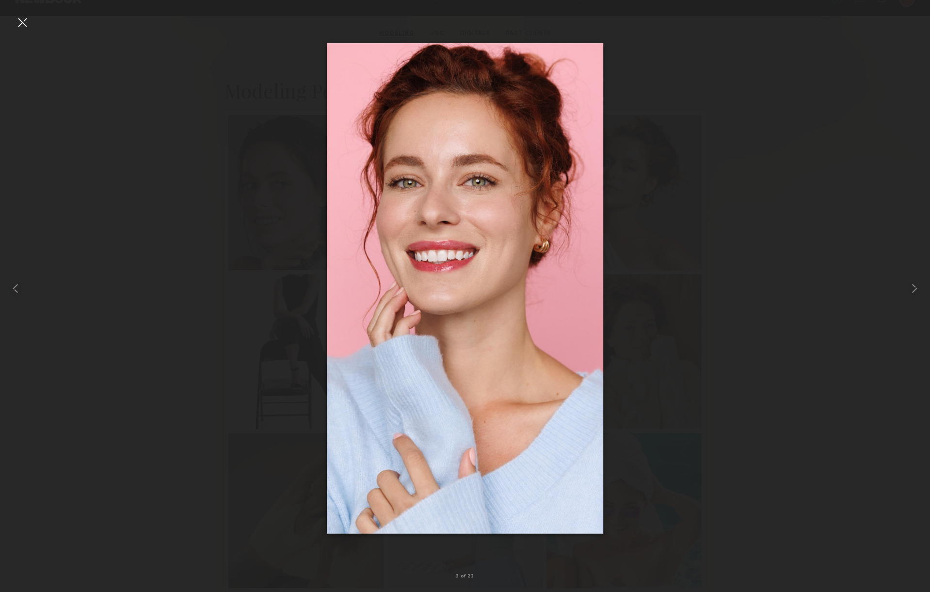
click at [112, 230] on div at bounding box center [465, 289] width 930 height 546
click at [140, 222] on div at bounding box center [465, 289] width 930 height 546
drag, startPoint x: 22, startPoint y: 22, endPoint x: 102, endPoint y: 2, distance: 82.1
click at [23, 22] on div at bounding box center [23, 23] width 16 height 16
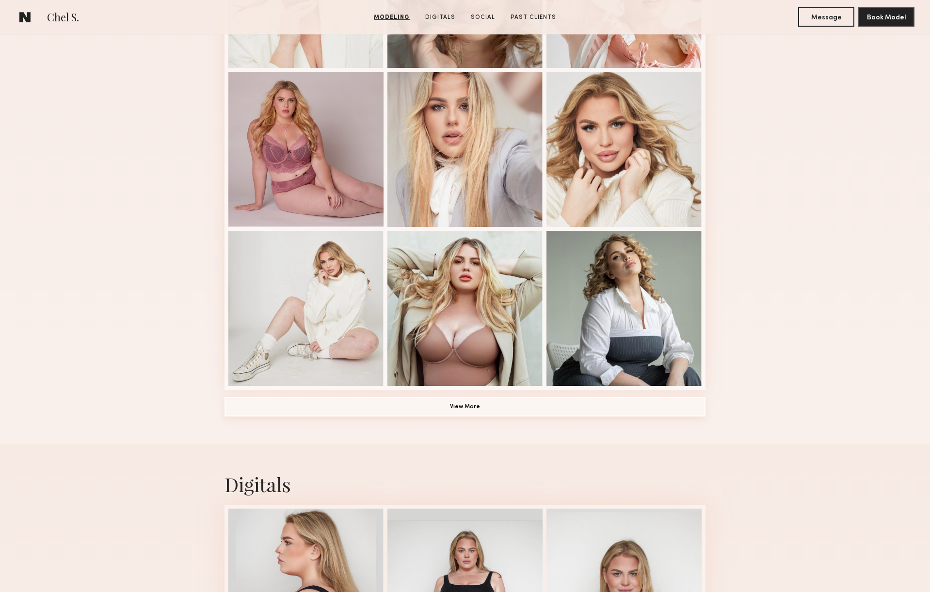
scroll to position [534, 0]
click at [490, 409] on button "View More" at bounding box center [465, 405] width 481 height 19
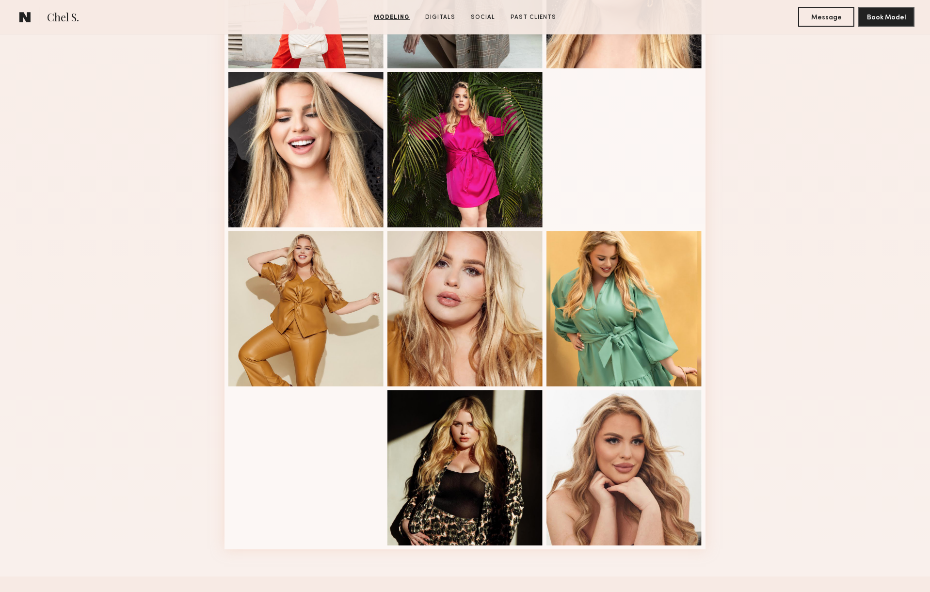
scroll to position [991, 0]
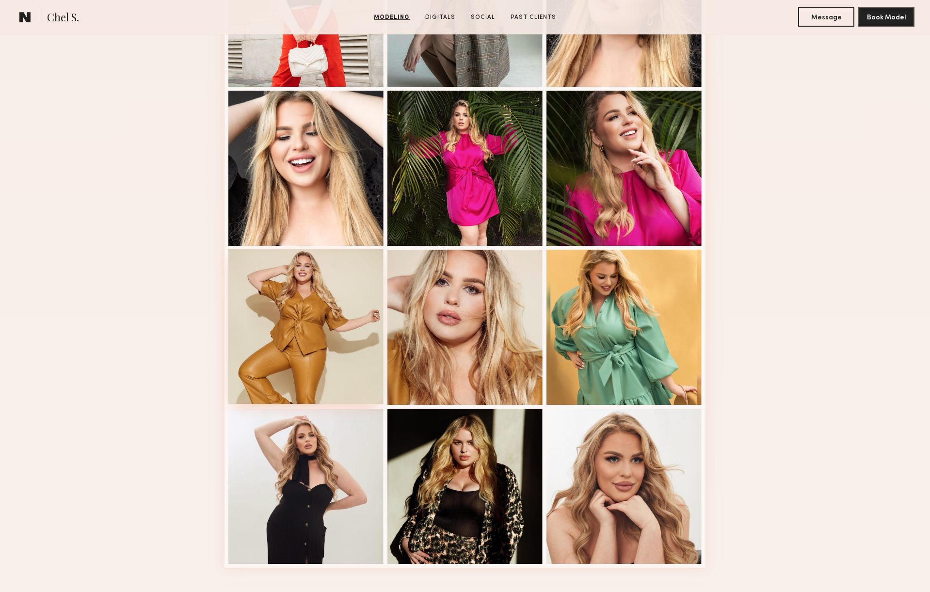
click at [299, 323] on div at bounding box center [305, 326] width 155 height 155
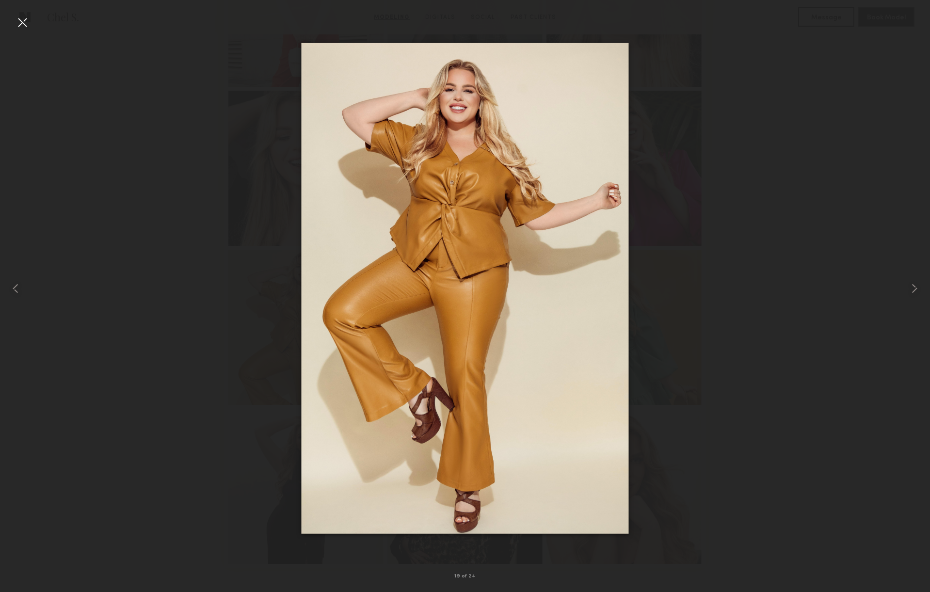
click at [741, 269] on div at bounding box center [465, 289] width 930 height 546
click at [736, 273] on div at bounding box center [465, 289] width 930 height 546
drag, startPoint x: 209, startPoint y: 113, endPoint x: 139, endPoint y: 63, distance: 86.0
click at [208, 111] on div at bounding box center [465, 289] width 930 height 546
click at [23, 25] on div at bounding box center [23, 23] width 16 height 16
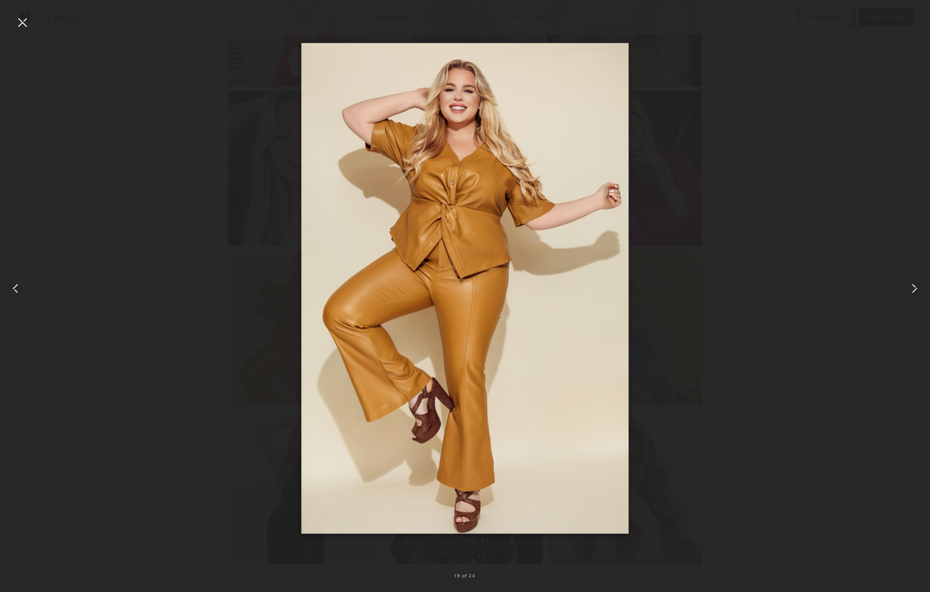
click at [24, 24] on div at bounding box center [18, 289] width 37 height 546
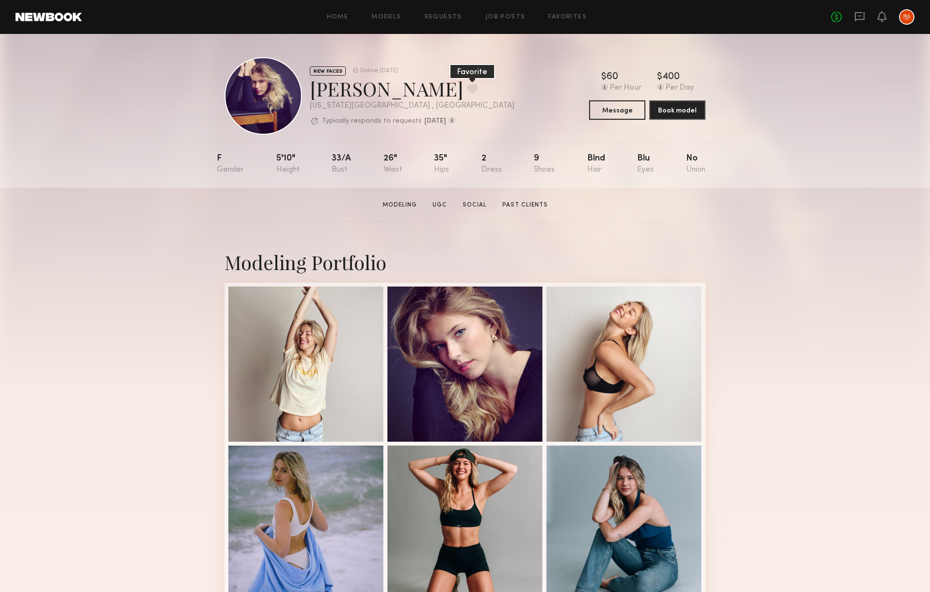
click at [467, 85] on button at bounding box center [472, 88] width 10 height 9
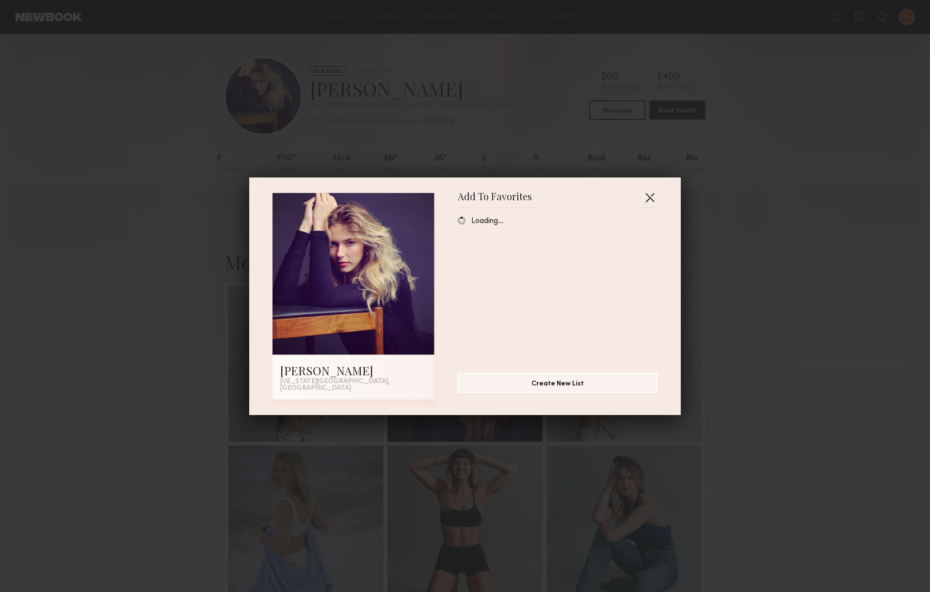
click at [647, 197] on button "button" at bounding box center [650, 198] width 16 height 16
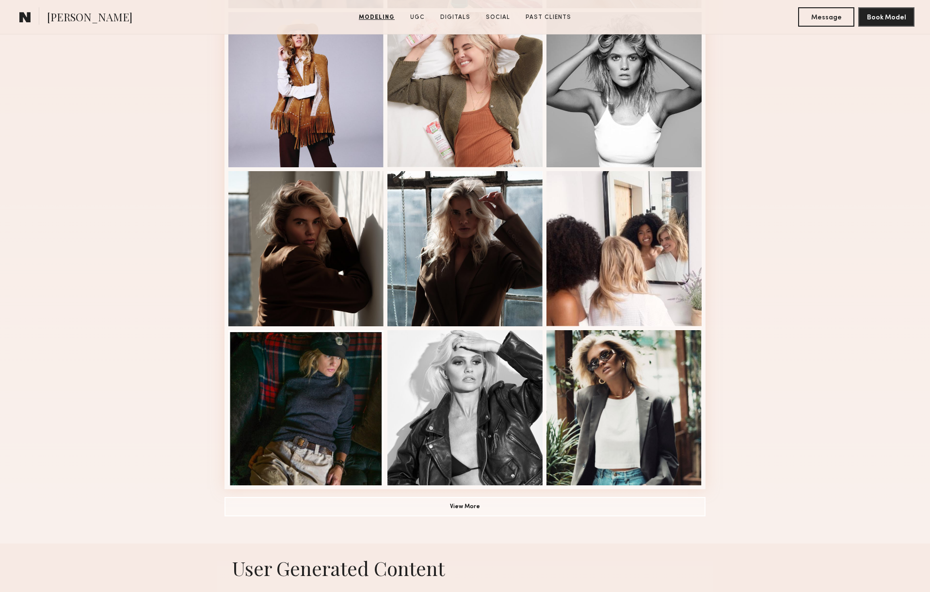
scroll to position [495, 0]
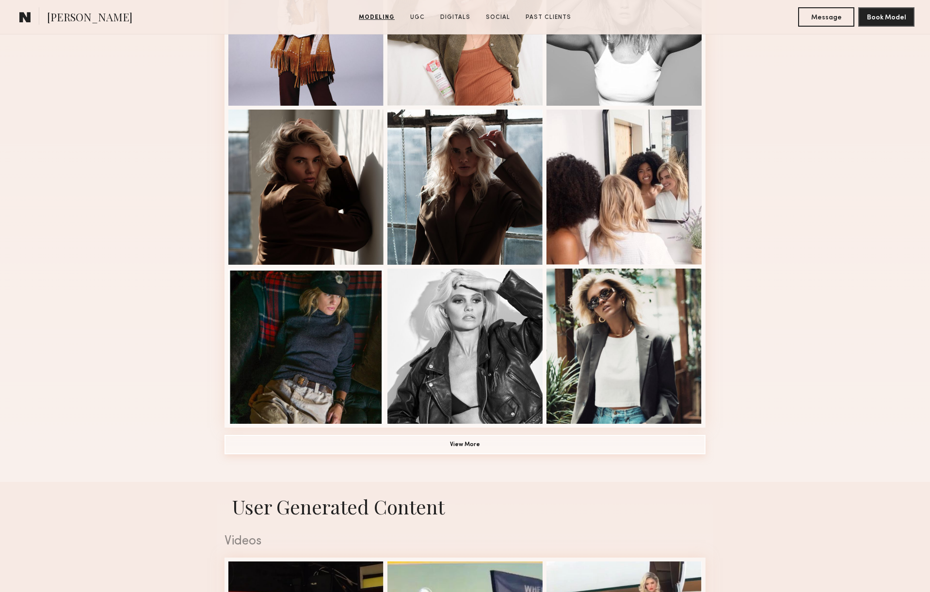
click at [481, 441] on button "View More" at bounding box center [465, 444] width 481 height 19
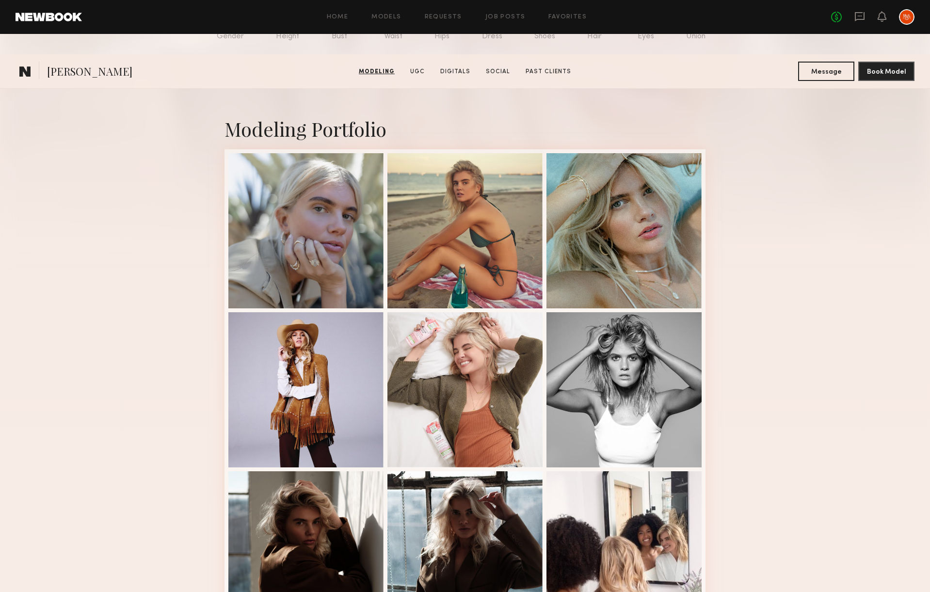
scroll to position [0, 0]
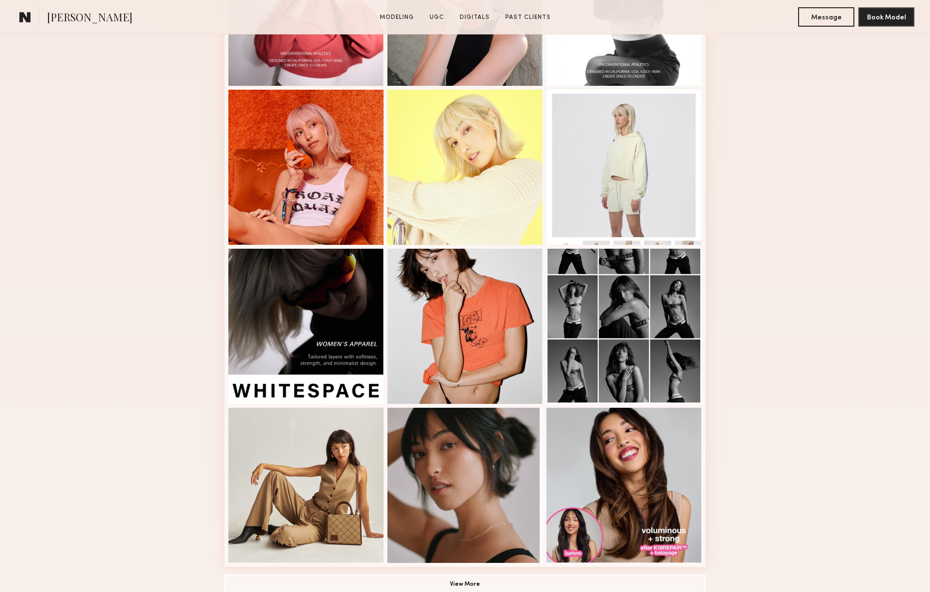
scroll to position [496, 0]
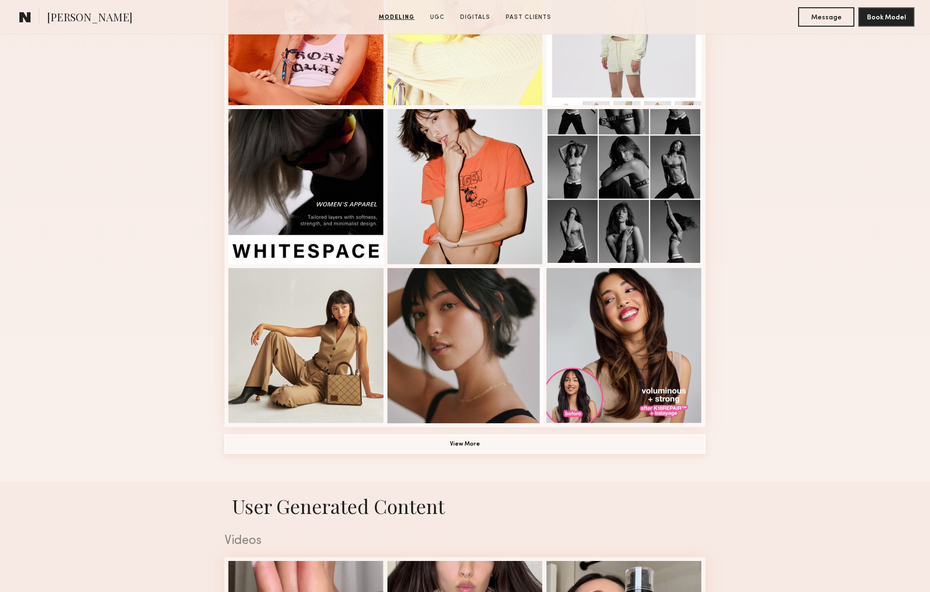
click at [499, 444] on button "View More" at bounding box center [465, 444] width 481 height 19
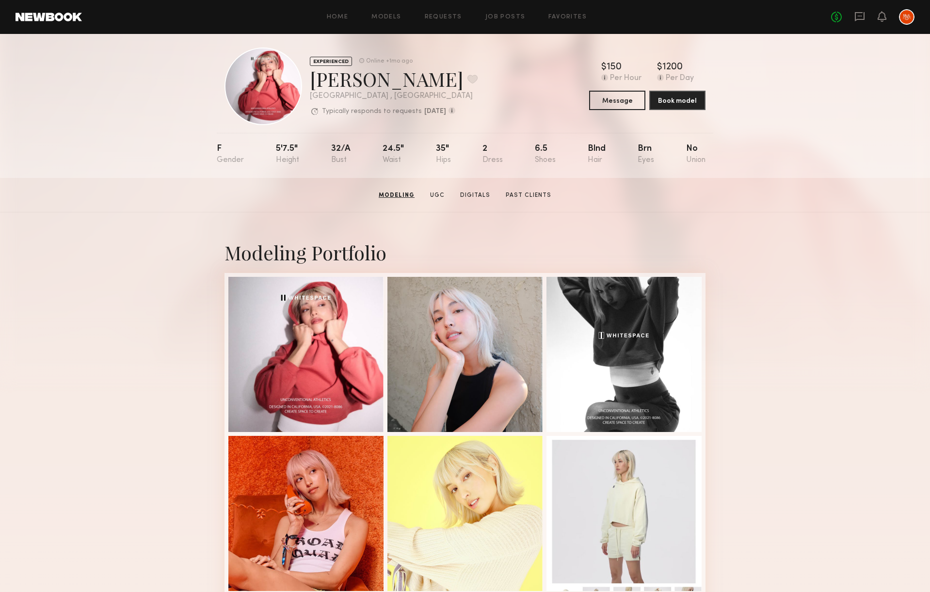
scroll to position [0, 0]
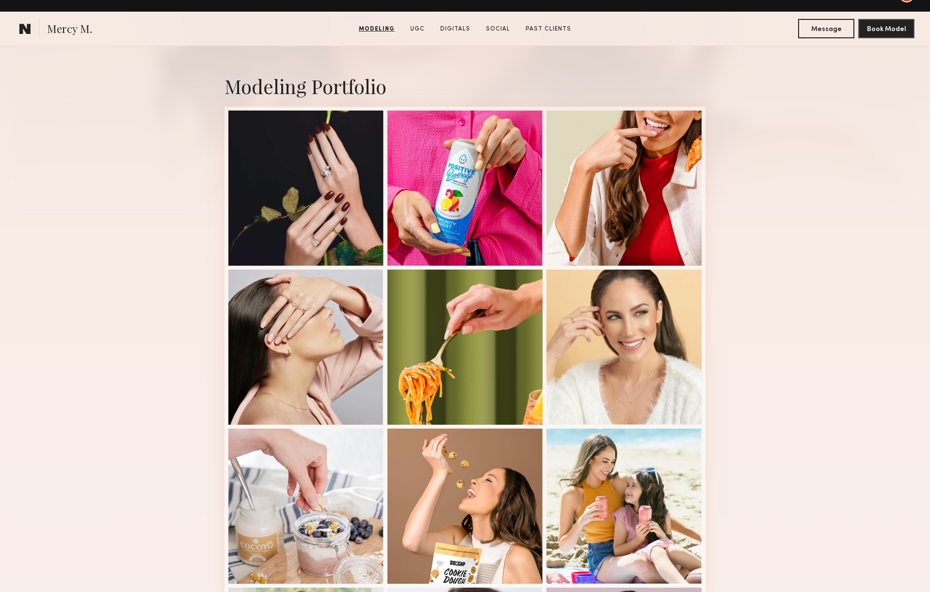
scroll to position [73, 0]
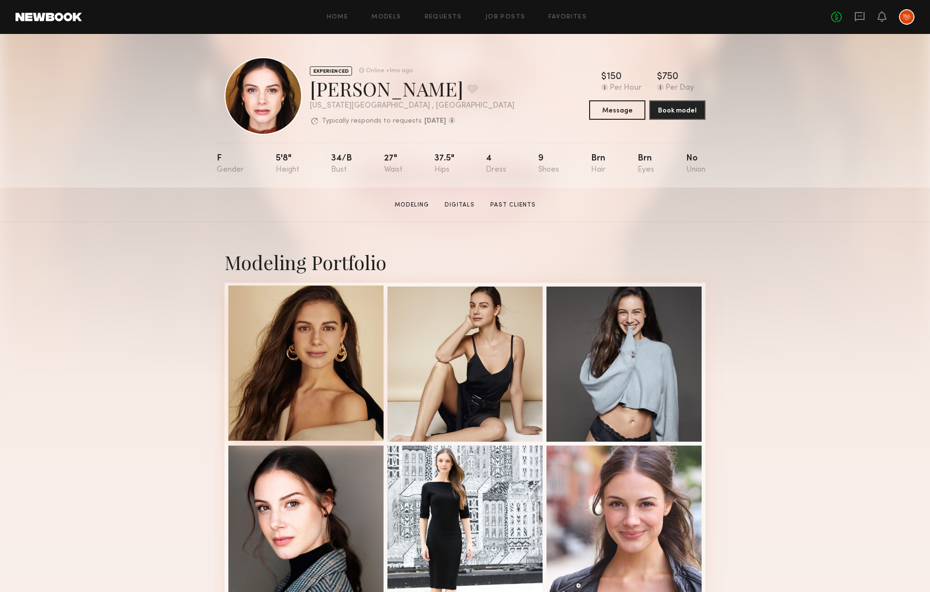
click at [324, 371] on div at bounding box center [305, 363] width 155 height 155
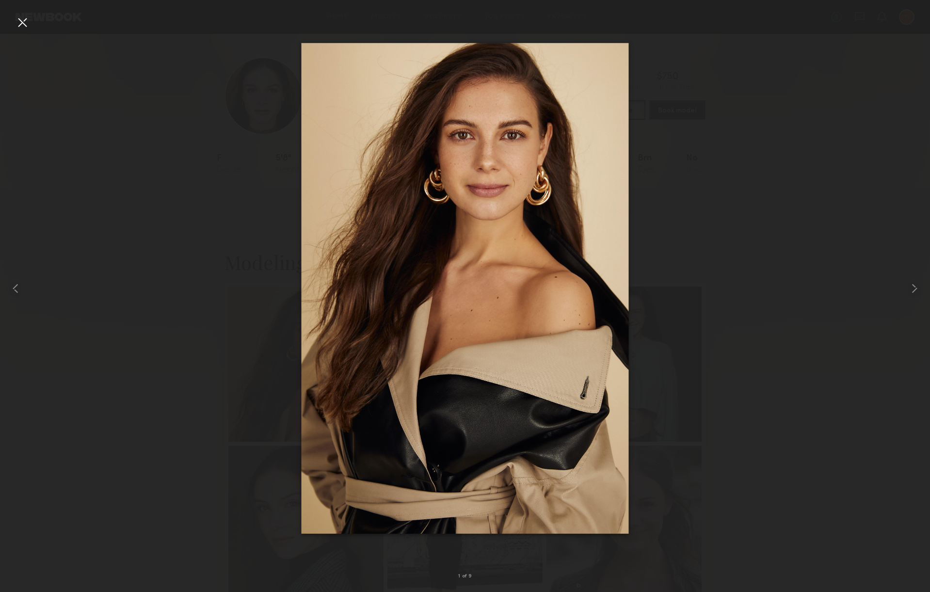
click at [686, 311] on div at bounding box center [465, 289] width 930 height 546
click at [19, 29] on div at bounding box center [23, 23] width 16 height 16
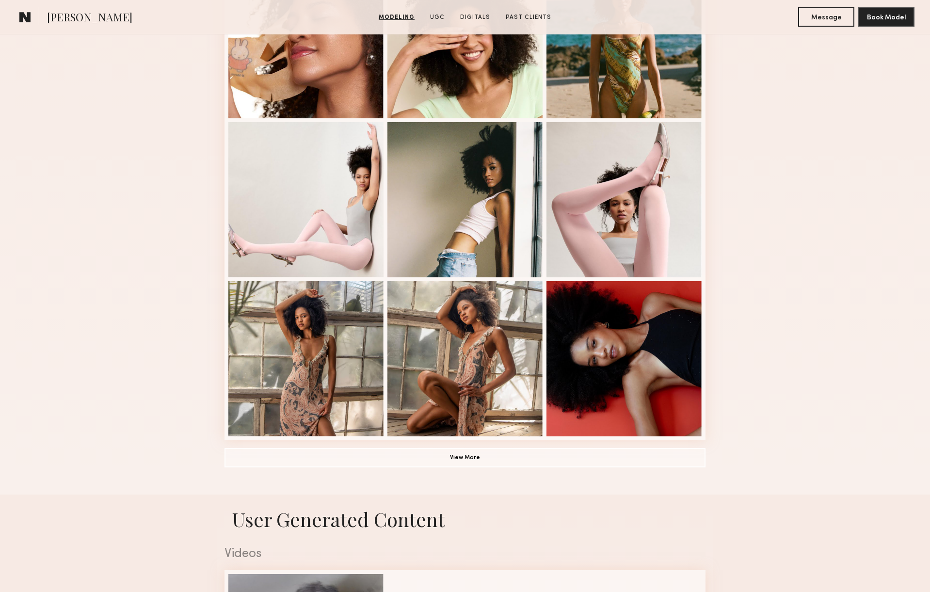
scroll to position [620, 0]
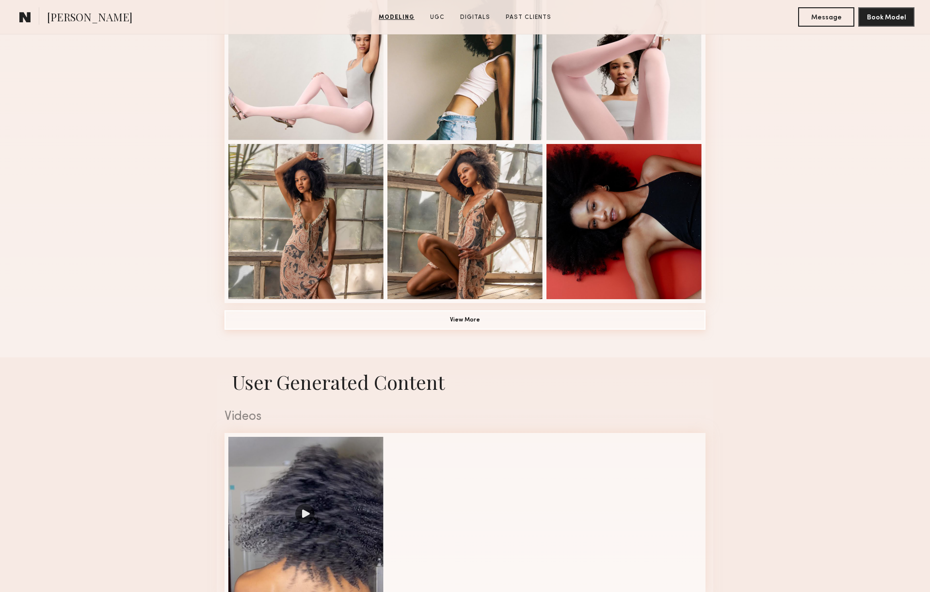
click at [495, 324] on button "View More" at bounding box center [465, 319] width 481 height 19
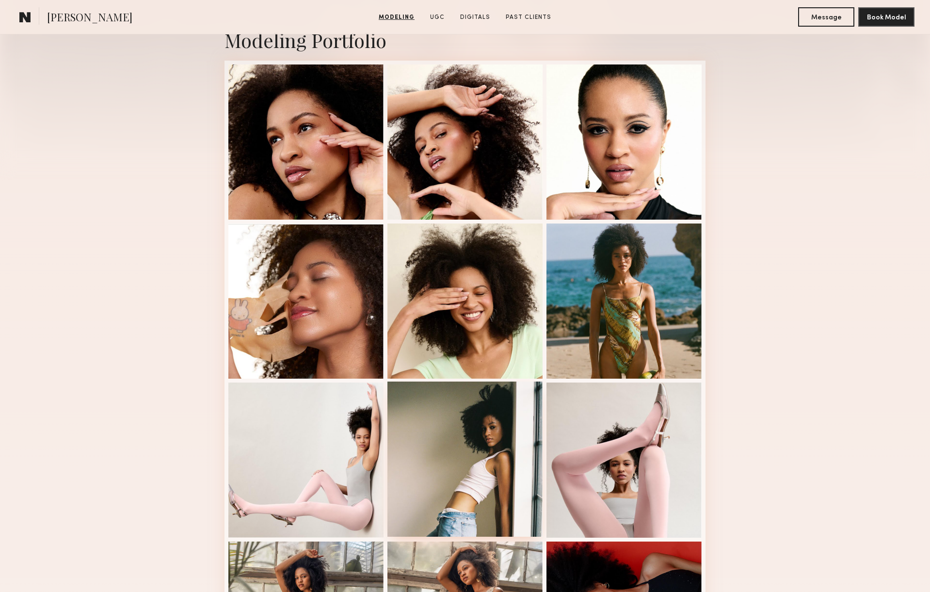
scroll to position [219, 0]
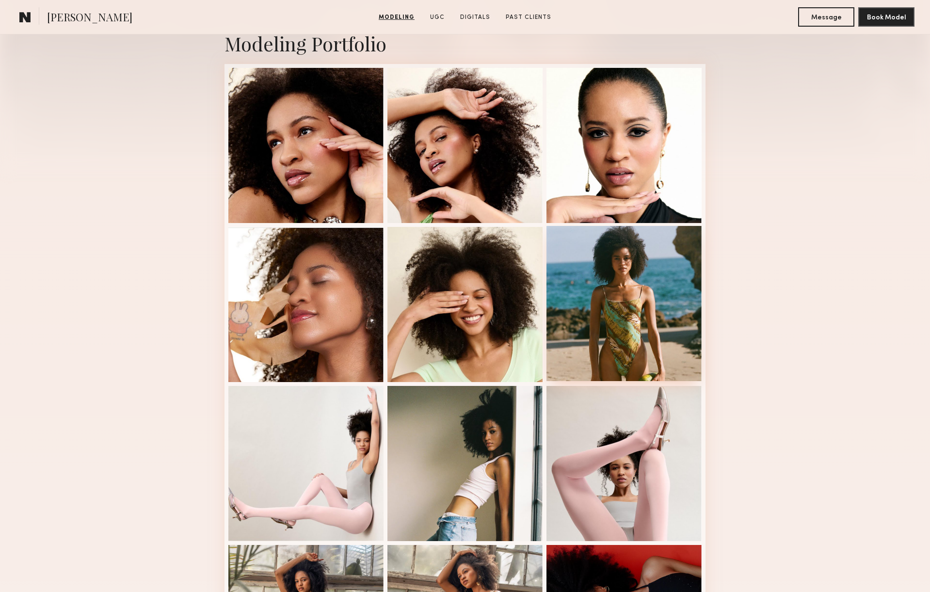
click at [619, 324] on div at bounding box center [624, 303] width 155 height 155
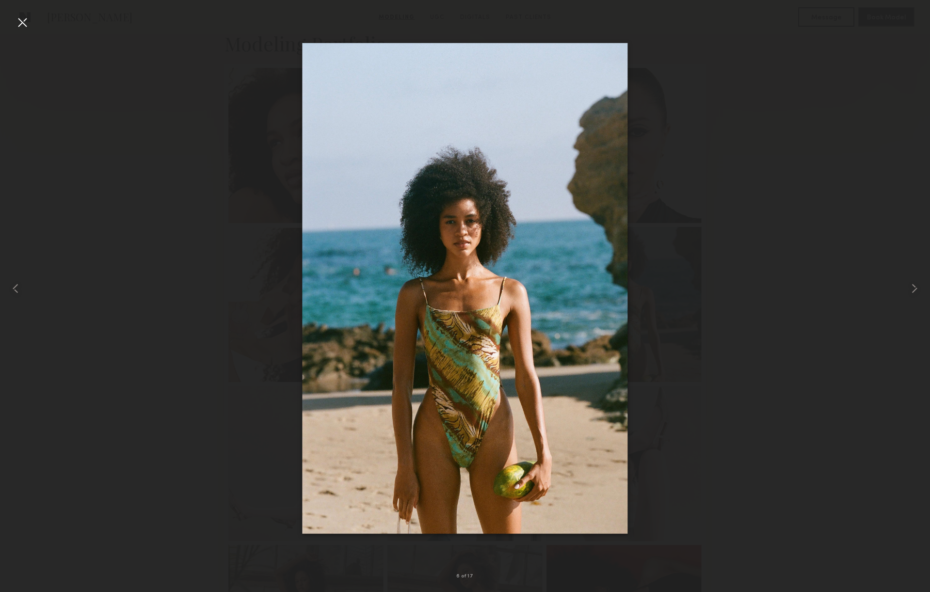
scroll to position [221, 0]
click at [169, 291] on div at bounding box center [465, 289] width 930 height 546
click at [187, 284] on div at bounding box center [465, 289] width 930 height 546
click at [19, 23] on div at bounding box center [23, 23] width 16 height 16
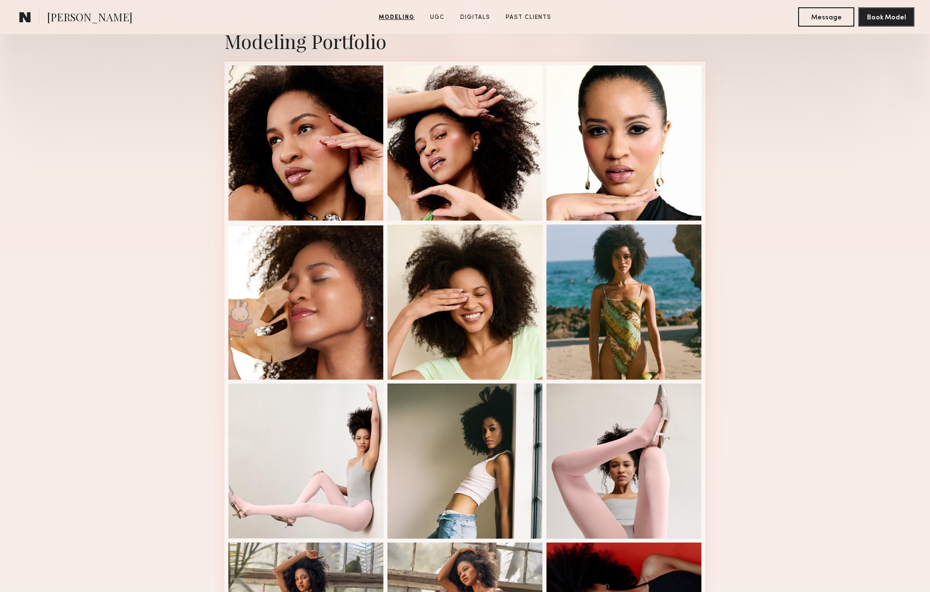
scroll to position [0, 0]
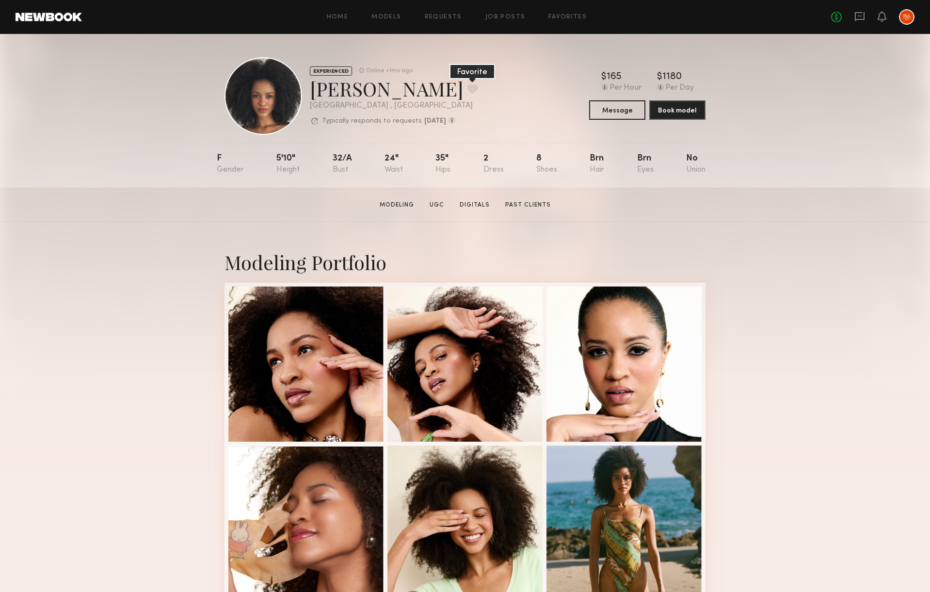
click at [467, 89] on button at bounding box center [472, 88] width 10 height 9
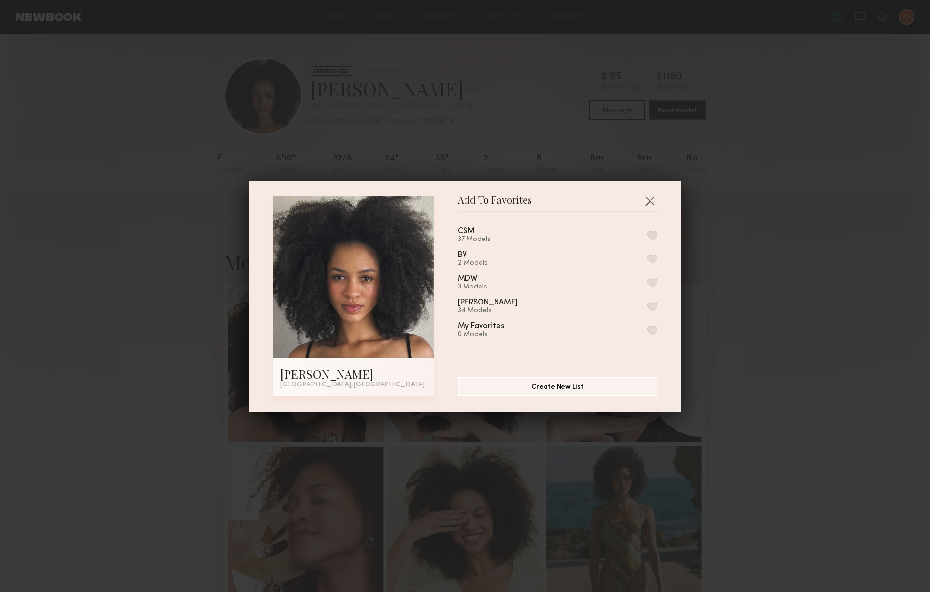
click at [551, 236] on div "CSM 37 Models" at bounding box center [558, 235] width 200 height 16
click at [650, 234] on button "button" at bounding box center [652, 235] width 10 height 9
click at [644, 197] on button "button" at bounding box center [650, 201] width 16 height 16
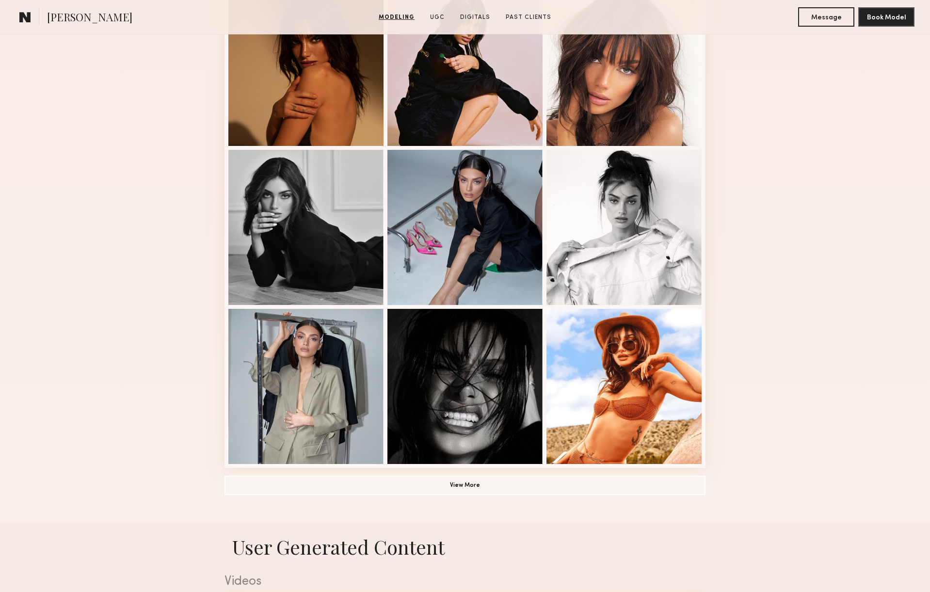
scroll to position [592, 0]
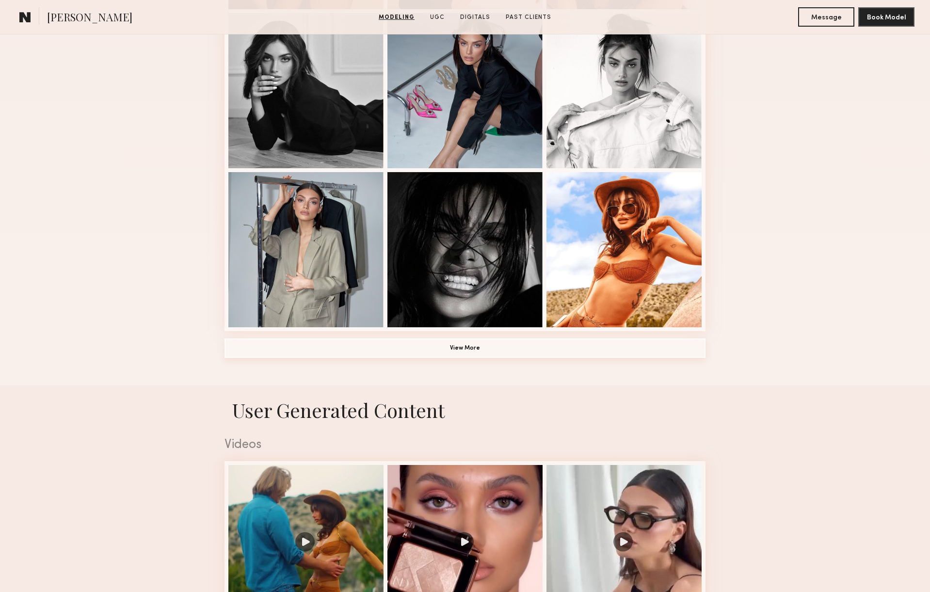
click at [471, 344] on button "View More" at bounding box center [465, 347] width 481 height 19
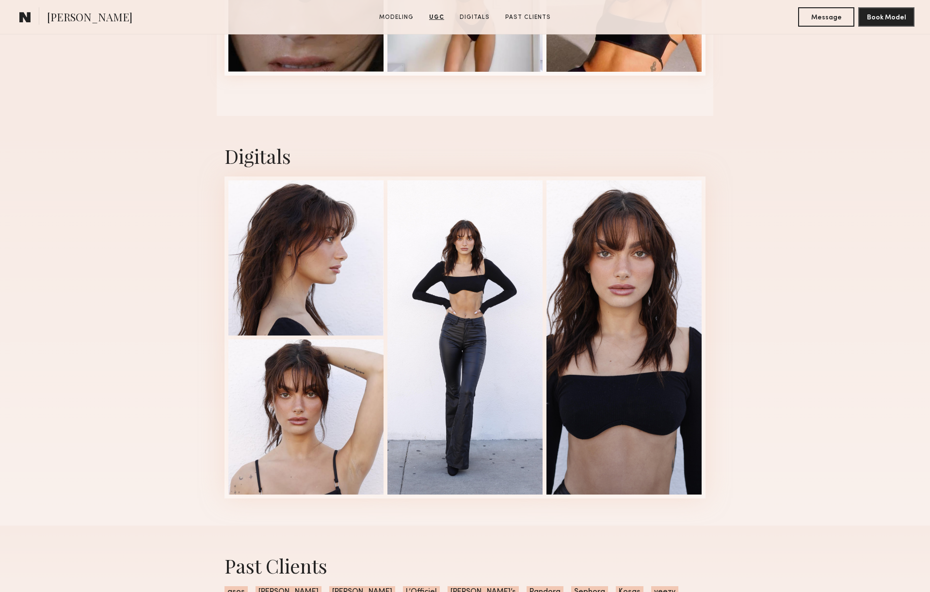
scroll to position [2228, 0]
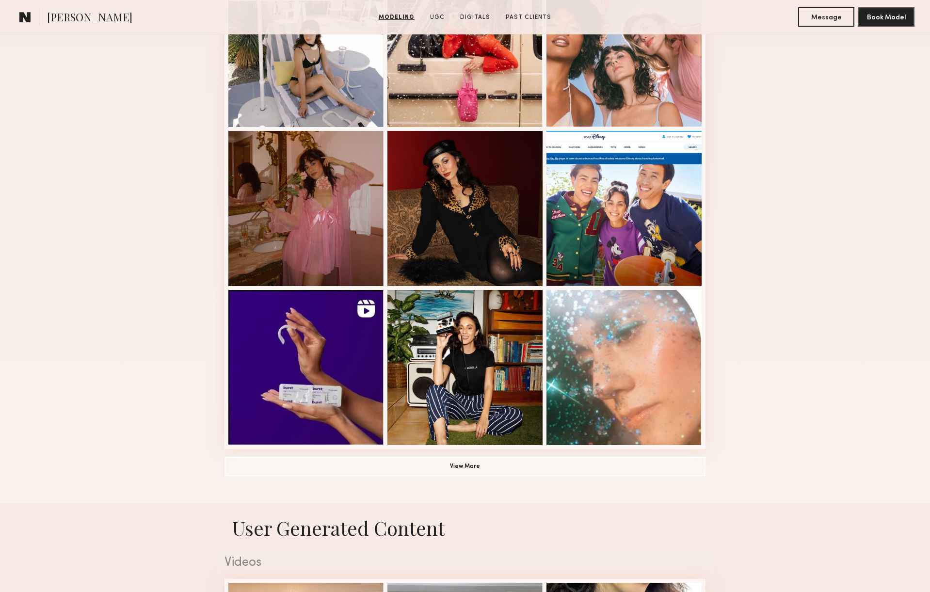
scroll to position [548, 0]
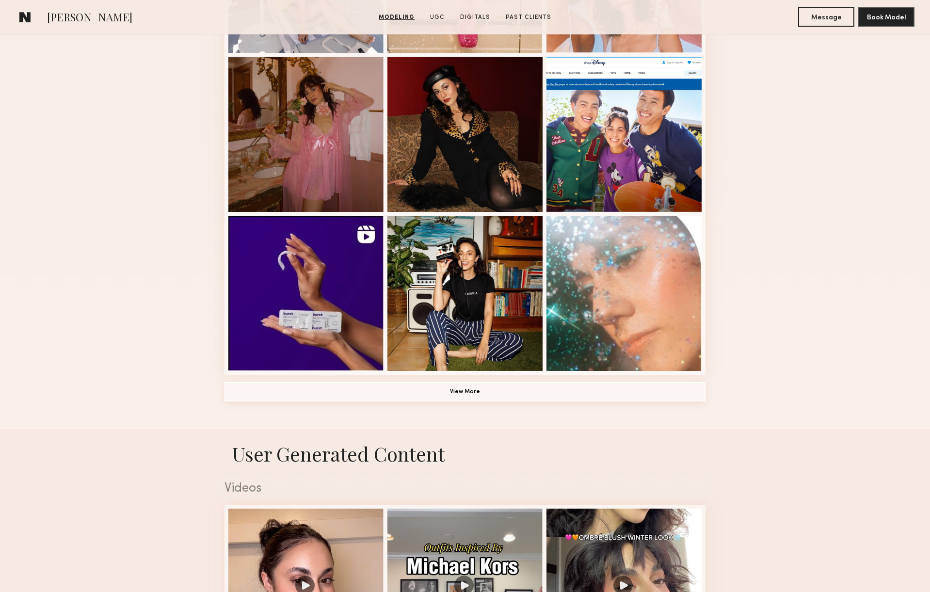
click at [477, 389] on button "View More" at bounding box center [465, 391] width 481 height 19
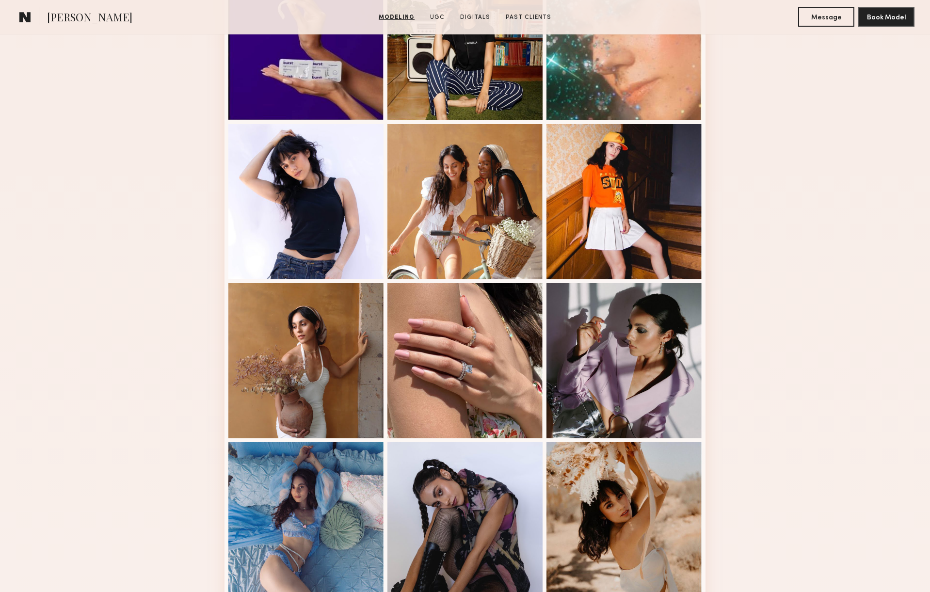
scroll to position [794, 0]
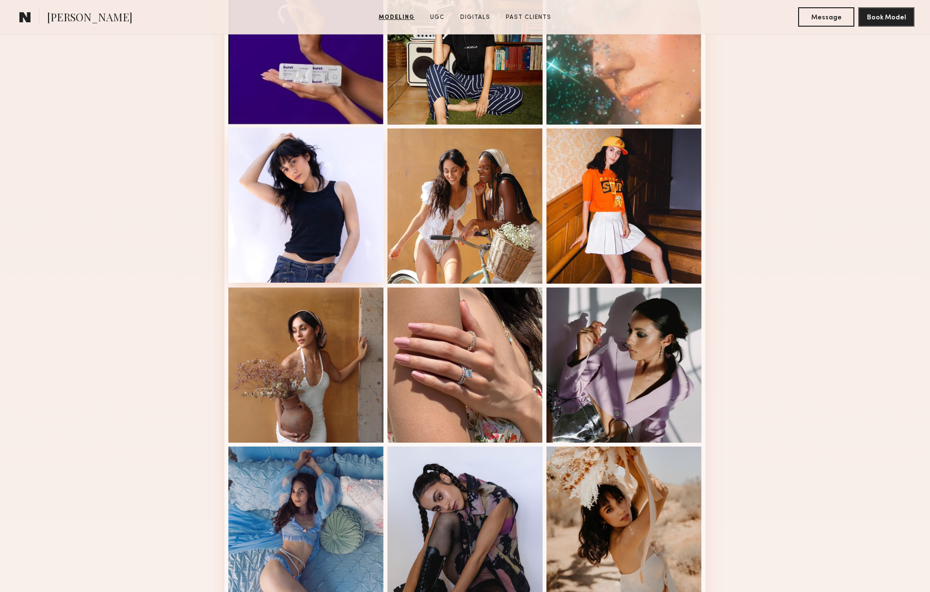
click at [318, 221] on div at bounding box center [305, 205] width 155 height 155
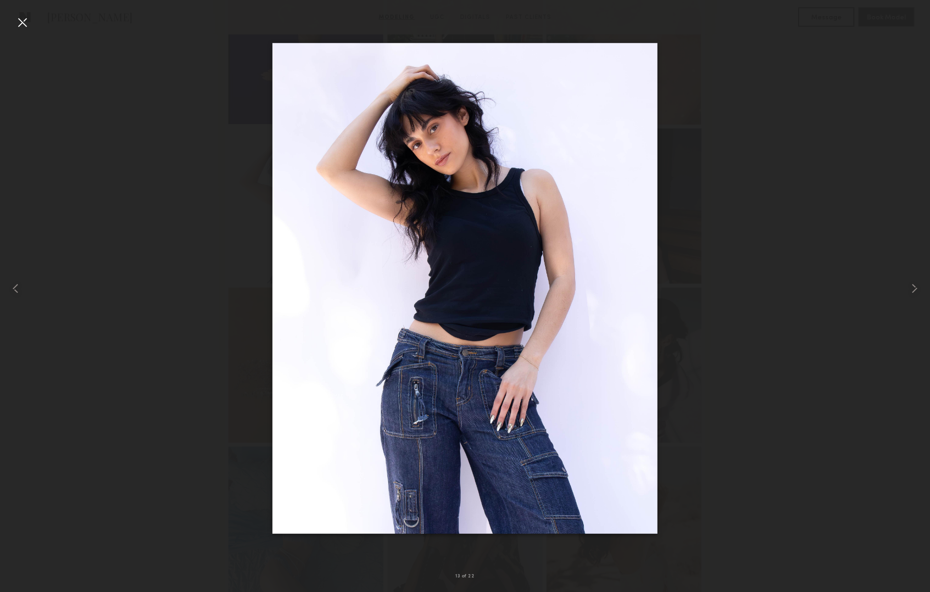
click at [824, 342] on div at bounding box center [465, 289] width 930 height 546
click at [25, 23] on div at bounding box center [23, 23] width 16 height 16
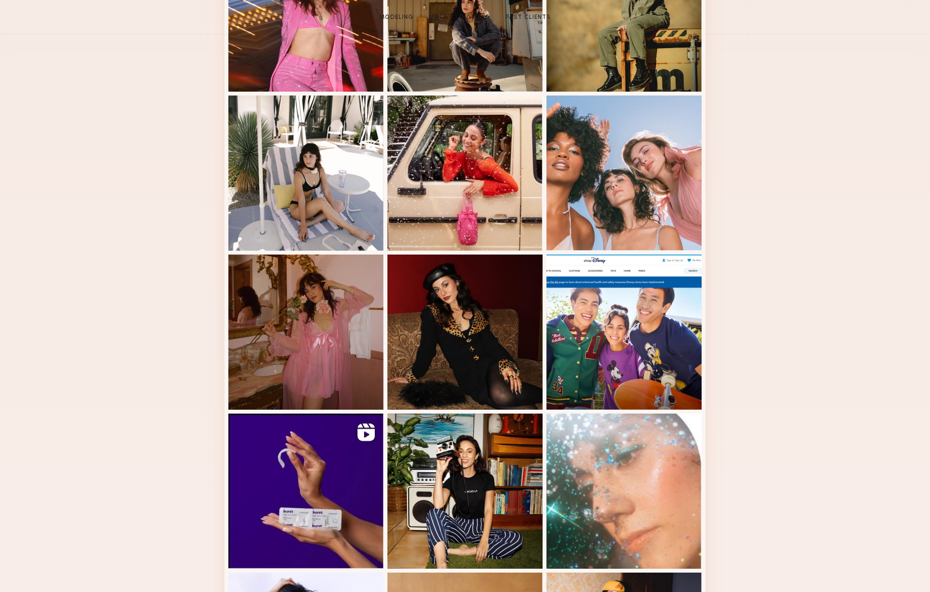
scroll to position [0, 0]
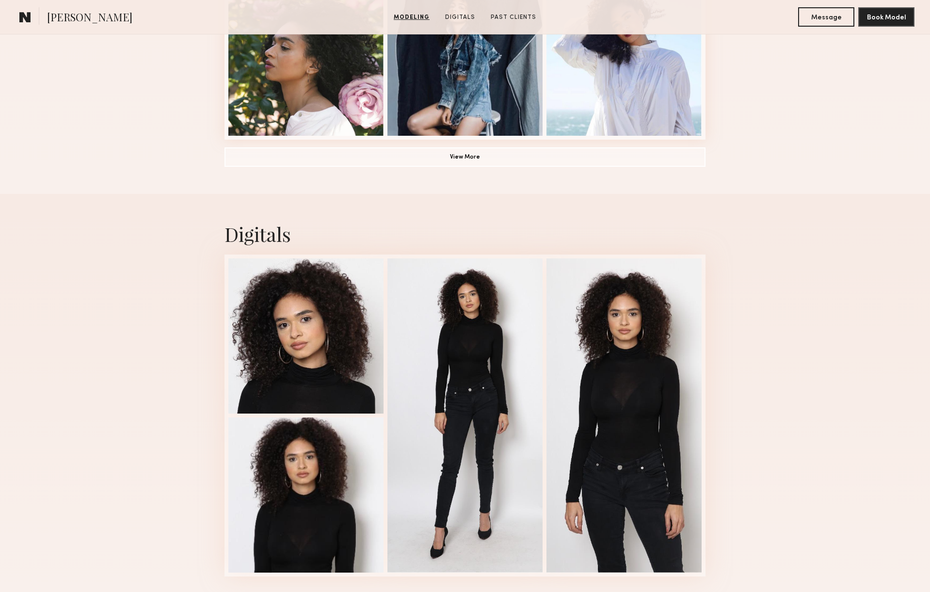
scroll to position [826, 0]
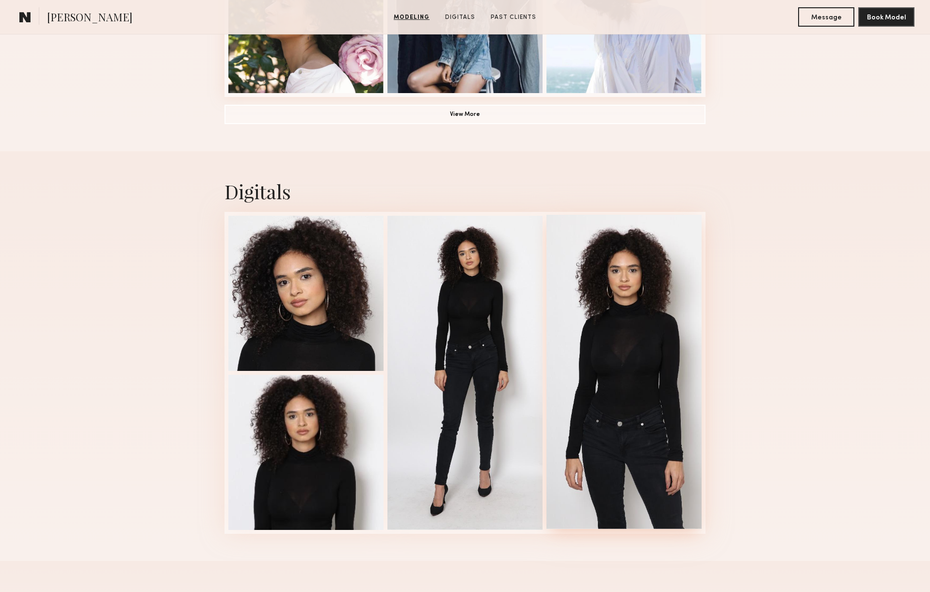
click at [622, 366] on div at bounding box center [624, 372] width 155 height 314
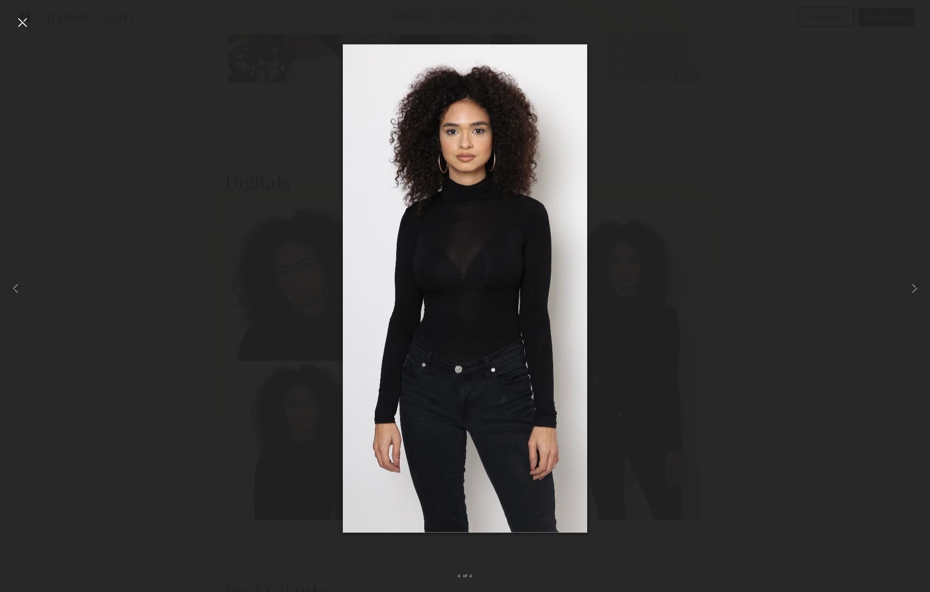
scroll to position [837, 0]
click at [18, 21] on div at bounding box center [23, 23] width 16 height 16
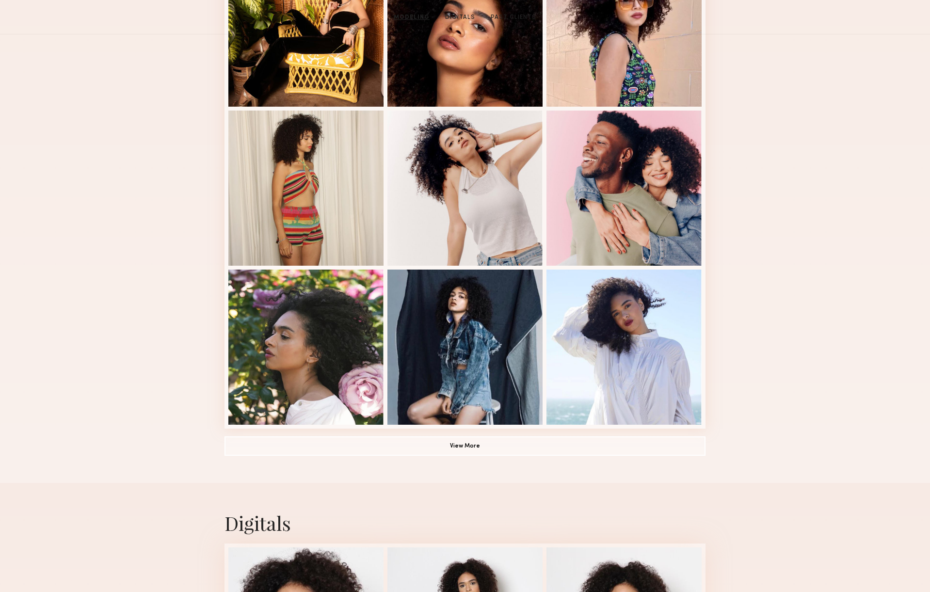
scroll to position [0, 0]
